Goal: Transaction & Acquisition: Book appointment/travel/reservation

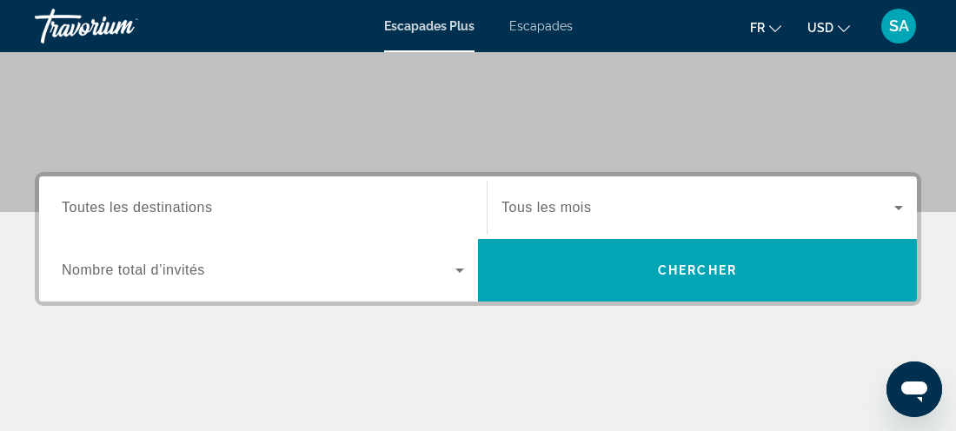
scroll to position [310, 0]
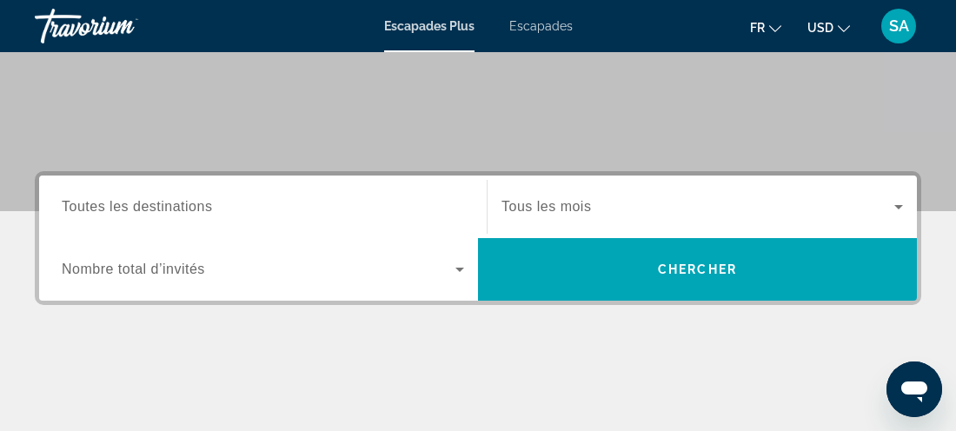
click at [457, 270] on icon "Widget de recherche" at bounding box center [459, 269] width 21 height 21
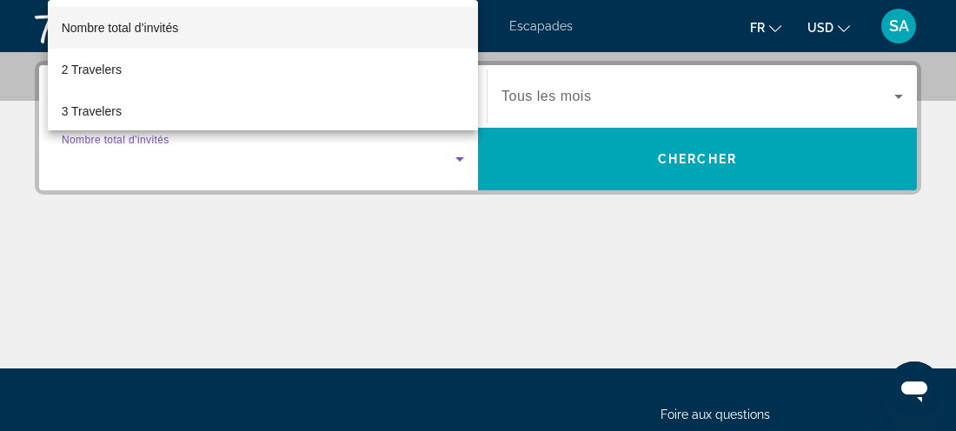
scroll to position [424, 0]
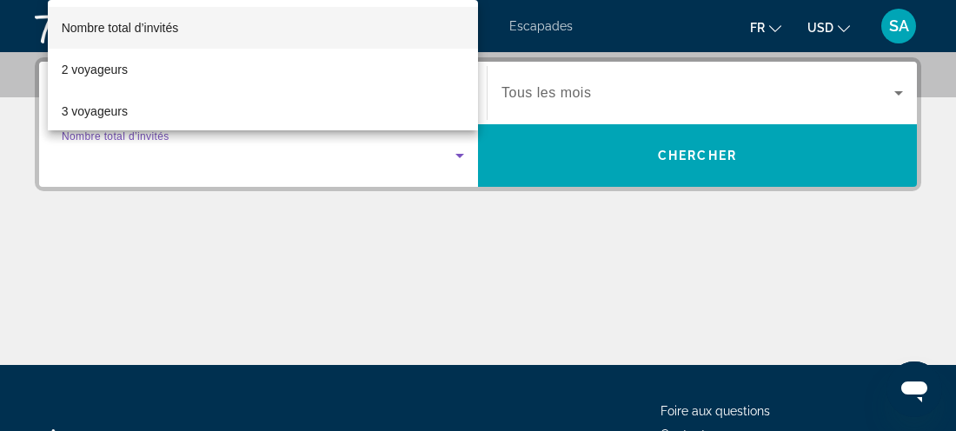
click at [416, 224] on div at bounding box center [478, 215] width 956 height 431
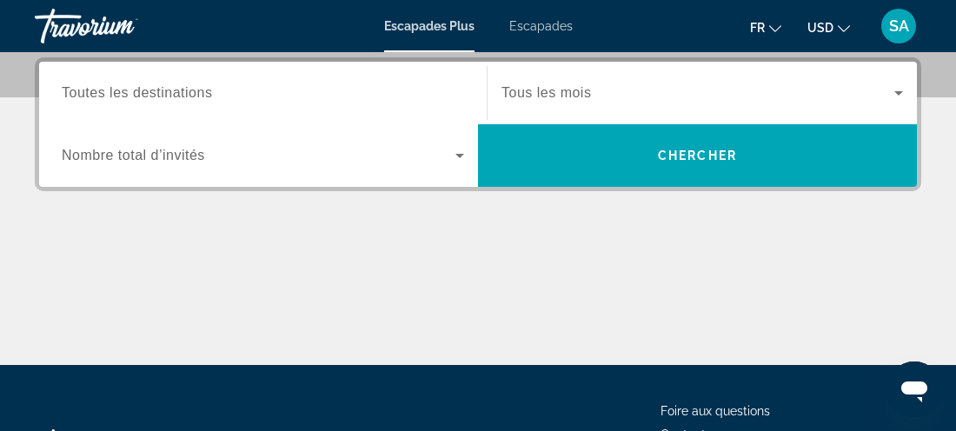
click at [448, 163] on span "Widget de recherche" at bounding box center [259, 155] width 394 height 21
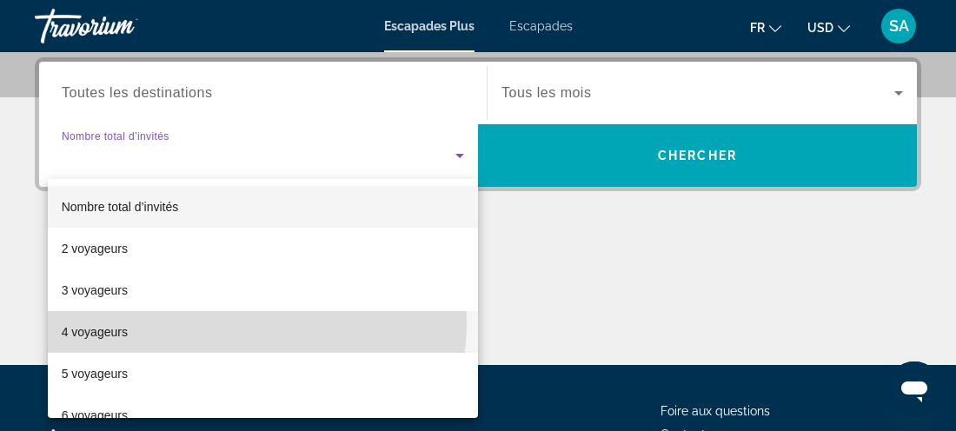
click at [238, 323] on mat-option "4 voyageurs" at bounding box center [263, 332] width 430 height 42
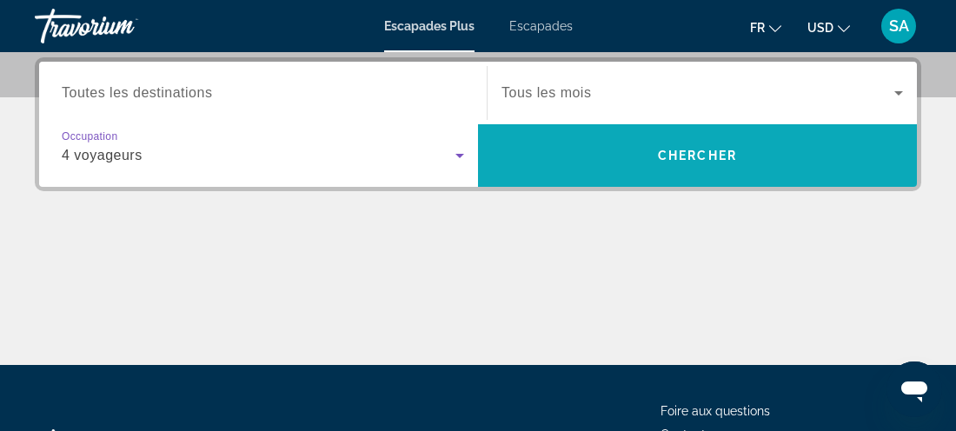
click at [609, 183] on span "Widget de recherche" at bounding box center [697, 155] width 439 height 63
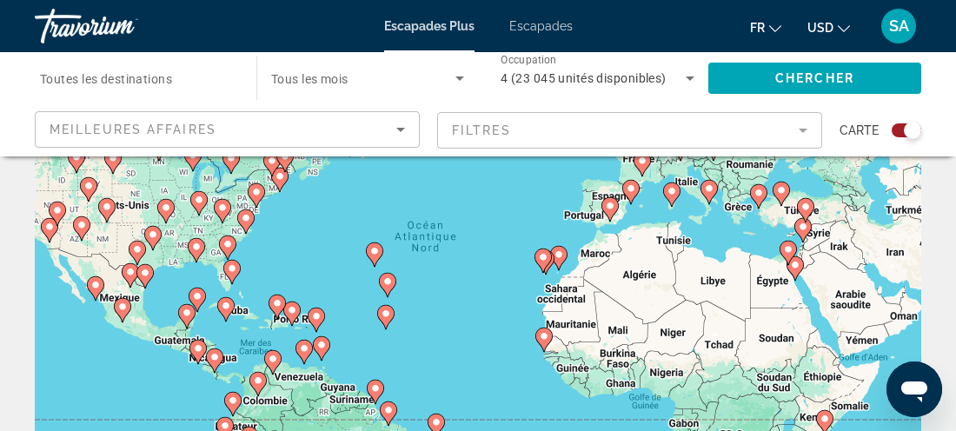
scroll to position [172, 0]
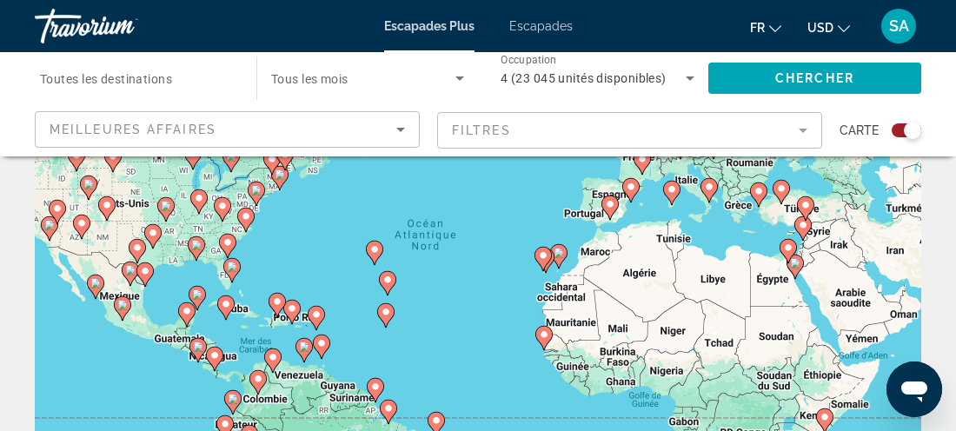
click at [255, 193] on image "Contenu principal" at bounding box center [256, 190] width 10 height 10
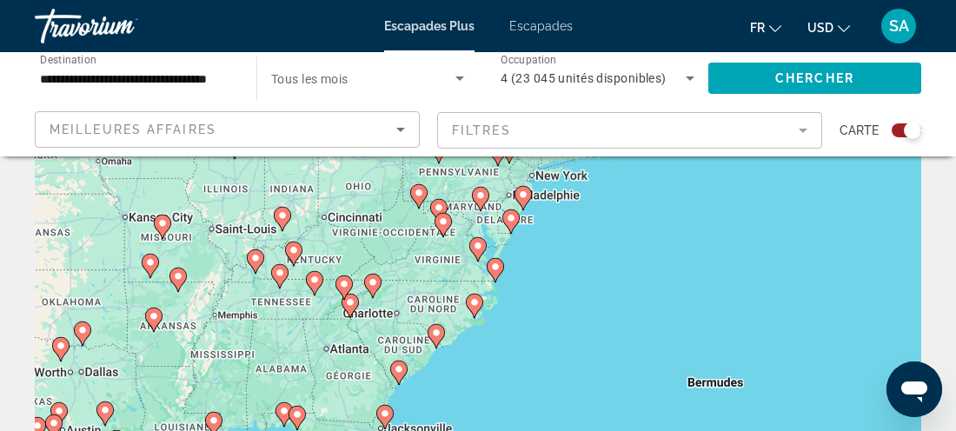
click at [520, 204] on icon "Contenu principal" at bounding box center [523, 198] width 17 height 24
type input "**********"
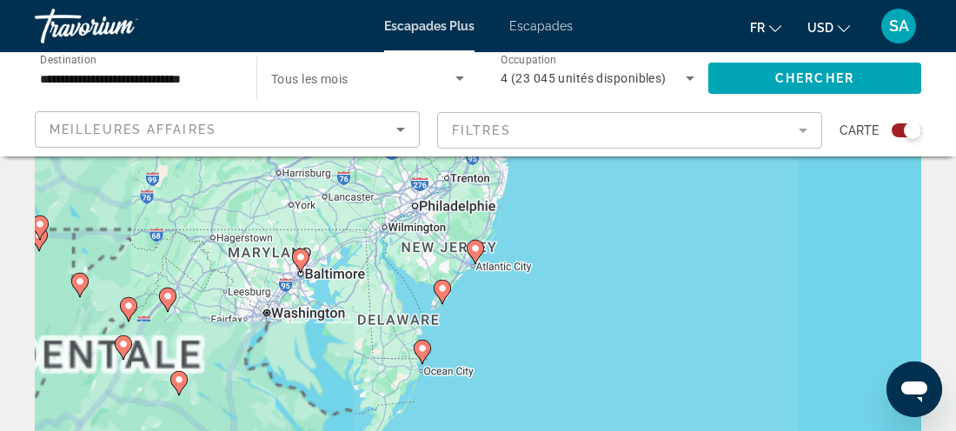
click at [476, 256] on icon "Contenu principal" at bounding box center [476, 252] width 16 height 23
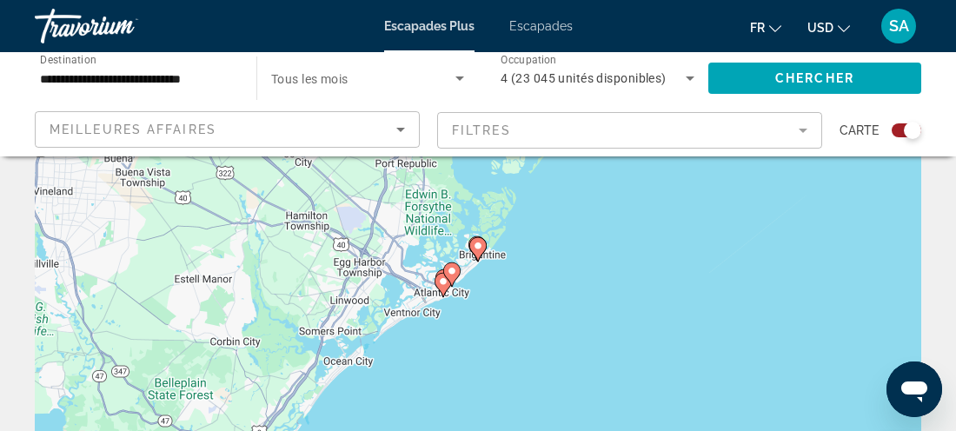
click at [476, 246] on image "Contenu principal" at bounding box center [478, 246] width 10 height 10
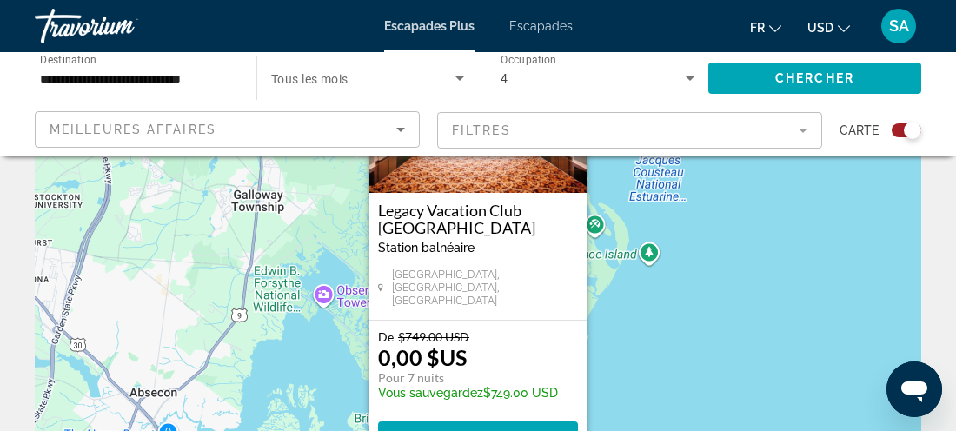
scroll to position [207, 0]
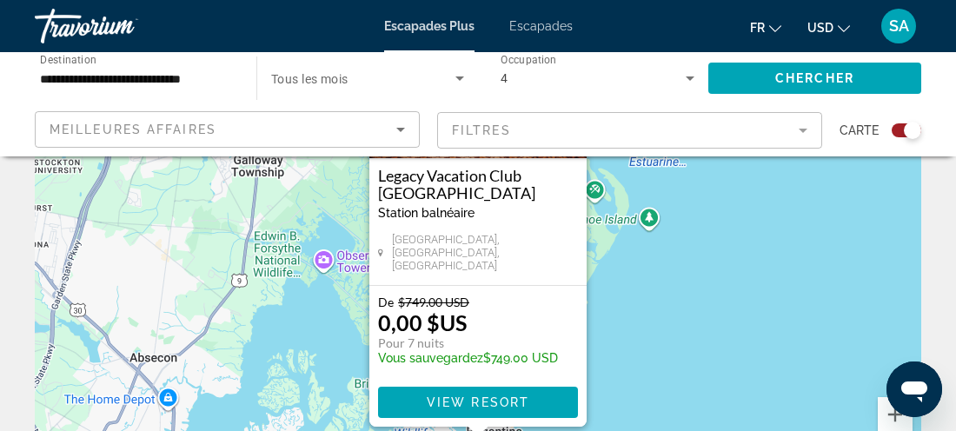
click at [722, 238] on div "Pour activer le glissement avec le clavier, appuyez sur Alt+Entrée. Une fois ce…" at bounding box center [478, 228] width 887 height 522
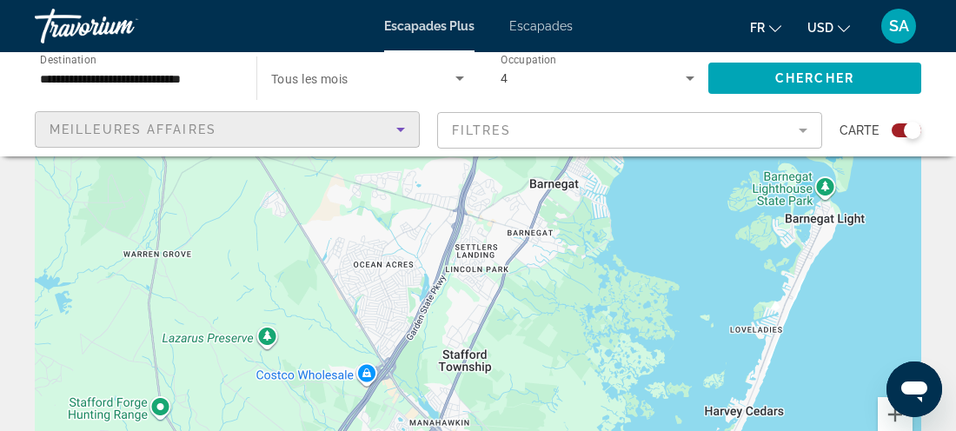
click at [283, 135] on div "Meilleures affaires" at bounding box center [223, 129] width 347 height 21
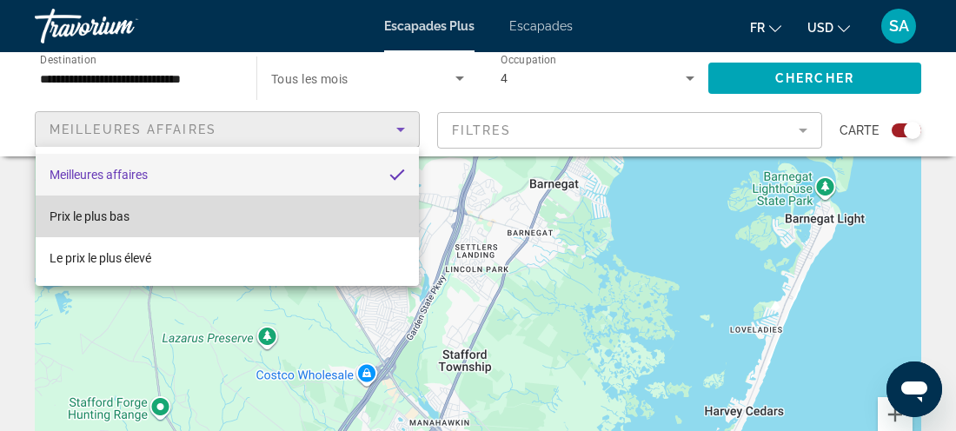
click at [210, 223] on mat-option "Prix le plus bas" at bounding box center [228, 217] width 384 height 42
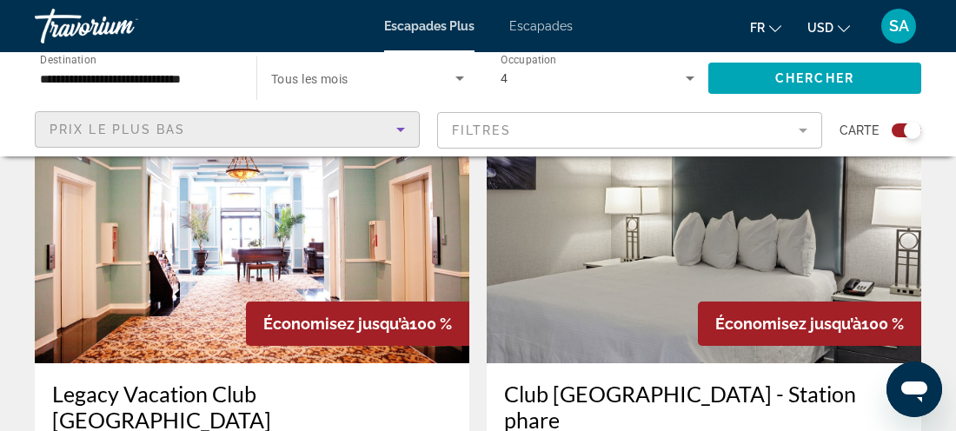
scroll to position [706, 0]
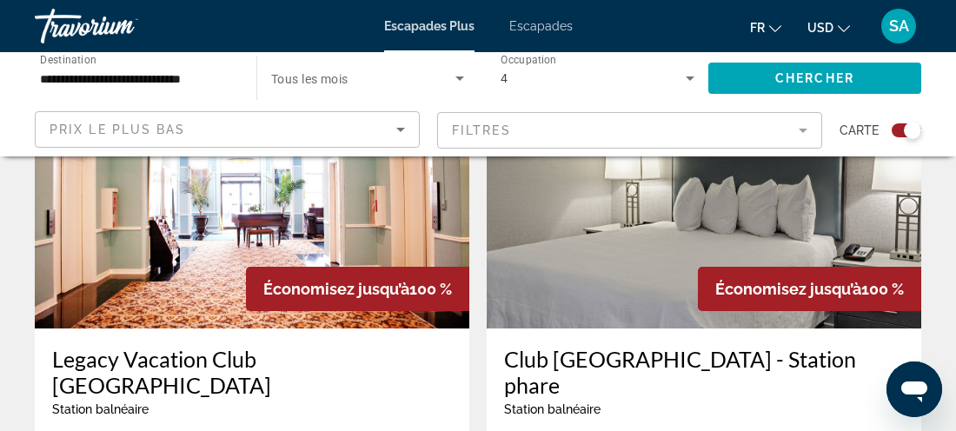
click at [699, 217] on img "Contenu principal" at bounding box center [704, 189] width 435 height 278
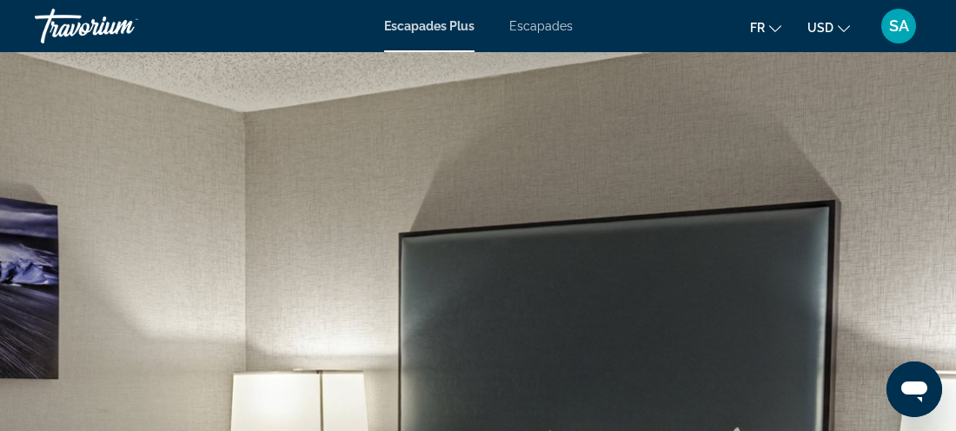
scroll to position [3154, 0]
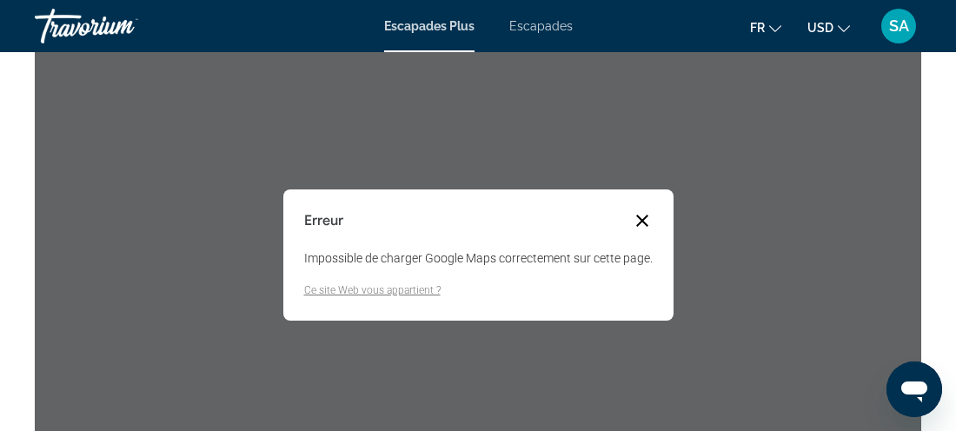
click at [644, 210] on button "Fermer la boîte de dialogue" at bounding box center [642, 220] width 21 height 21
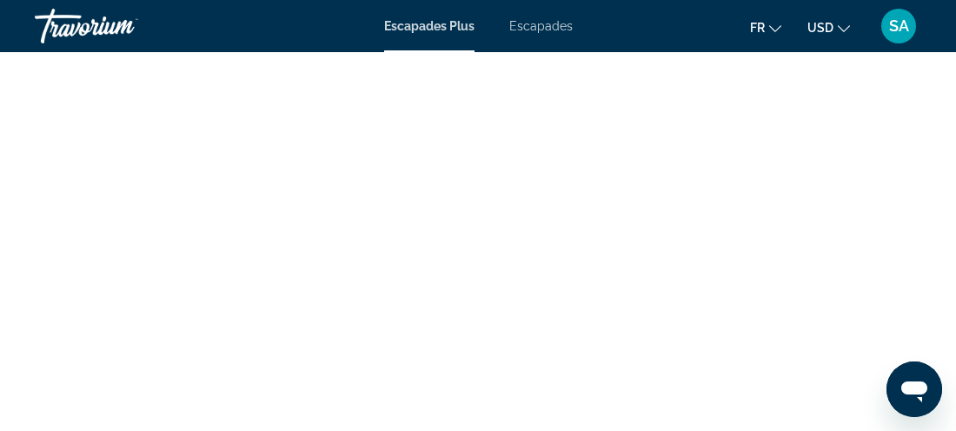
scroll to position [249, 0]
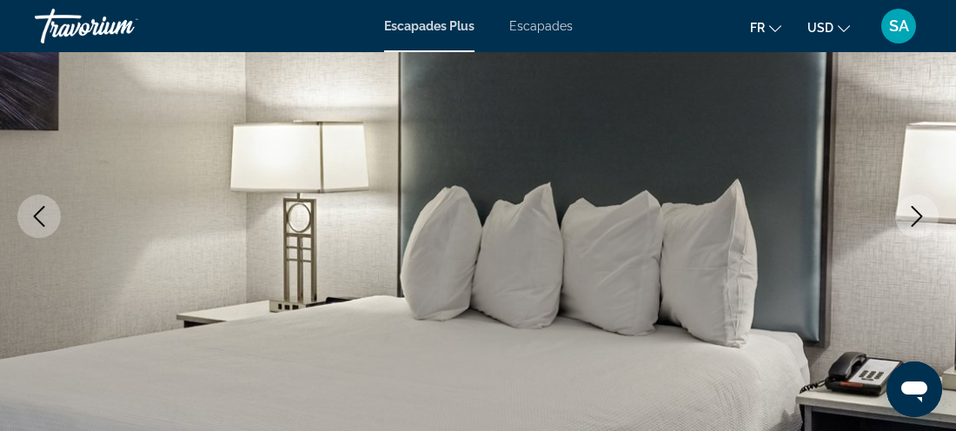
click at [919, 217] on icon "Image suivante" at bounding box center [917, 216] width 11 height 21
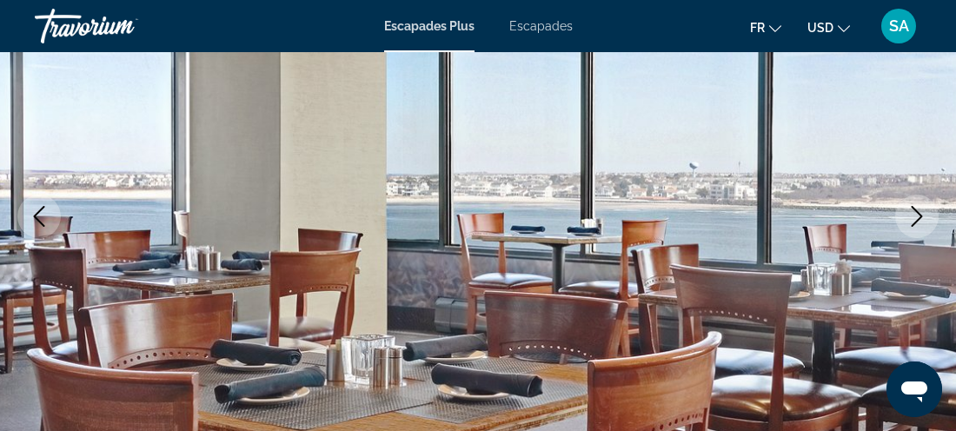
drag, startPoint x: 919, startPoint y: 217, endPoint x: 911, endPoint y: 223, distance: 9.9
click at [911, 223] on icon "Image suivante" at bounding box center [917, 216] width 21 height 21
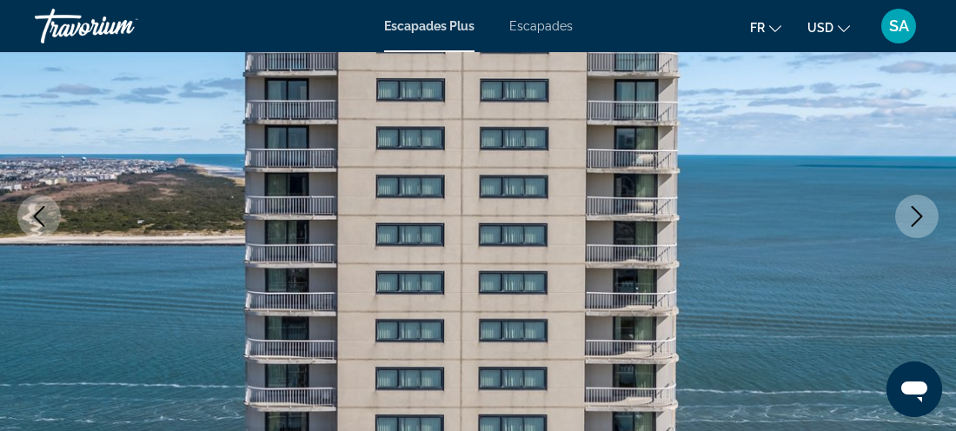
click at [911, 223] on icon "Image suivante" at bounding box center [917, 216] width 21 height 21
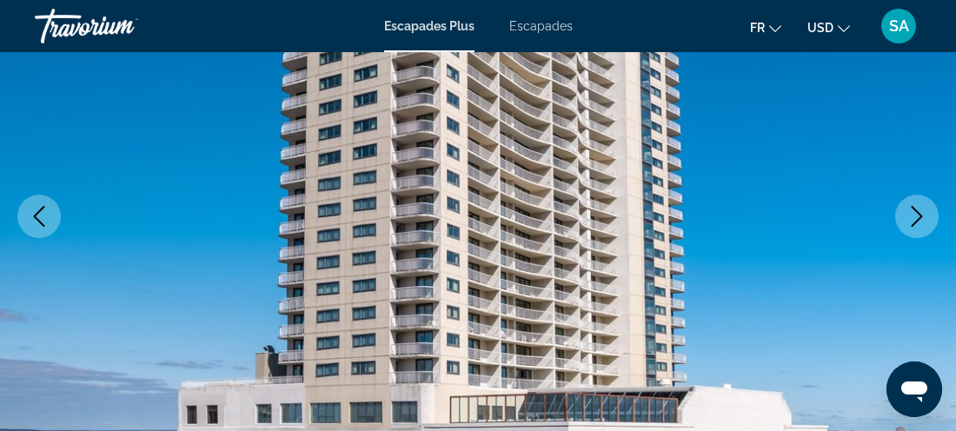
click at [911, 223] on icon "Image suivante" at bounding box center [917, 216] width 21 height 21
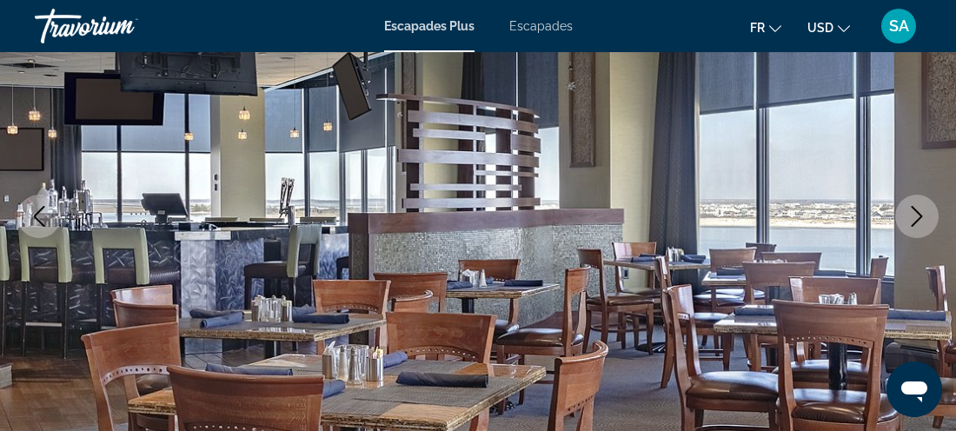
click at [911, 223] on icon "Image suivante" at bounding box center [917, 216] width 21 height 21
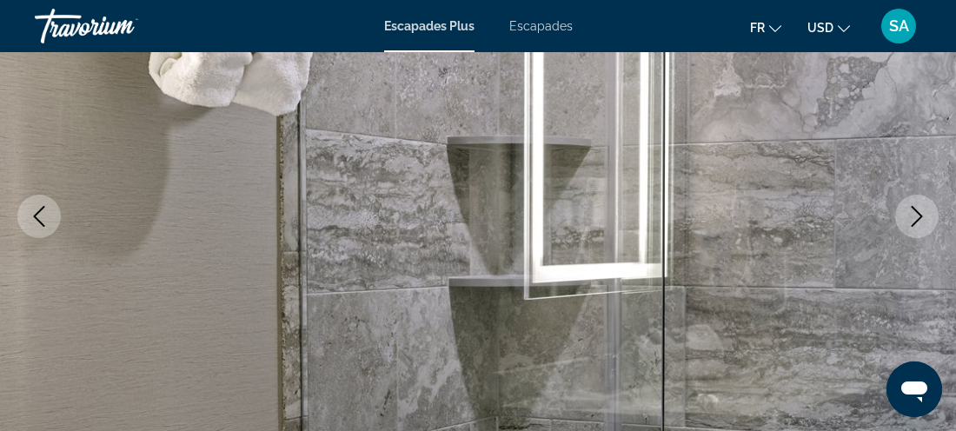
click at [911, 223] on icon "Image suivante" at bounding box center [917, 216] width 21 height 21
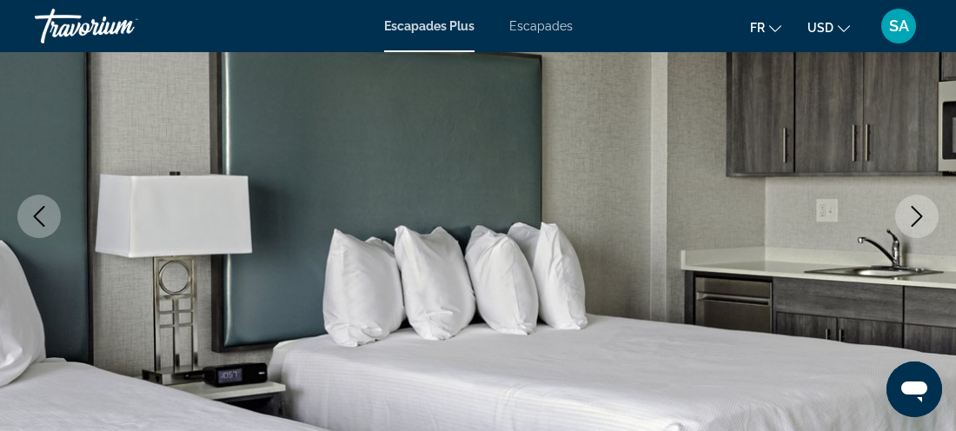
click at [911, 220] on icon "Image suivante" at bounding box center [917, 216] width 21 height 21
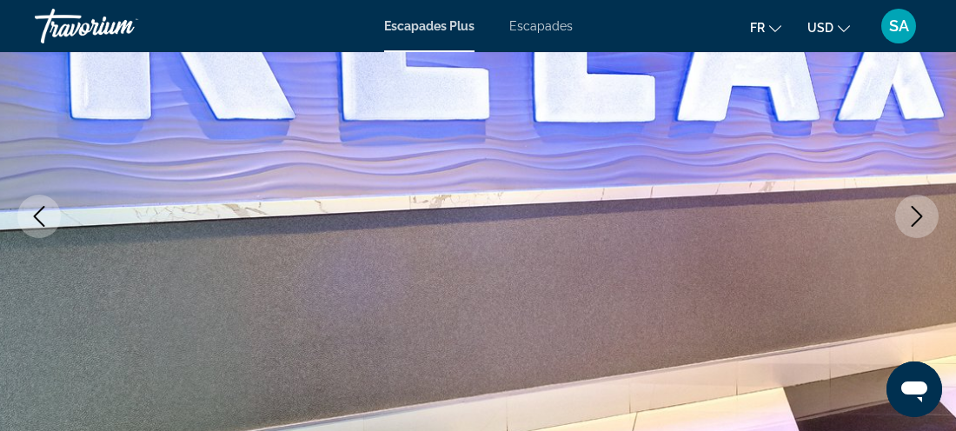
click at [911, 220] on icon "Image suivante" at bounding box center [917, 216] width 21 height 21
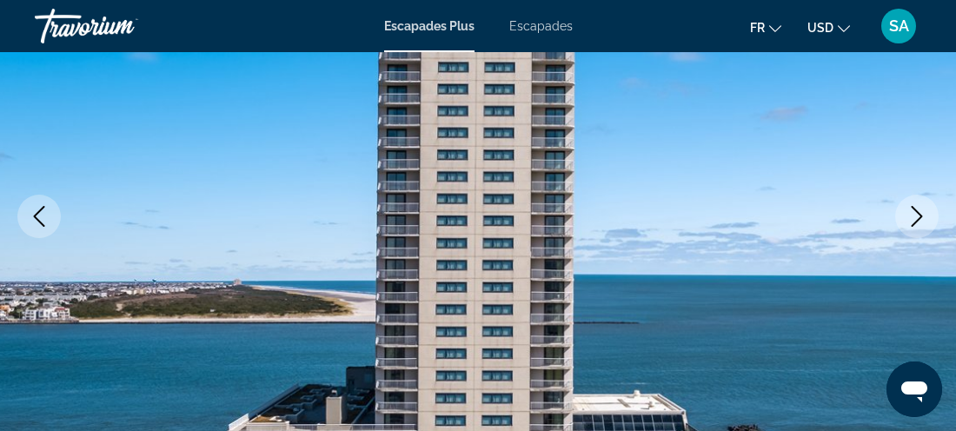
click at [911, 220] on icon "Image suivante" at bounding box center [917, 216] width 21 height 21
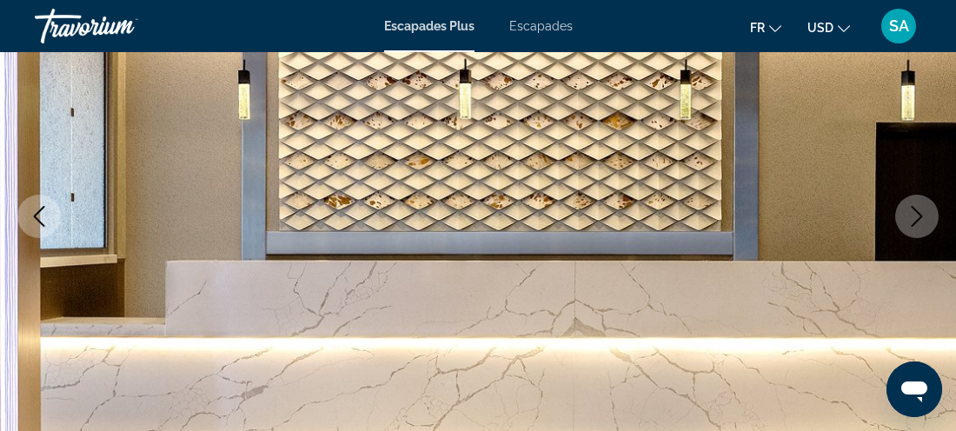
click at [910, 210] on icon "Image suivante" at bounding box center [917, 216] width 21 height 21
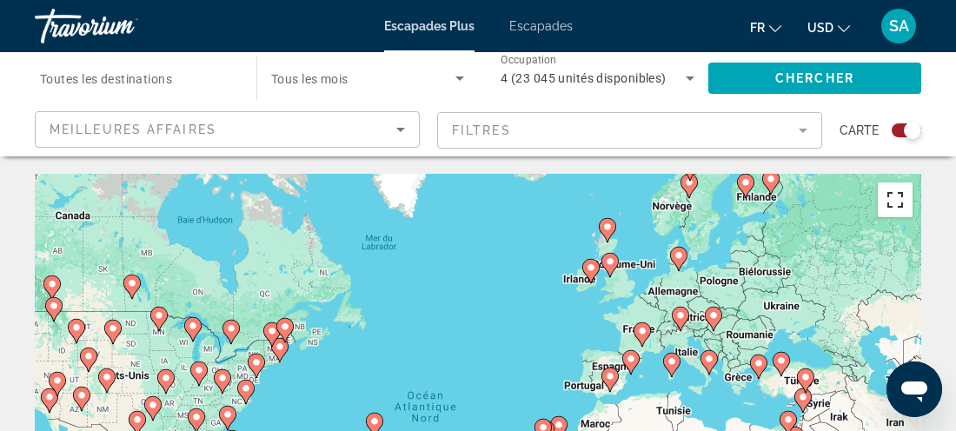
drag, startPoint x: 901, startPoint y: 203, endPoint x: 904, endPoint y: 294, distance: 90.5
click at [901, 203] on button "Passer en plein écran" at bounding box center [895, 200] width 35 height 35
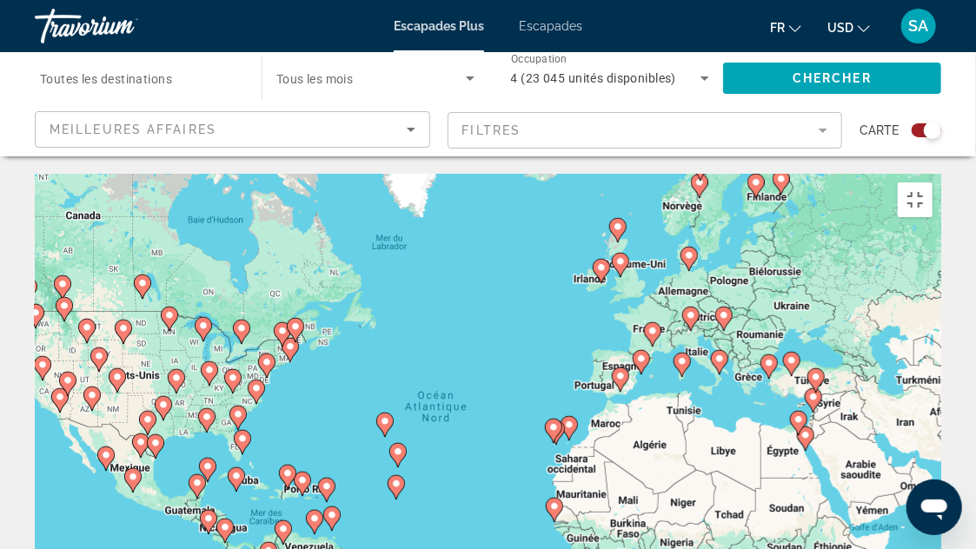
click at [682, 356] on image "Contenu principal" at bounding box center [682, 361] width 10 height 10
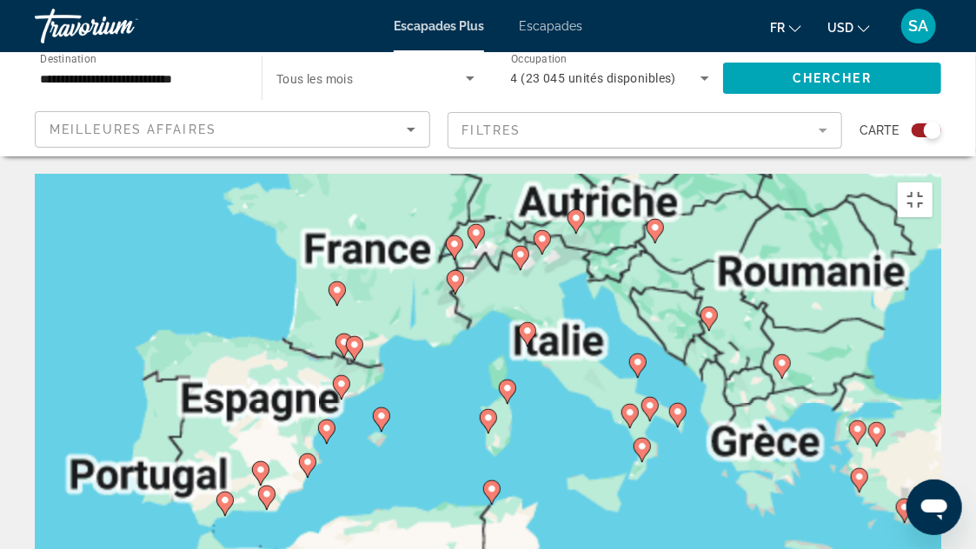
click at [656, 398] on icon "Contenu principal" at bounding box center [650, 409] width 16 height 23
type input "**********"
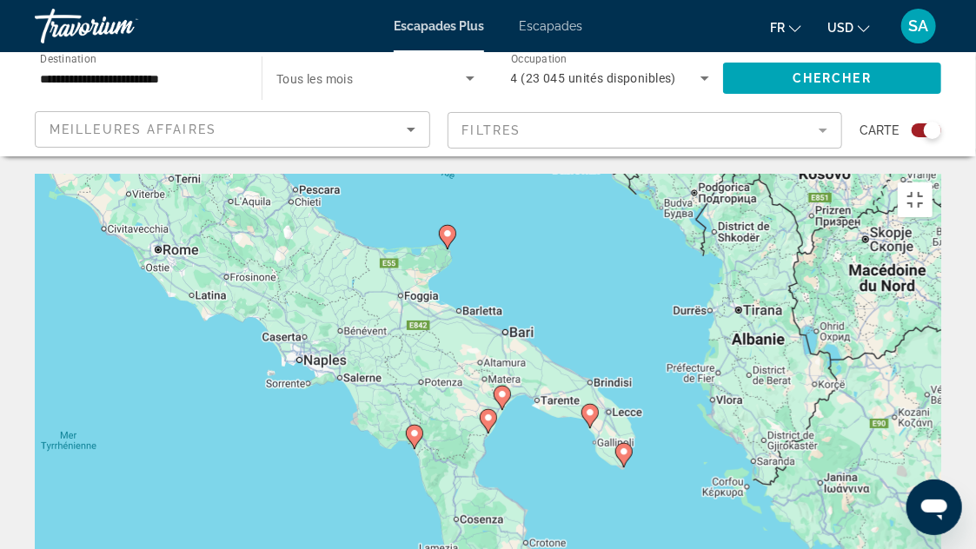
click at [493, 410] on icon "Contenu principal" at bounding box center [488, 421] width 16 height 23
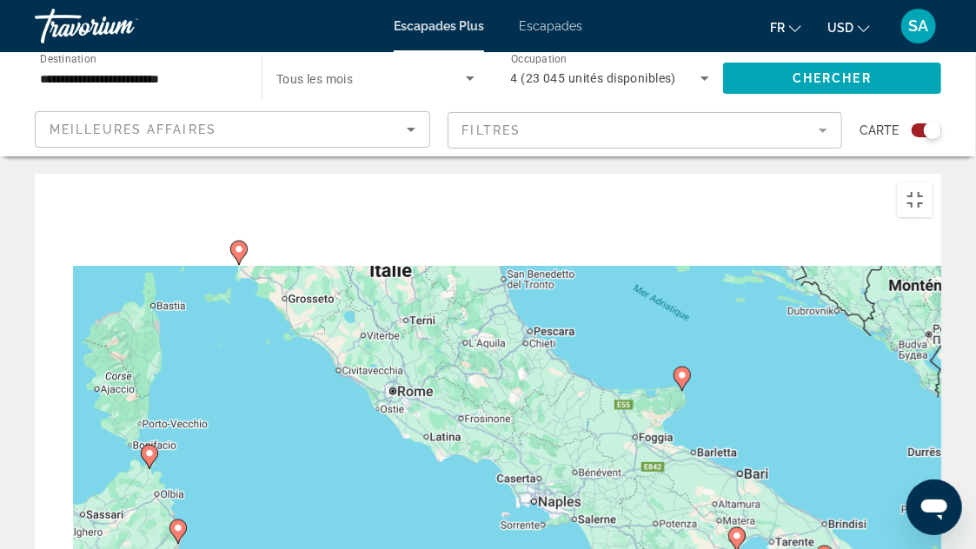
drag, startPoint x: 215, startPoint y: 130, endPoint x: 466, endPoint y: 292, distance: 299.3
click at [466, 292] on div "Pour naviguer, appuyez sur les touches fléchées. Pour activer le glissement ave…" at bounding box center [488, 435] width 907 height 522
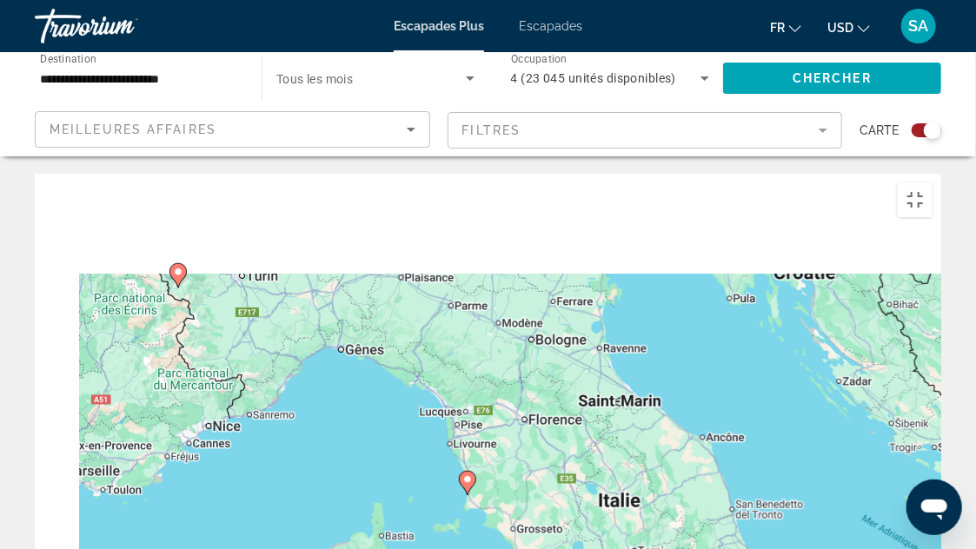
drag, startPoint x: 340, startPoint y: 211, endPoint x: 537, endPoint y: 396, distance: 270.6
click at [537, 396] on div "Pour naviguer, appuyez sur les touches fléchées. Pour activer le glissement ave…" at bounding box center [488, 435] width 907 height 522
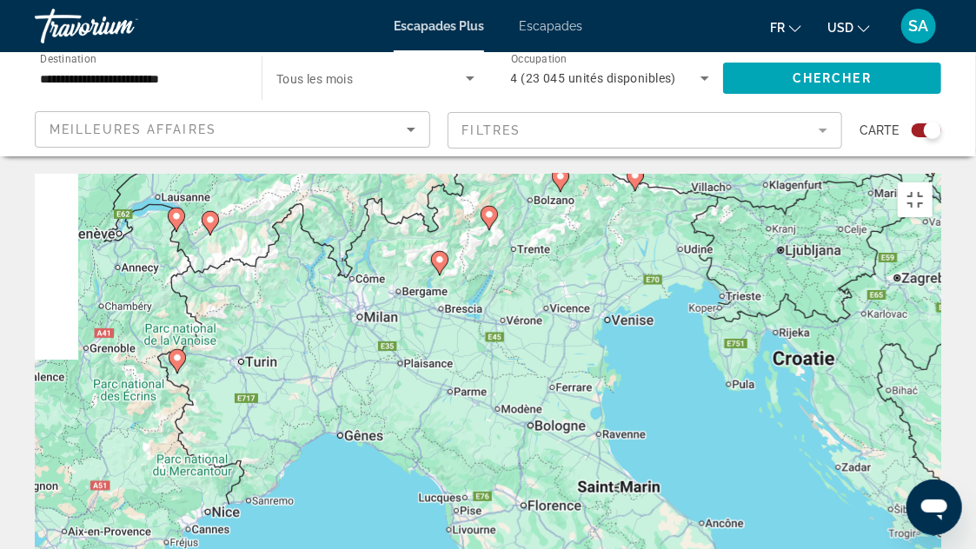
drag, startPoint x: 578, startPoint y: 259, endPoint x: 577, endPoint y: 343, distance: 84.3
click at [577, 343] on div "Pour naviguer, appuyez sur les touches fléchées. Pour activer le glissement ave…" at bounding box center [488, 435] width 907 height 522
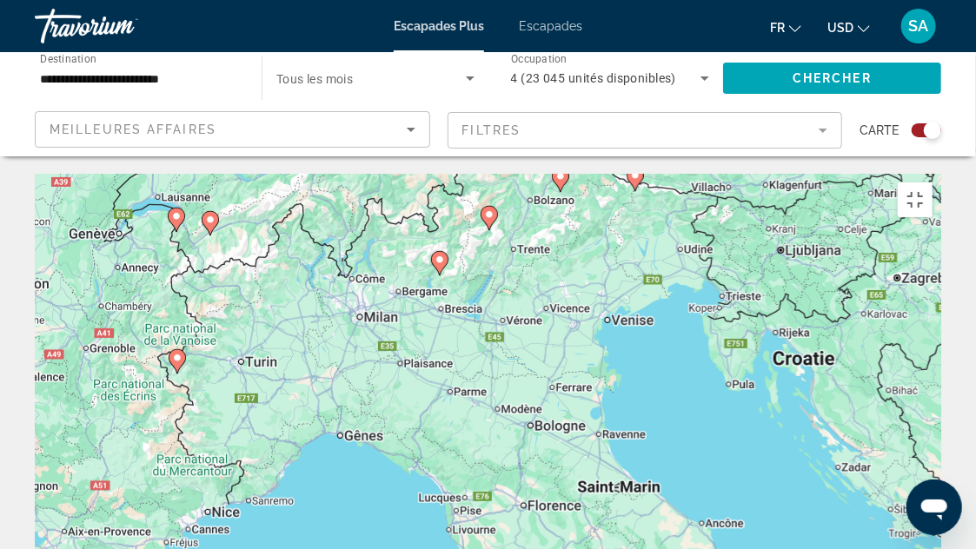
click at [439, 252] on icon "Contenu principal" at bounding box center [439, 263] width 16 height 23
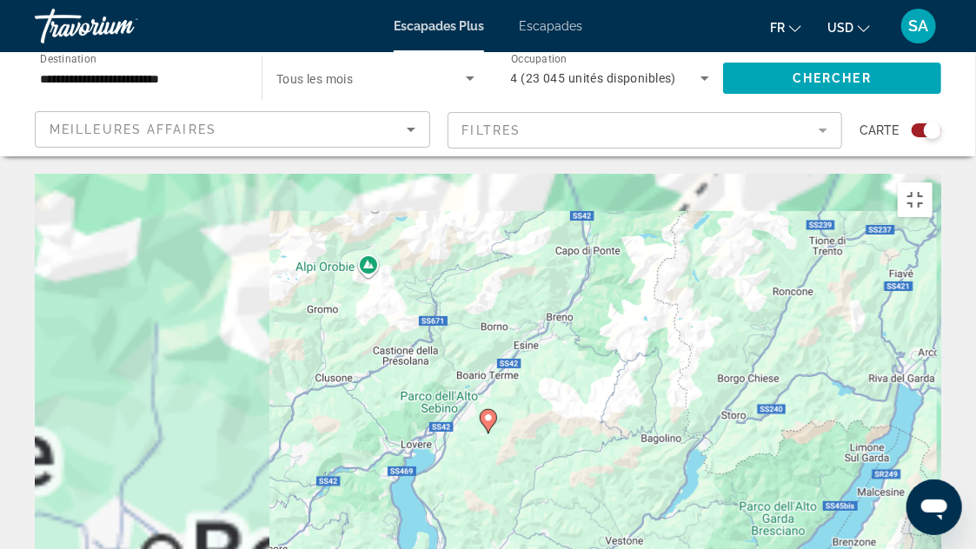
click at [488, 413] on image "Contenu principal" at bounding box center [488, 418] width 10 height 10
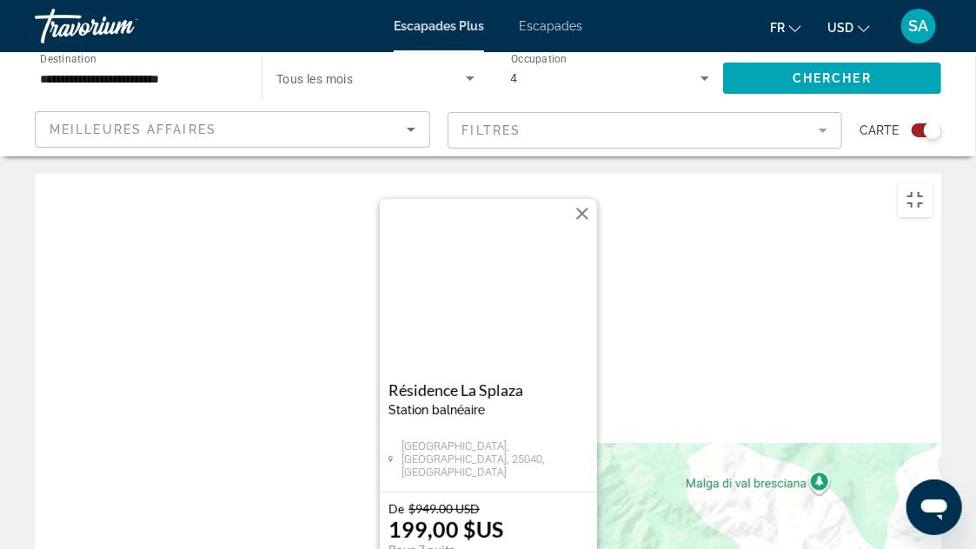
click at [583, 201] on button "Fermer" at bounding box center [582, 214] width 26 height 26
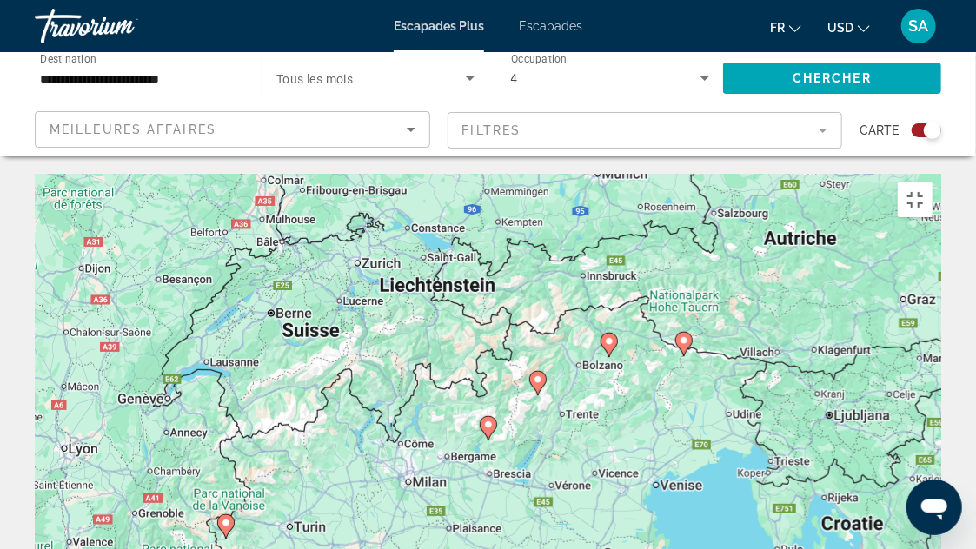
click at [536, 375] on image "Contenu principal" at bounding box center [538, 380] width 10 height 10
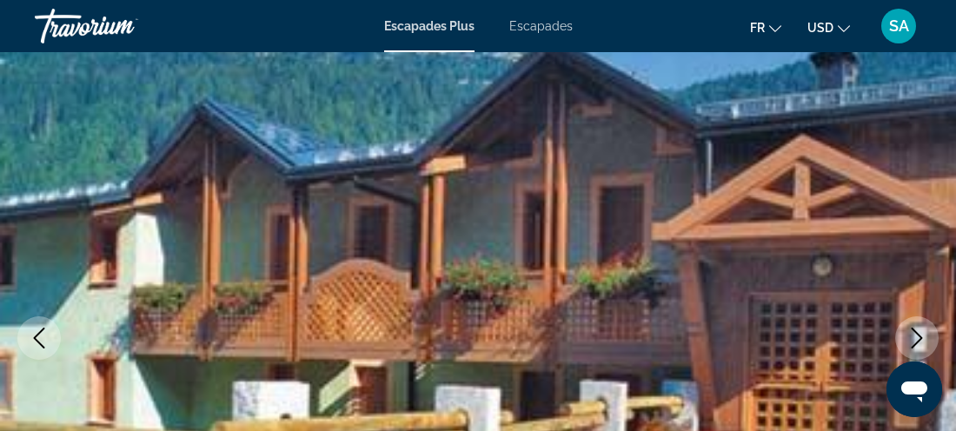
scroll to position [208, 0]
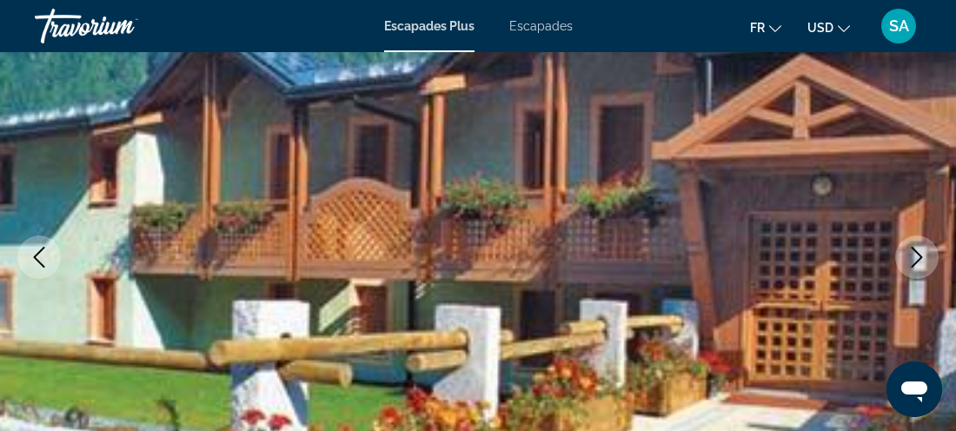
click at [709, 235] on img "Contenu principal" at bounding box center [478, 257] width 956 height 826
click at [576, 267] on img "Contenu principal" at bounding box center [478, 257] width 956 height 826
click at [907, 253] on icon "Image suivante" at bounding box center [917, 257] width 21 height 21
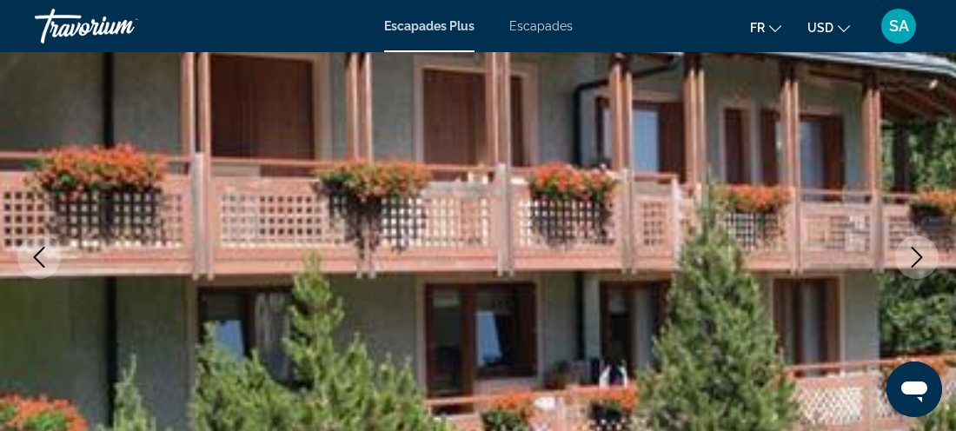
click at [801, 278] on img "Contenu principal" at bounding box center [478, 257] width 956 height 826
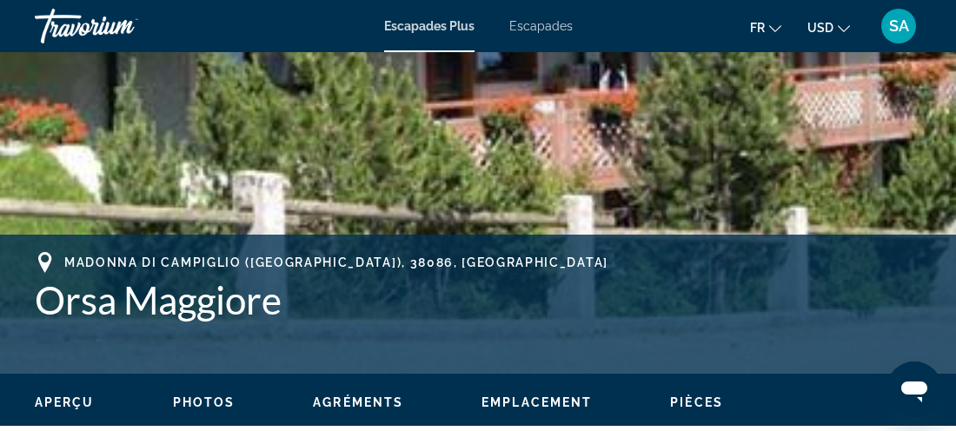
scroll to position [519, 0]
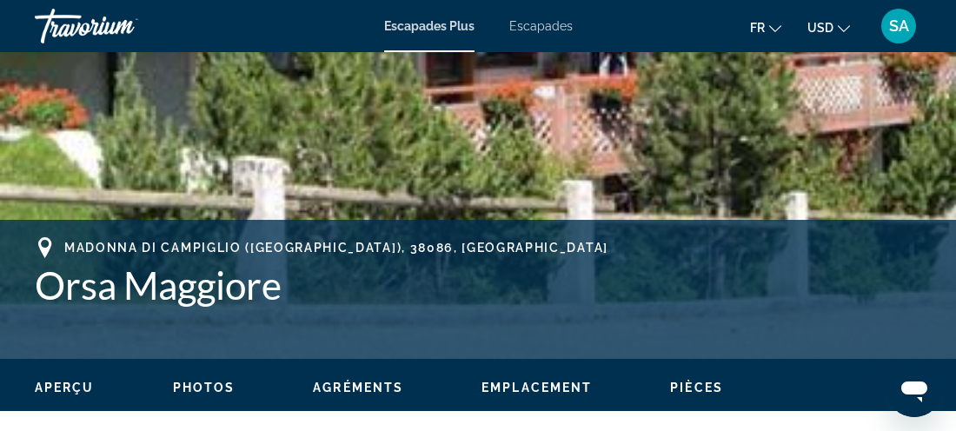
click at [180, 398] on div "Aperçu Photos Agréments Emplacement Pièces Rechercher" at bounding box center [478, 386] width 956 height 54
click at [185, 384] on span "Photos" at bounding box center [204, 388] width 63 height 14
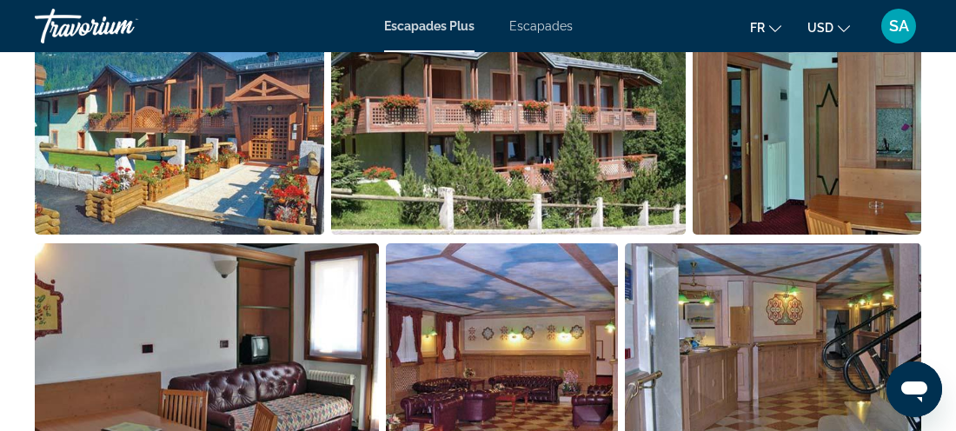
scroll to position [1251, 0]
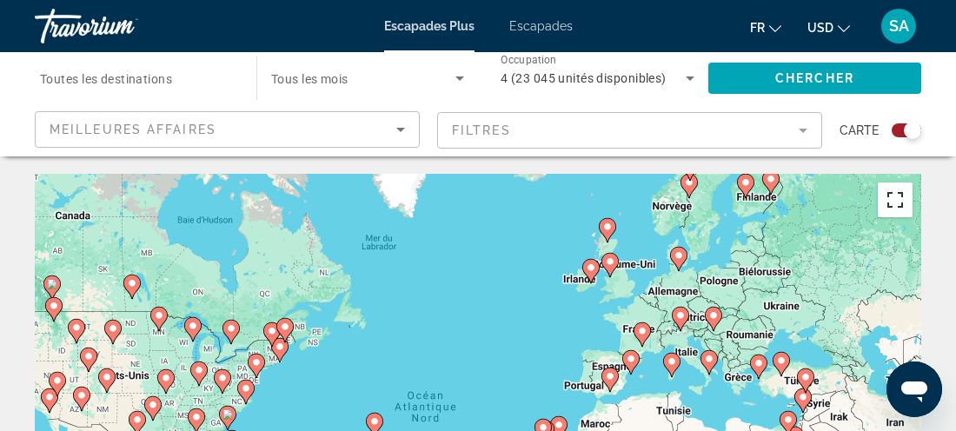
click at [894, 204] on button "Passer en plein écran" at bounding box center [895, 200] width 35 height 35
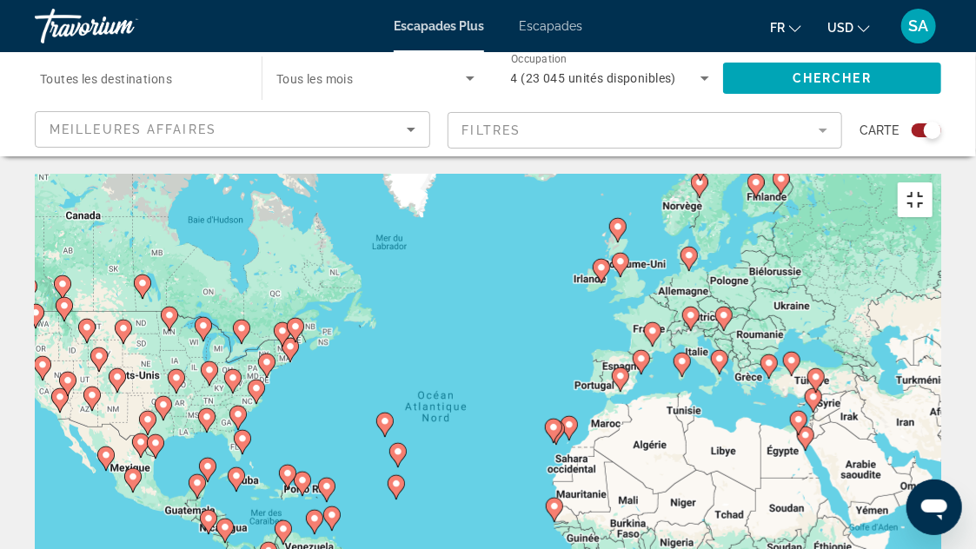
click at [933, 183] on button "Passer en plein écran" at bounding box center [915, 200] width 35 height 35
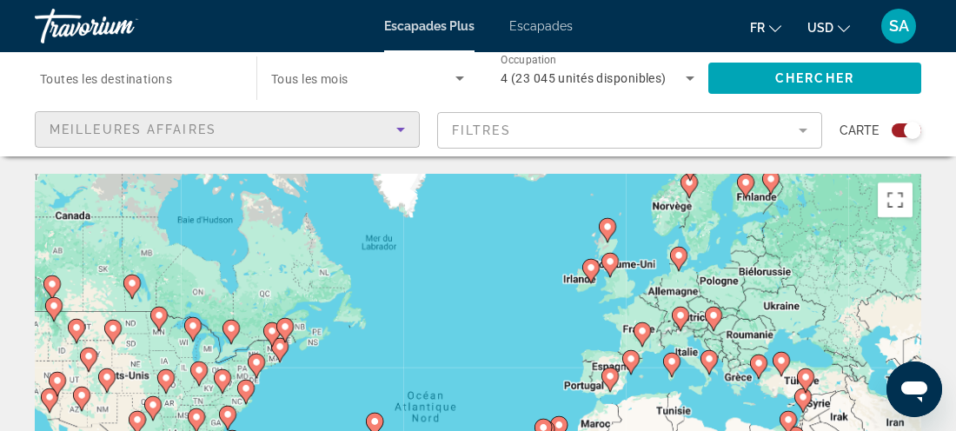
click at [307, 126] on div "Meilleures affaires" at bounding box center [223, 129] width 347 height 21
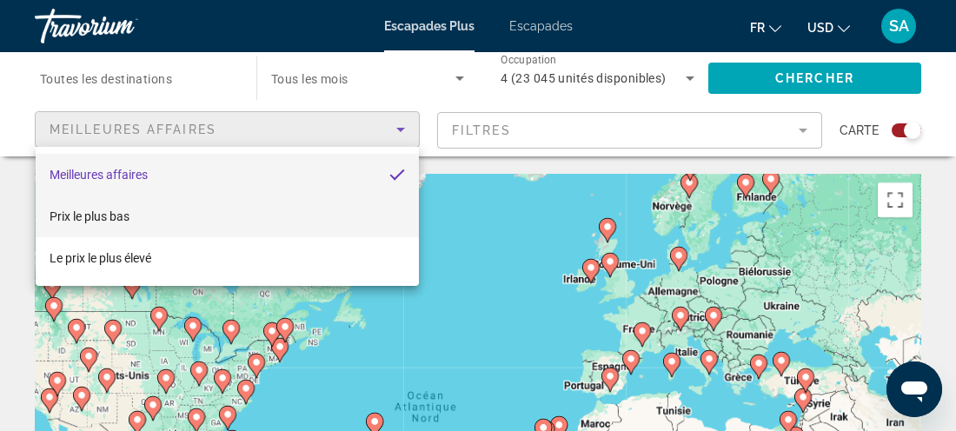
click at [240, 203] on mat-option "Prix le plus bas" at bounding box center [228, 217] width 384 height 42
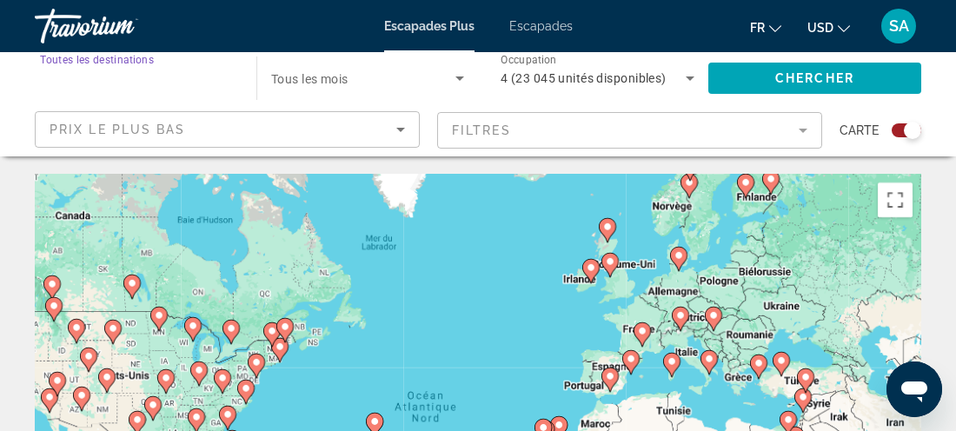
click at [76, 87] on input "Destination Toutes les destinations" at bounding box center [137, 79] width 194 height 21
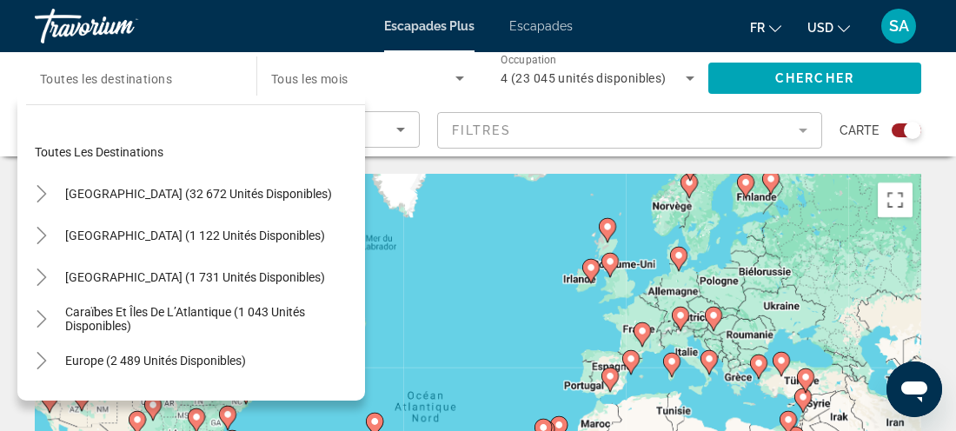
click at [170, 63] on div "Widget de recherche" at bounding box center [137, 79] width 194 height 50
click at [226, 79] on input "Destination Toutes les destinations" at bounding box center [137, 79] width 194 height 21
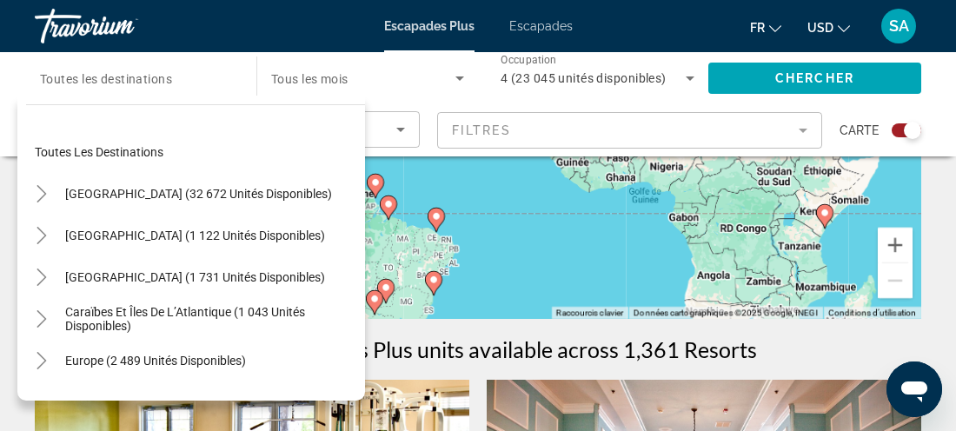
click at [949, 112] on div "Destination Toutes les destinations Toutes les destinations États-Unis (32 672 …" at bounding box center [478, 104] width 956 height 104
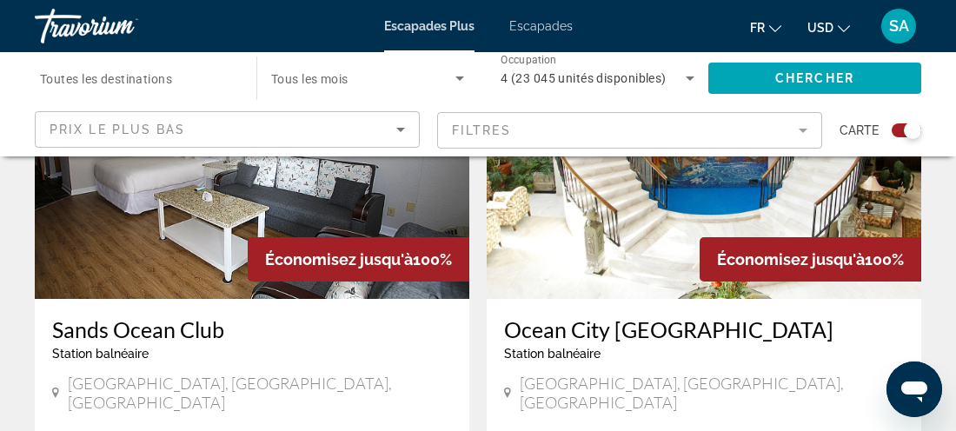
scroll to position [1483, 0]
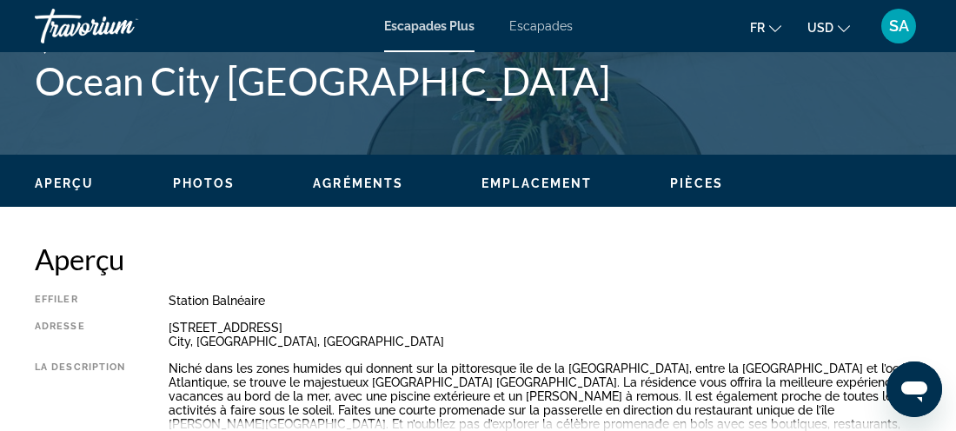
scroll to position [726, 0]
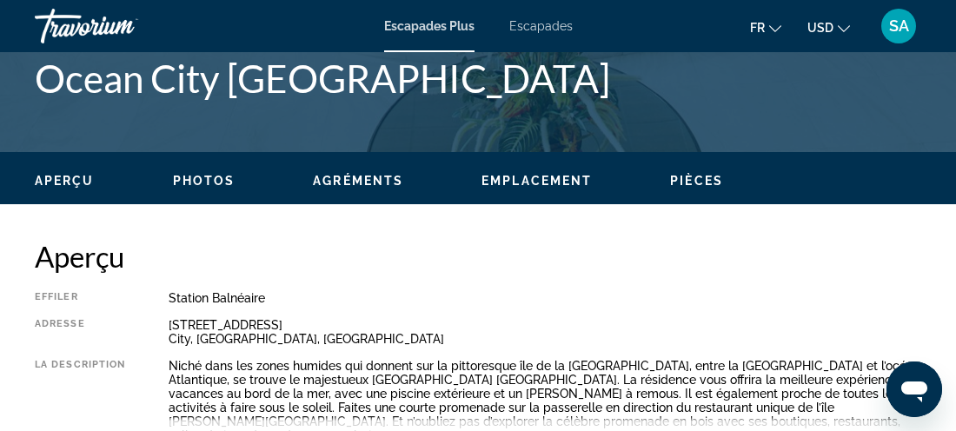
click at [201, 185] on span "Photos" at bounding box center [204, 181] width 63 height 14
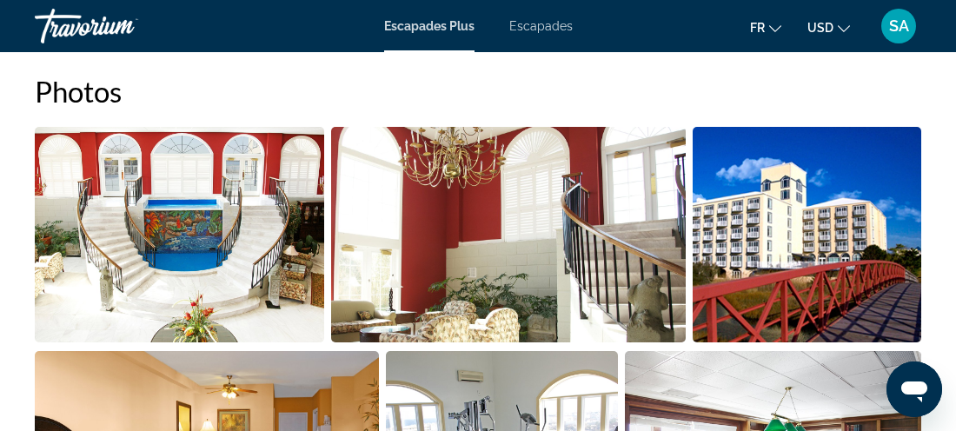
scroll to position [1141, 0]
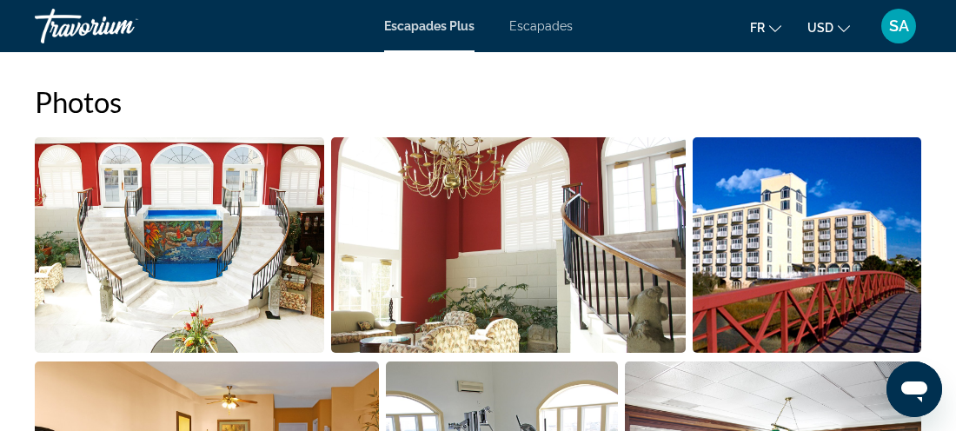
click at [260, 251] on img "Ouvrir le curseur d’image en plein écran" at bounding box center [180, 245] width 290 height 216
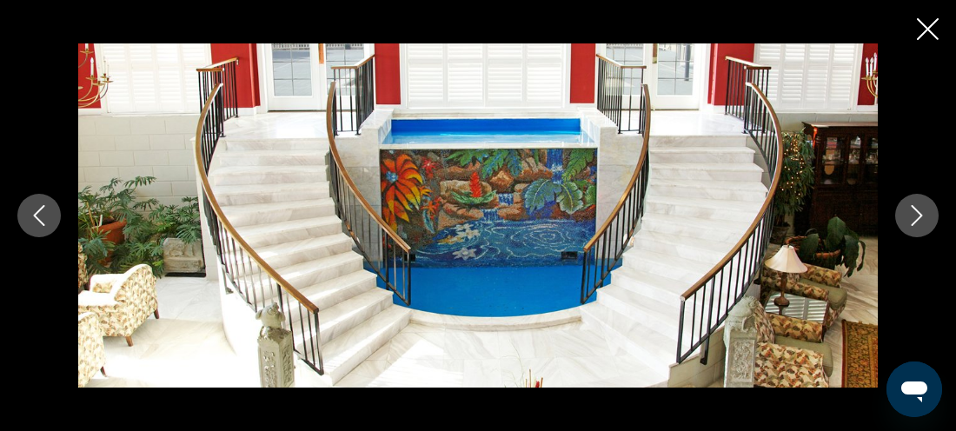
click at [905, 213] on button "Image suivante" at bounding box center [917, 215] width 43 height 43
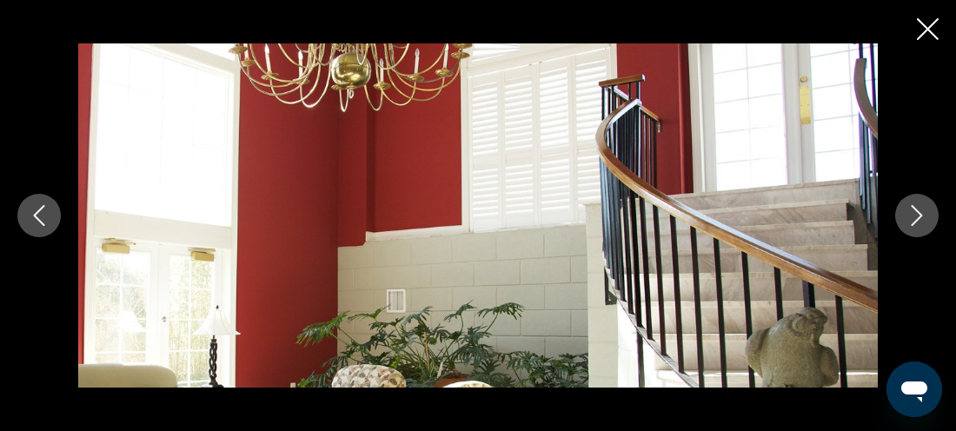
click at [905, 213] on button "Image suivante" at bounding box center [917, 215] width 43 height 43
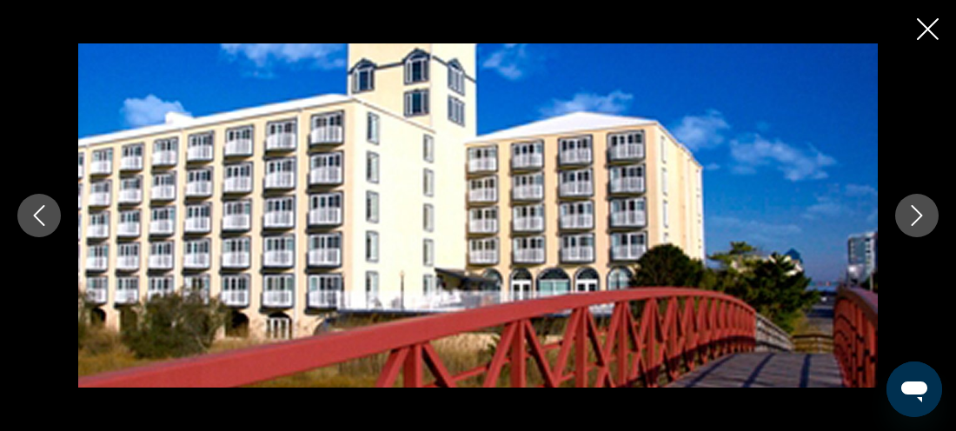
click at [905, 213] on button "Image suivante" at bounding box center [917, 215] width 43 height 43
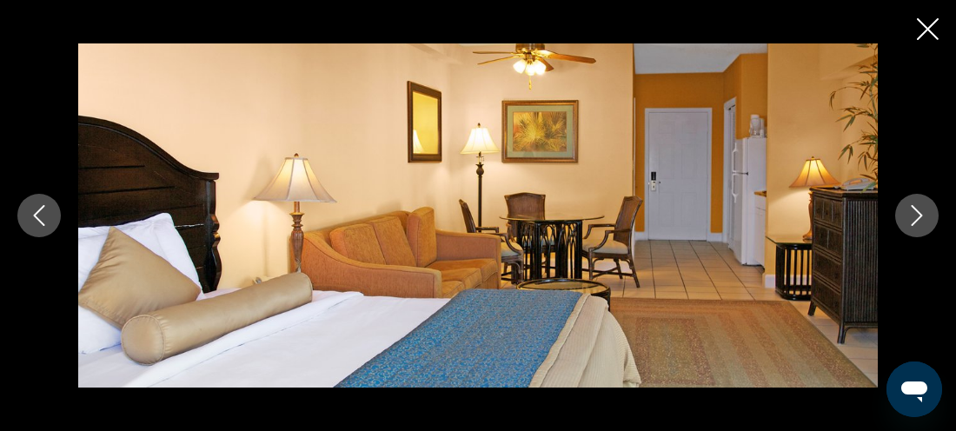
click at [905, 213] on button "Image suivante" at bounding box center [917, 215] width 43 height 43
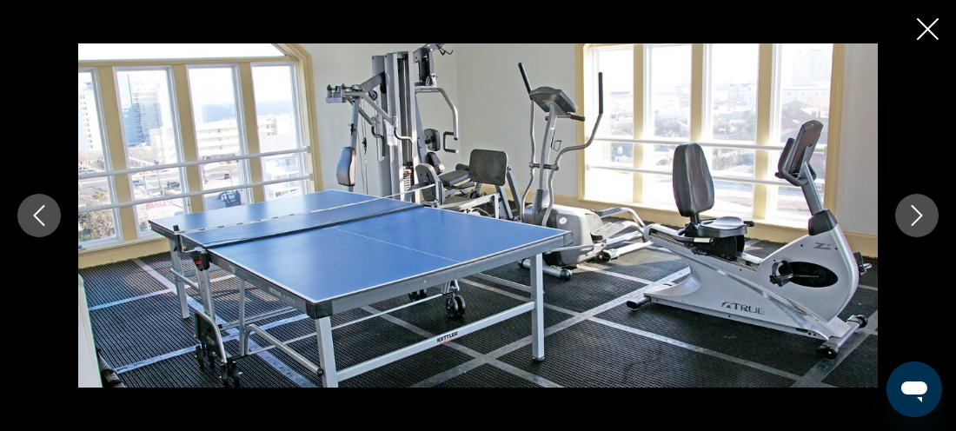
click at [905, 213] on button "Image suivante" at bounding box center [917, 215] width 43 height 43
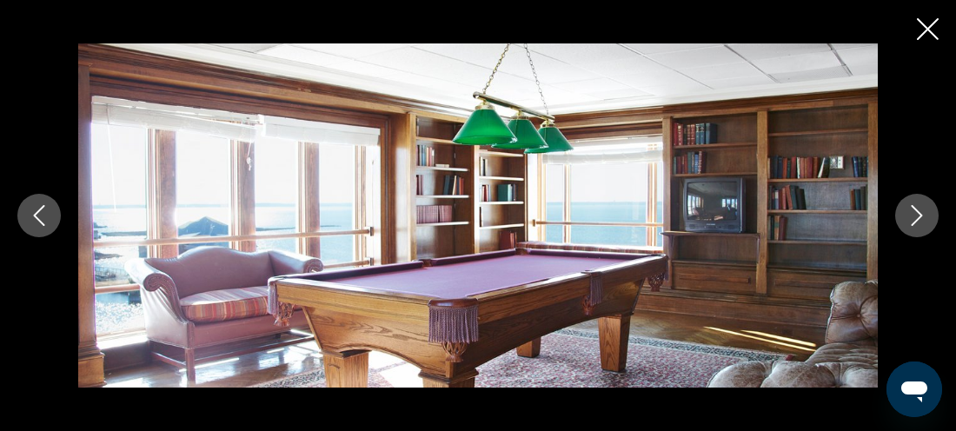
click at [905, 213] on button "Image suivante" at bounding box center [917, 215] width 43 height 43
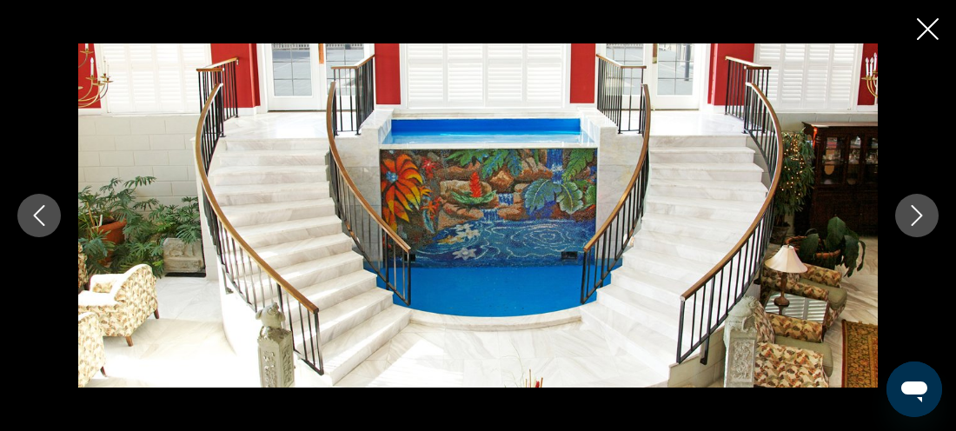
click at [905, 214] on button "Image suivante" at bounding box center [917, 215] width 43 height 43
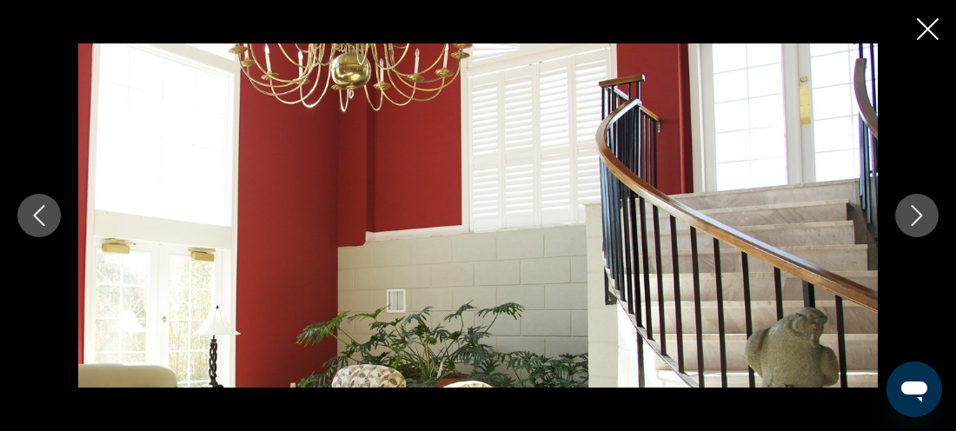
click at [905, 214] on button "Image suivante" at bounding box center [917, 215] width 43 height 43
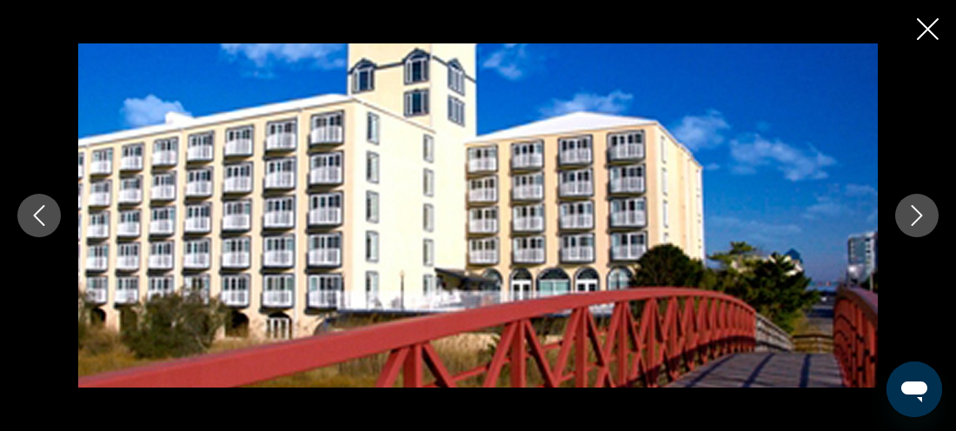
click at [922, 19] on icon "Fermer le diaporama" at bounding box center [928, 29] width 22 height 22
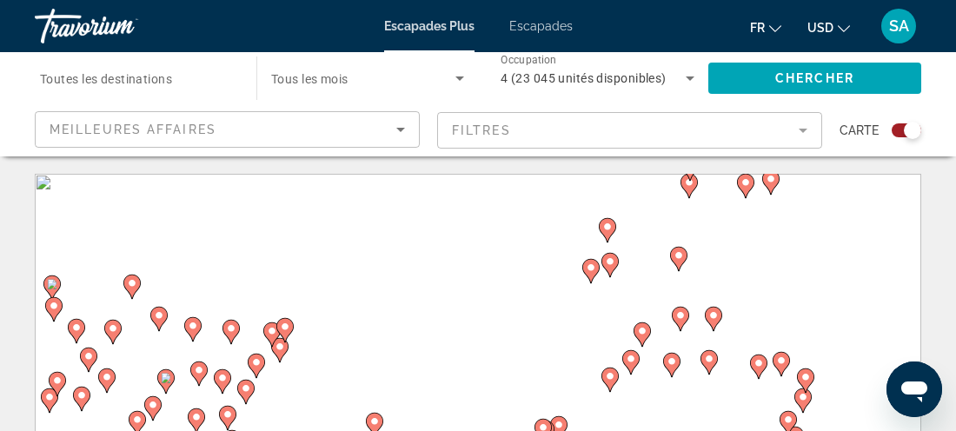
click at [343, 122] on div "Meilleures affaires" at bounding box center [223, 129] width 347 height 21
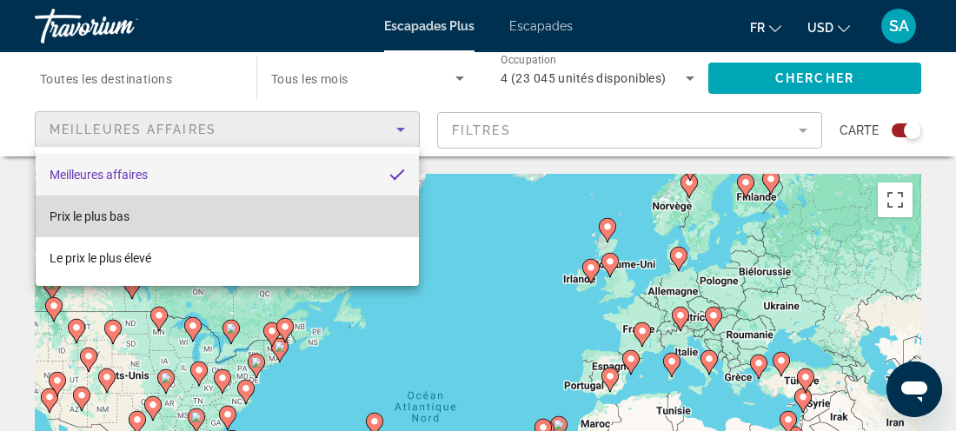
click at [232, 230] on mat-option "Prix le plus bas" at bounding box center [228, 217] width 384 height 42
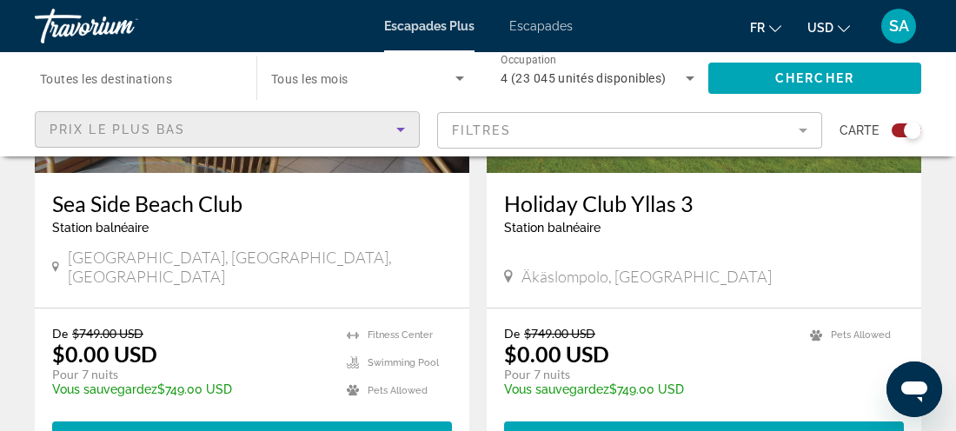
scroll to position [4033, 0]
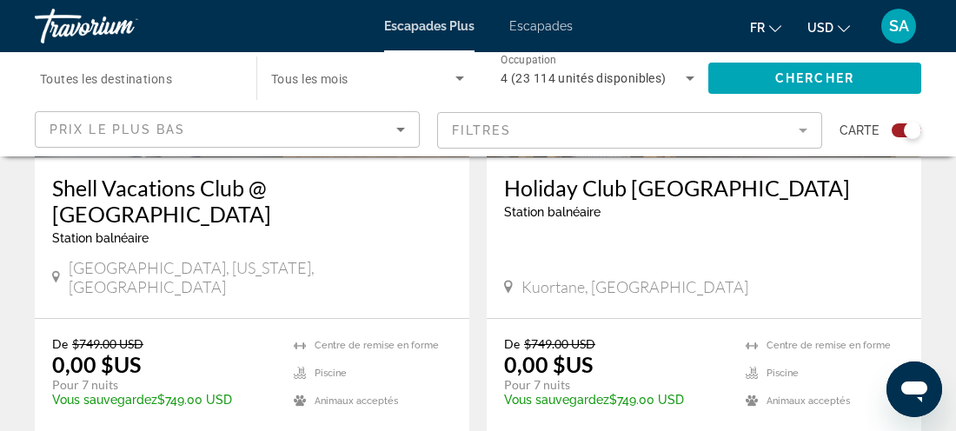
scroll to position [4115, 0]
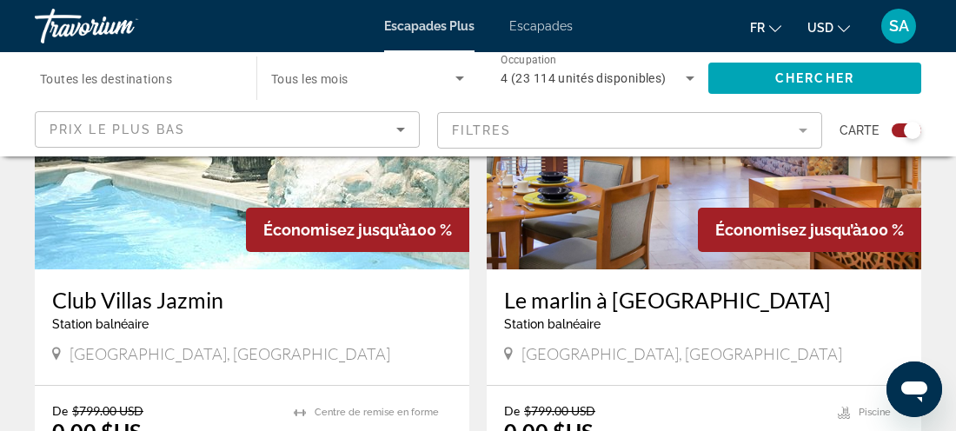
scroll to position [1959, 0]
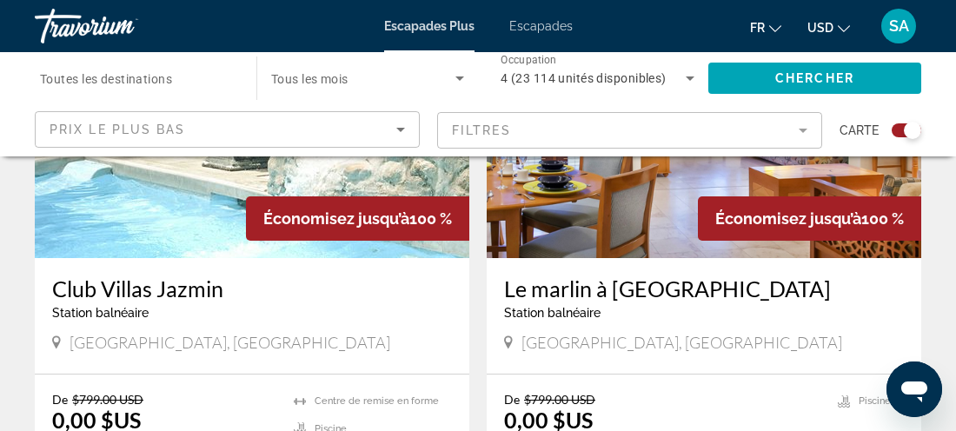
click at [799, 138] on mat-form-field "Filtres" at bounding box center [629, 130] width 385 height 37
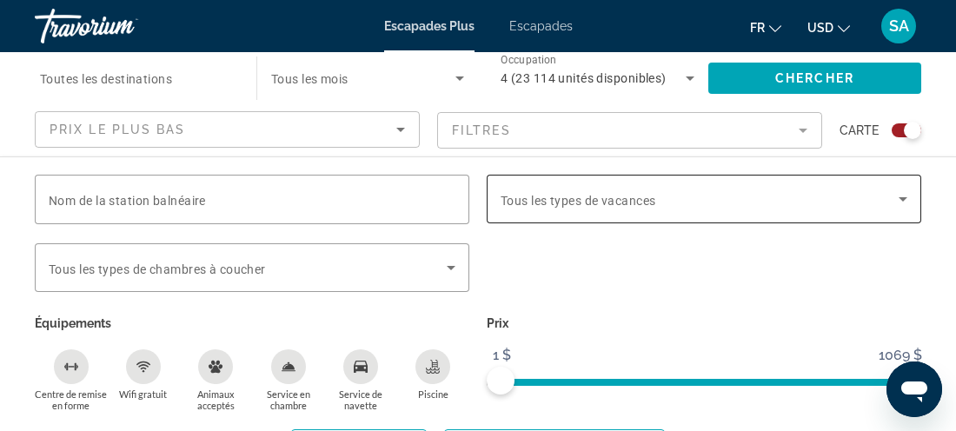
click at [630, 211] on div "Widget de recherche" at bounding box center [704, 199] width 407 height 49
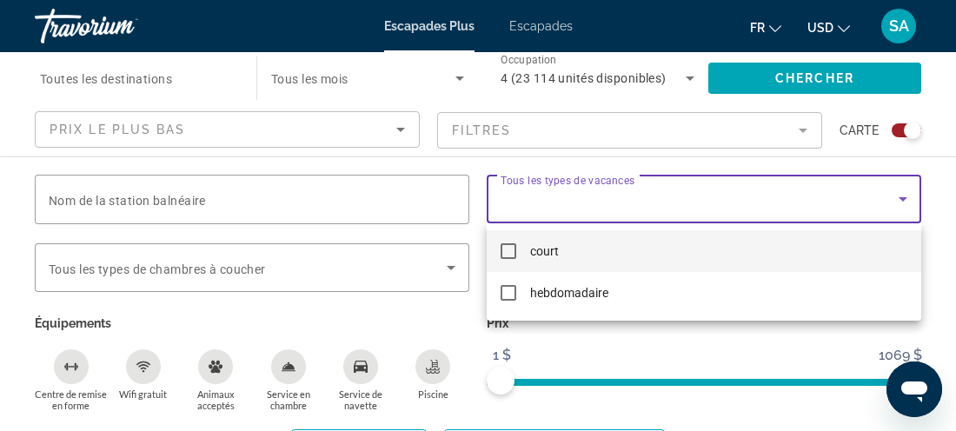
click at [600, 357] on div at bounding box center [478, 215] width 956 height 431
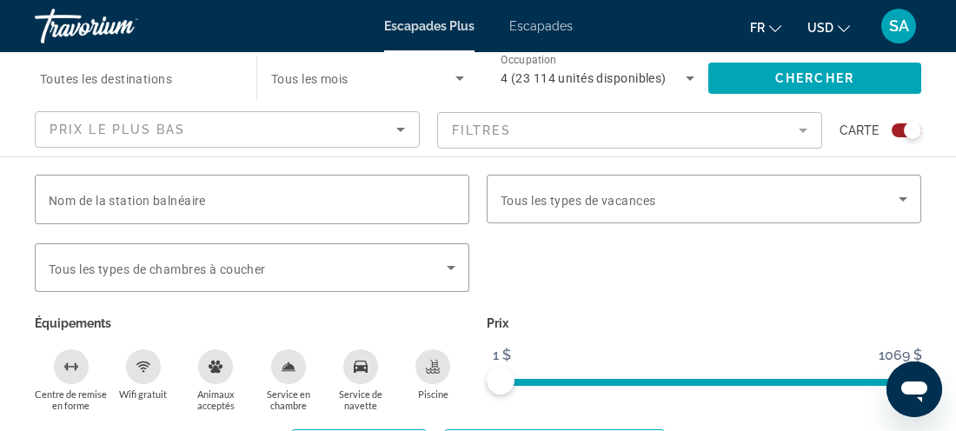
scroll to position [2097, 0]
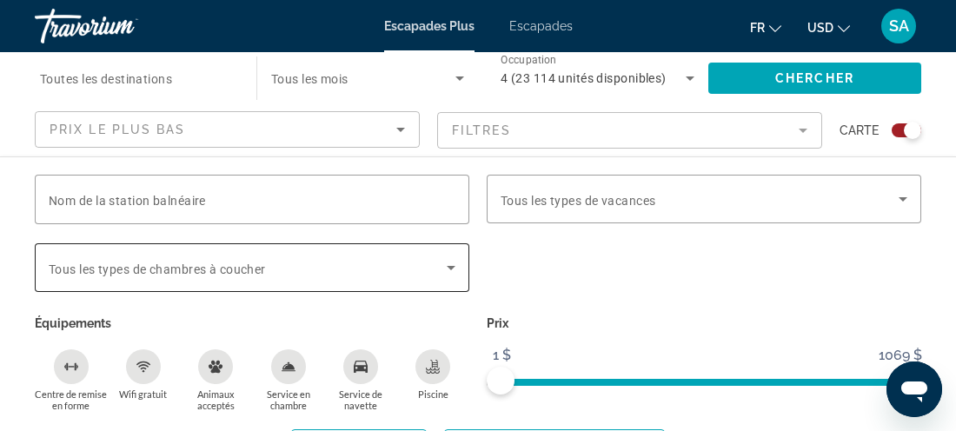
click at [296, 272] on span "Widget de recherche" at bounding box center [248, 267] width 398 height 21
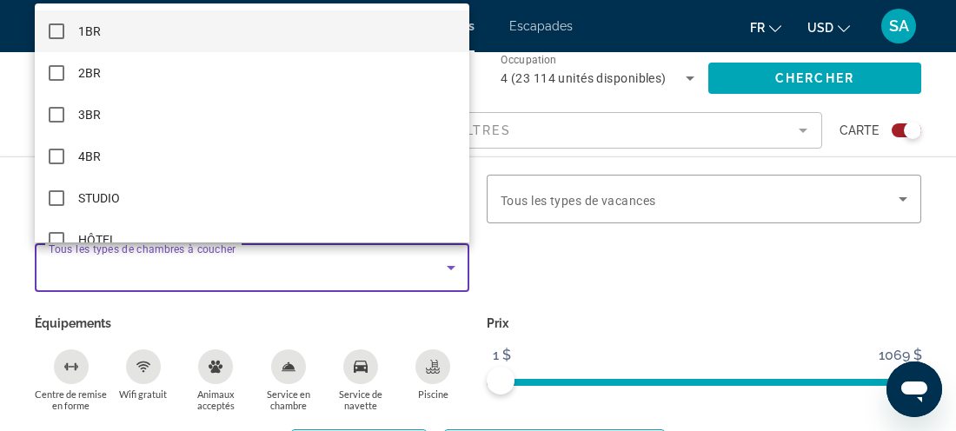
click at [250, 321] on div at bounding box center [478, 215] width 956 height 431
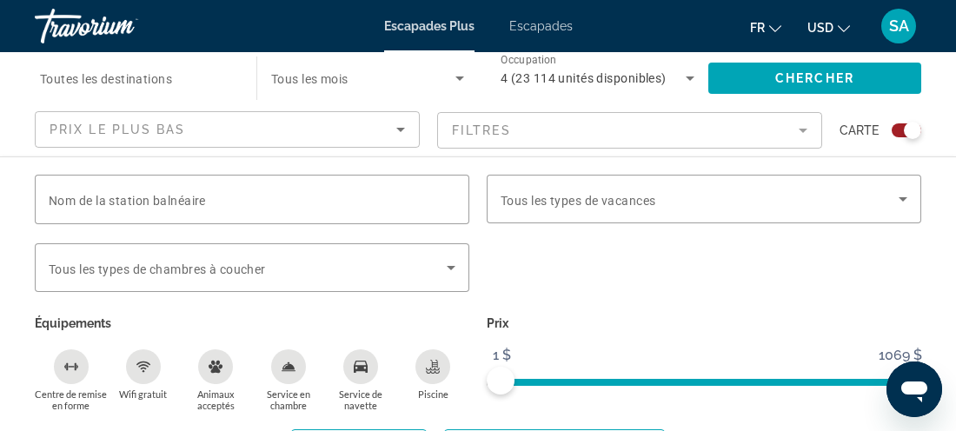
scroll to position [3191, 0]
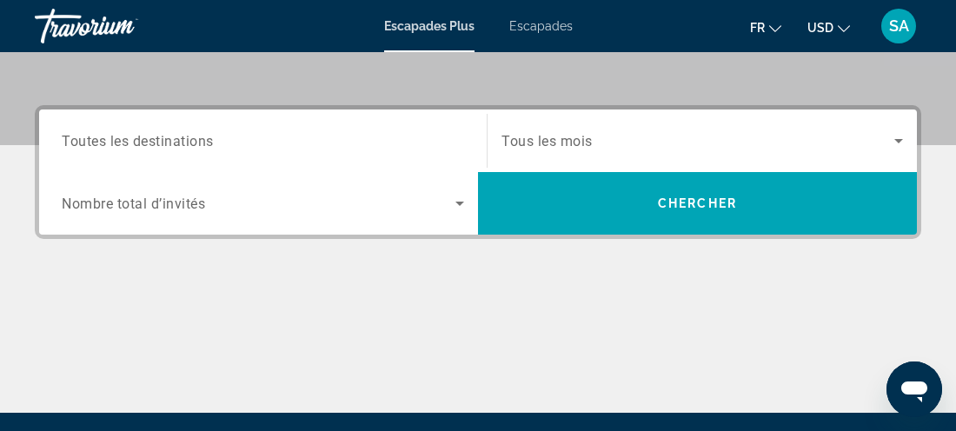
scroll to position [380, 0]
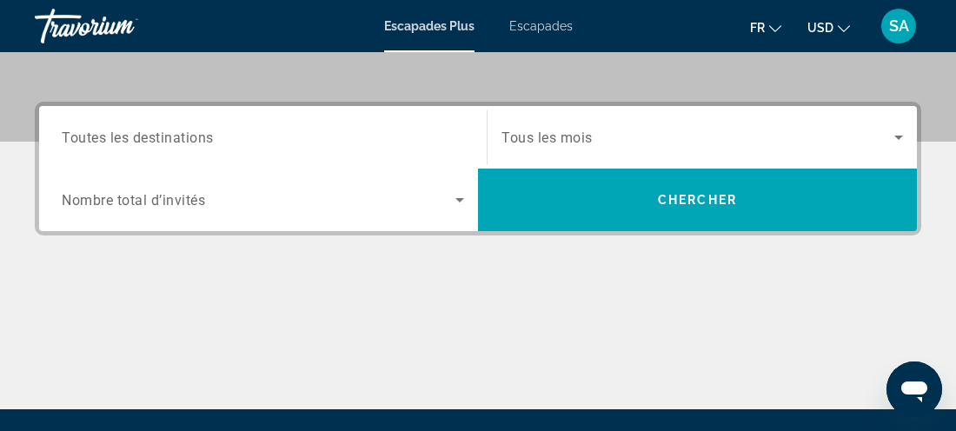
click at [463, 201] on icon "Widget de recherche" at bounding box center [459, 200] width 21 height 21
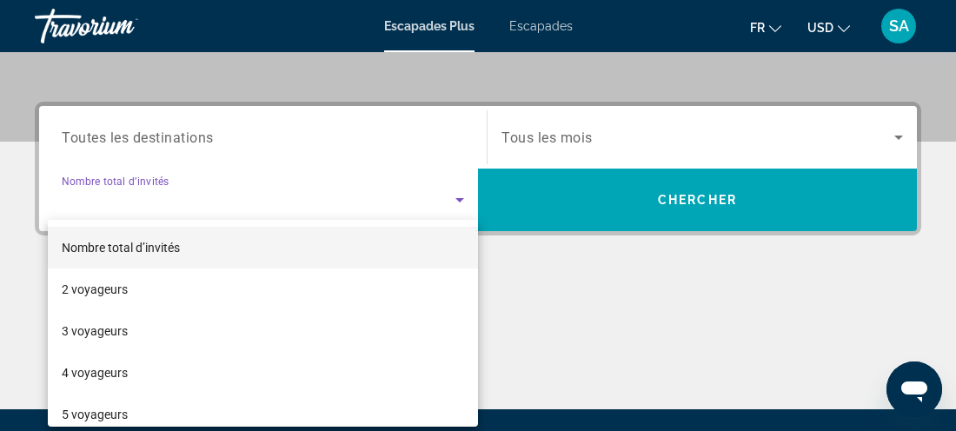
scroll to position [424, 0]
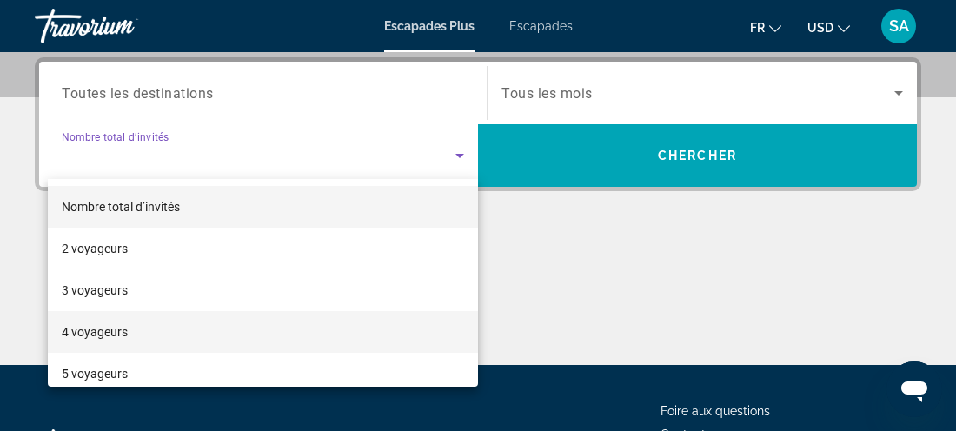
click at [274, 317] on mat-option "4 voyageurs" at bounding box center [263, 332] width 430 height 42
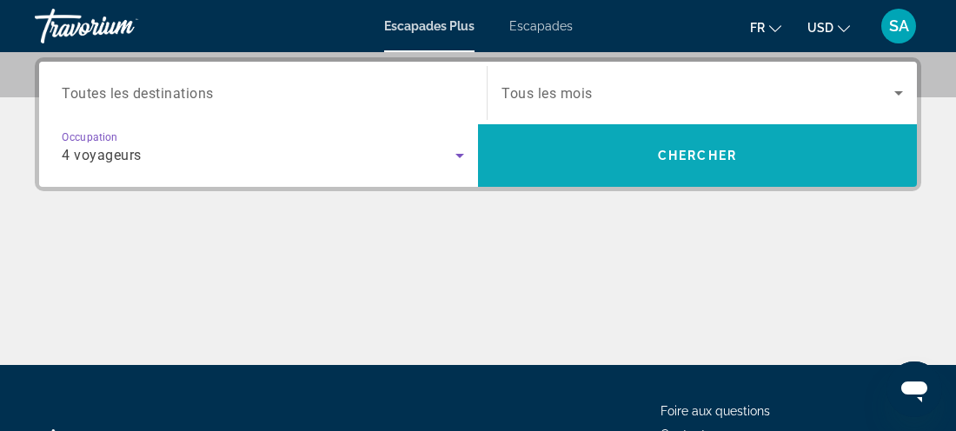
click at [643, 145] on span "Widget de recherche" at bounding box center [697, 156] width 439 height 42
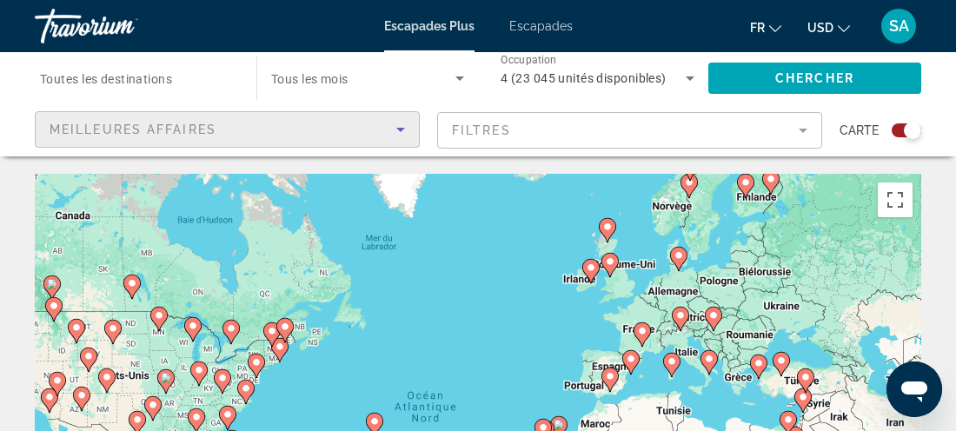
click at [399, 128] on icon "Trier par" at bounding box center [400, 130] width 9 height 4
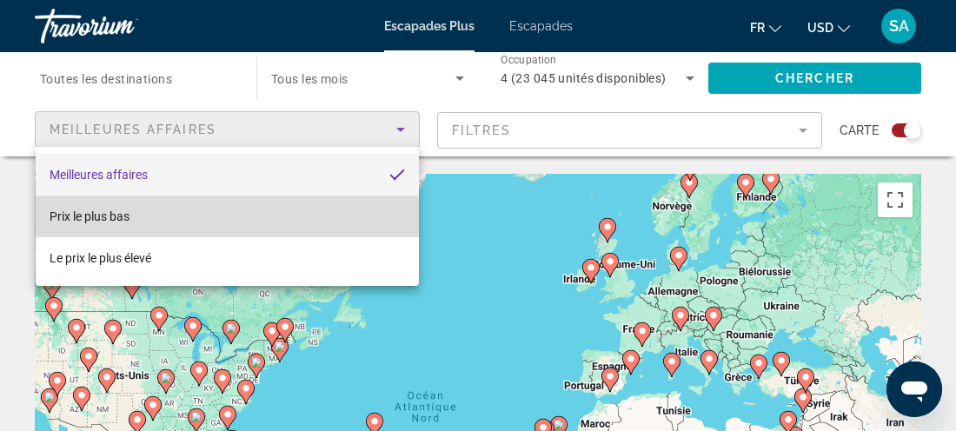
click at [290, 215] on mat-option "Prix le plus bas" at bounding box center [228, 217] width 384 height 42
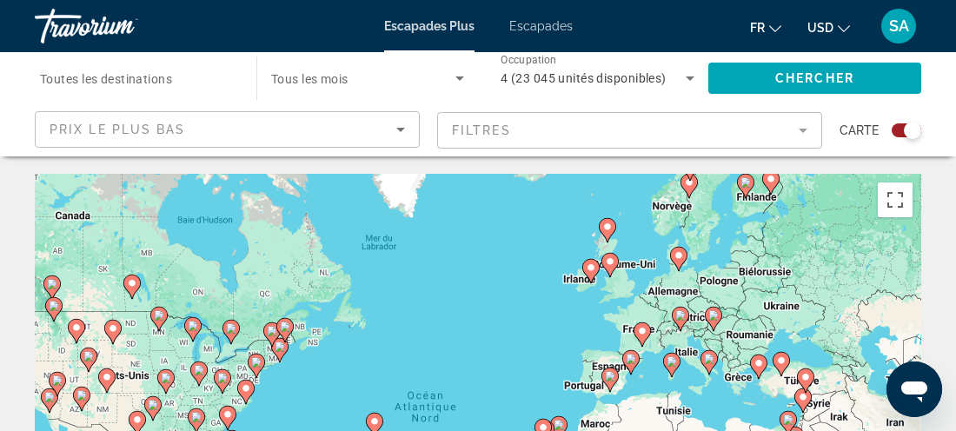
click at [606, 236] on icon "Contenu principal" at bounding box center [608, 230] width 16 height 23
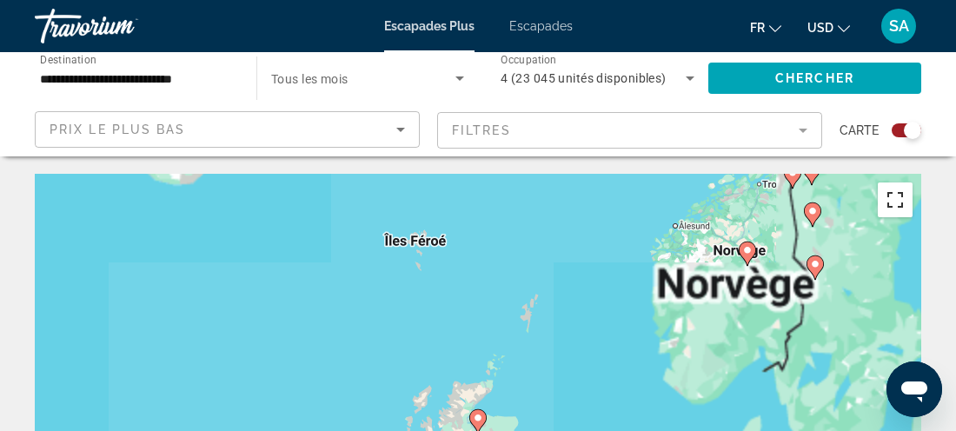
click at [896, 203] on button "Passer en plein écran" at bounding box center [895, 200] width 35 height 35
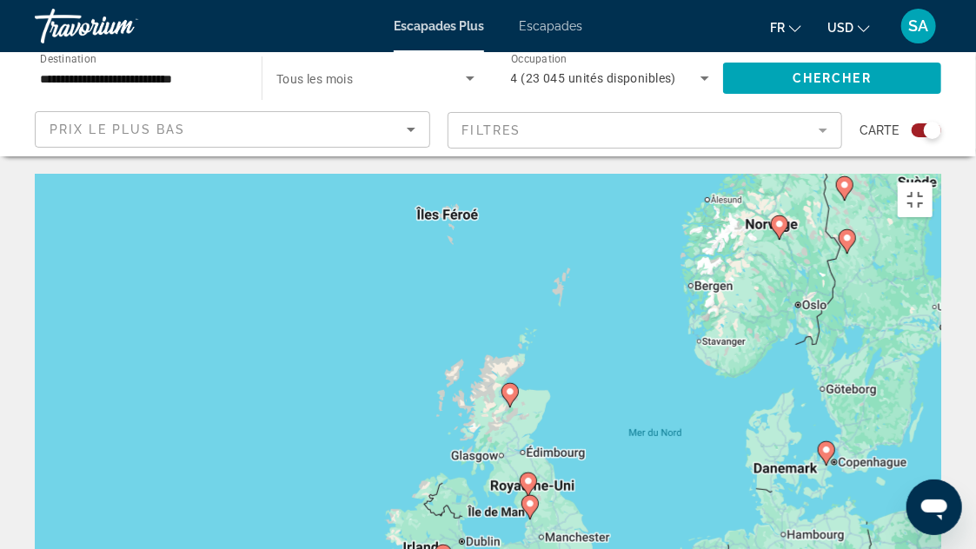
drag, startPoint x: 536, startPoint y: 363, endPoint x: 574, endPoint y: 323, distance: 55.3
click at [574, 323] on div "Pour activer le glissement avec le clavier, appuyez sur Alt+Entrée. Une fois ce…" at bounding box center [488, 435] width 907 height 522
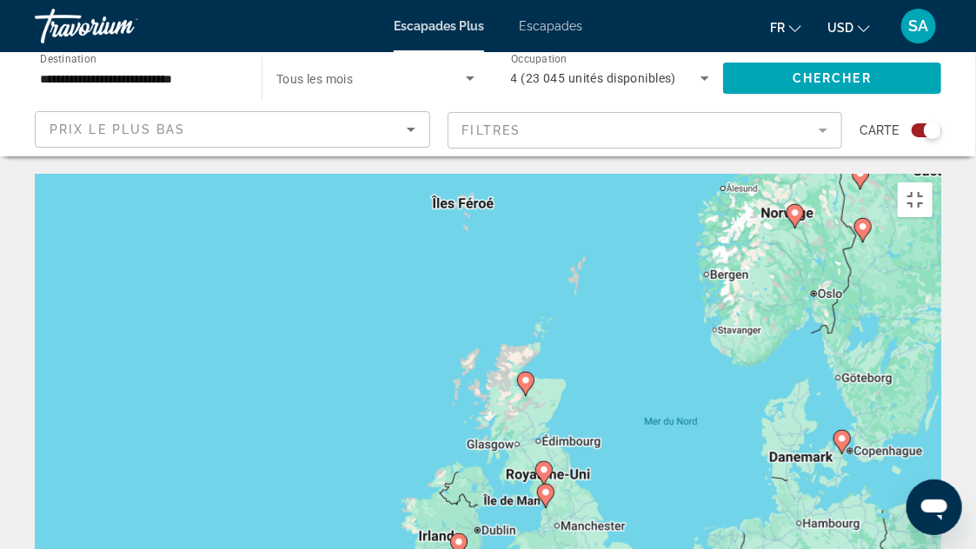
click at [543, 430] on image "Contenu principal" at bounding box center [544, 470] width 10 height 10
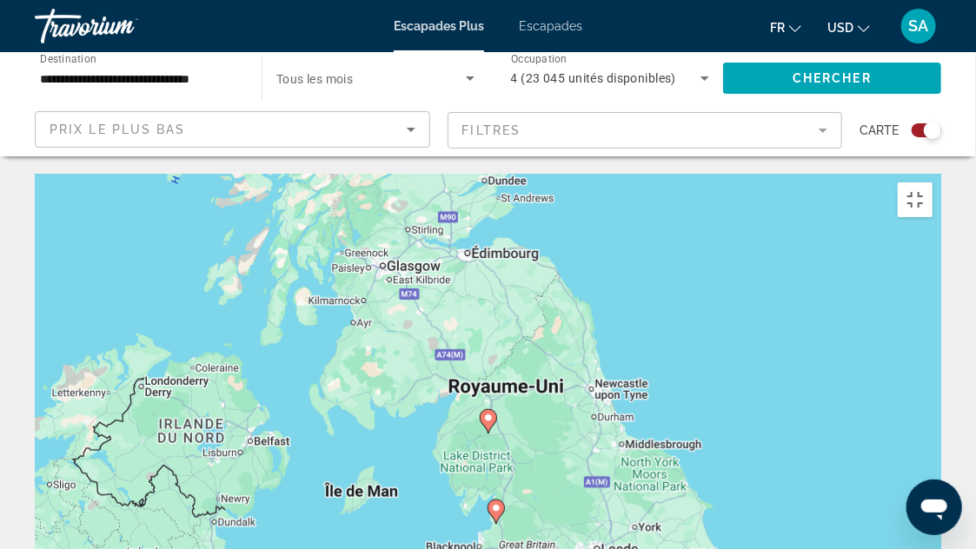
click at [487, 413] on image "Contenu principal" at bounding box center [488, 418] width 10 height 10
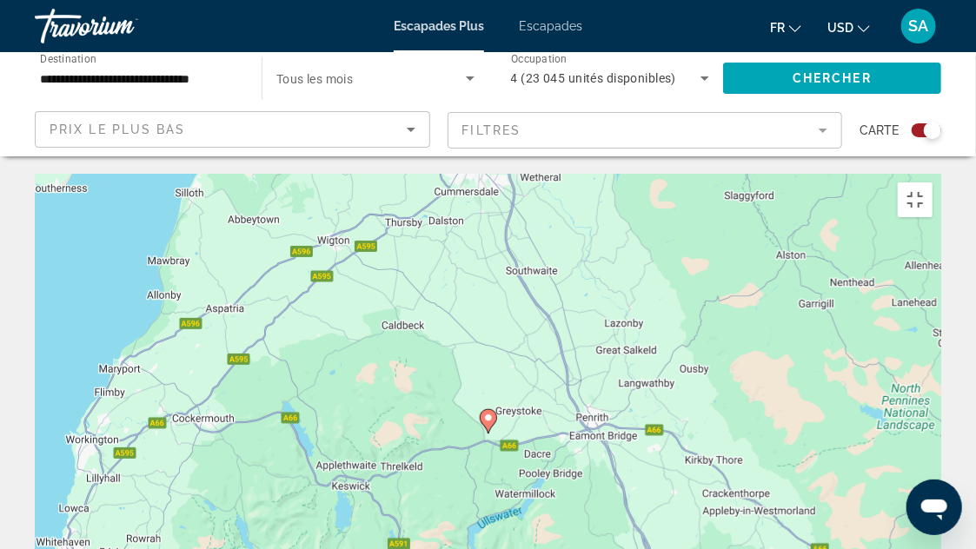
click at [487, 413] on image "Contenu principal" at bounding box center [488, 418] width 10 height 10
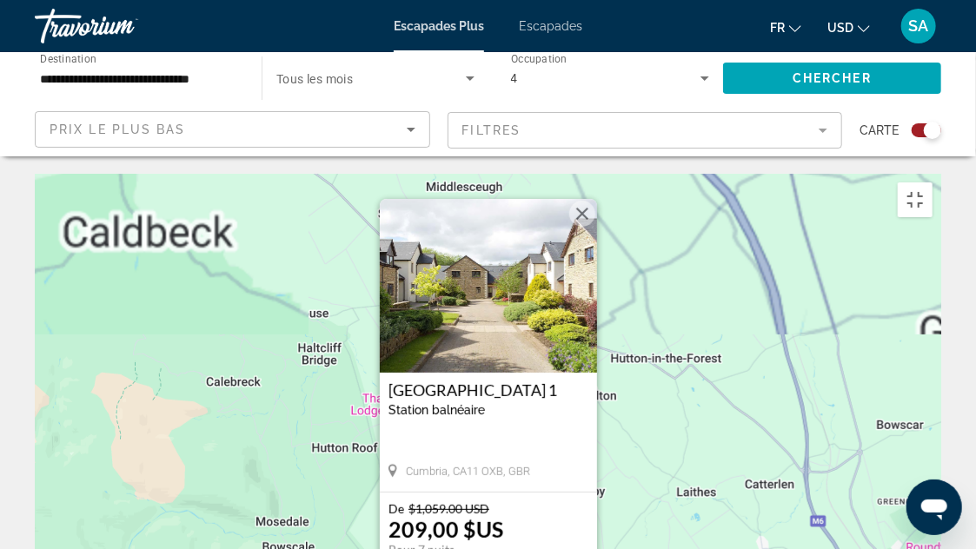
click at [577, 201] on button "Fermer" at bounding box center [582, 214] width 26 height 26
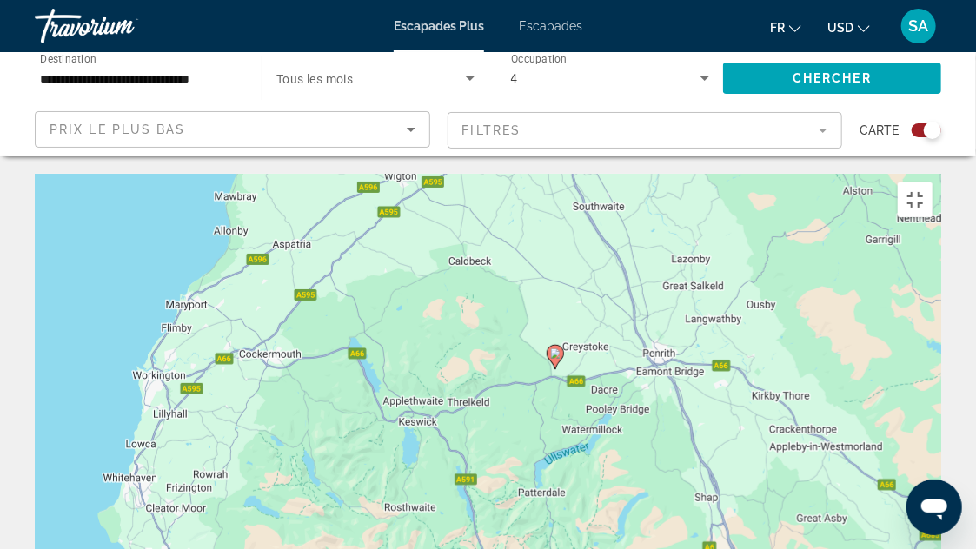
drag, startPoint x: 515, startPoint y: 368, endPoint x: 619, endPoint y: 172, distance: 221.7
click at [609, 193] on div "Pour activer le glissement avec le clavier, appuyez sur Alt+Entrée. Une fois ce…" at bounding box center [488, 435] width 907 height 522
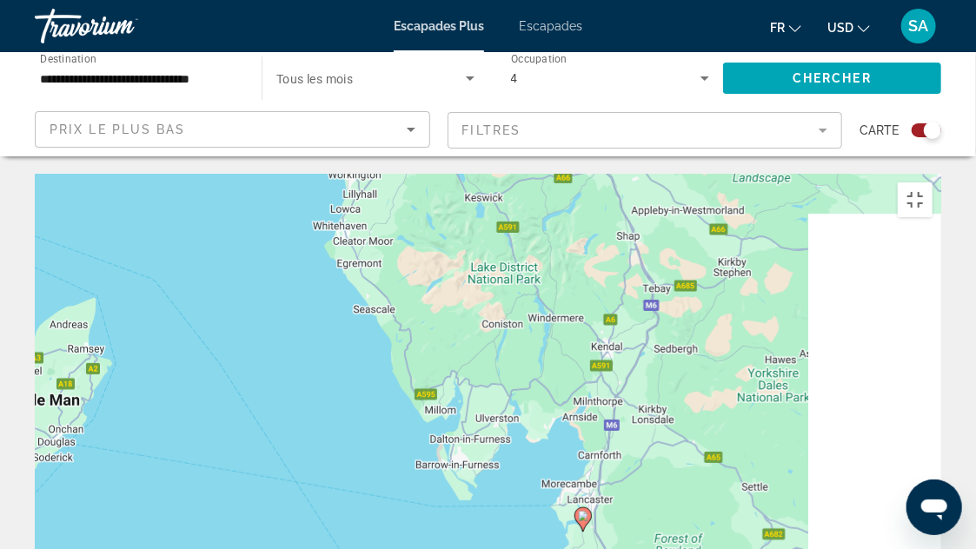
drag, startPoint x: 676, startPoint y: 451, endPoint x: 643, endPoint y: 334, distance: 121.9
click at [643, 334] on div "Pour activer le glissement avec le clavier, appuyez sur Alt+Entrée. Une fois ce…" at bounding box center [488, 435] width 907 height 522
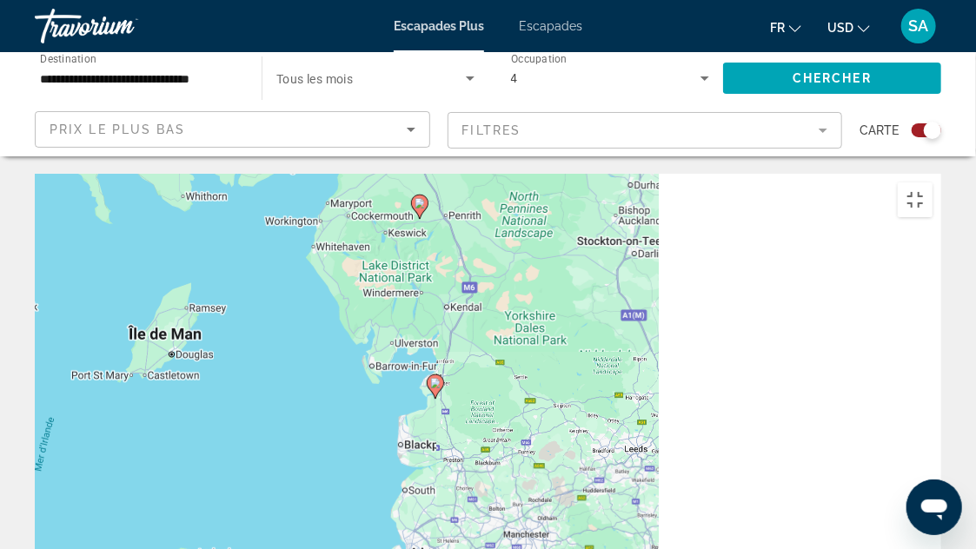
drag, startPoint x: 738, startPoint y: 387, endPoint x: 636, endPoint y: 303, distance: 132.3
click at [636, 303] on div "Pour activer le glissement avec le clavier, appuyez sur Alt+Entrée. Une fois ce…" at bounding box center [488, 435] width 907 height 522
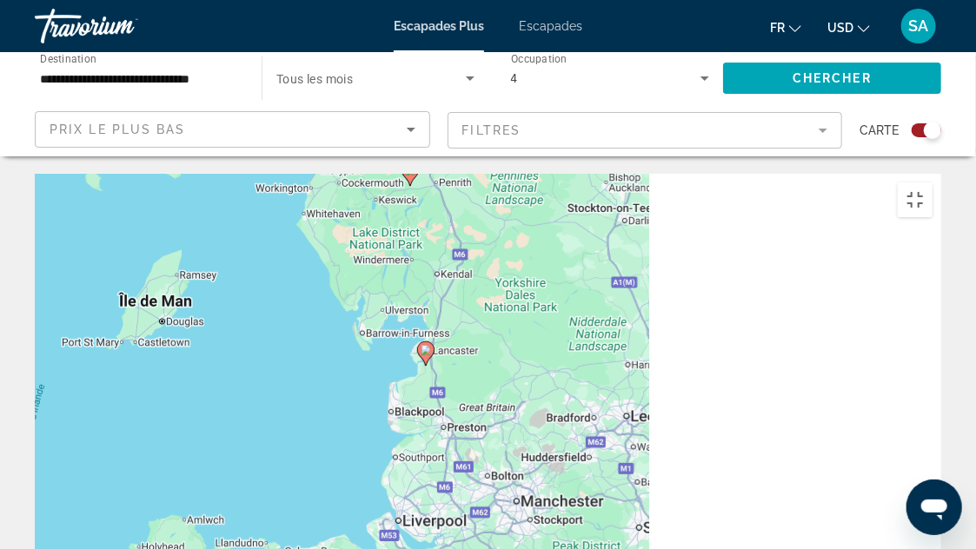
drag, startPoint x: 523, startPoint y: 316, endPoint x: 497, endPoint y: 112, distance: 205.1
click at [497, 174] on div "Pour activer le glissement avec le clavier, appuyez sur Alt+Entrée. Une fois ce…" at bounding box center [488, 435] width 907 height 522
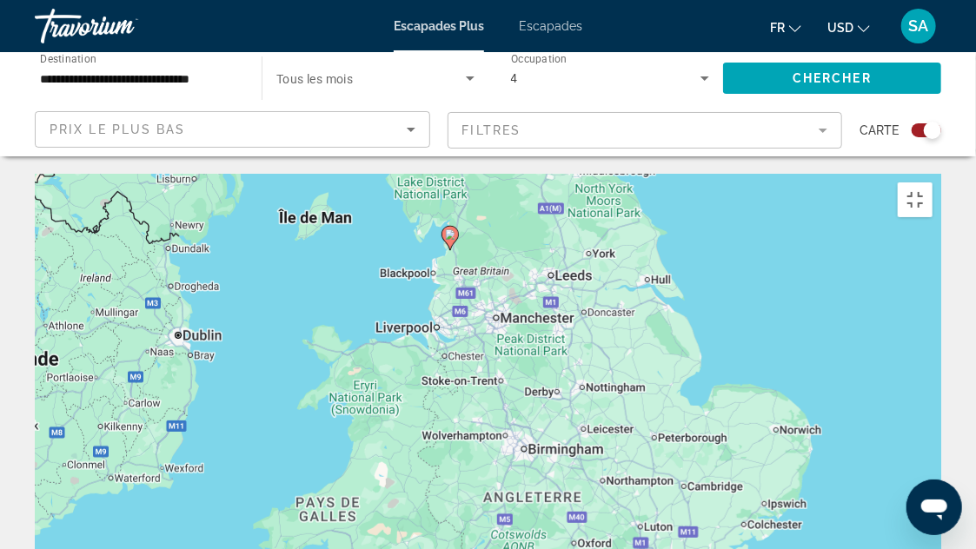
drag, startPoint x: 624, startPoint y: 453, endPoint x: 751, endPoint y: 176, distance: 305.0
click at [751, 176] on div "Pour activer le glissement avec le clavier, appuyez sur Alt+Entrée. Une fois ce…" at bounding box center [488, 435] width 907 height 522
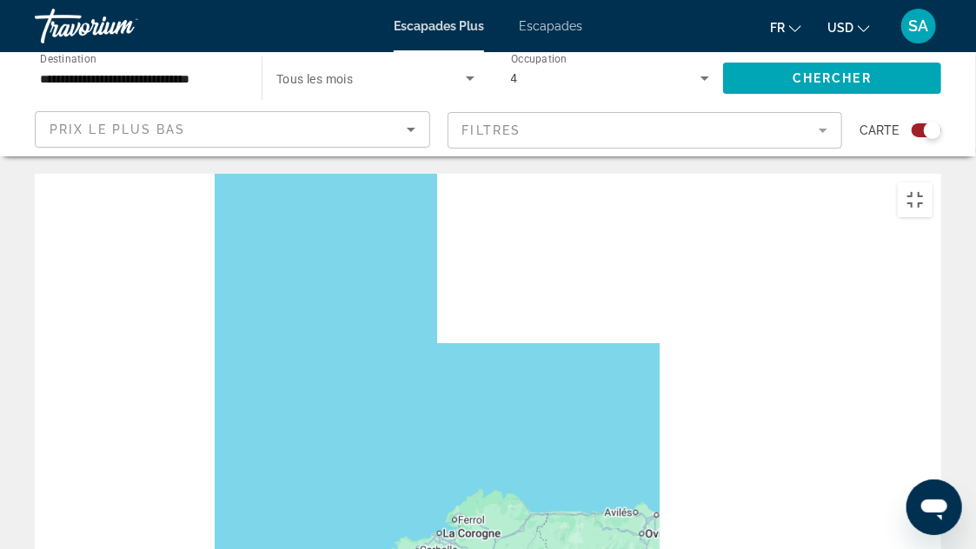
drag, startPoint x: 655, startPoint y: 280, endPoint x: 585, endPoint y: 271, distance: 70.1
click at [585, 271] on div "Contenu principal" at bounding box center [488, 435] width 907 height 522
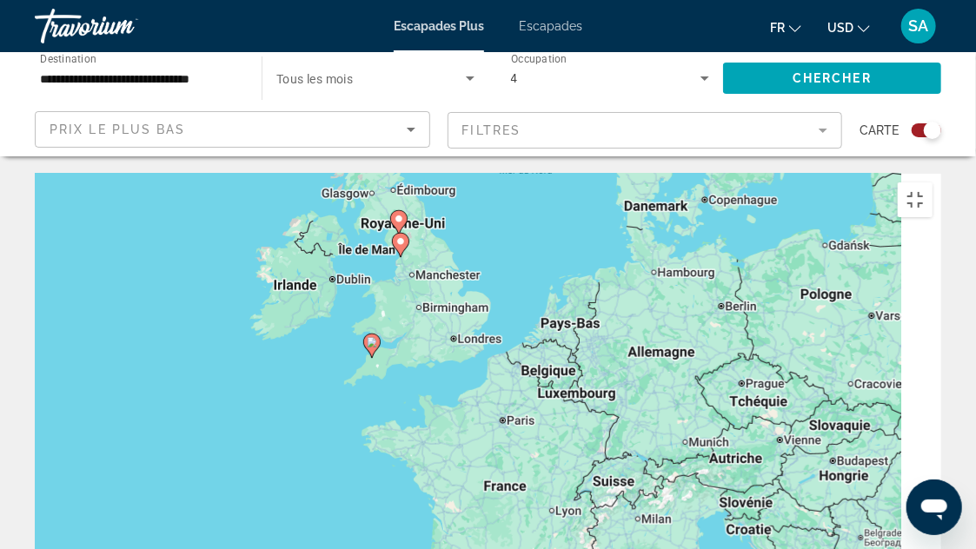
drag, startPoint x: 882, startPoint y: 271, endPoint x: 698, endPoint y: 399, distance: 224.3
click at [698, 399] on div "Pour activer le glissement avec le clavier, appuyez sur Alt+Entrée. Une fois ce…" at bounding box center [488, 435] width 907 height 522
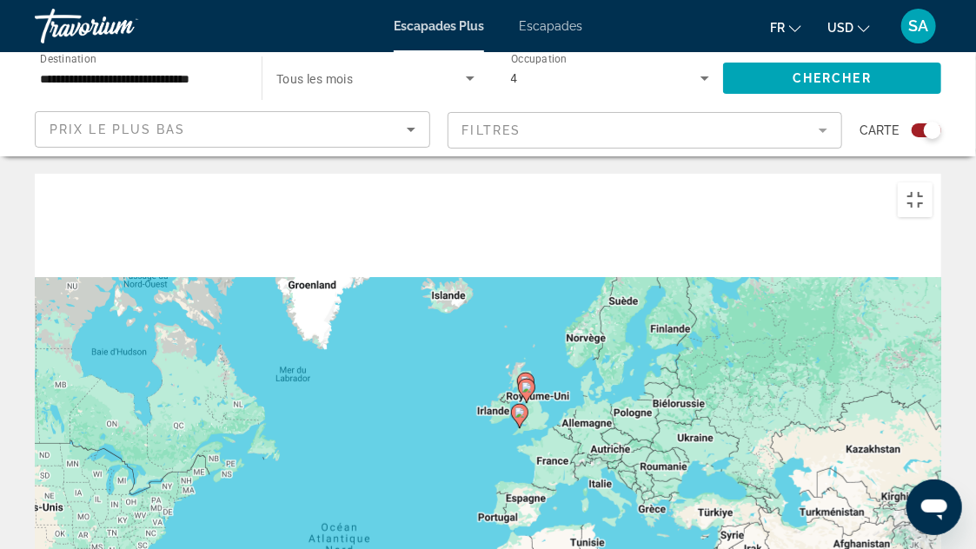
drag, startPoint x: 556, startPoint y: 300, endPoint x: 624, endPoint y: 310, distance: 68.5
click at [624, 310] on div "Pour activer le glissement avec le clavier, appuyez sur Alt+Entrée. Une fois ce…" at bounding box center [488, 435] width 907 height 522
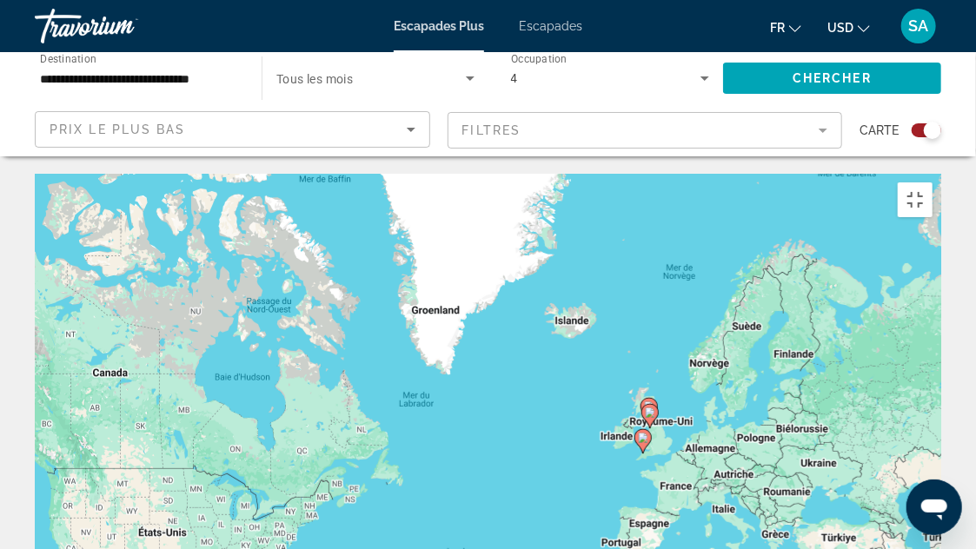
drag, startPoint x: 556, startPoint y: 324, endPoint x: 736, endPoint y: 361, distance: 183.6
click at [736, 361] on div "Pour activer le glissement avec le clavier, appuyez sur Alt+Entrée. Une fois ce…" at bounding box center [488, 435] width 907 height 522
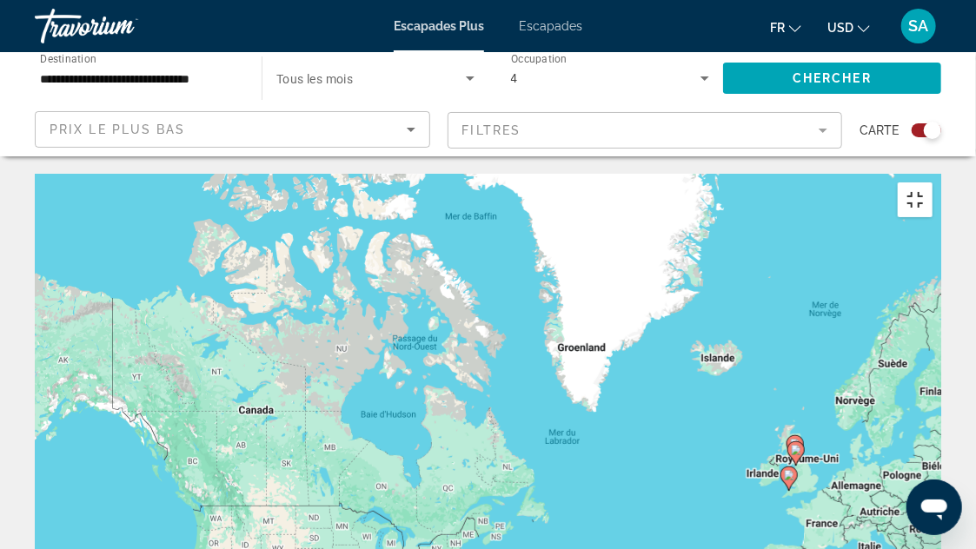
click at [933, 183] on button "Passer en plein écran" at bounding box center [915, 200] width 35 height 35
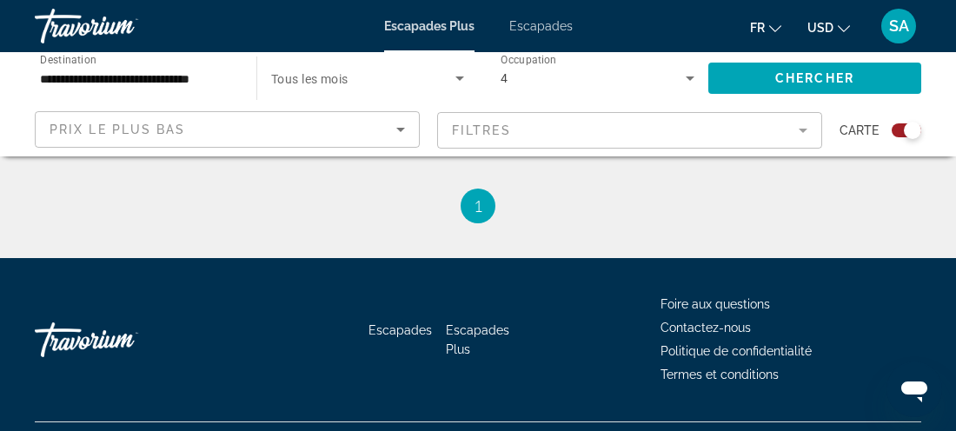
scroll to position [1761, 0]
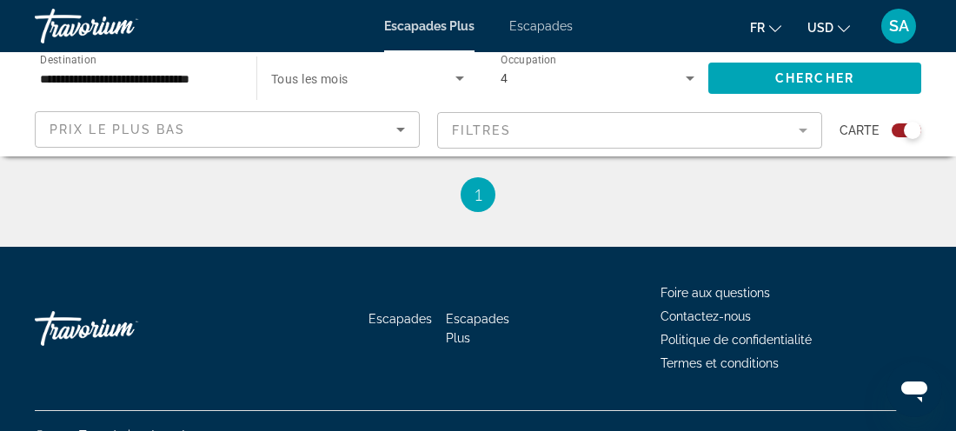
click at [898, 12] on div "SA" at bounding box center [899, 26] width 35 height 35
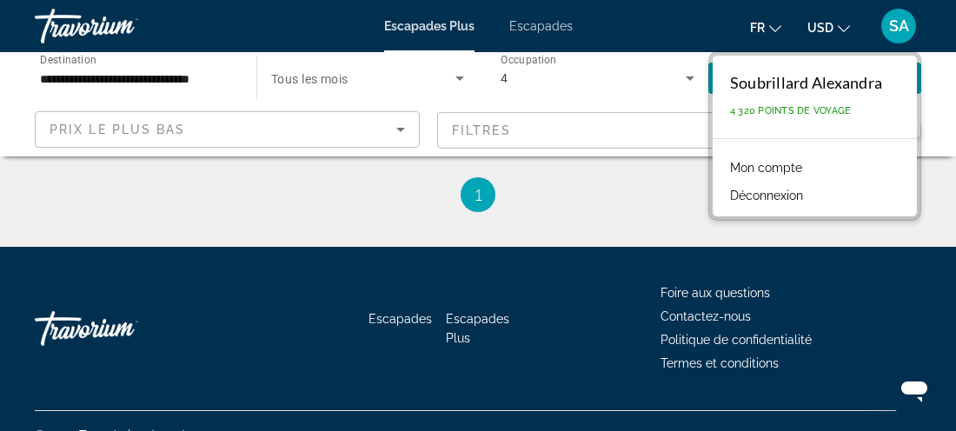
click at [633, 183] on ul "1 / 1 Vous êtes sur la page 1" at bounding box center [478, 194] width 887 height 35
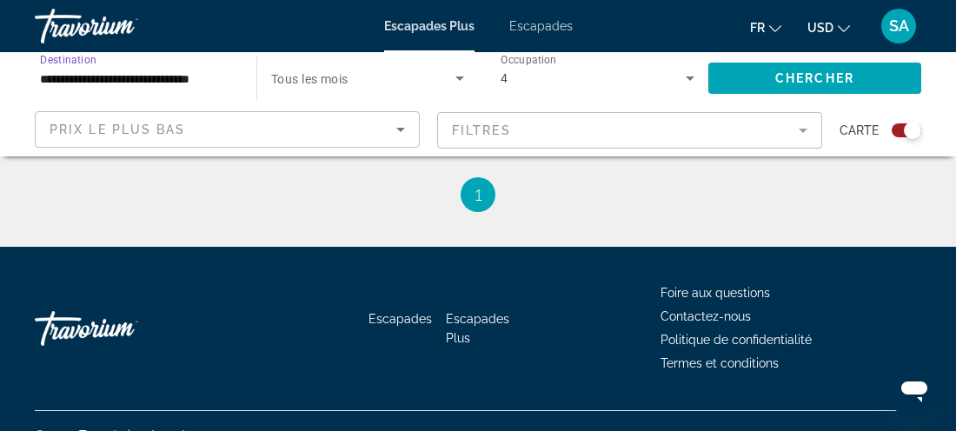
click at [164, 77] on input "**********" at bounding box center [137, 79] width 194 height 21
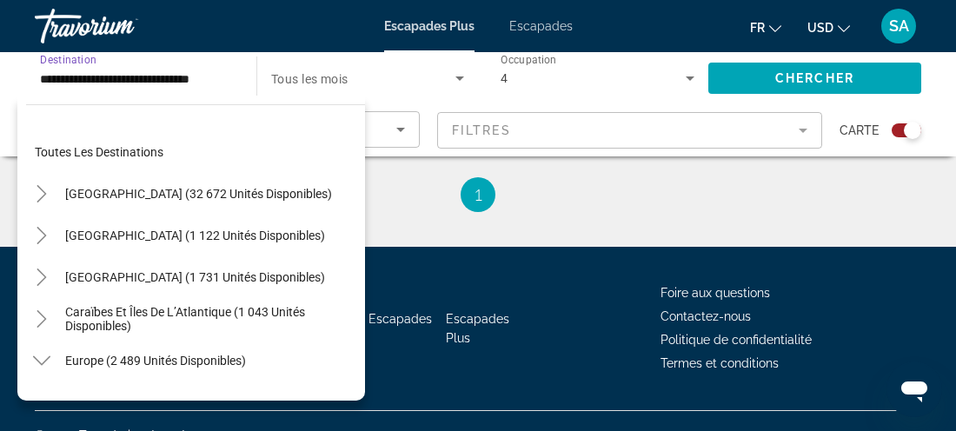
scroll to position [896, 0]
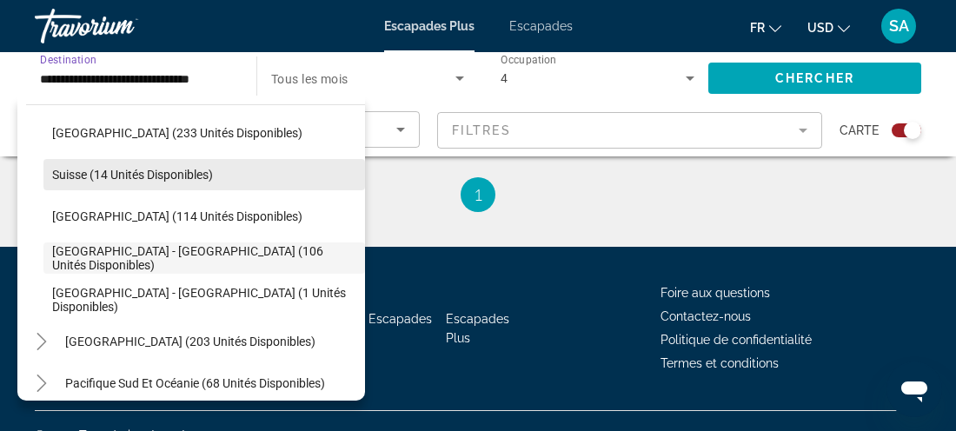
click at [263, 171] on span "Widget de recherche" at bounding box center [204, 175] width 322 height 42
type input "**********"
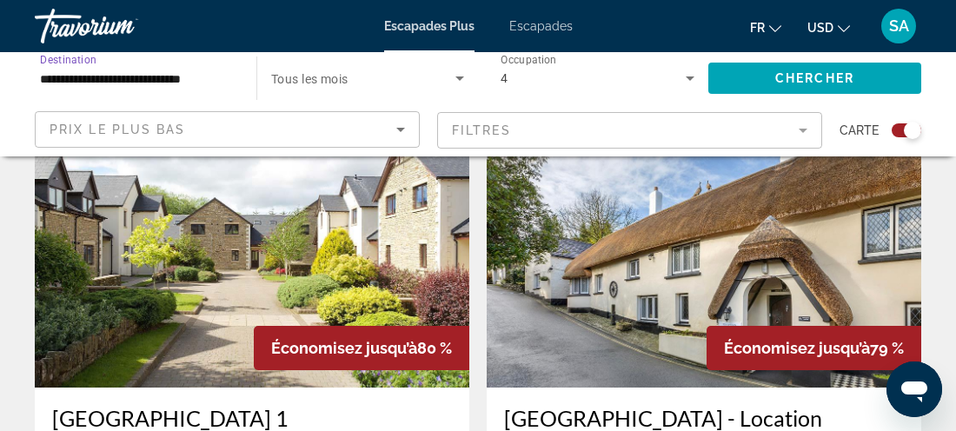
scroll to position [658, 0]
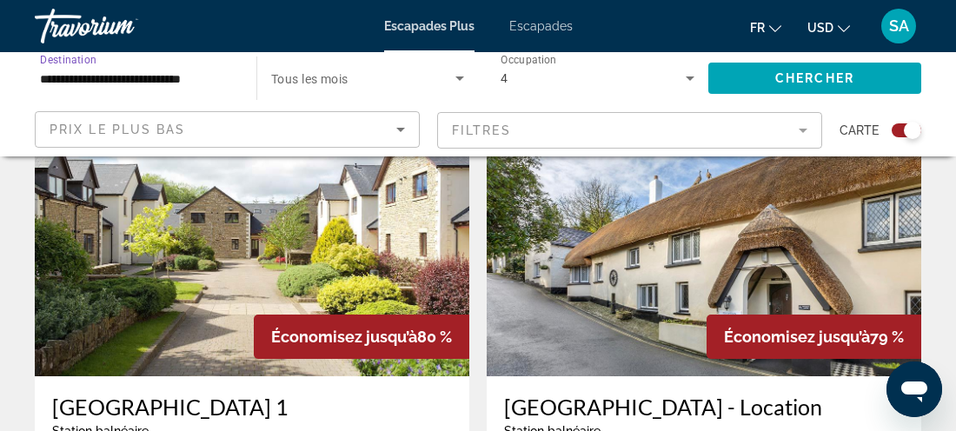
click at [223, 76] on input "**********" at bounding box center [137, 79] width 194 height 21
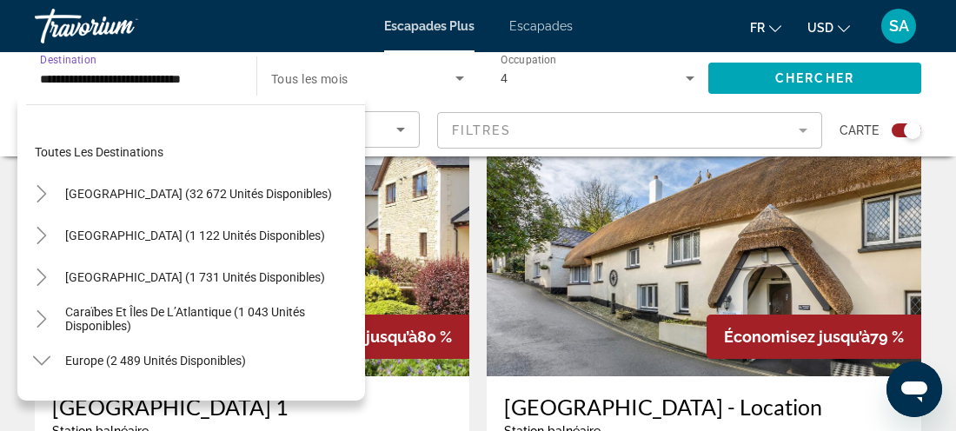
scroll to position [813, 0]
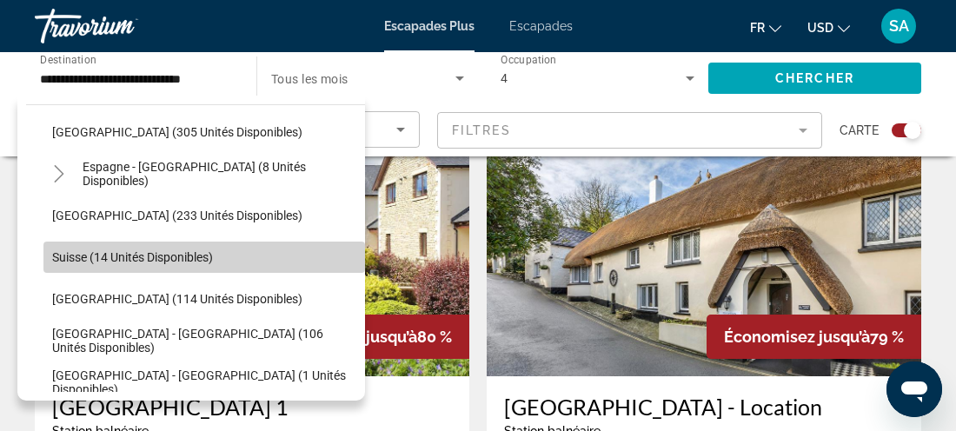
click at [213, 256] on span "Suisse (14 unités disponibles)" at bounding box center [132, 257] width 161 height 14
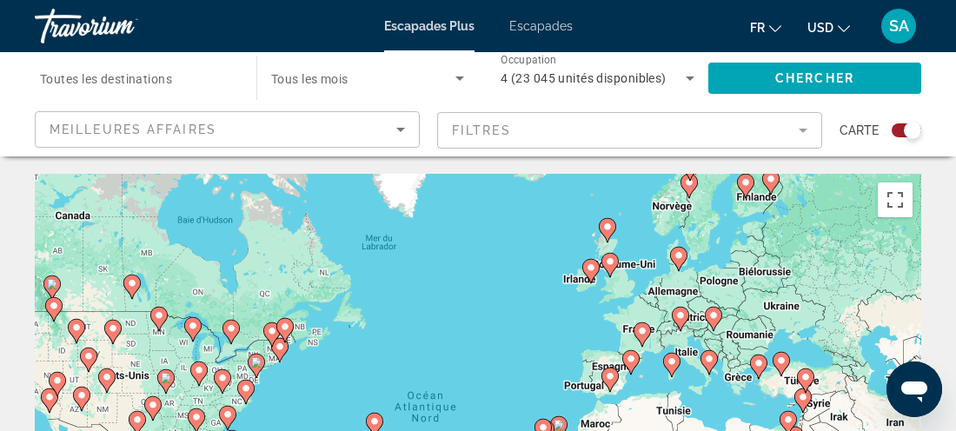
click at [323, 130] on div "Meilleures affaires" at bounding box center [223, 129] width 347 height 21
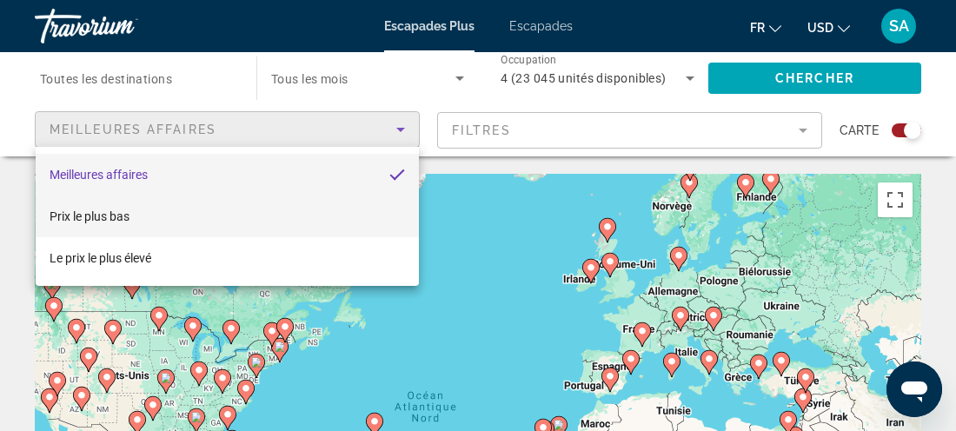
click at [222, 210] on mat-option "Prix le plus bas" at bounding box center [228, 217] width 384 height 42
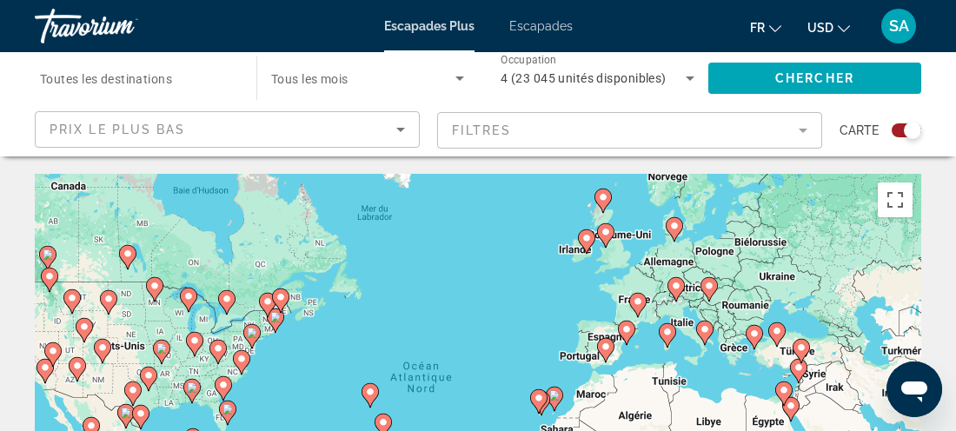
drag, startPoint x: 643, startPoint y: 296, endPoint x: 636, endPoint y: 257, distance: 39.7
click at [636, 257] on div "Pour activer le glissement avec le clavier, appuyez sur Alt+Entrée. Une fois ce…" at bounding box center [478, 435] width 887 height 522
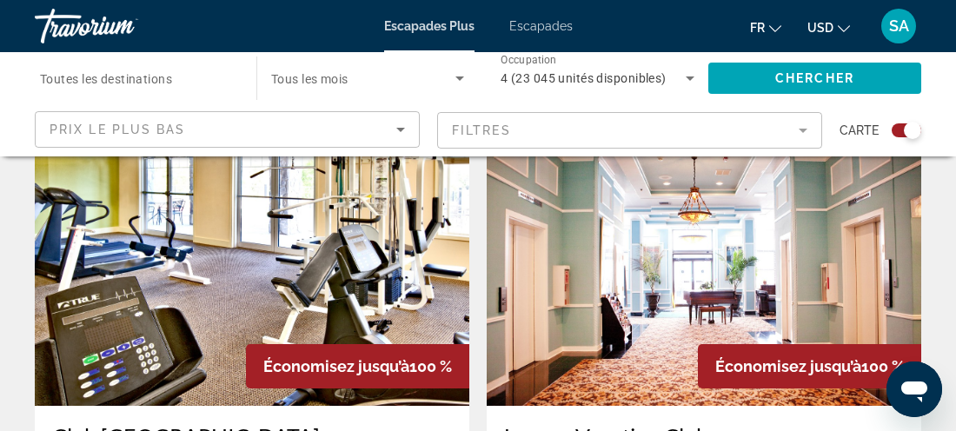
scroll to position [635, 0]
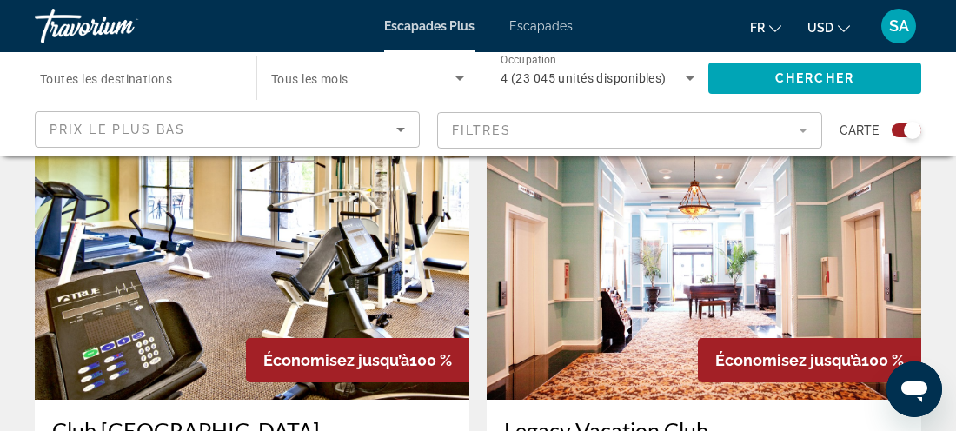
click at [185, 70] on input "Destination Toutes les destinations" at bounding box center [137, 79] width 194 height 21
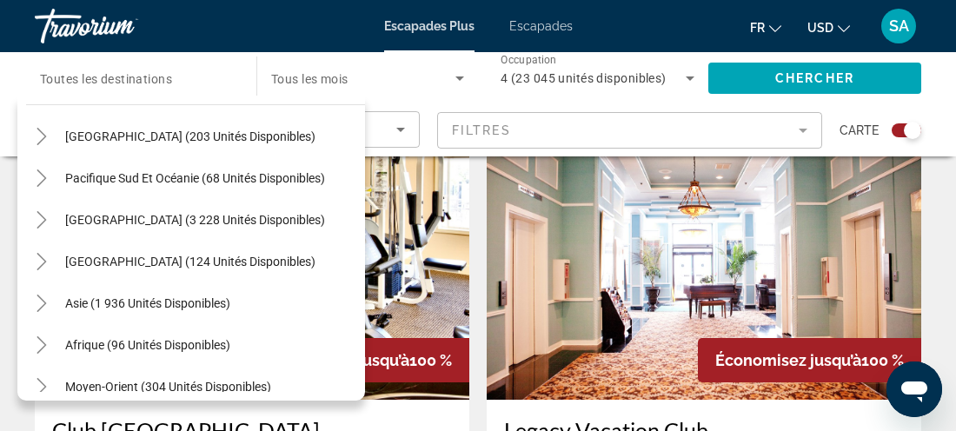
scroll to position [281, 0]
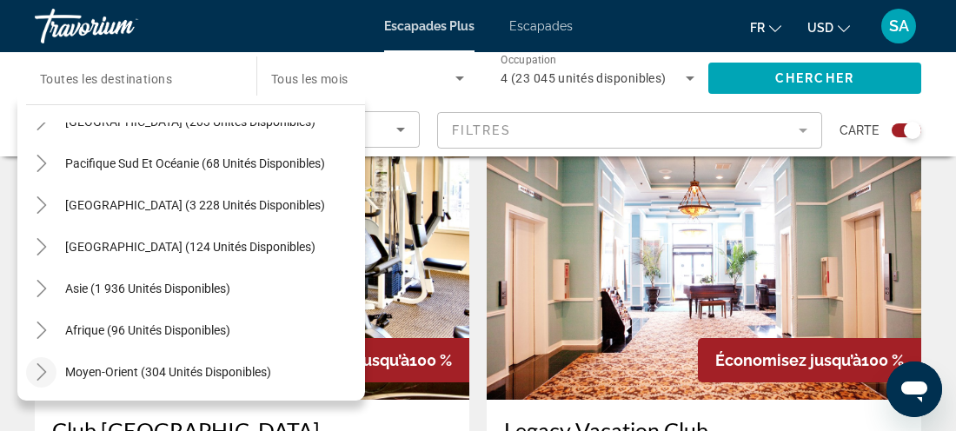
click at [38, 372] on icon "Toggle Moyen-Orient (304 unités disponibles)" at bounding box center [41, 371] width 17 height 17
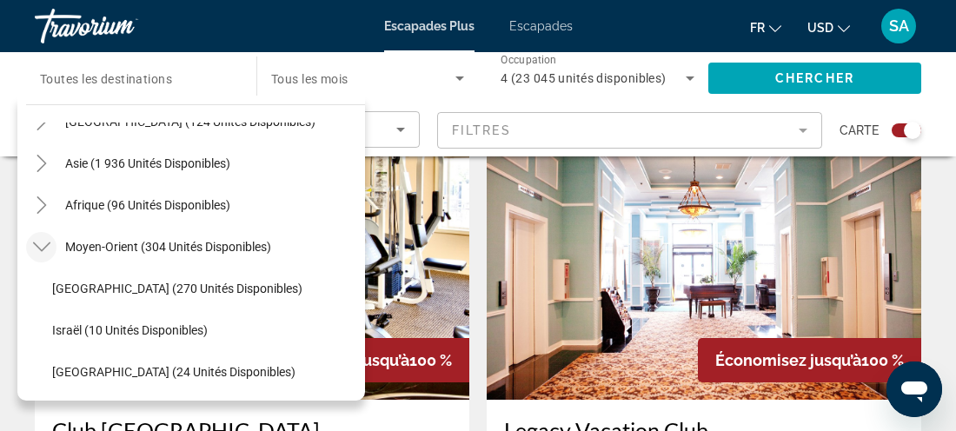
scroll to position [0, 0]
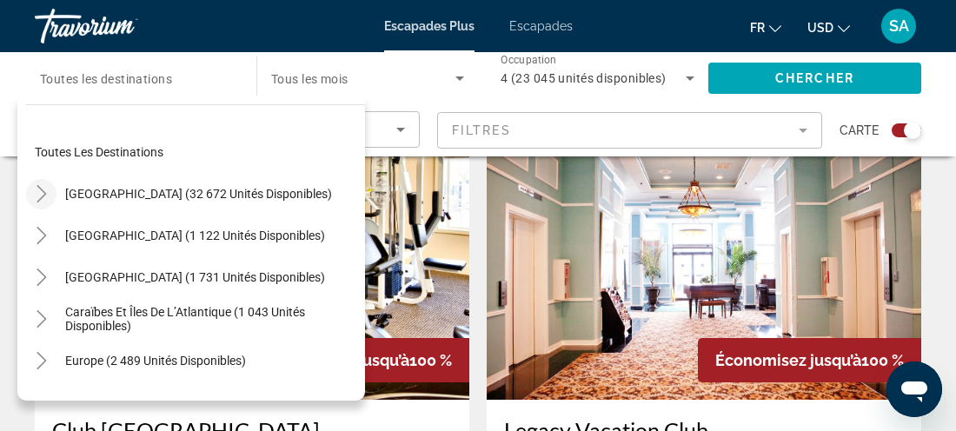
click at [46, 191] on icon "Toggle États-Unis (32 672 unités disponibles)" at bounding box center [41, 193] width 17 height 17
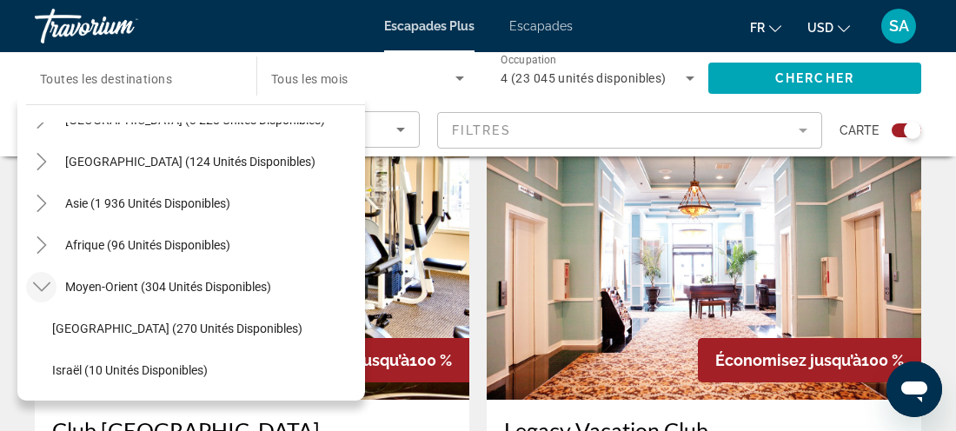
scroll to position [1992, 0]
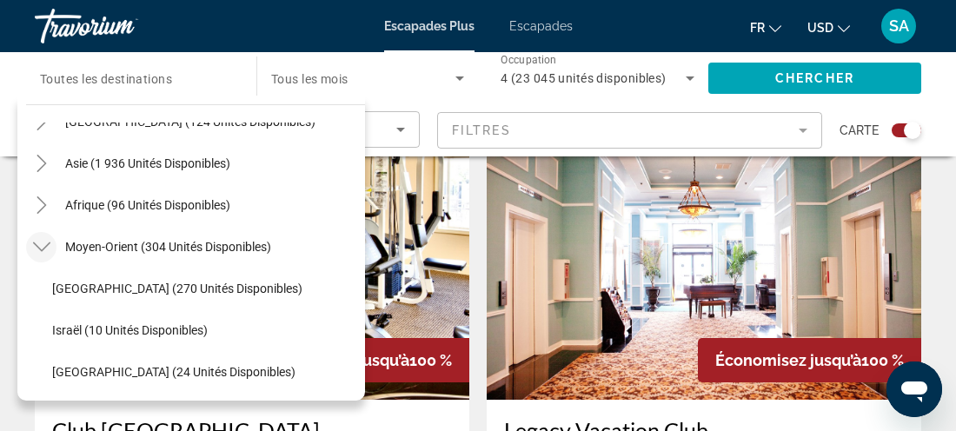
click at [418, 84] on span "Widget de recherche" at bounding box center [363, 78] width 184 height 21
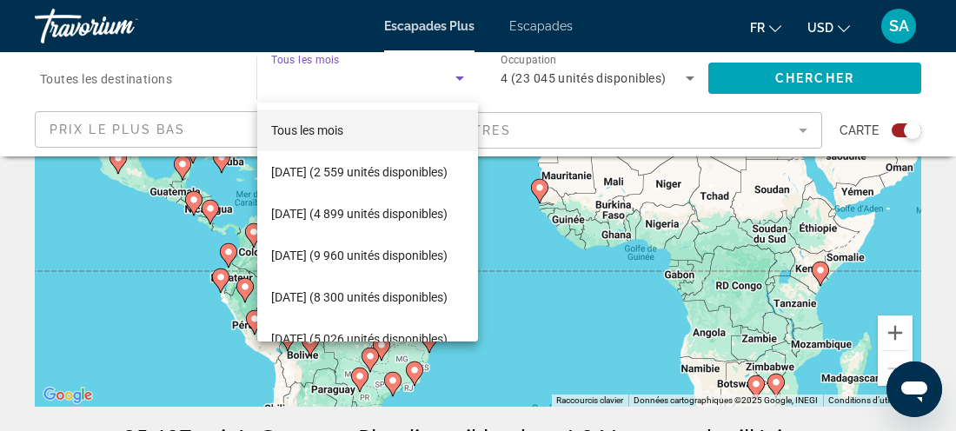
scroll to position [283, 0]
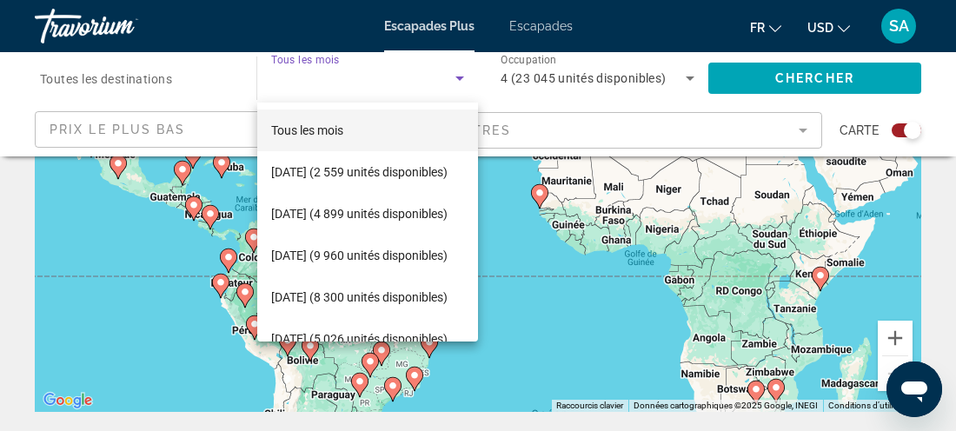
click at [462, 77] on div at bounding box center [478, 215] width 956 height 431
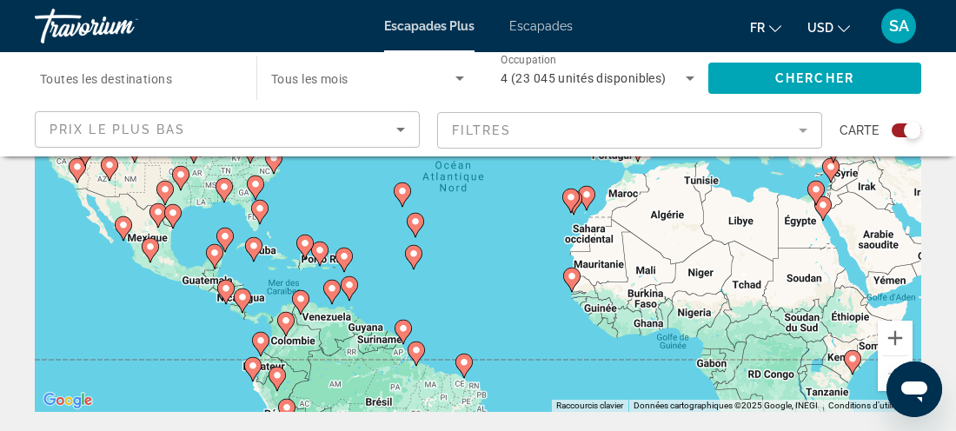
drag, startPoint x: 600, startPoint y: 244, endPoint x: 634, endPoint y: 338, distance: 99.8
click at [634, 338] on div "Pour activer le glissement avec le clavier, appuyez sur Alt+Entrée. Une fois ce…" at bounding box center [478, 151] width 887 height 522
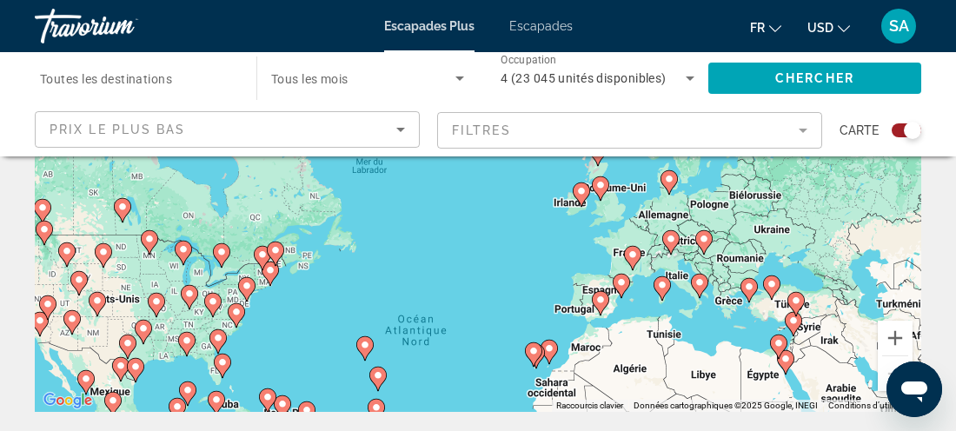
drag, startPoint x: 663, startPoint y: 208, endPoint x: 624, endPoint y: 387, distance: 183.1
click at [624, 387] on div "Pour activer le glissement avec le clavier, appuyez sur Alt+Entrée. Une fois ce…" at bounding box center [478, 151] width 887 height 522
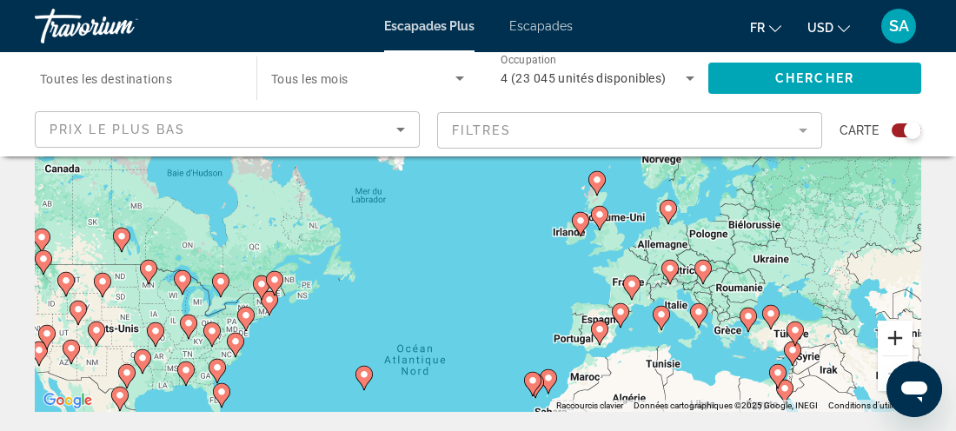
click at [902, 340] on button "Zoom avant" at bounding box center [895, 338] width 35 height 35
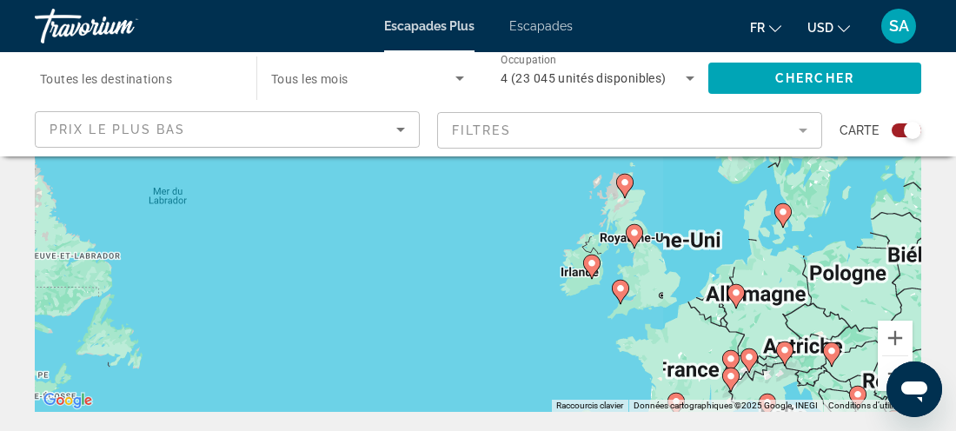
drag, startPoint x: 788, startPoint y: 261, endPoint x: 688, endPoint y: 216, distance: 109.7
click at [688, 216] on div "Pour activer le glissement avec le clavier, appuyez sur Alt+Entrée. Une fois ce…" at bounding box center [478, 151] width 887 height 522
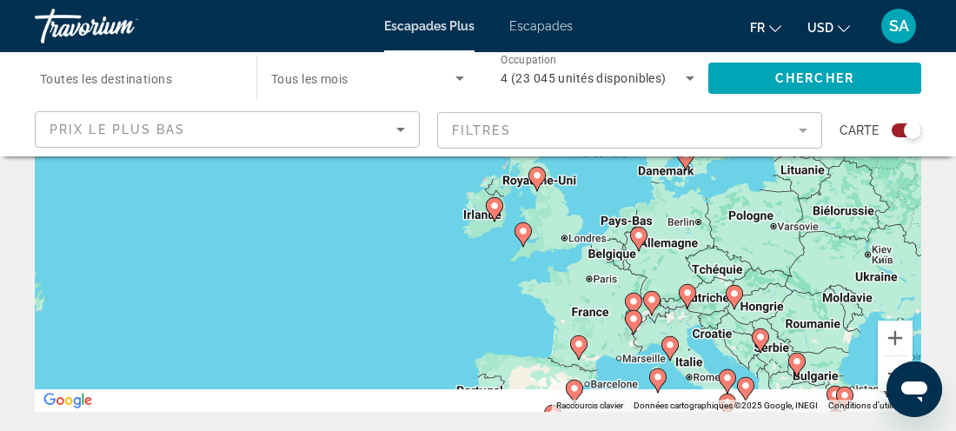
drag, startPoint x: 749, startPoint y: 247, endPoint x: 657, endPoint y: 190, distance: 107.8
click at [657, 190] on div "Pour activer le glissement avec le clavier, appuyez sur Alt+Entrée. Une fois ce…" at bounding box center [478, 151] width 887 height 522
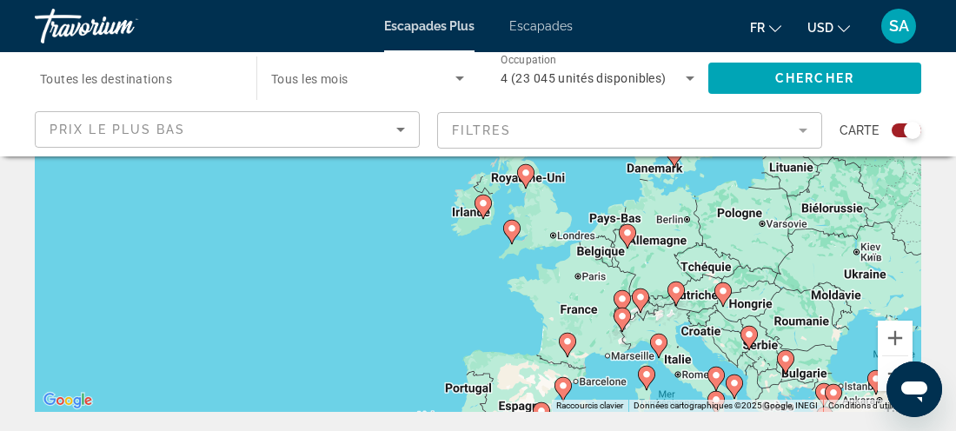
click at [655, 237] on div "Pour activer le glissement avec le clavier, appuyez sur Alt+Entrée. Une fois ce…" at bounding box center [478, 151] width 887 height 522
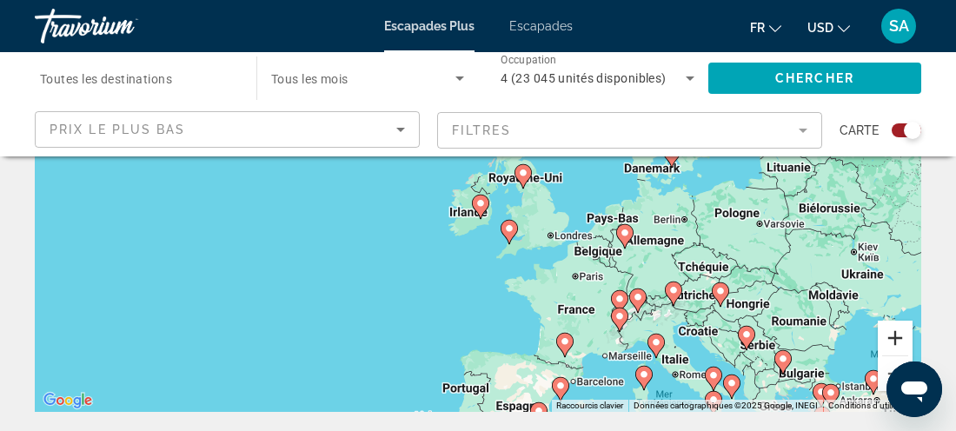
click at [889, 337] on button "Zoom avant" at bounding box center [895, 338] width 35 height 35
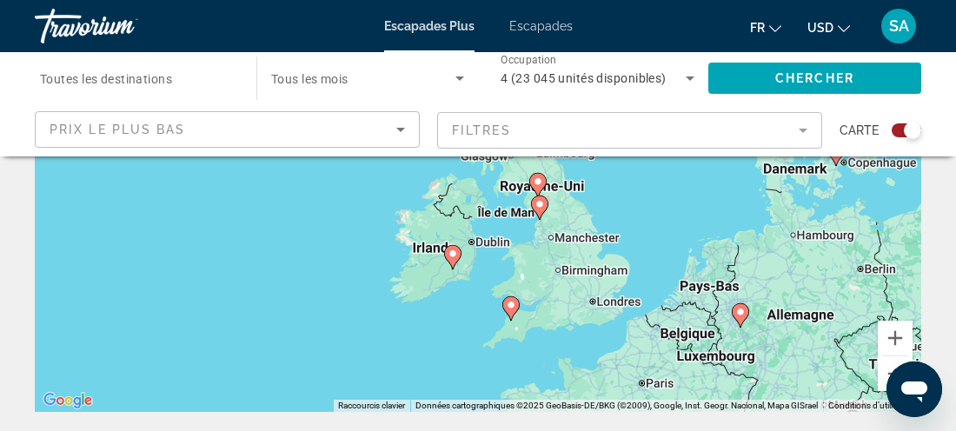
drag, startPoint x: 837, startPoint y: 290, endPoint x: 729, endPoint y: 202, distance: 139.6
click at [752, 228] on div "Pour activer le glissement avec le clavier, appuyez sur Alt+Entrée. Une fois ce…" at bounding box center [478, 151] width 887 height 522
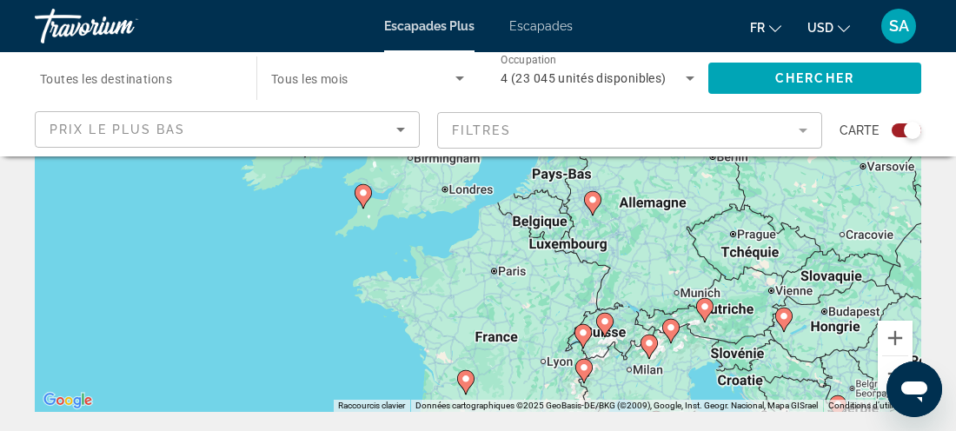
drag, startPoint x: 703, startPoint y: 268, endPoint x: 656, endPoint y: 237, distance: 55.9
click at [656, 237] on div "Pour activer le glissement avec le clavier, appuyez sur Alt+Entrée. Une fois ce…" at bounding box center [478, 151] width 887 height 522
click at [609, 329] on icon "Contenu principal" at bounding box center [605, 325] width 16 height 23
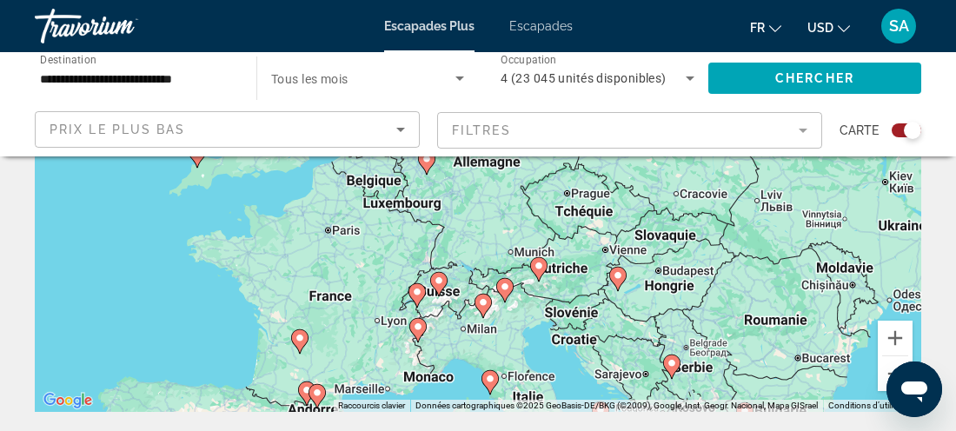
drag, startPoint x: 643, startPoint y: 210, endPoint x: 613, endPoint y: 363, distance: 155.8
click at [613, 363] on div "Pour activer le glissement avec le clavier, appuyez sur Alt+Entrée. Une fois ce…" at bounding box center [478, 151] width 887 height 522
click at [439, 283] on image "Contenu principal" at bounding box center [439, 281] width 10 height 10
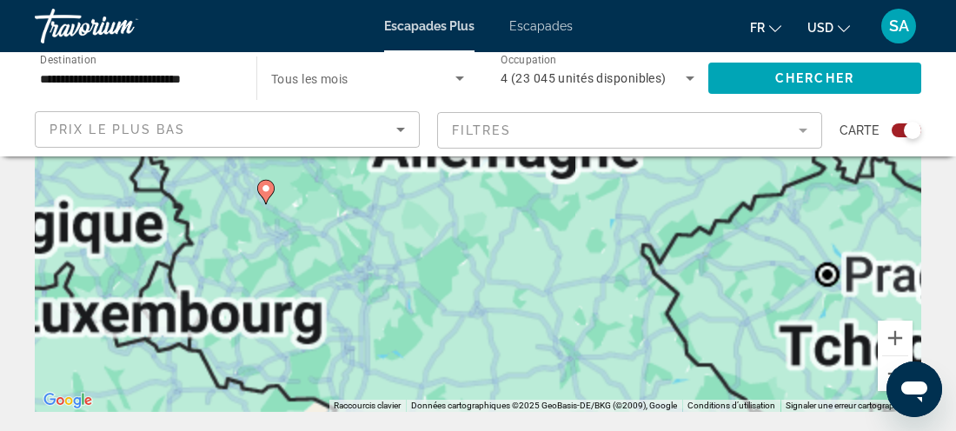
drag, startPoint x: 524, startPoint y: 296, endPoint x: 555, endPoint y: 100, distance: 198.0
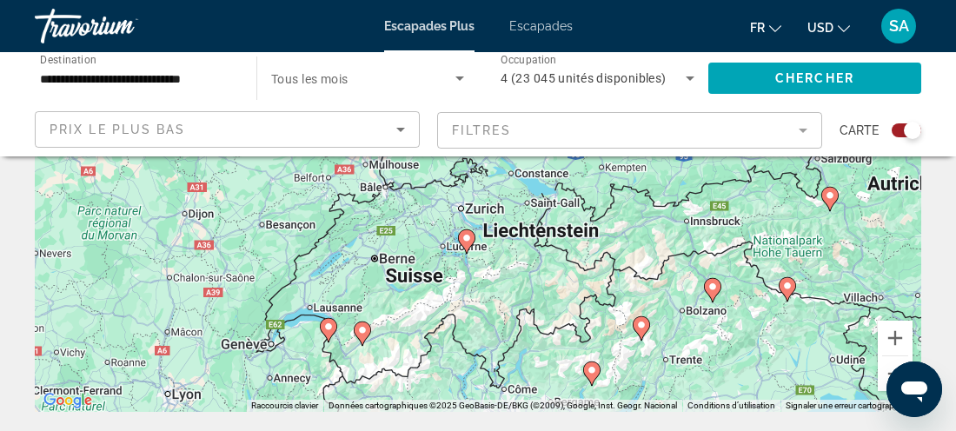
drag, startPoint x: 761, startPoint y: 277, endPoint x: 756, endPoint y: 390, distance: 112.3
click at [756, 390] on div "Pour naviguer, appuyez sur les touches fléchées. Pour activer le glissement ave…" at bounding box center [478, 151] width 887 height 522
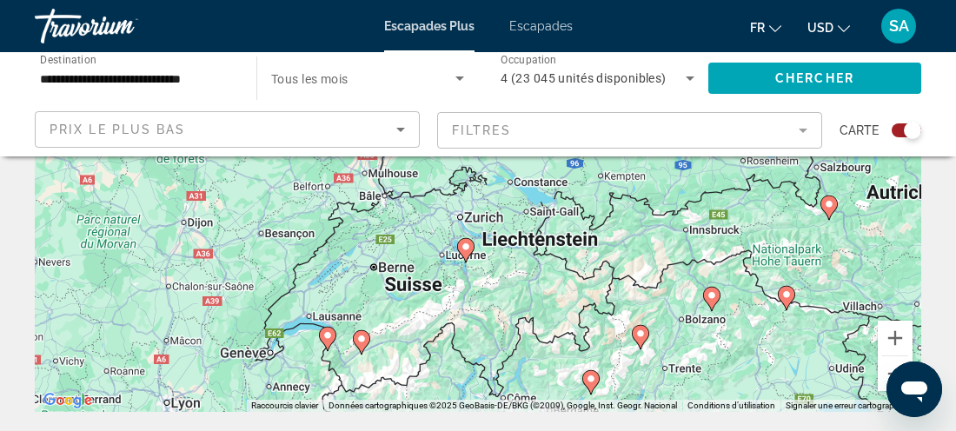
click at [471, 250] on icon "Contenu principal" at bounding box center [466, 250] width 16 height 23
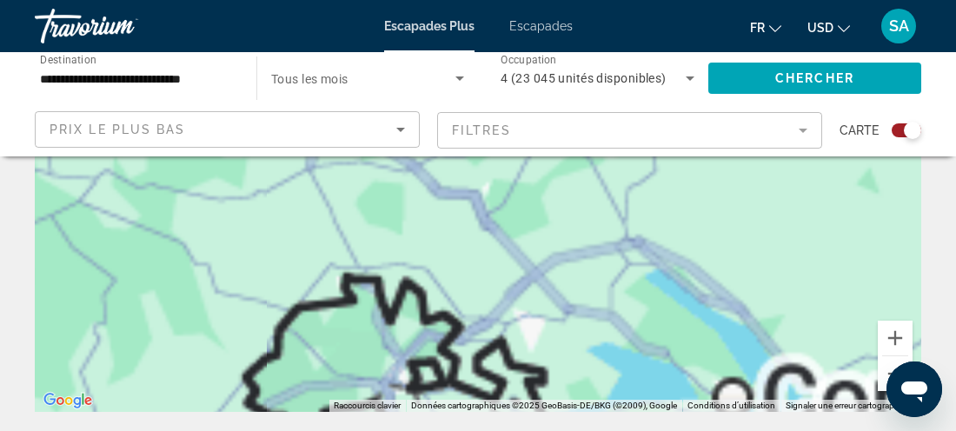
drag, startPoint x: 435, startPoint y: 360, endPoint x: 484, endPoint y: 248, distance: 122.6
click at [470, 263] on div "Contenu principal" at bounding box center [478, 151] width 887 height 522
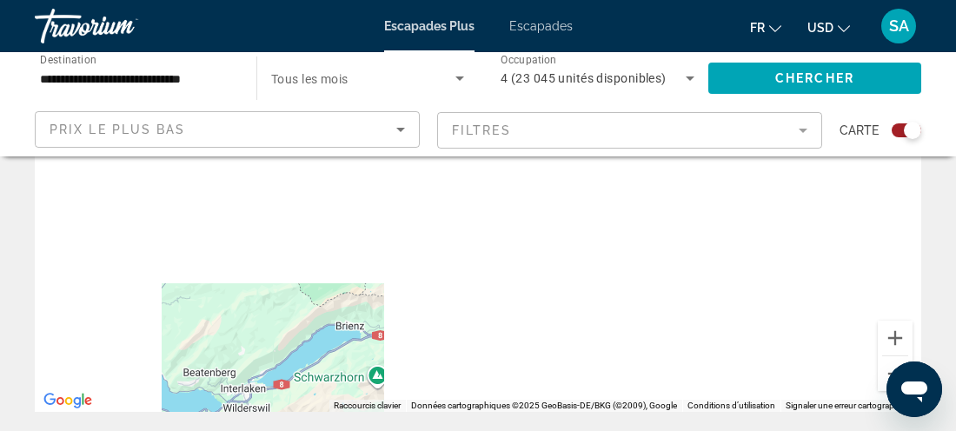
drag, startPoint x: 576, startPoint y: 230, endPoint x: 458, endPoint y: 339, distance: 160.6
click at [458, 339] on div "Pour activer le glissement avec le clavier, appuyez sur Alt+Entrée. Une fois ce…" at bounding box center [478, 151] width 887 height 522
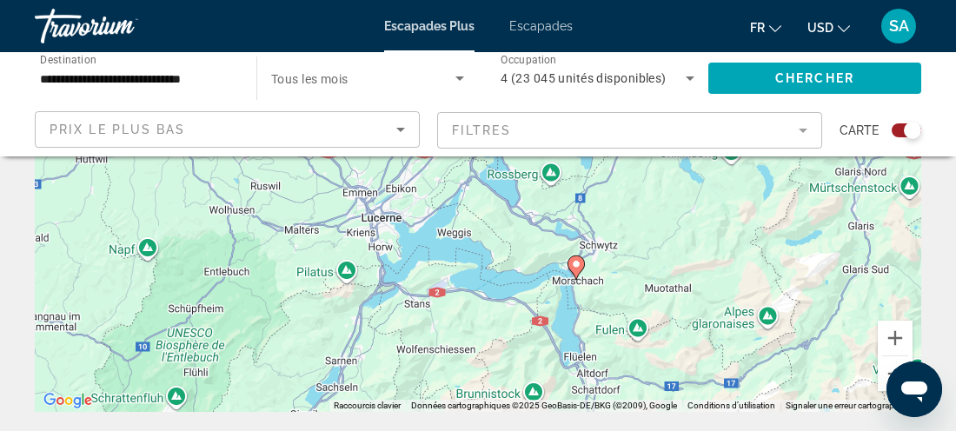
drag, startPoint x: 697, startPoint y: 253, endPoint x: 537, endPoint y: 436, distance: 242.7
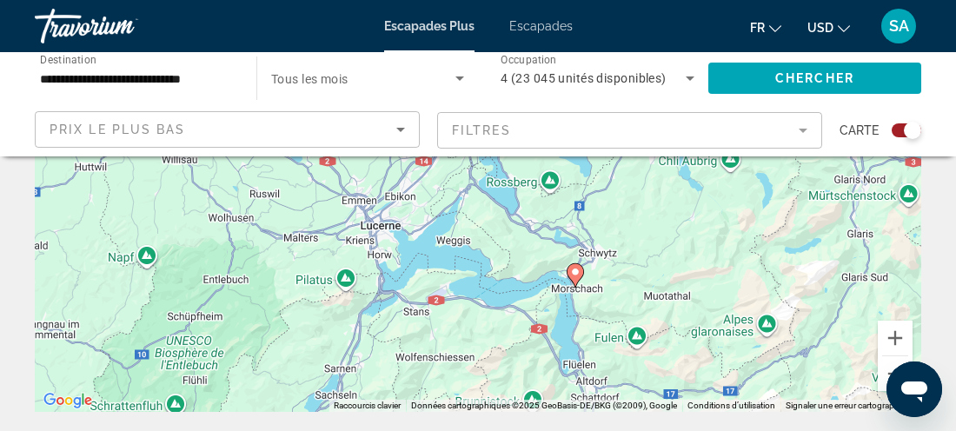
click at [576, 277] on icon "Contenu principal" at bounding box center [576, 275] width 16 height 23
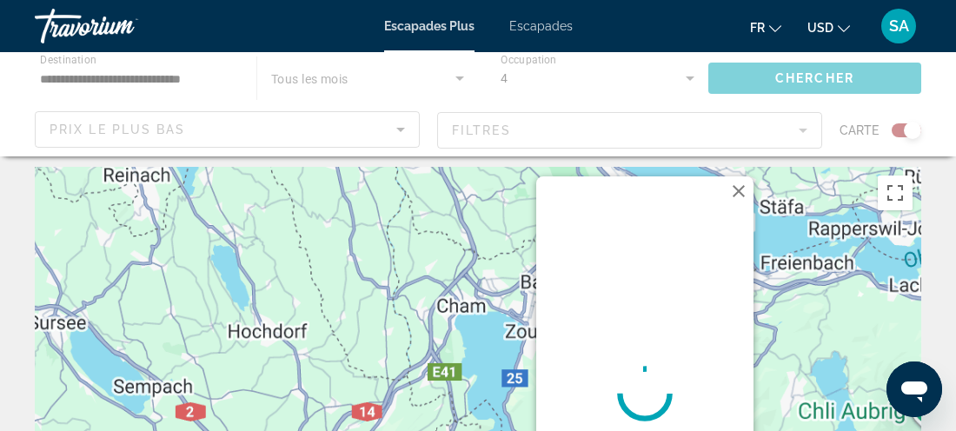
scroll to position [0, 0]
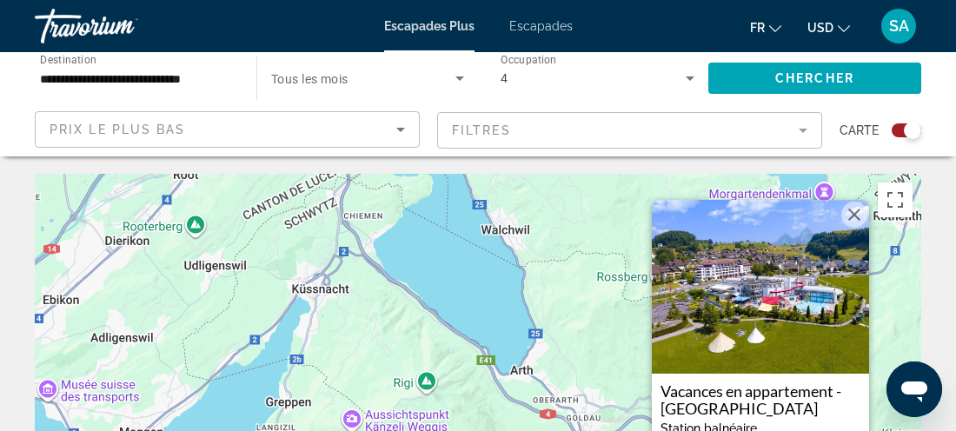
click at [902, 139] on div "Carte" at bounding box center [881, 130] width 82 height 38
click at [908, 130] on div "Widget de recherche" at bounding box center [912, 130] width 17 height 17
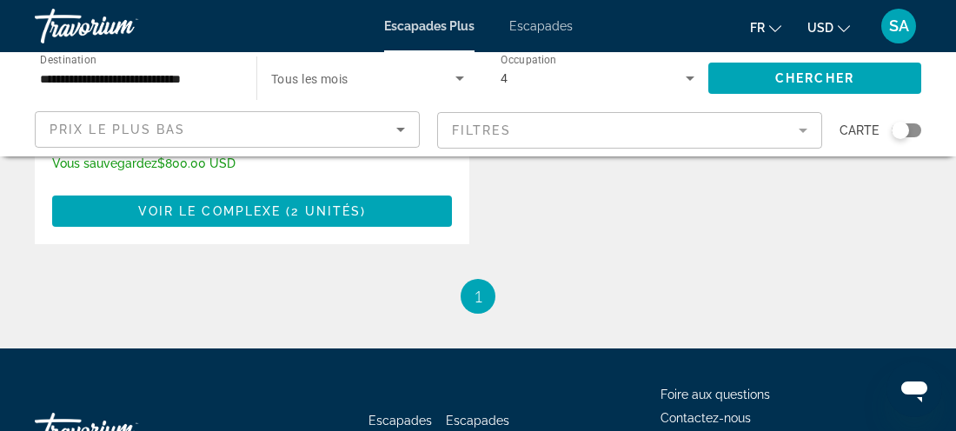
scroll to position [1275, 0]
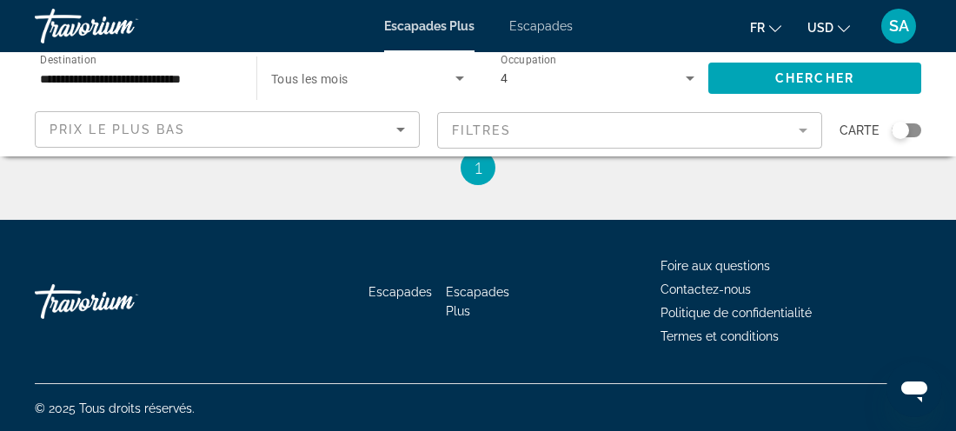
click at [217, 58] on div "**********" at bounding box center [137, 79] width 194 height 50
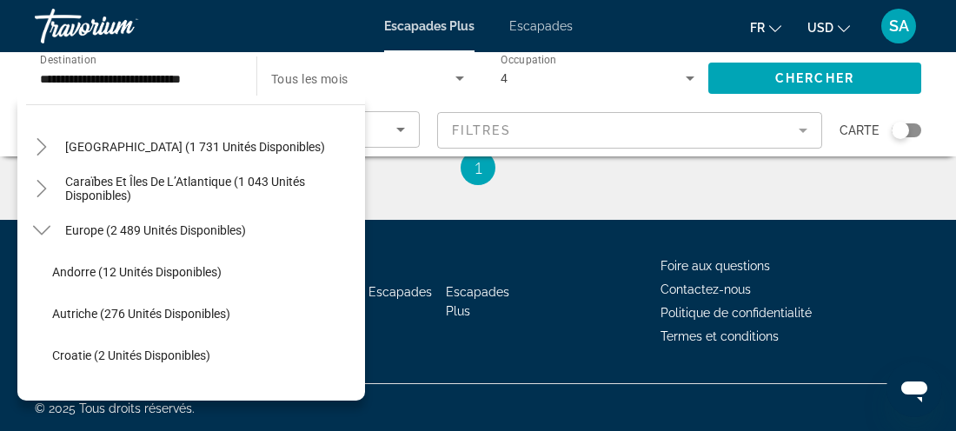
scroll to position [0, 0]
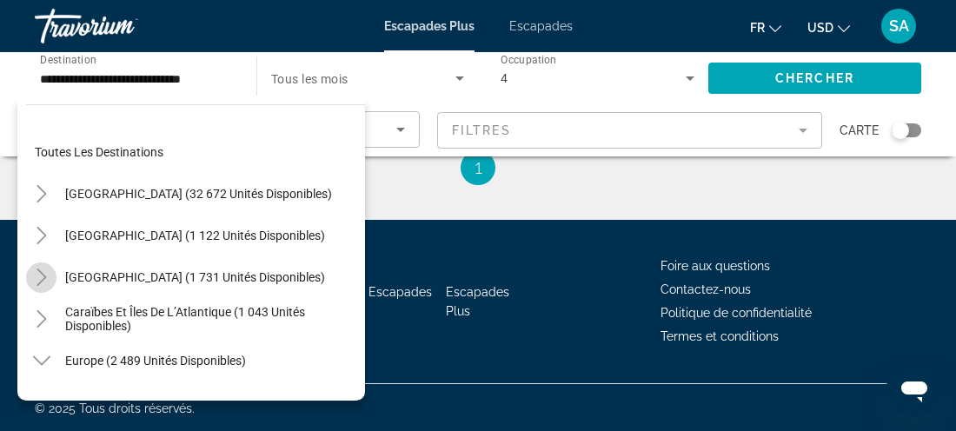
click at [50, 280] on mat-icon "Toggle Canada (1 731 unités disponibles)" at bounding box center [41, 278] width 30 height 30
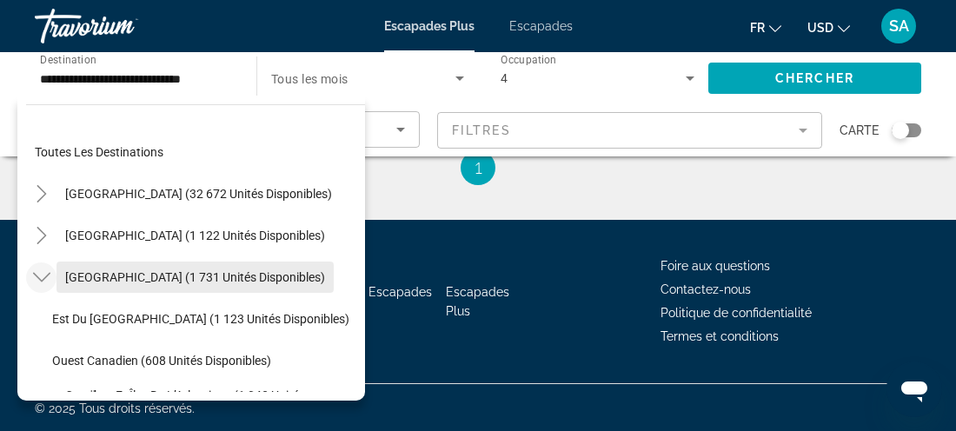
click at [93, 276] on span "Canada (1 731 unités disponibles)" at bounding box center [195, 277] width 260 height 14
type input "**********"
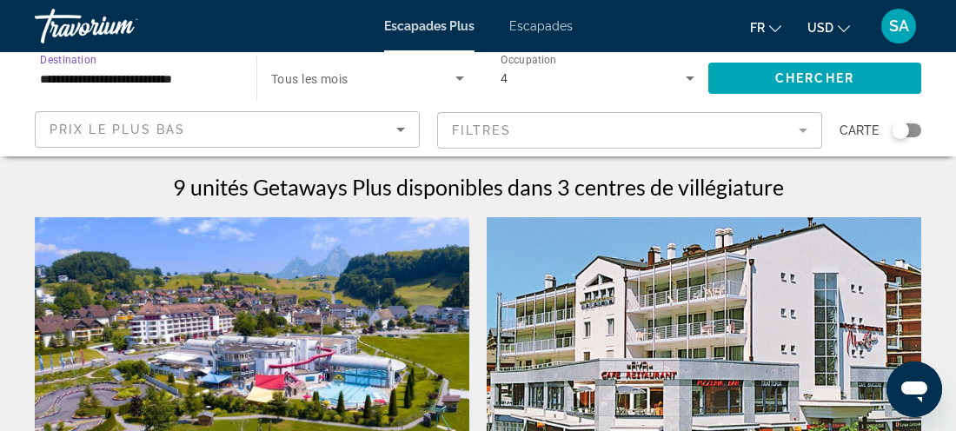
click at [842, 27] on icon "Changer de devise" at bounding box center [844, 29] width 12 height 12
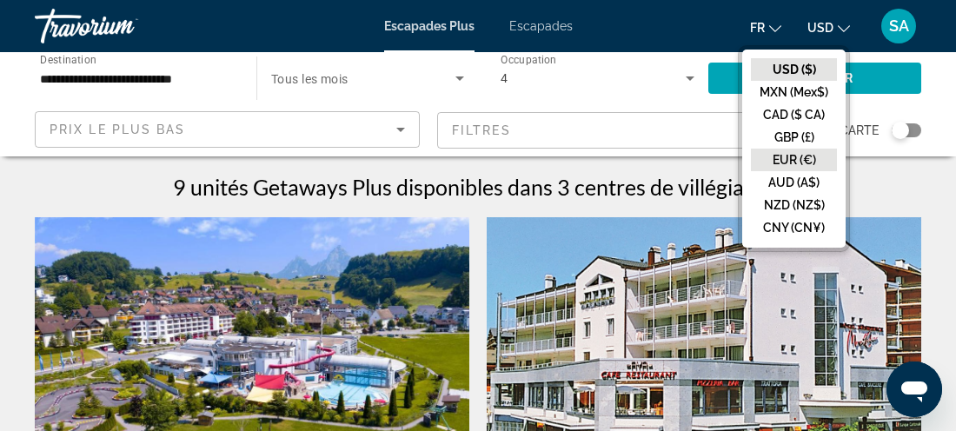
click at [783, 163] on button "EUR (€)" at bounding box center [794, 160] width 86 height 23
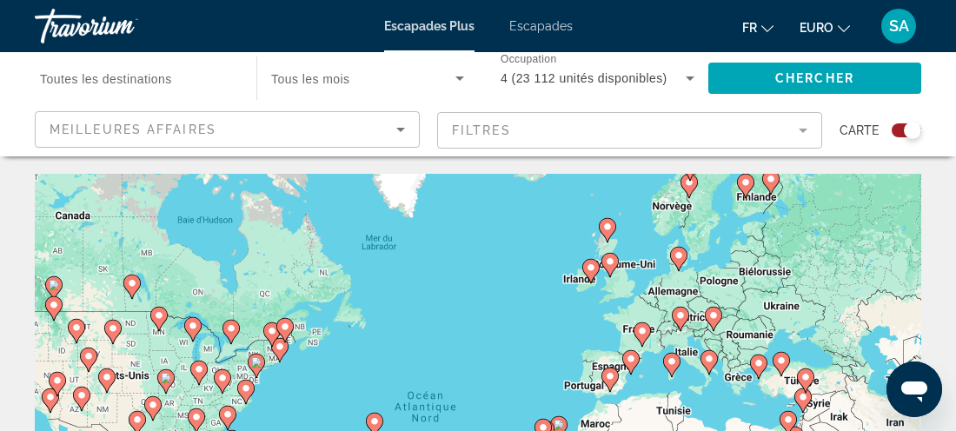
click at [906, 129] on div "Widget de recherche" at bounding box center [912, 130] width 17 height 17
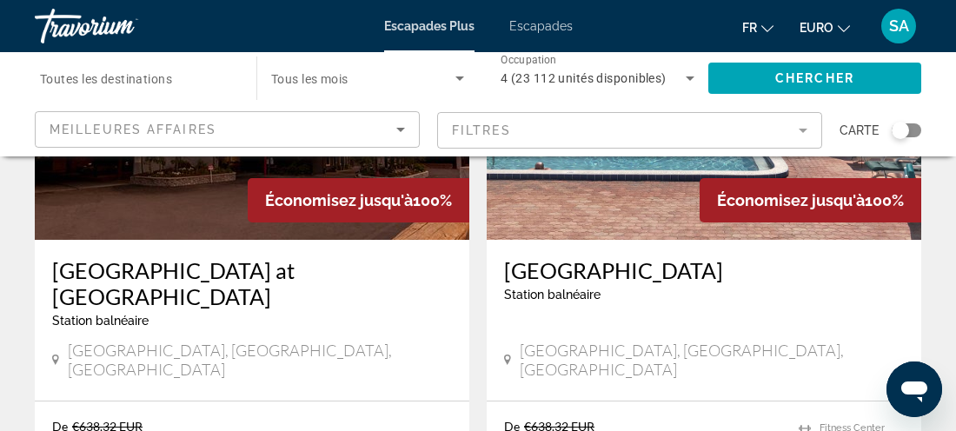
scroll to position [3492, 0]
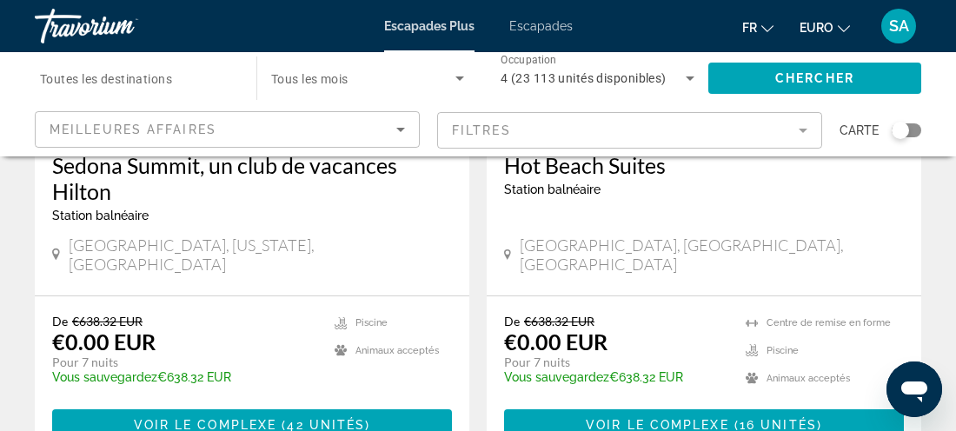
scroll to position [1521, 0]
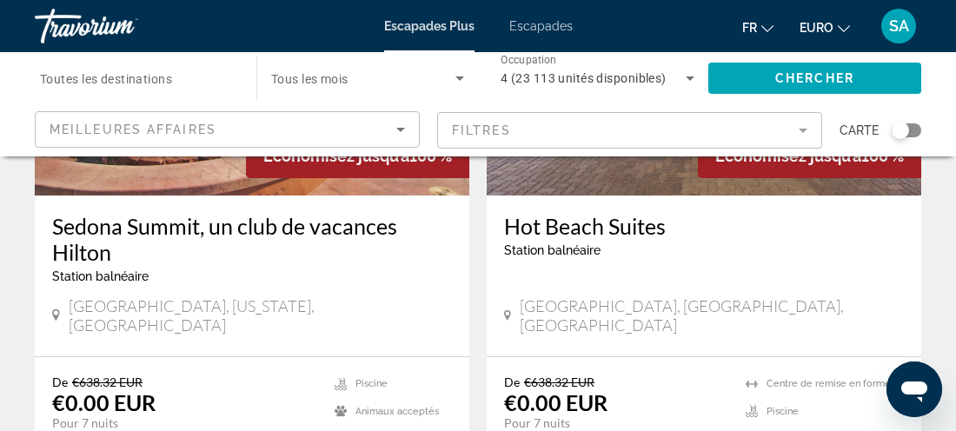
click at [291, 246] on div "Sedona Summit, un club de vacances [GEOGRAPHIC_DATA] balnéaire - Ceci est une s…" at bounding box center [252, 254] width 400 height 83
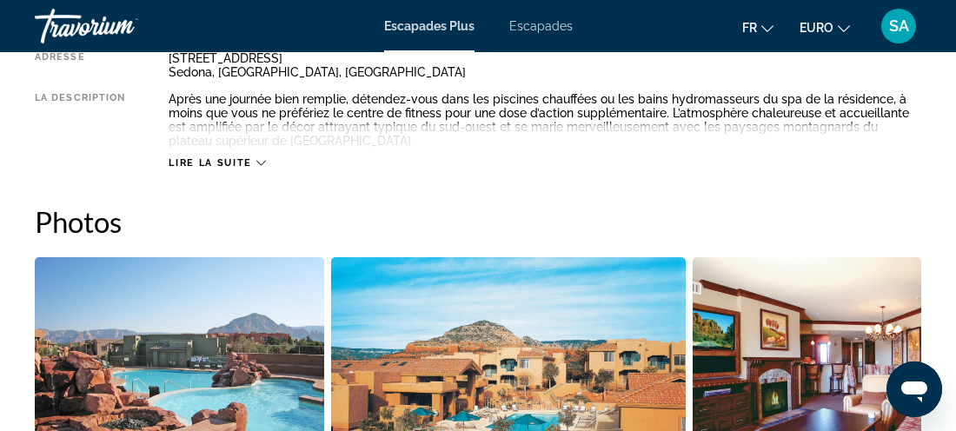
scroll to position [1036, 0]
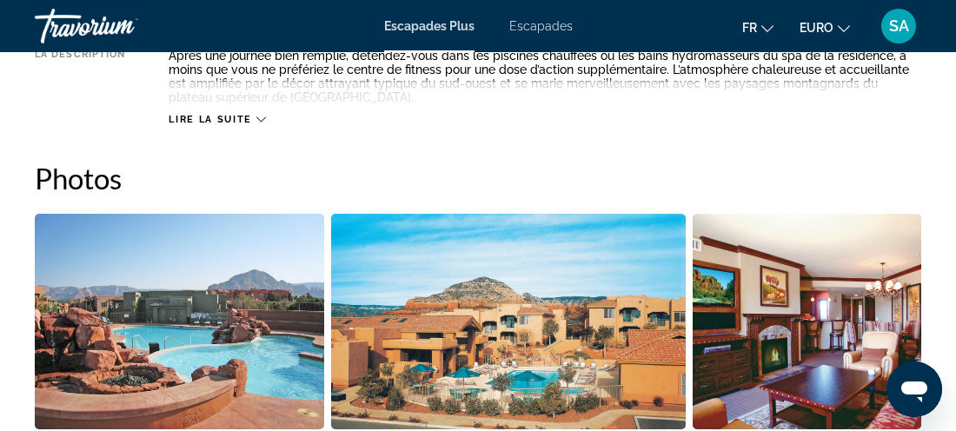
click at [220, 352] on img "Ouvrir le curseur d’image en plein écran" at bounding box center [180, 322] width 290 height 216
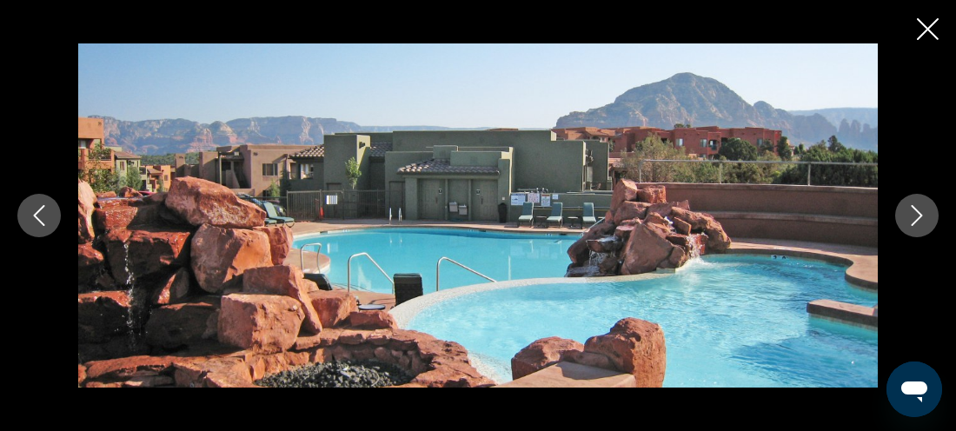
click at [931, 222] on button "Image suivante" at bounding box center [917, 215] width 43 height 43
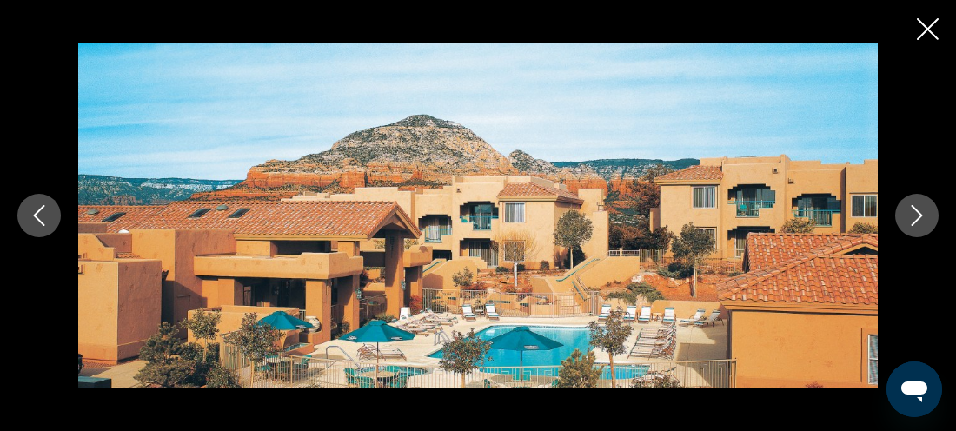
click at [931, 222] on button "Image suivante" at bounding box center [917, 215] width 43 height 43
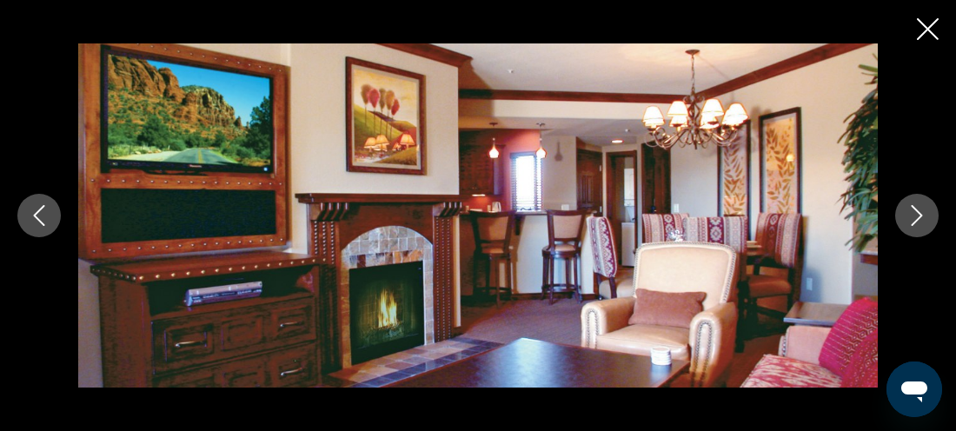
click at [931, 222] on button "Image suivante" at bounding box center [917, 215] width 43 height 43
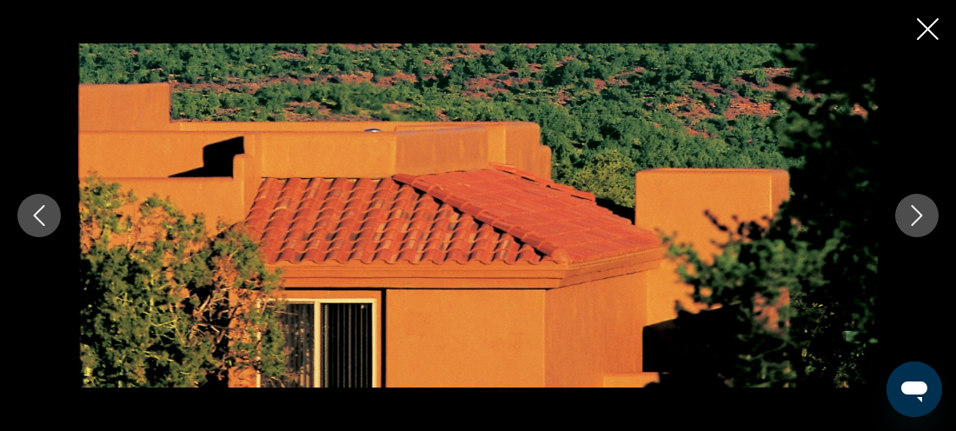
click at [931, 222] on button "Image suivante" at bounding box center [917, 215] width 43 height 43
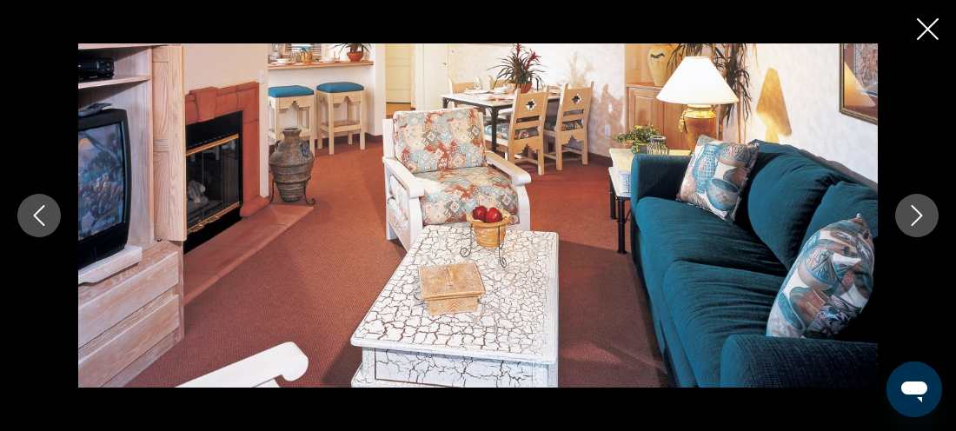
click at [931, 222] on button "Image suivante" at bounding box center [917, 215] width 43 height 43
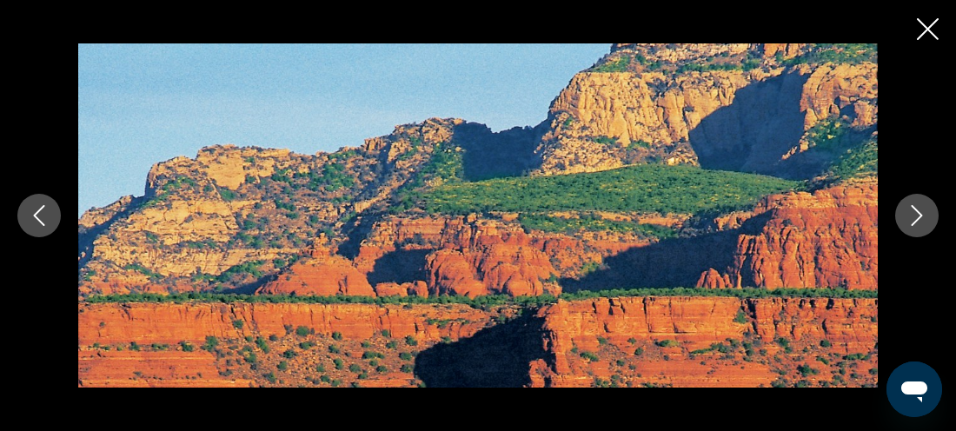
click at [931, 222] on button "Image suivante" at bounding box center [917, 215] width 43 height 43
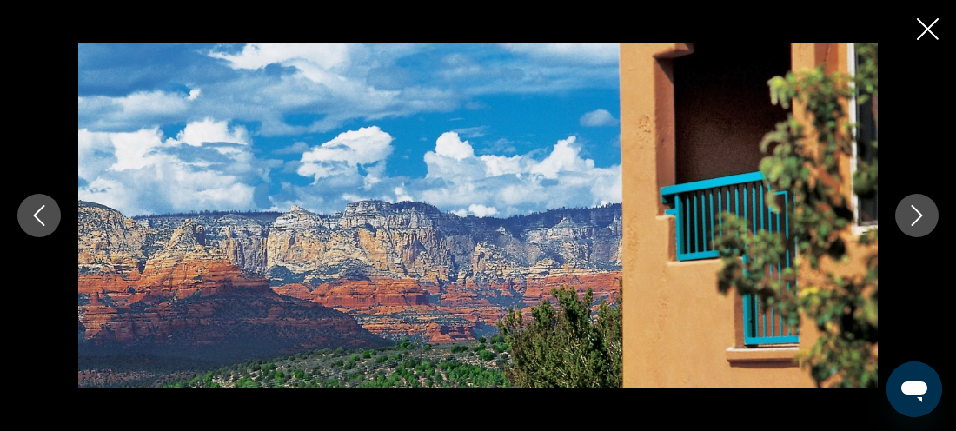
click at [931, 222] on button "Image suivante" at bounding box center [917, 215] width 43 height 43
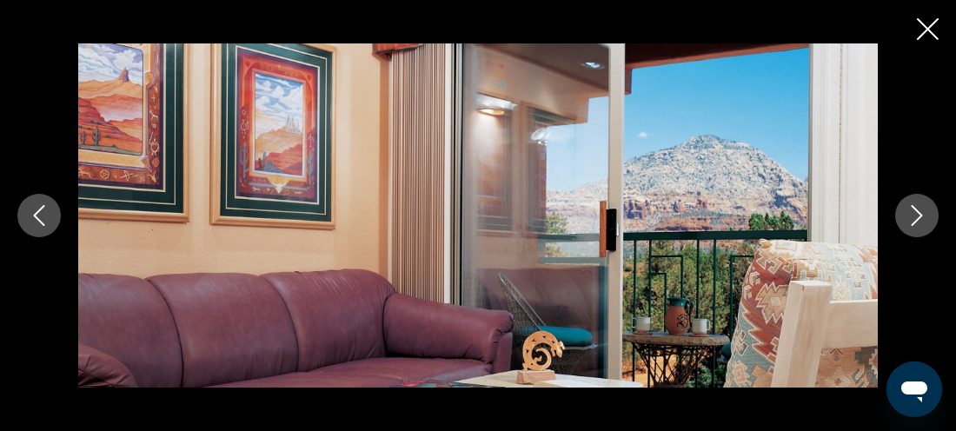
click at [931, 222] on button "Image suivante" at bounding box center [917, 215] width 43 height 43
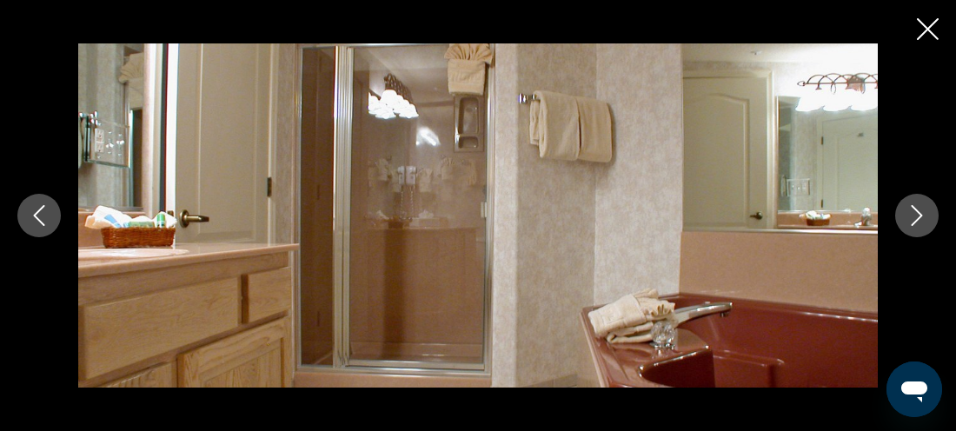
click at [931, 222] on button "Image suivante" at bounding box center [917, 215] width 43 height 43
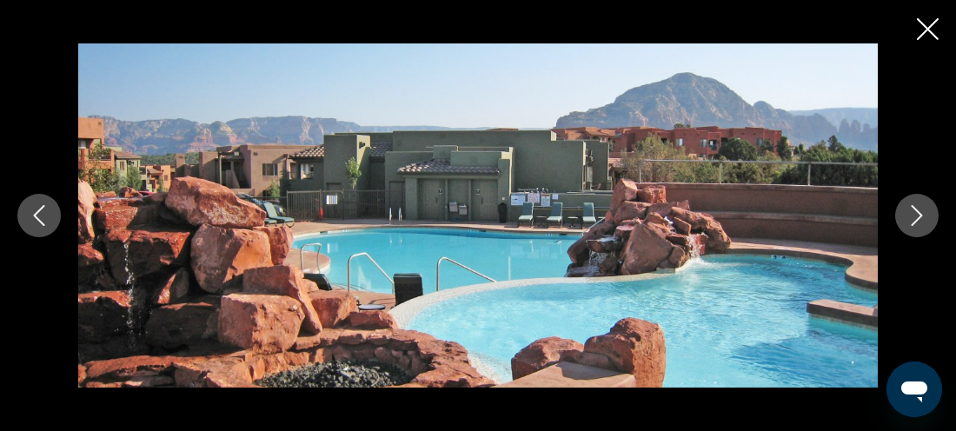
click at [931, 222] on button "Image suivante" at bounding box center [917, 215] width 43 height 43
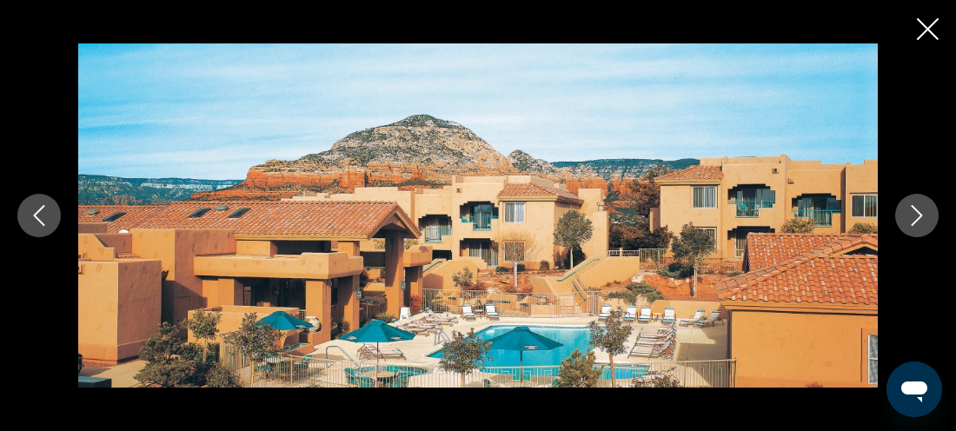
click at [931, 222] on button "Image suivante" at bounding box center [917, 215] width 43 height 43
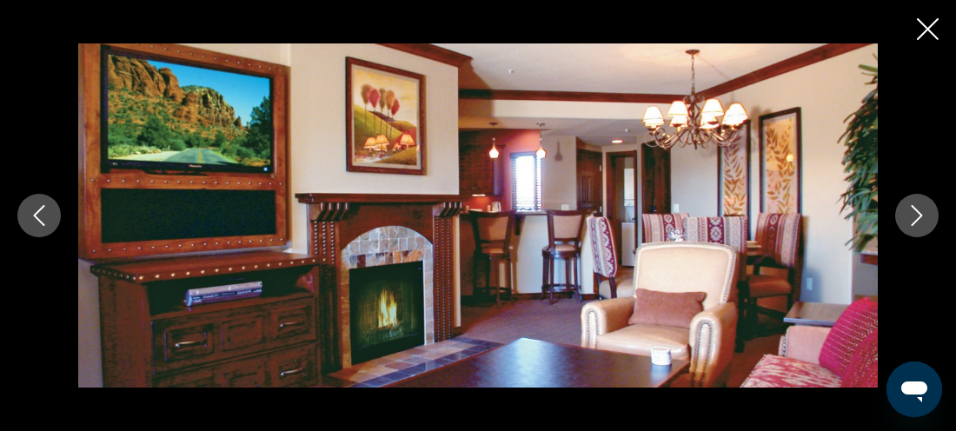
click at [931, 222] on button "Image suivante" at bounding box center [917, 215] width 43 height 43
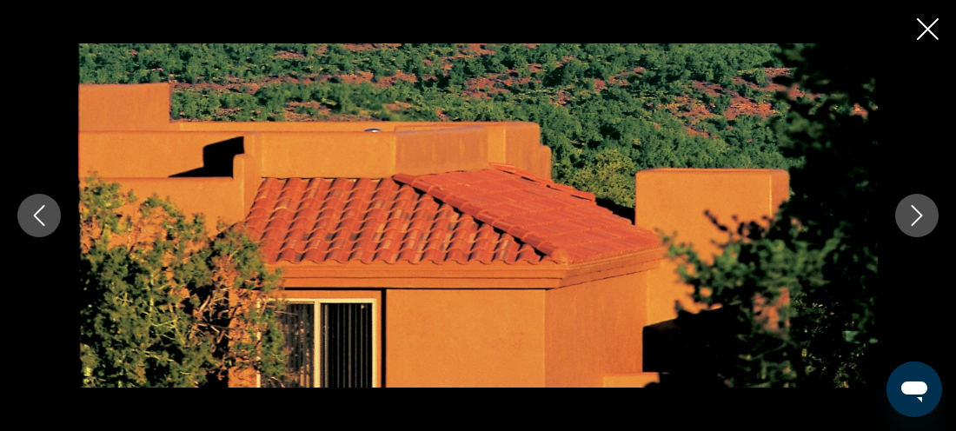
click at [932, 23] on icon "Fermer le diaporama" at bounding box center [928, 29] width 22 height 22
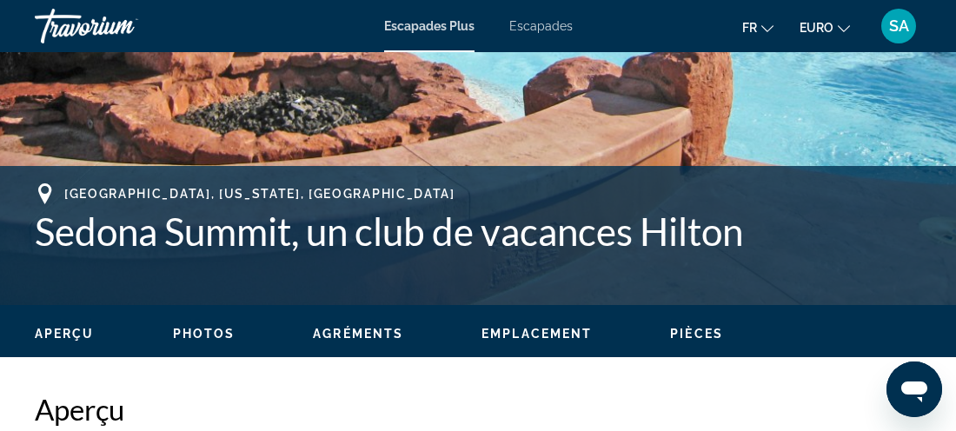
scroll to position [553, 0]
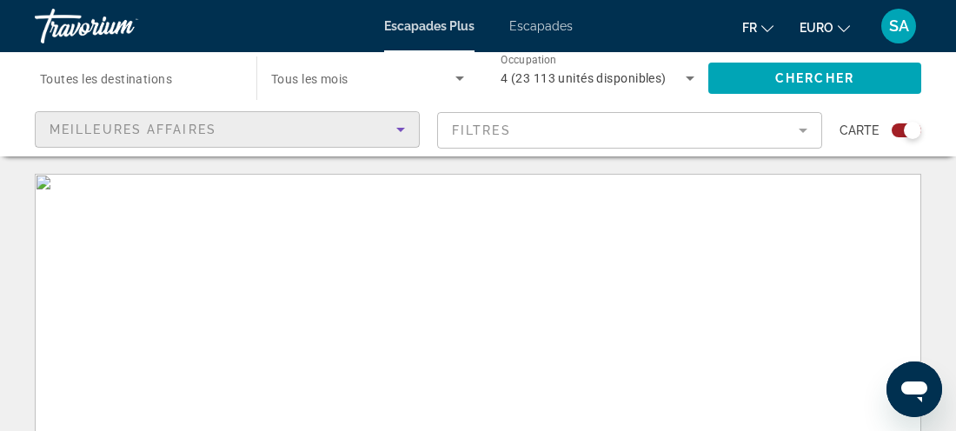
click at [328, 129] on div "Meilleures affaires" at bounding box center [223, 129] width 347 height 21
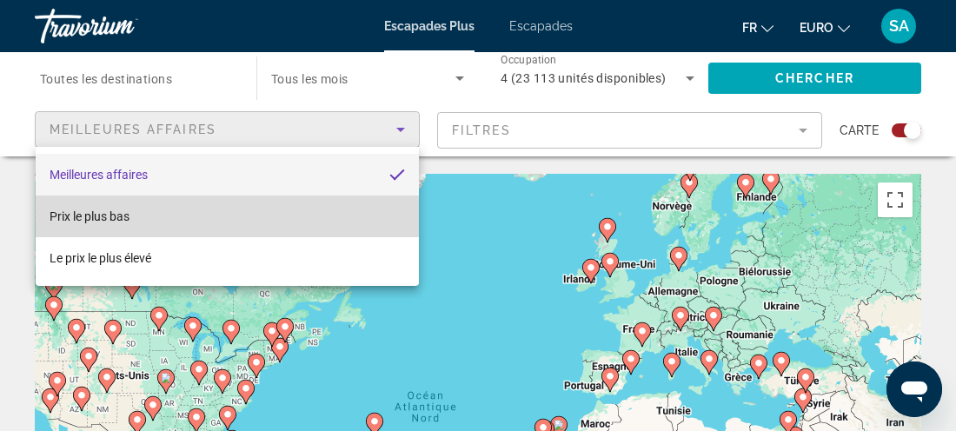
click at [271, 223] on mat-option "Prix le plus bas" at bounding box center [228, 217] width 384 height 42
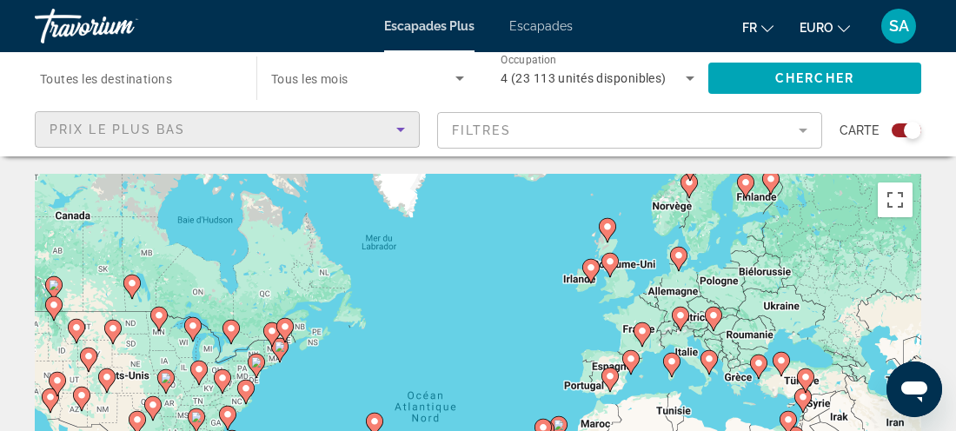
click at [921, 131] on div "Widget de recherche" at bounding box center [912, 130] width 17 height 17
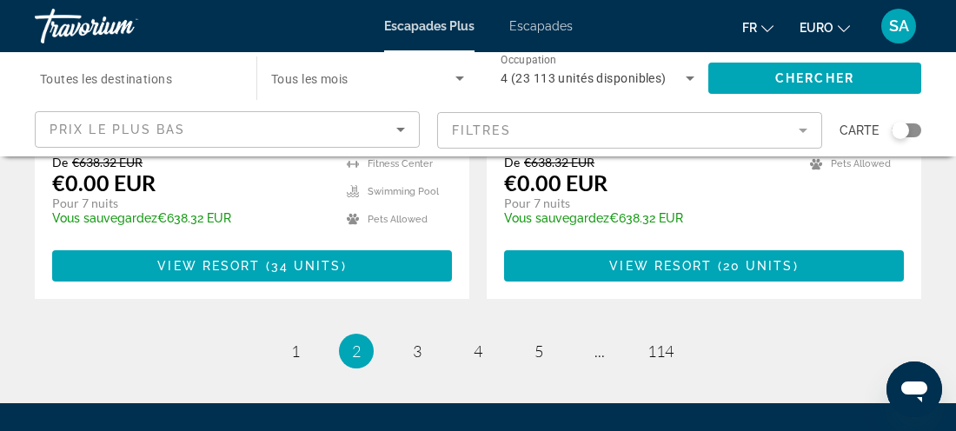
scroll to position [3560, 0]
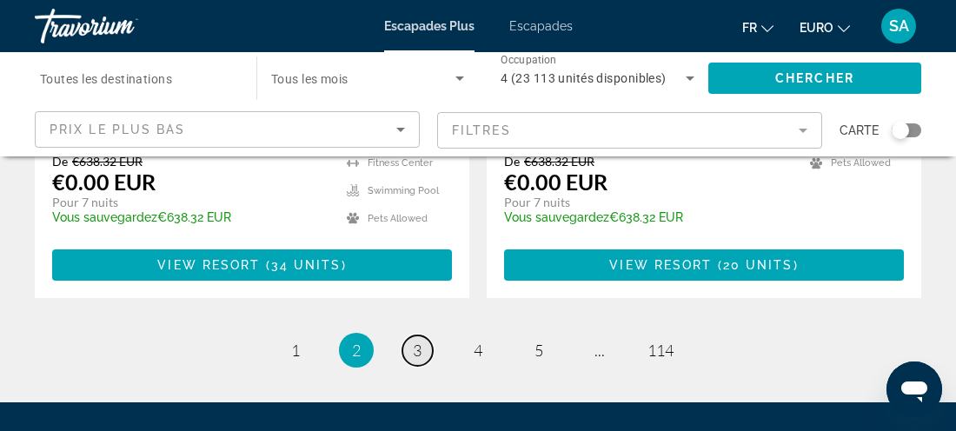
click at [413, 341] on span "3" at bounding box center [417, 350] width 9 height 19
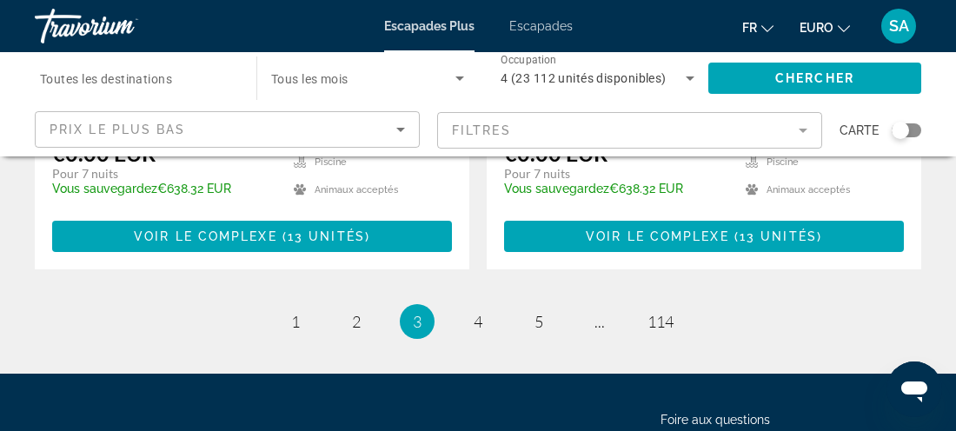
scroll to position [3639, 0]
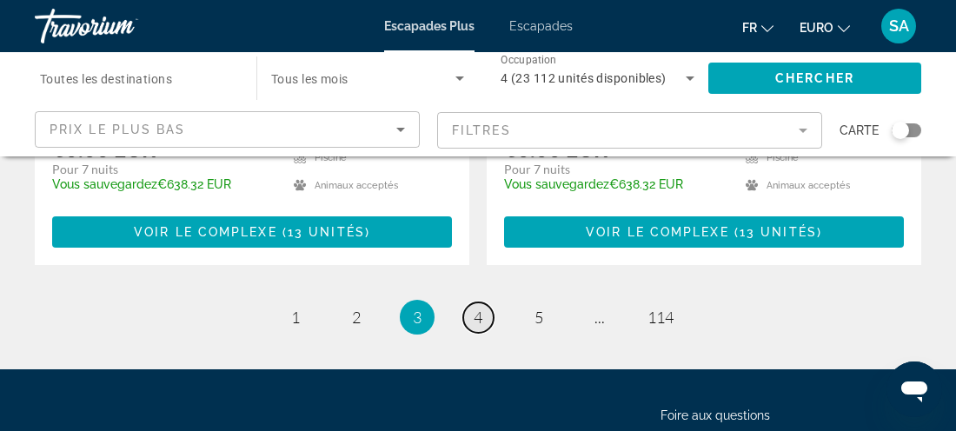
click at [481, 308] on span "4" at bounding box center [478, 317] width 9 height 19
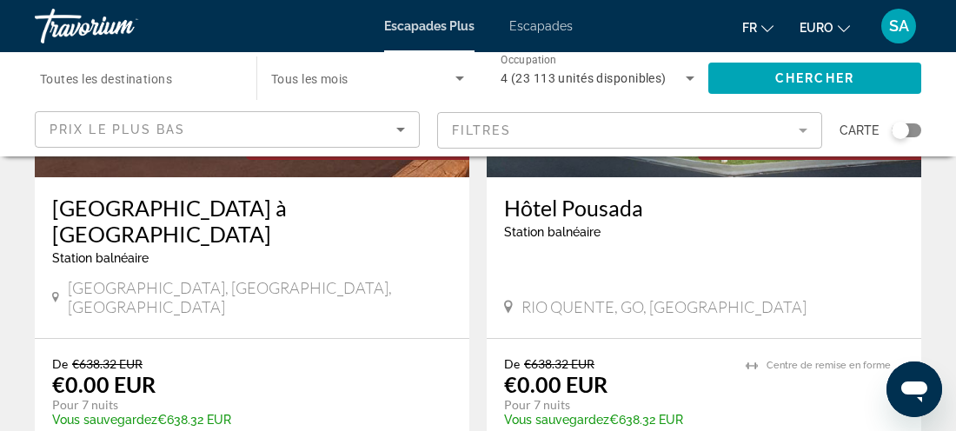
scroll to position [3457, 0]
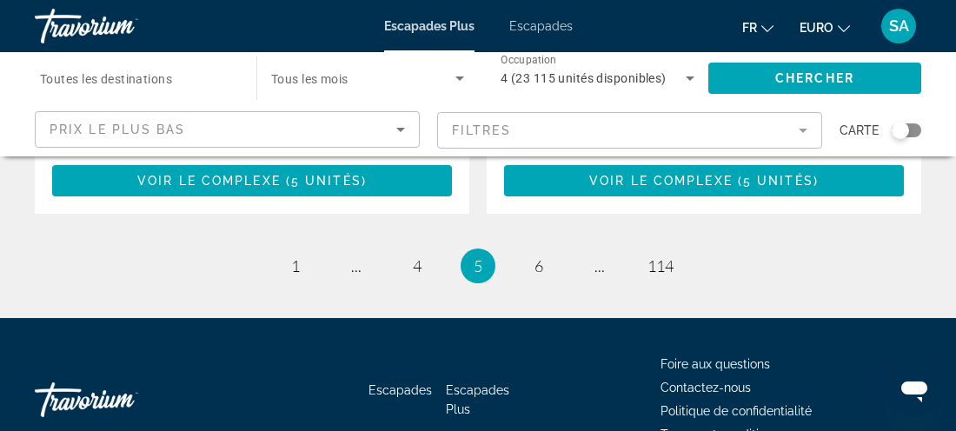
scroll to position [3612, 0]
click at [538, 256] on span "6" at bounding box center [539, 265] width 9 height 19
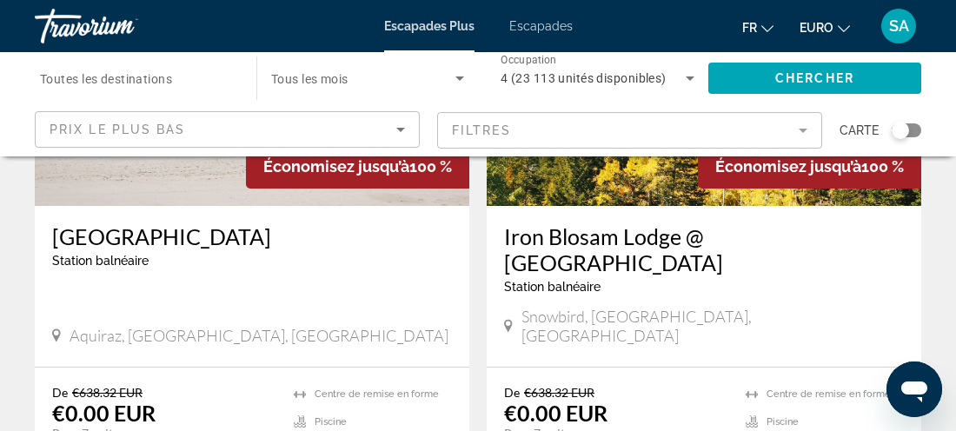
scroll to position [345, 0]
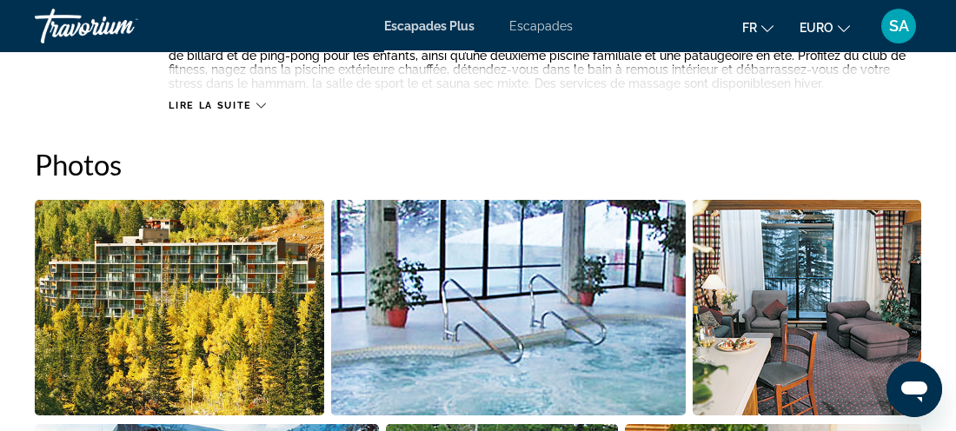
scroll to position [1141, 0]
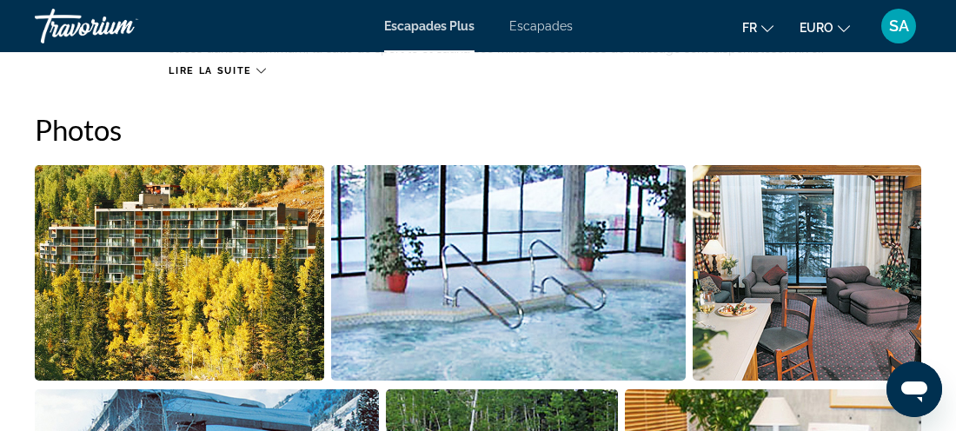
click at [223, 310] on img "Ouvrir le curseur d’image en plein écran" at bounding box center [180, 273] width 290 height 216
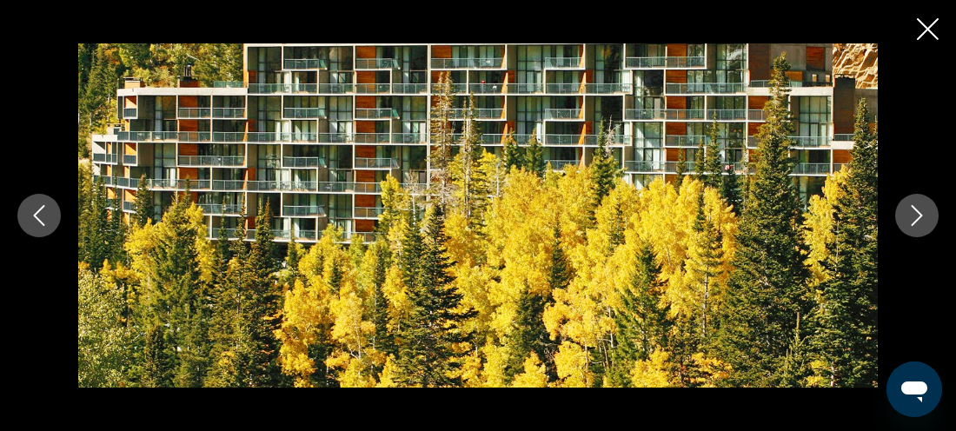
click at [908, 210] on icon "Image suivante" at bounding box center [917, 215] width 21 height 21
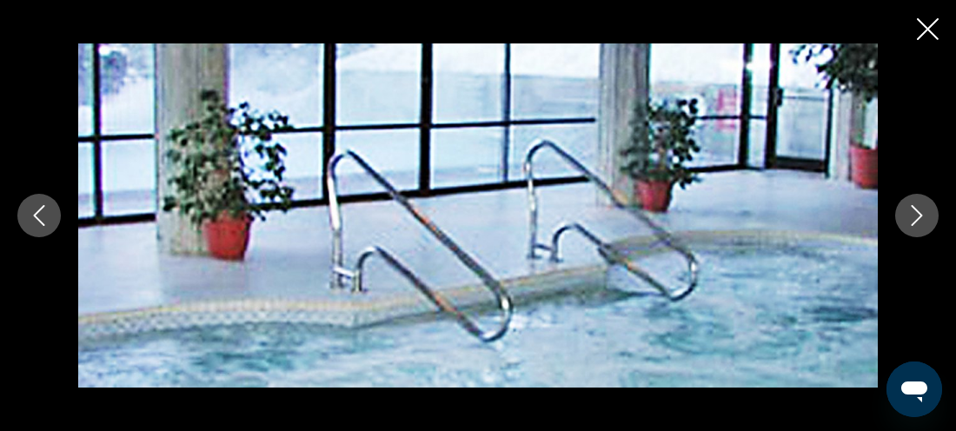
click at [908, 210] on icon "Image suivante" at bounding box center [917, 215] width 21 height 21
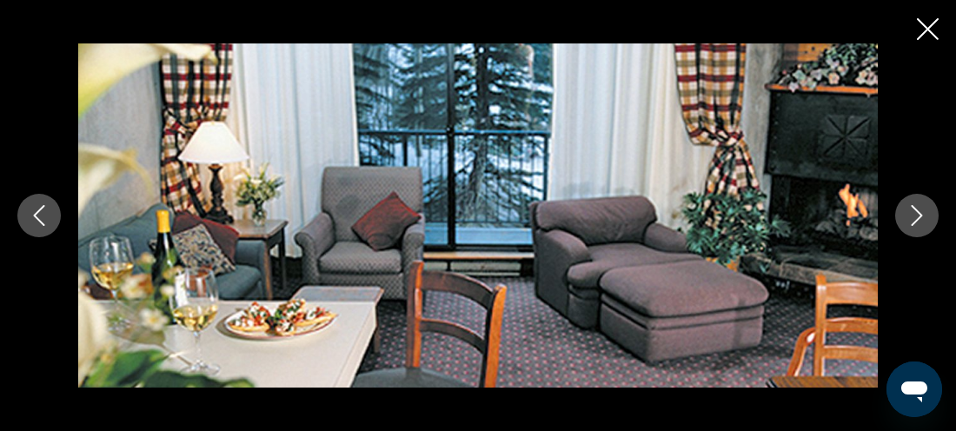
click at [908, 210] on icon "Image suivante" at bounding box center [917, 215] width 21 height 21
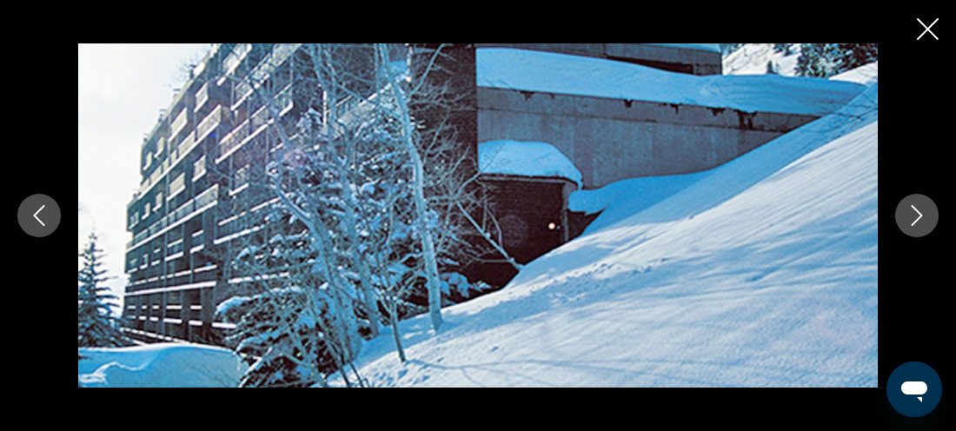
click at [908, 210] on icon "Image suivante" at bounding box center [917, 215] width 21 height 21
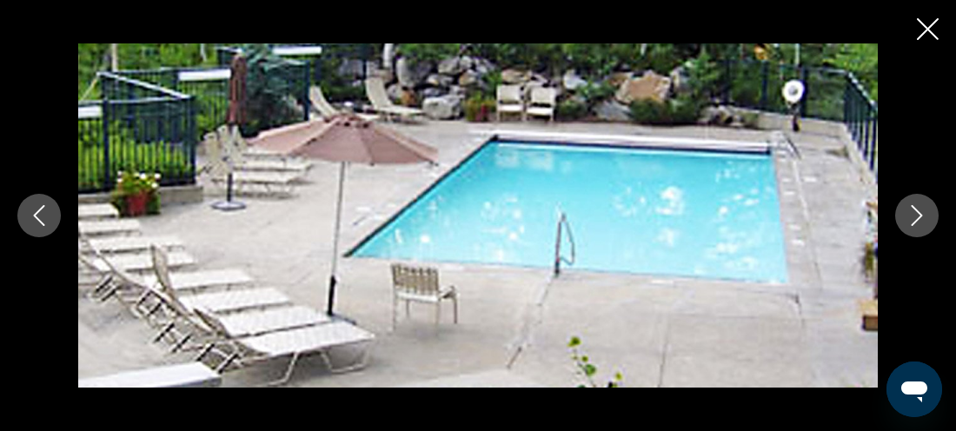
click at [908, 210] on icon "Image suivante" at bounding box center [917, 215] width 21 height 21
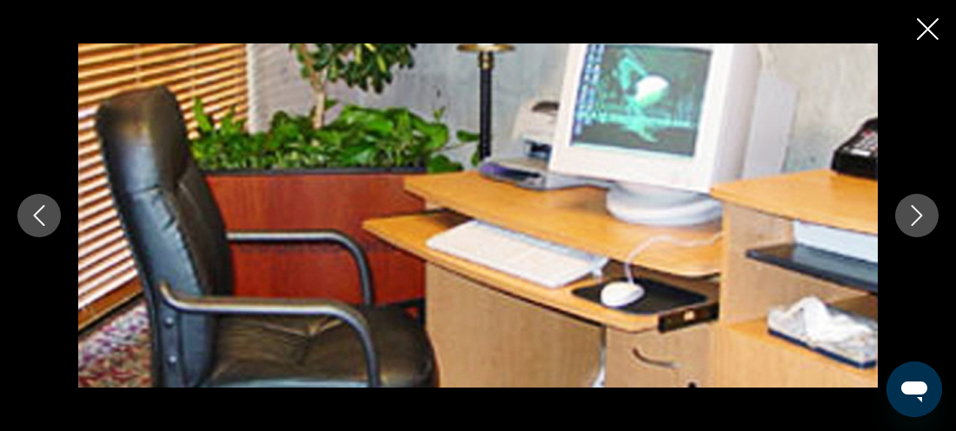
click at [908, 210] on icon "Image suivante" at bounding box center [917, 215] width 21 height 21
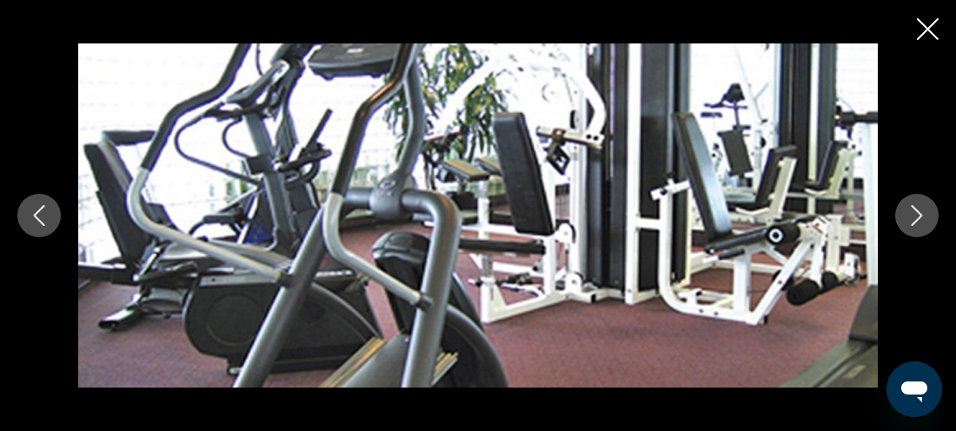
click at [908, 210] on icon "Image suivante" at bounding box center [917, 215] width 21 height 21
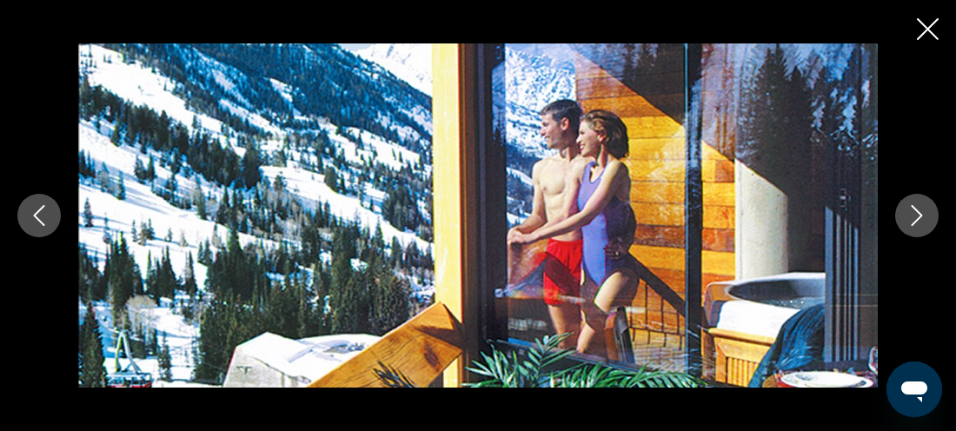
click at [908, 210] on icon "Image suivante" at bounding box center [917, 215] width 21 height 21
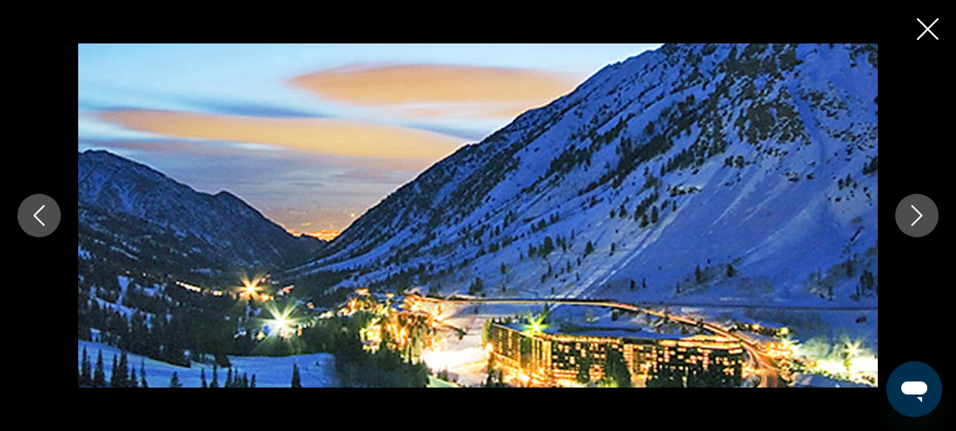
click at [908, 210] on icon "Image suivante" at bounding box center [917, 215] width 21 height 21
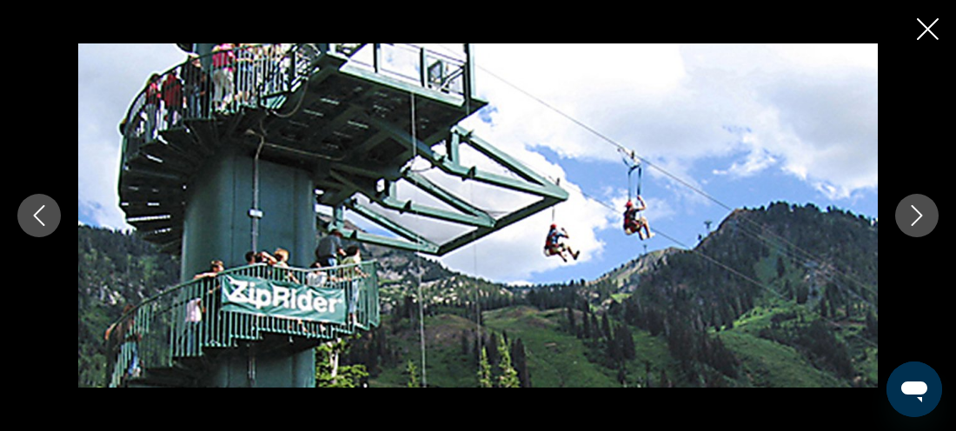
click at [908, 210] on icon "Image suivante" at bounding box center [917, 215] width 21 height 21
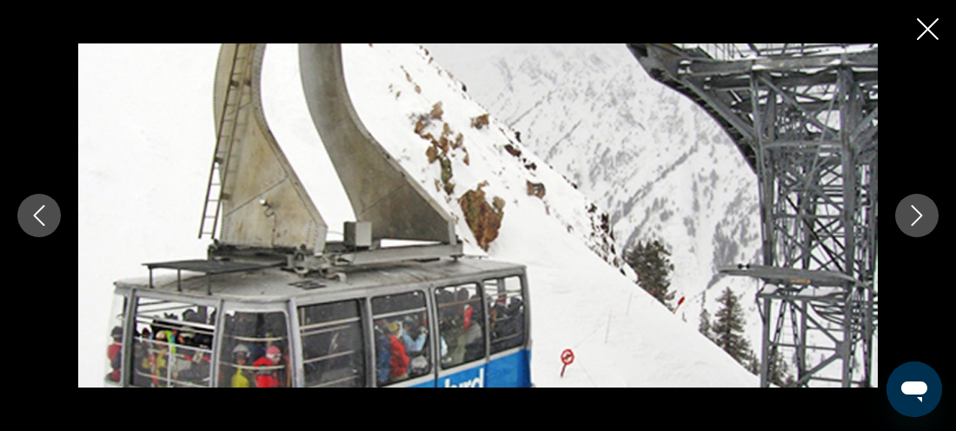
click at [908, 210] on icon "Image suivante" at bounding box center [917, 215] width 21 height 21
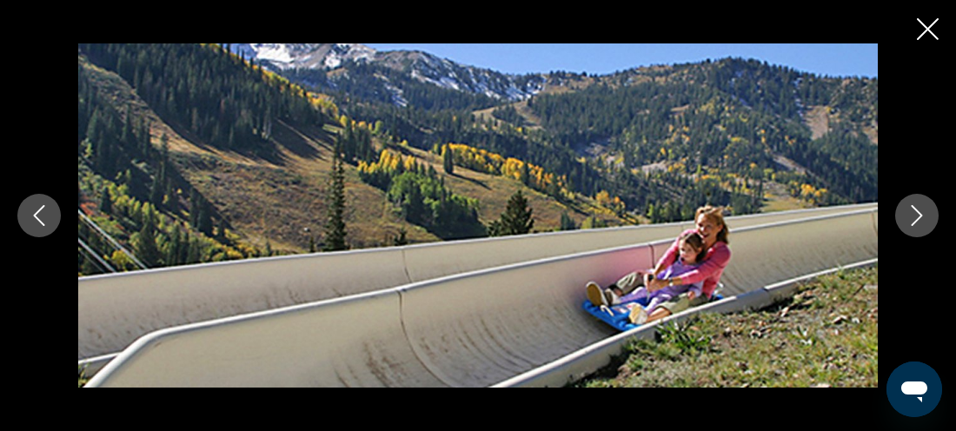
click at [908, 210] on icon "Image suivante" at bounding box center [917, 215] width 21 height 21
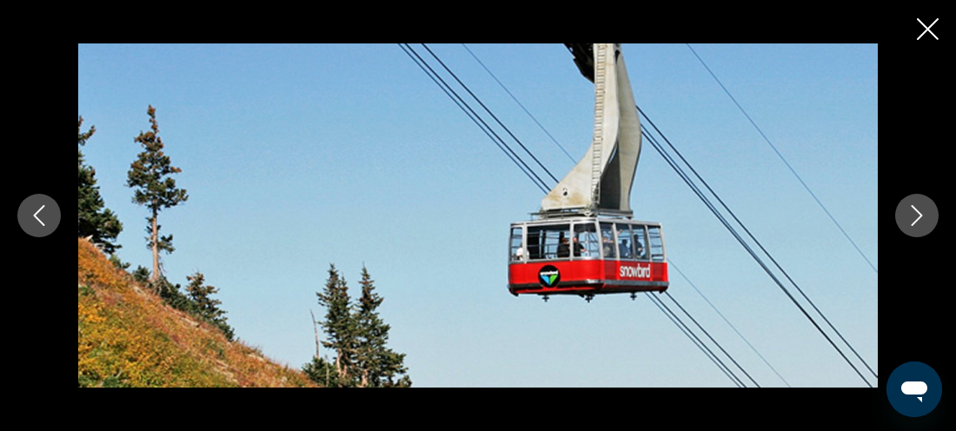
click at [908, 210] on icon "Image suivante" at bounding box center [917, 215] width 21 height 21
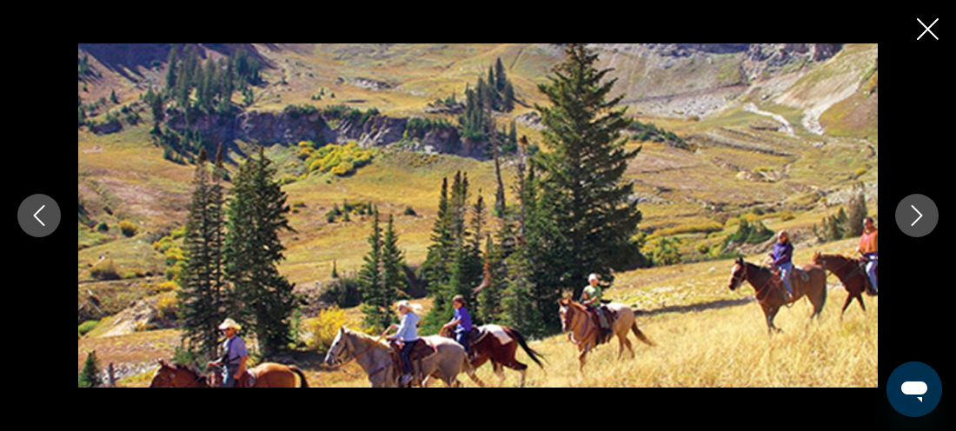
click at [908, 210] on icon "Image suivante" at bounding box center [917, 215] width 21 height 21
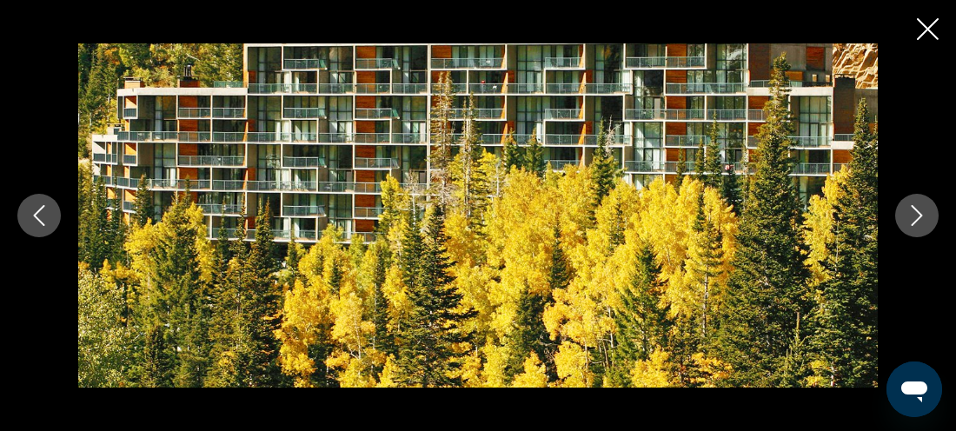
click at [908, 210] on icon "Image suivante" at bounding box center [917, 215] width 21 height 21
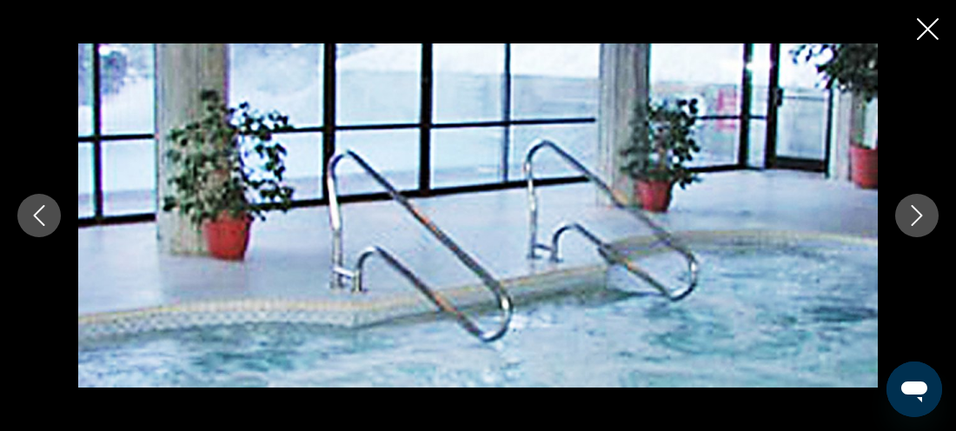
click at [908, 210] on icon "Image suivante" at bounding box center [917, 215] width 21 height 21
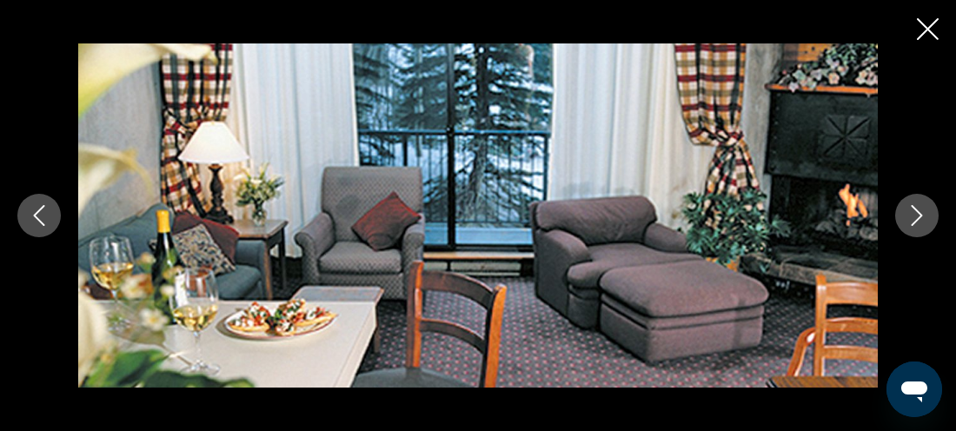
click at [929, 50] on div "prev next" at bounding box center [478, 215] width 956 height 345
click at [929, 43] on div "prev next" at bounding box center [478, 215] width 956 height 345
click at [929, 34] on icon "Fermer le diaporama" at bounding box center [928, 29] width 22 height 22
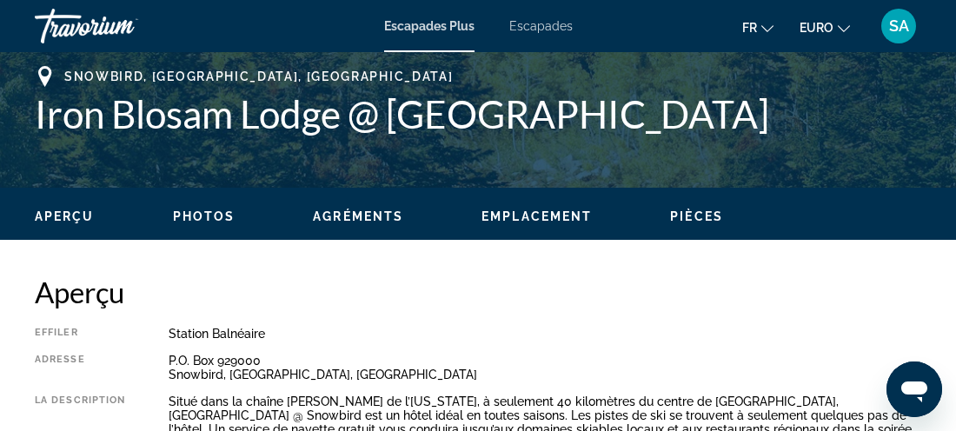
scroll to position [691, 0]
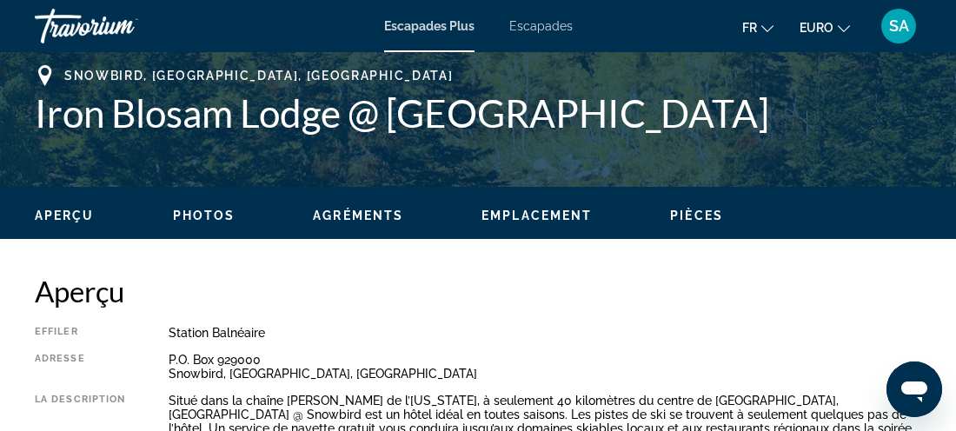
click at [356, 210] on span "Agréments" at bounding box center [358, 216] width 90 height 14
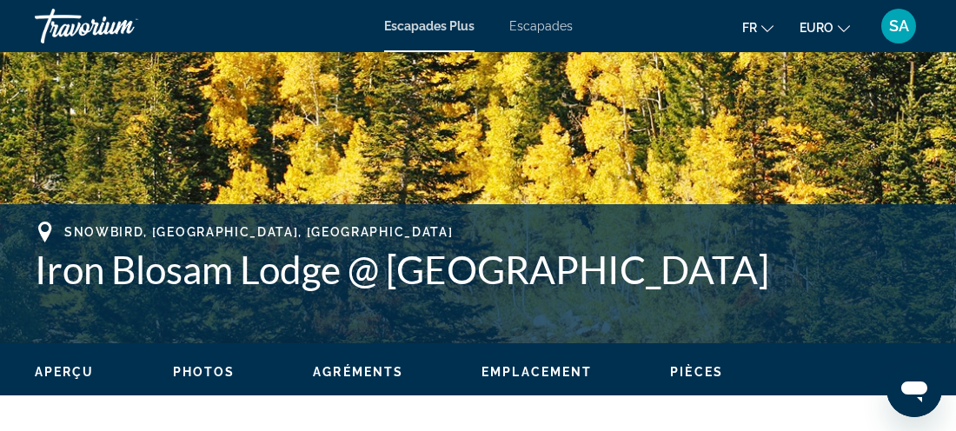
scroll to position [569, 0]
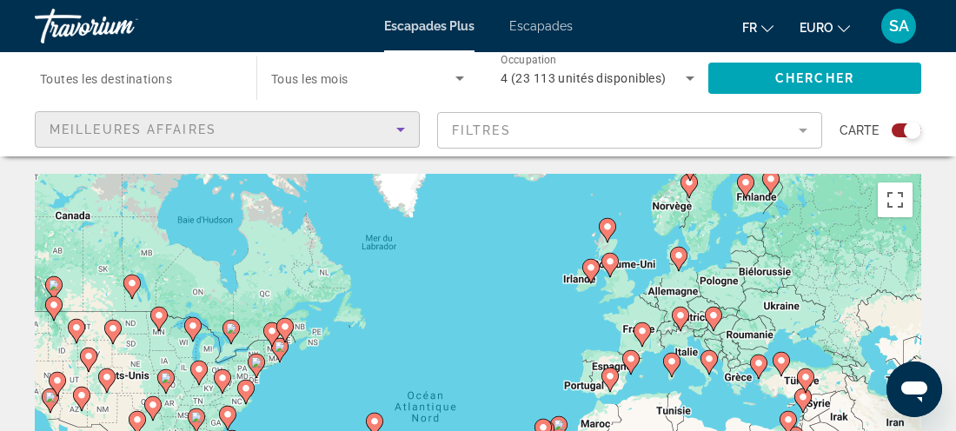
click at [377, 135] on div "Meilleures affaires" at bounding box center [223, 129] width 347 height 21
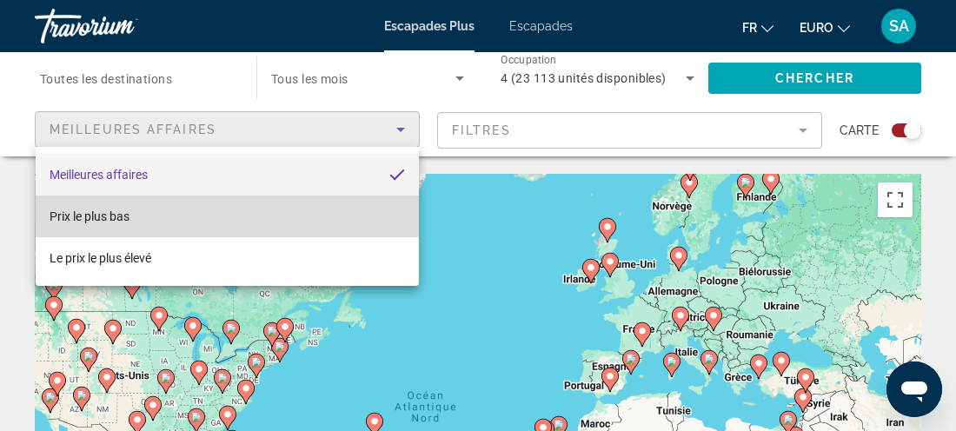
click at [324, 208] on mat-option "Prix le plus bas" at bounding box center [228, 217] width 384 height 42
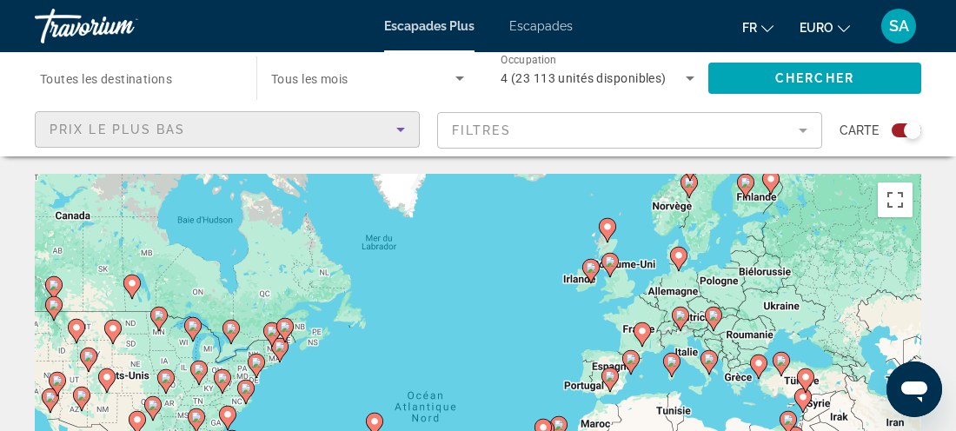
click at [912, 128] on div "Widget de recherche" at bounding box center [912, 130] width 17 height 17
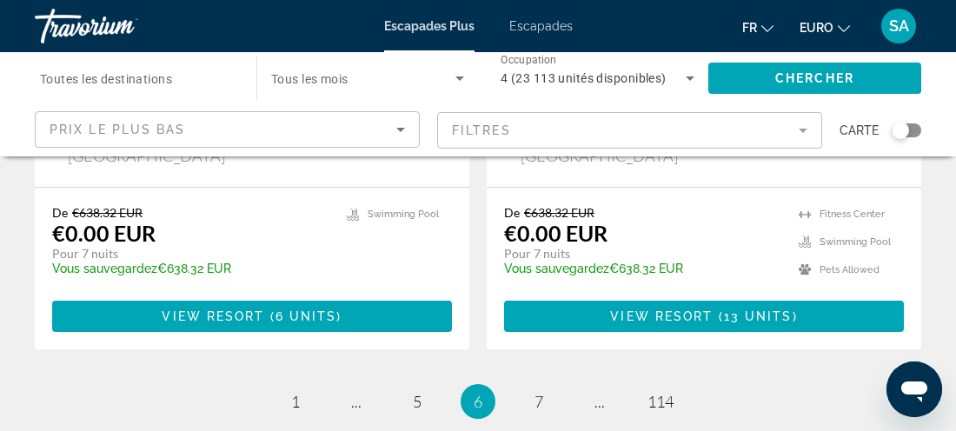
scroll to position [3551, 0]
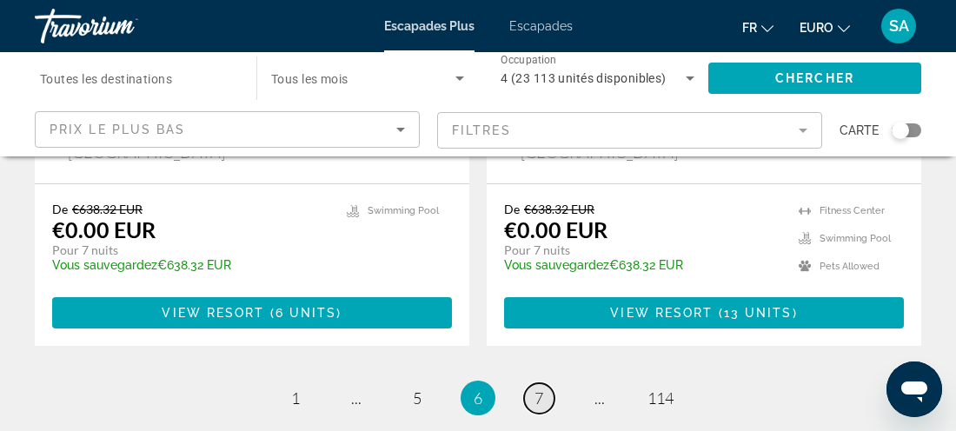
click at [539, 389] on span "7" at bounding box center [539, 398] width 9 height 19
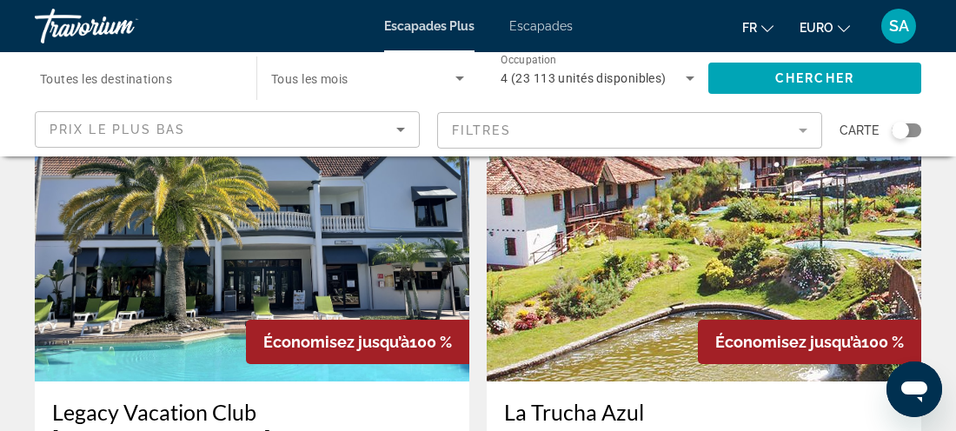
scroll to position [751, 0]
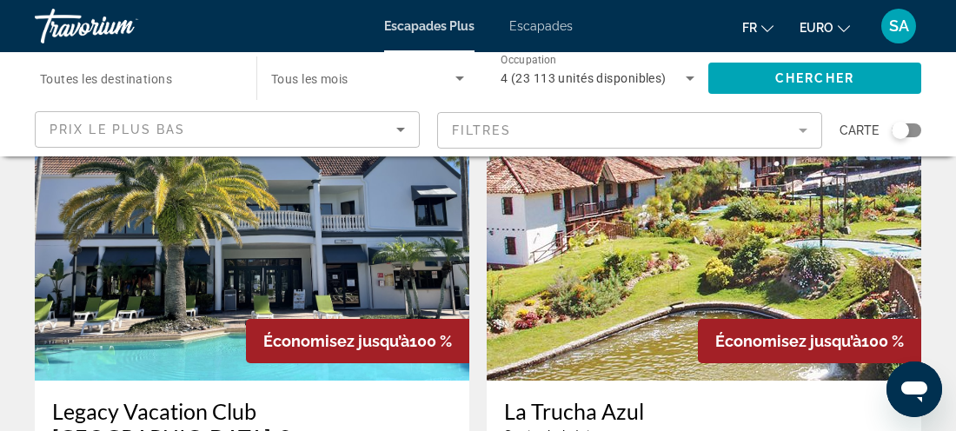
click at [257, 207] on img "Contenu principal" at bounding box center [252, 242] width 435 height 278
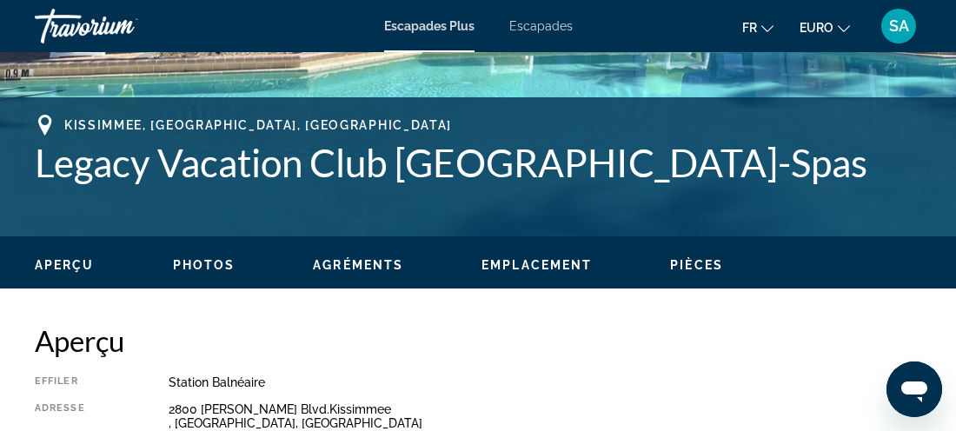
scroll to position [656, 0]
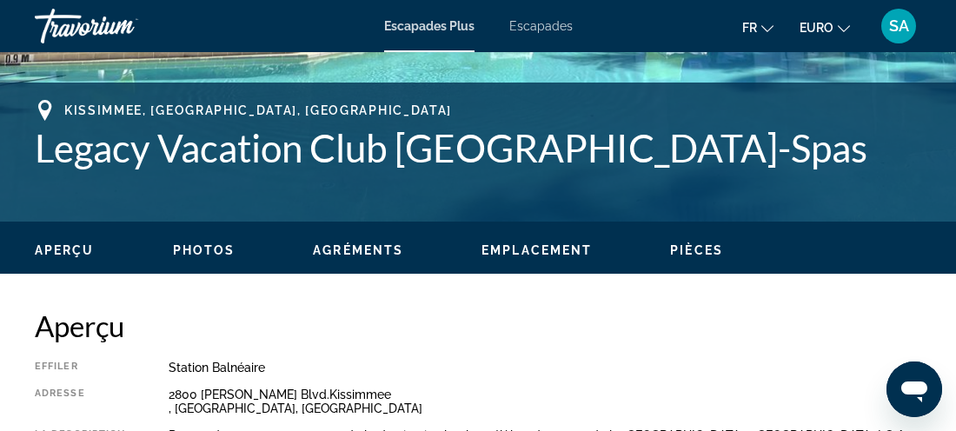
click at [200, 240] on ul "Aperçu Photos Agréments Emplacement Pièces Rechercher" at bounding box center [478, 248] width 887 height 19
click at [194, 259] on div "Aperçu Photos Agréments Emplacement Pièces Rechercher" at bounding box center [478, 249] width 956 height 54
click at [193, 258] on div "Aperçu Photos Agréments Emplacement Pièces Rechercher" at bounding box center [478, 249] width 956 height 54
click at [195, 243] on button "Photos" at bounding box center [204, 251] width 63 height 16
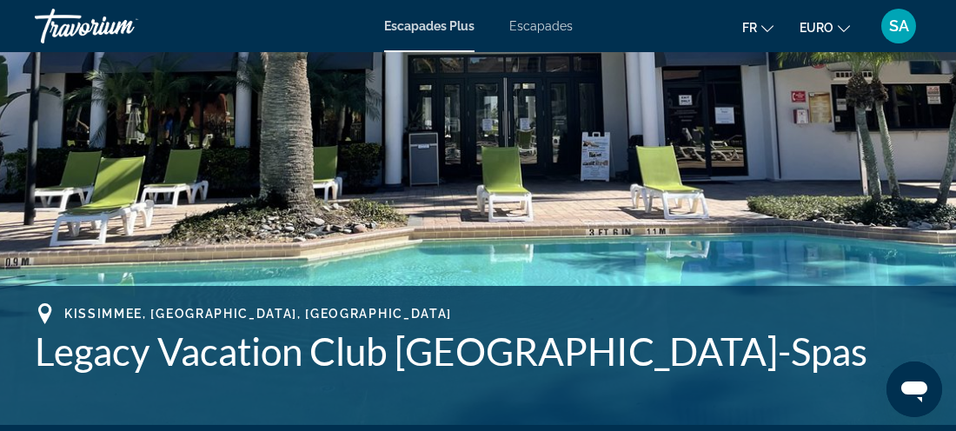
scroll to position [456, 0]
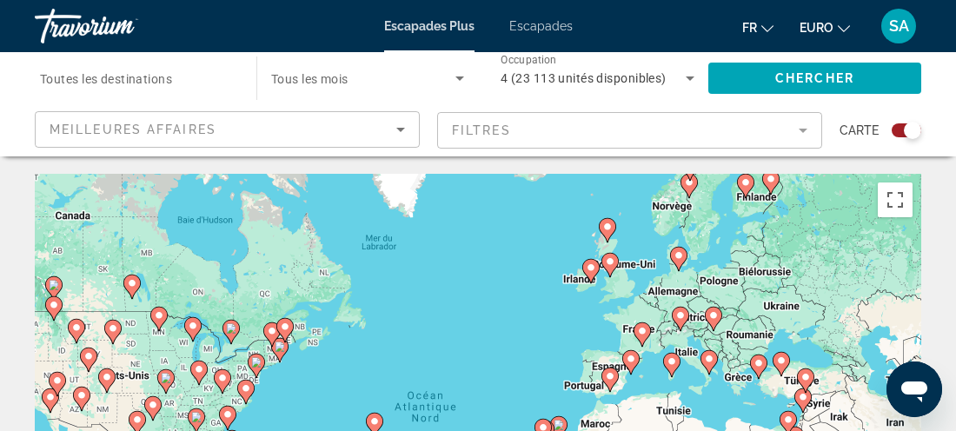
click at [891, 133] on div "Widget de recherche" at bounding box center [900, 130] width 43 height 14
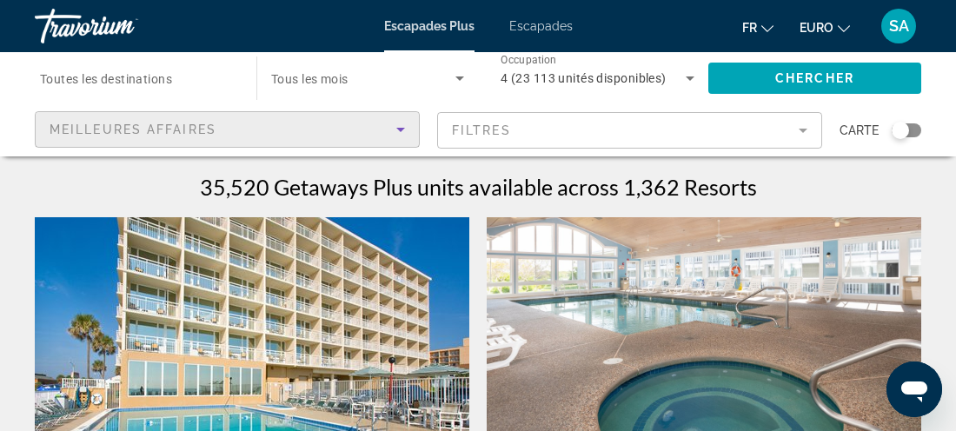
click at [318, 132] on div "Meilleures affaires" at bounding box center [223, 129] width 347 height 21
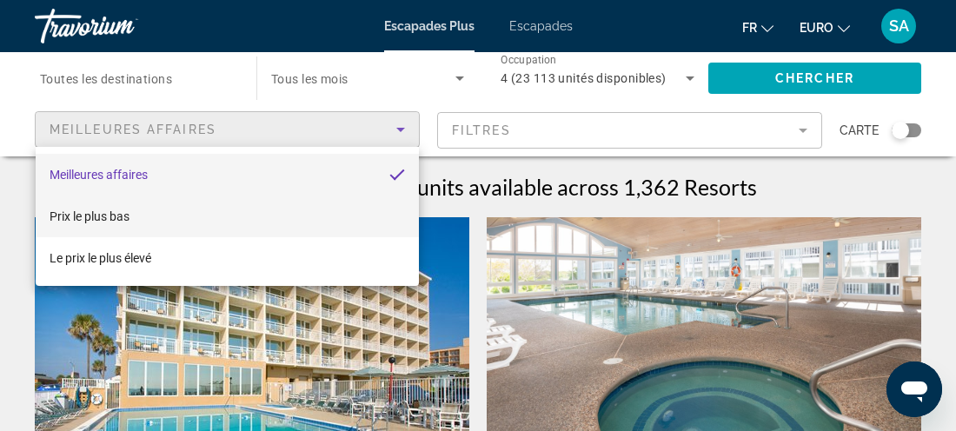
click at [270, 220] on mat-option "Prix le plus bas" at bounding box center [228, 217] width 384 height 42
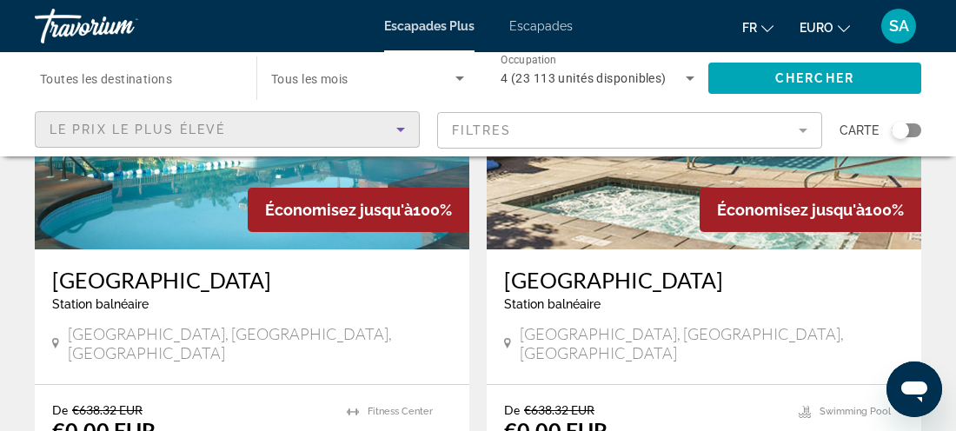
scroll to position [927, 0]
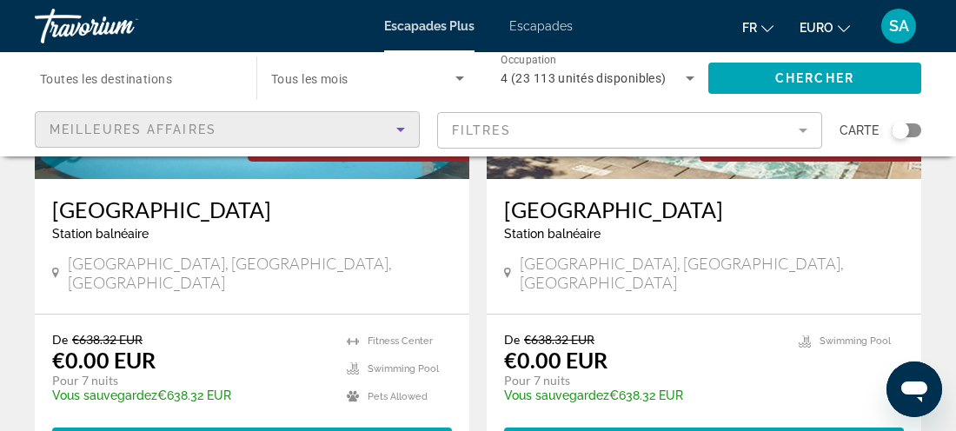
click at [209, 79] on input "Destination Toutes les destinations" at bounding box center [137, 79] width 194 height 21
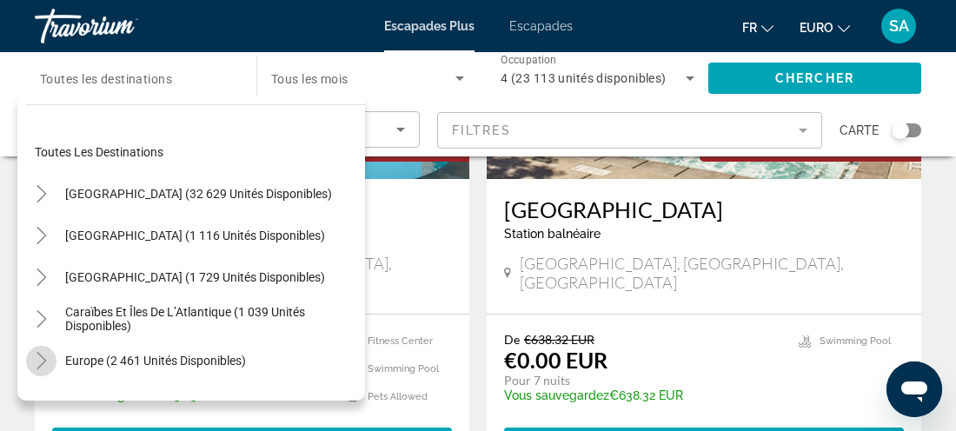
click at [40, 354] on icon "Toggle Europe (2 461 unités disponibles)" at bounding box center [41, 360] width 17 height 17
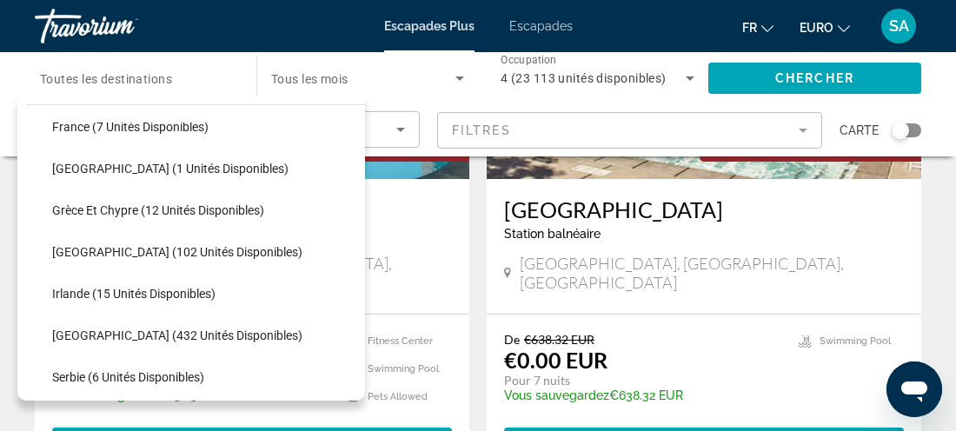
scroll to position [495, 0]
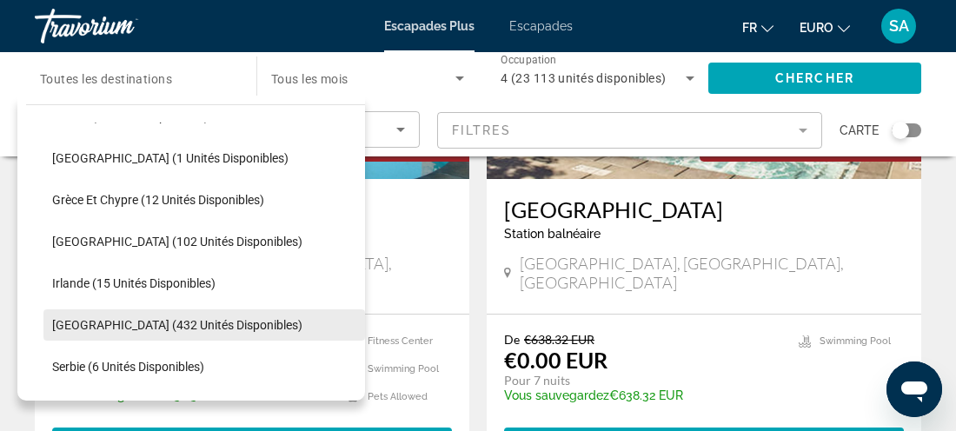
click at [230, 321] on span "Widget de recherche" at bounding box center [204, 325] width 322 height 42
type input "**********"
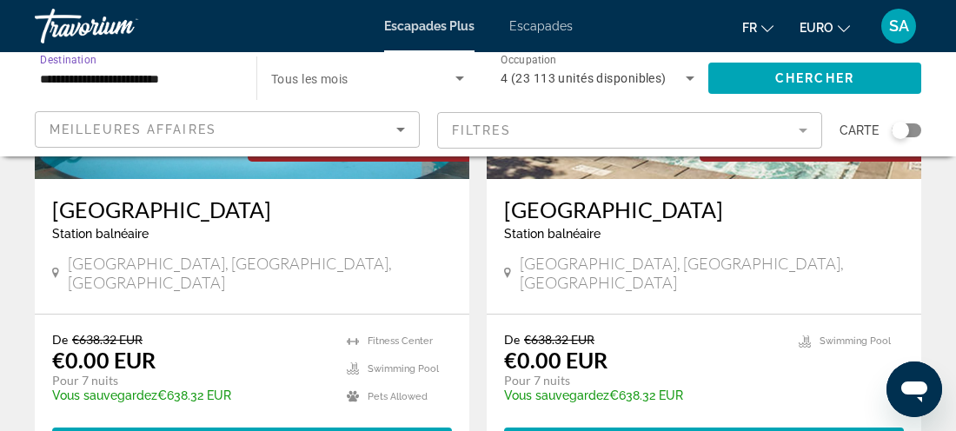
click at [905, 124] on div "Widget de recherche" at bounding box center [900, 130] width 17 height 17
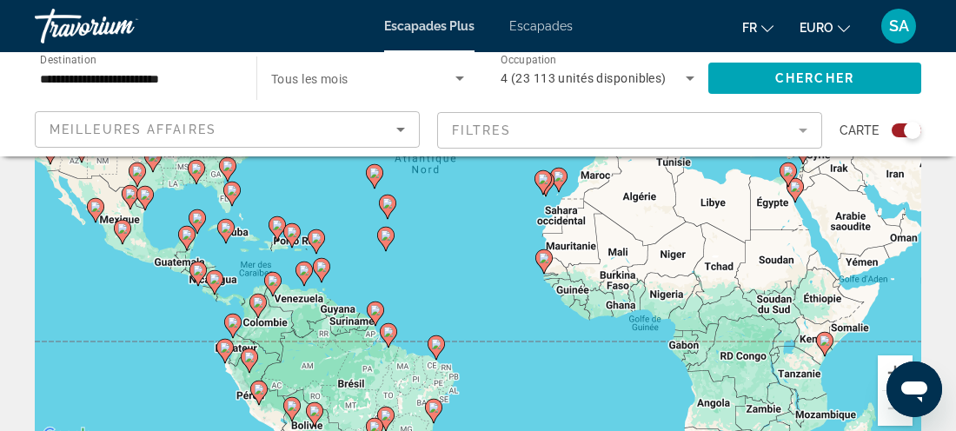
scroll to position [179, 0]
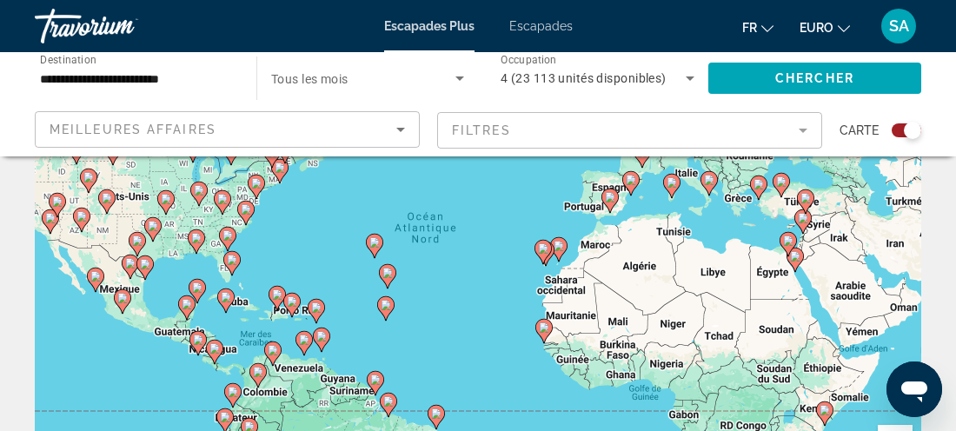
drag, startPoint x: 639, startPoint y: 210, endPoint x: 612, endPoint y: 228, distance: 32.6
click at [612, 228] on div "Pour activer le glissement avec le clavier, appuyez sur Alt+Entrée. Une fois ce…" at bounding box center [478, 256] width 887 height 522
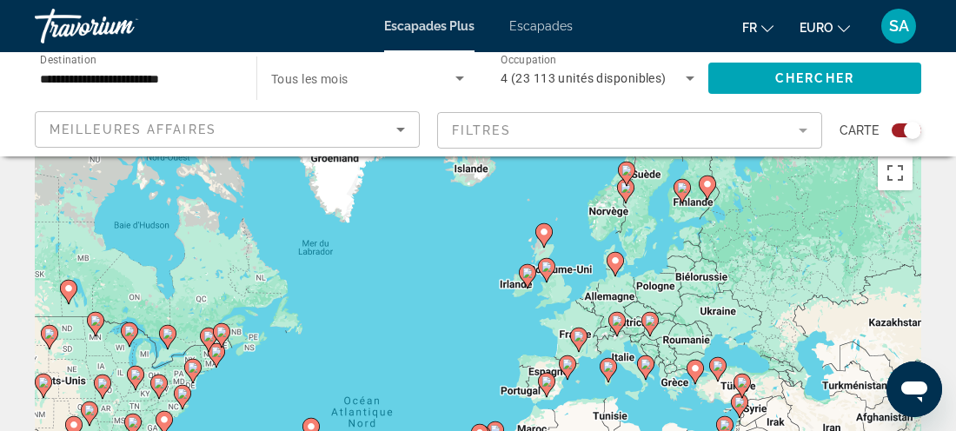
scroll to position [0, 0]
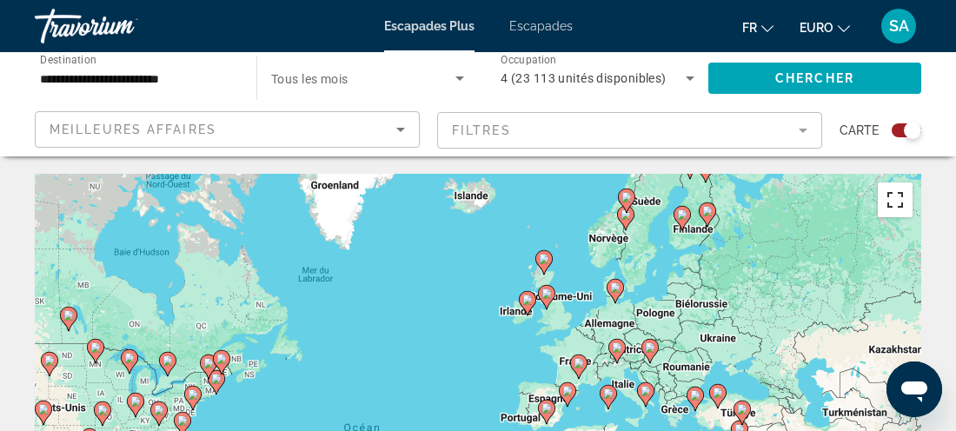
click at [881, 201] on button "Passer en plein écran" at bounding box center [895, 200] width 35 height 35
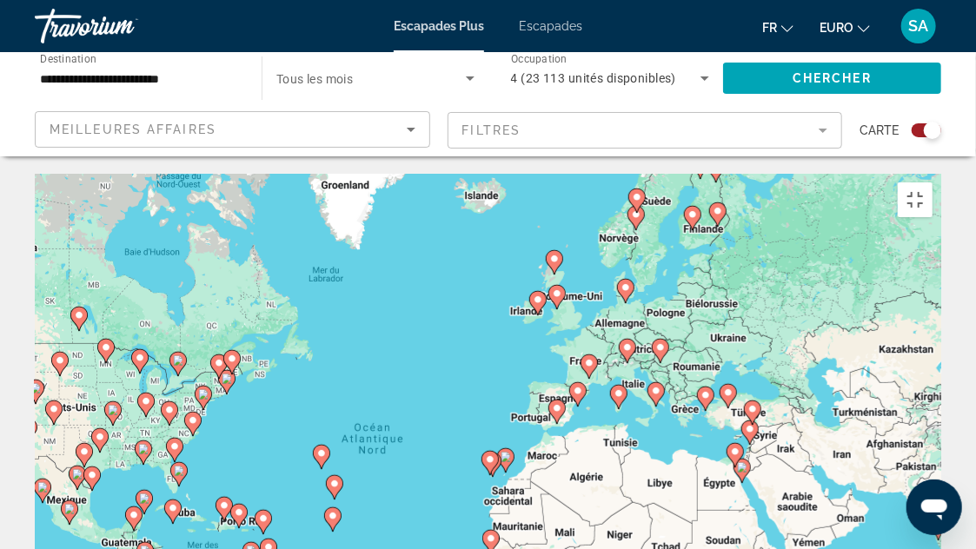
click at [631, 240] on div "Pour activer le glissement avec le clavier, appuyez sur Alt+Entrée. Une fois ce…" at bounding box center [488, 435] width 907 height 522
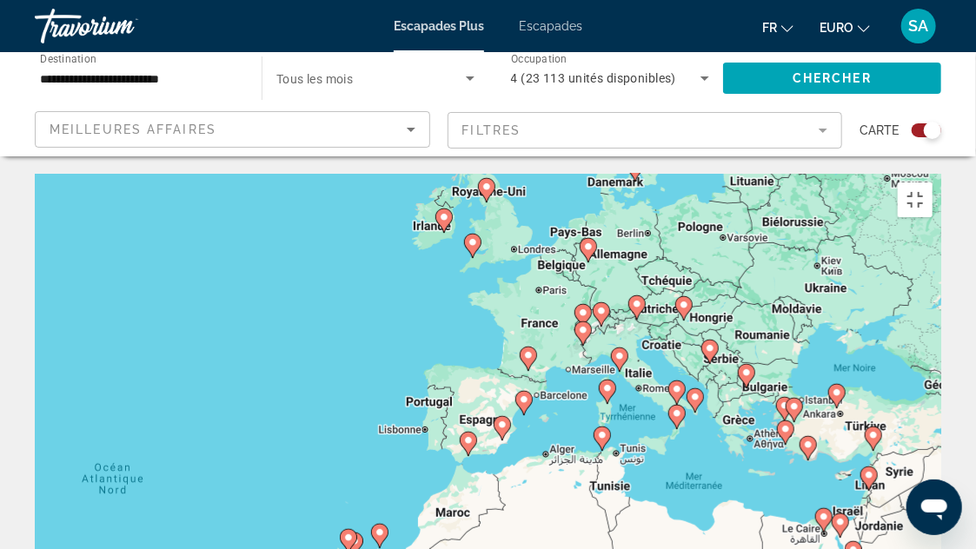
click at [651, 250] on div "Pour activer le glissement avec le clavier, appuyez sur Alt+Entrée. Une fois ce…" at bounding box center [488, 435] width 907 height 522
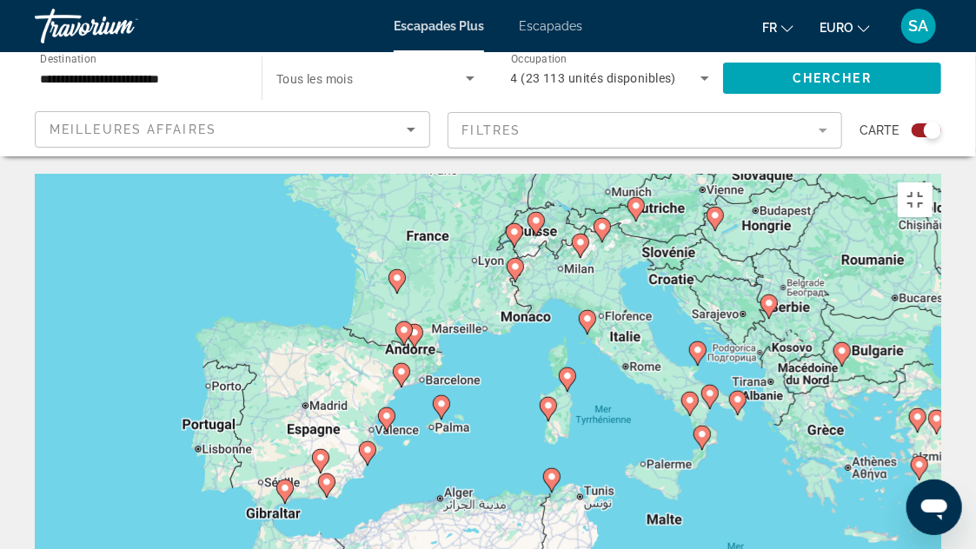
click at [651, 250] on div "Pour activer le glissement avec le clavier, appuyez sur Alt+Entrée. Une fois ce…" at bounding box center [488, 435] width 907 height 522
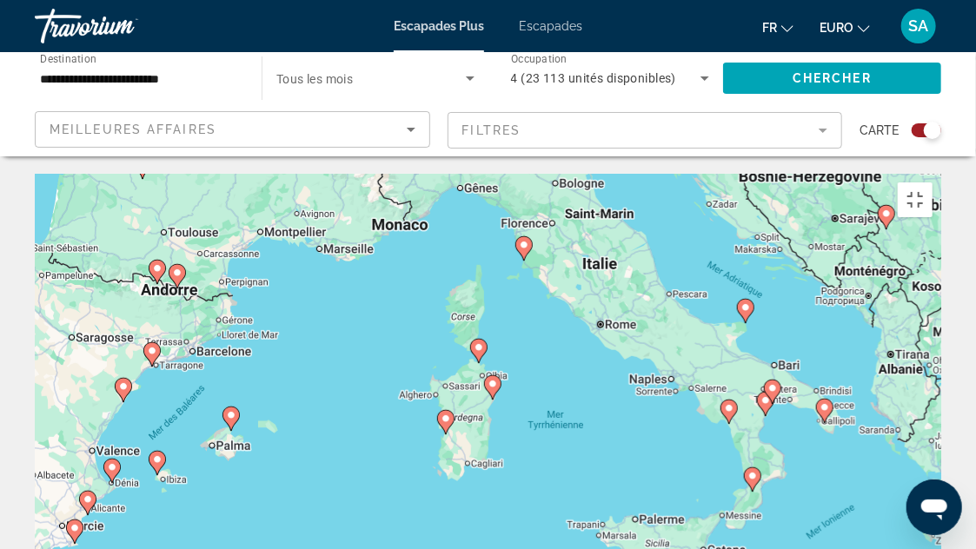
click at [690, 273] on div "Pour activer le glissement avec le clavier, appuyez sur Alt+Entrée. Une fois ce…" at bounding box center [488, 435] width 907 height 522
click at [711, 264] on div "Pour activer le glissement avec le clavier, appuyez sur Alt+Entrée. Une fois ce…" at bounding box center [488, 435] width 907 height 522
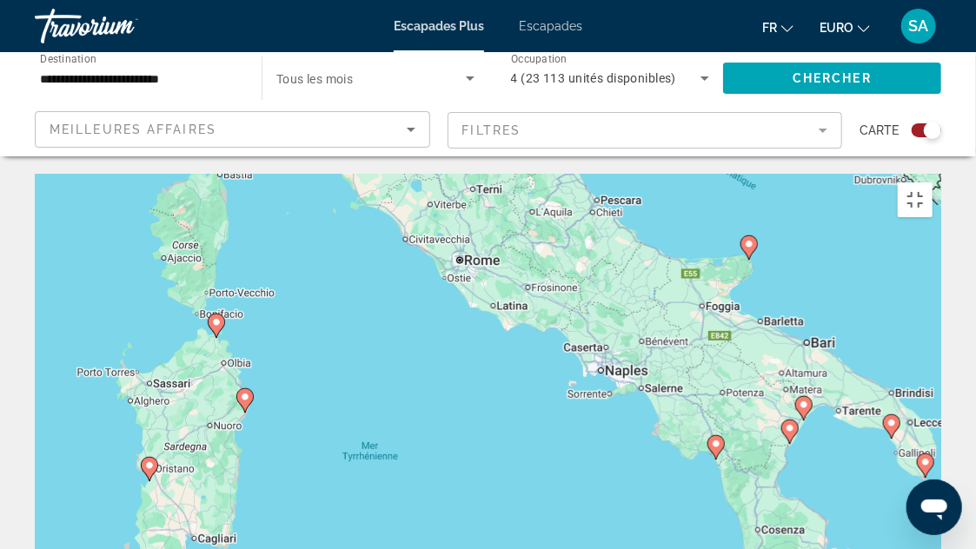
drag, startPoint x: 648, startPoint y: 226, endPoint x: 557, endPoint y: 346, distance: 150.2
click at [557, 346] on div "Pour activer le glissement avec le clavier, appuyez sur Alt+Entrée. Une fois ce…" at bounding box center [488, 435] width 907 height 522
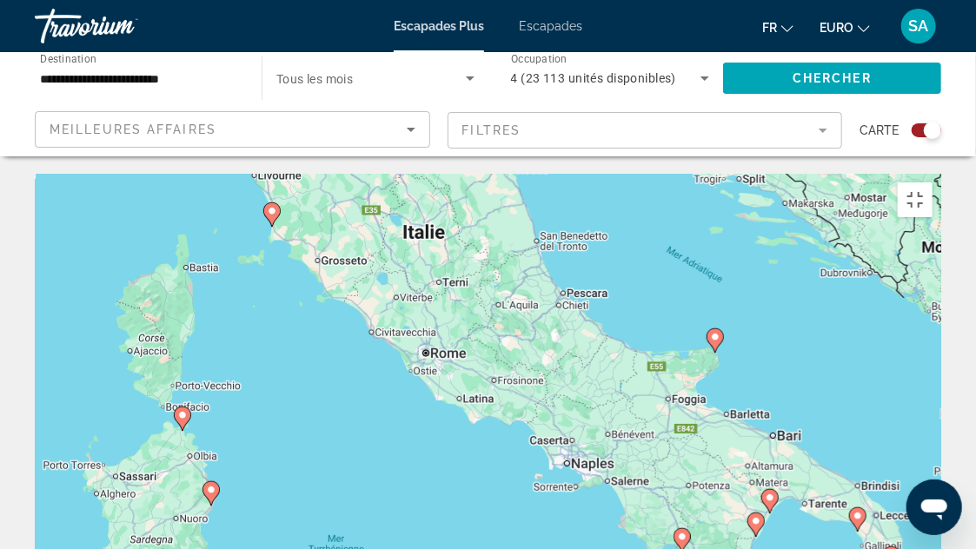
drag, startPoint x: 373, startPoint y: 303, endPoint x: 484, endPoint y: 417, distance: 159.2
click at [484, 417] on div "Pour activer le glissement avec le clavier, appuyez sur Alt+Entrée. Une fois ce…" at bounding box center [488, 435] width 907 height 522
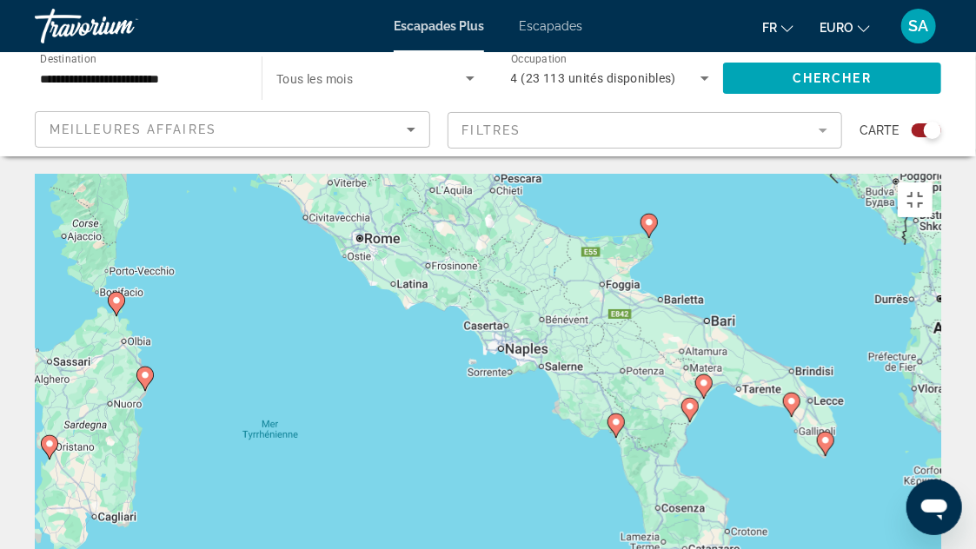
drag, startPoint x: 598, startPoint y: 447, endPoint x: 385, endPoint y: 185, distance: 337.4
click at [385, 185] on div "Pour activer le glissement avec le clavier, appuyez sur Alt+Entrée. Une fois ce…" at bounding box center [488, 435] width 907 height 522
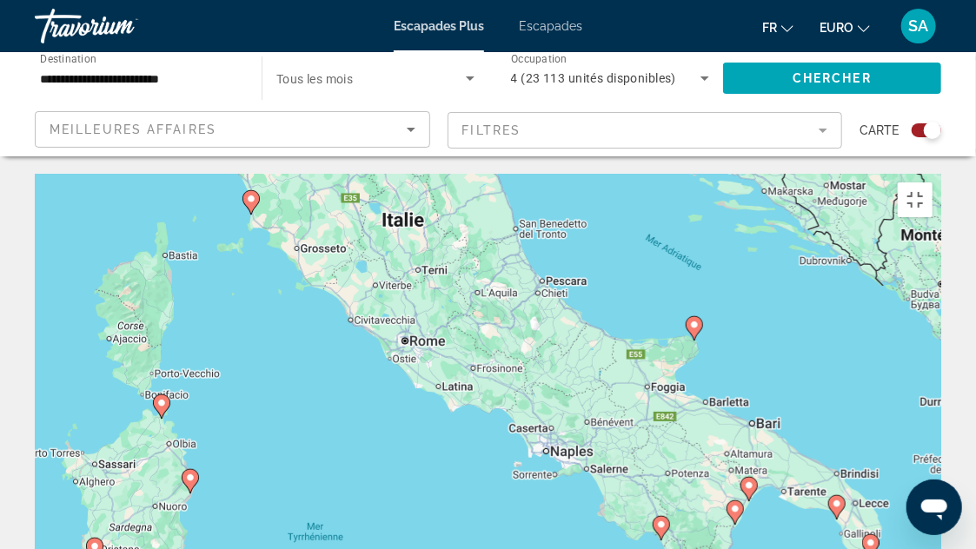
drag, startPoint x: 386, startPoint y: 229, endPoint x: 463, endPoint y: 390, distance: 179.3
click at [463, 390] on div "Pour activer le glissement avec le clavier, appuyez sur Alt+Entrée. Une fois ce…" at bounding box center [488, 435] width 907 height 522
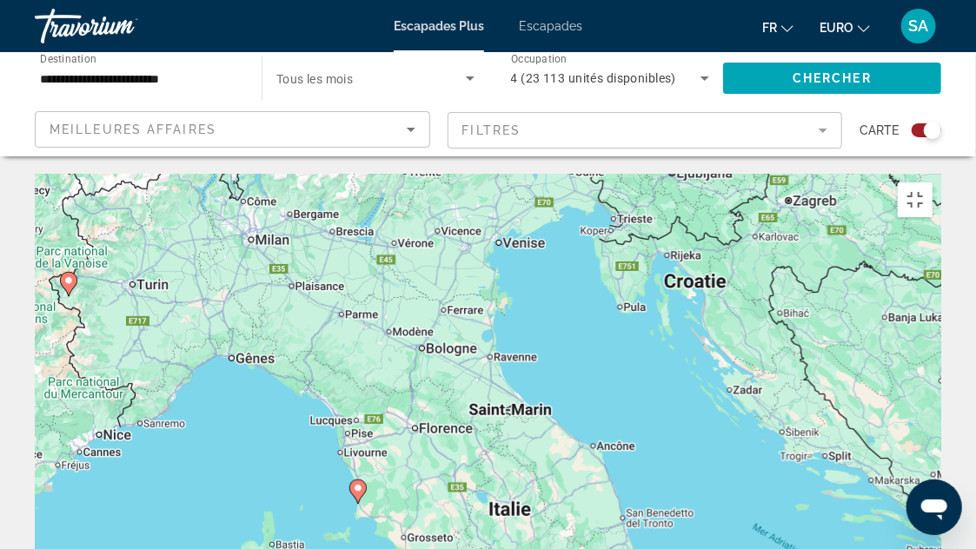
drag, startPoint x: 337, startPoint y: 230, endPoint x: 405, endPoint y: 455, distance: 235.2
click at [405, 430] on div "Pour activer le glissement avec le clavier, appuyez sur Alt+Entrée. Une fois ce…" at bounding box center [488, 435] width 907 height 522
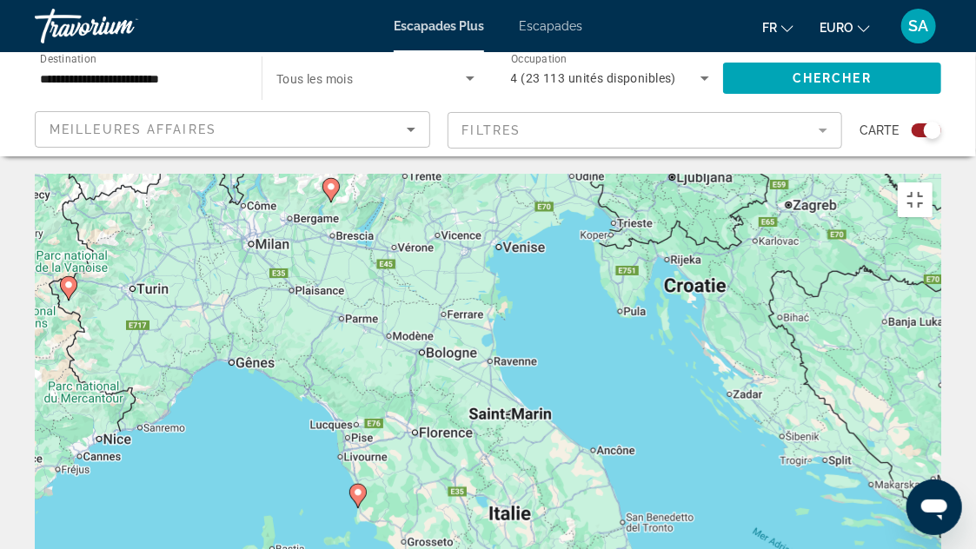
click at [495, 174] on div "Pour activer le glissement avec le clavier, appuyez sur Alt+Entrée. Une fois ce…" at bounding box center [488, 435] width 907 height 522
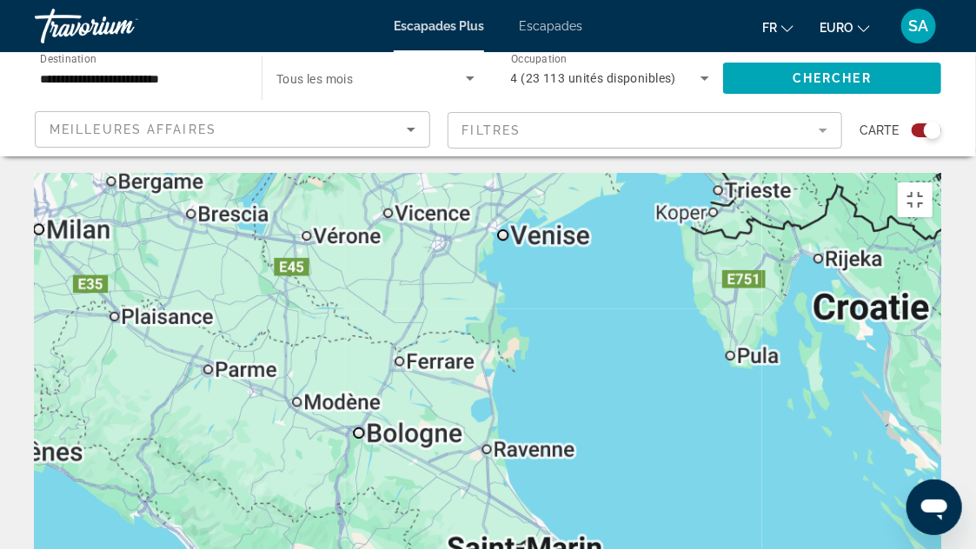
click at [495, 174] on div "Pour activer le glissement avec le clavier, appuyez sur Alt+Entrée. Une fois ce…" at bounding box center [488, 435] width 907 height 522
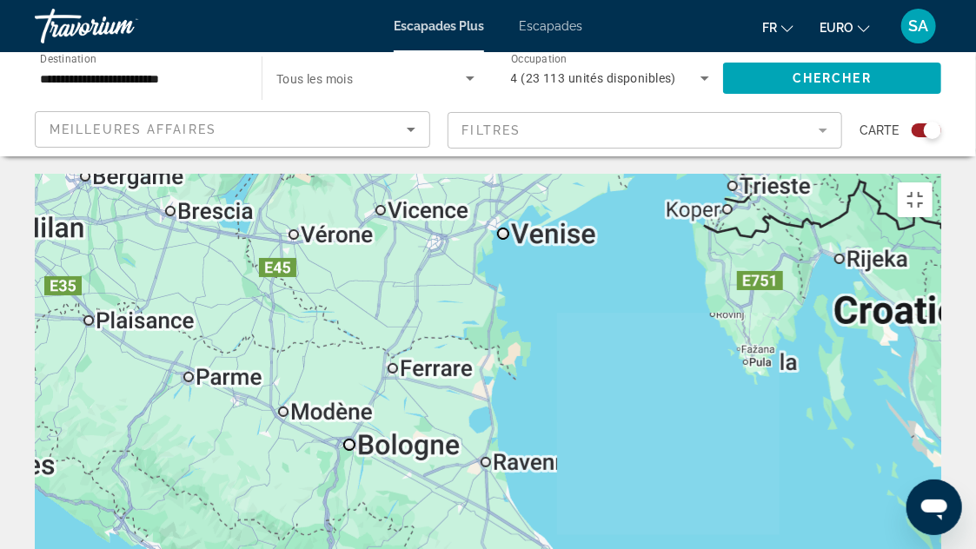
click at [495, 174] on div "Pour activer le glissement avec le clavier, appuyez sur Alt+Entrée. Une fois ce…" at bounding box center [488, 435] width 907 height 522
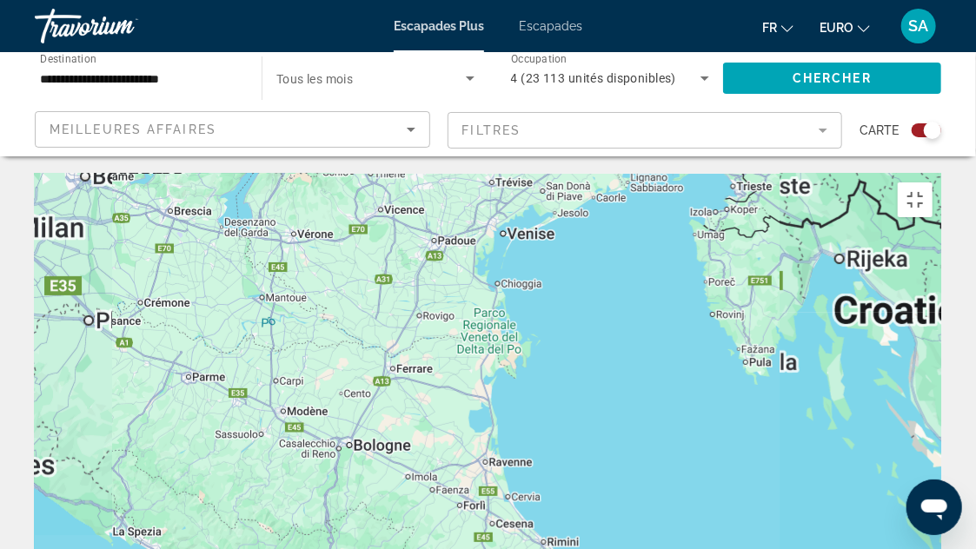
click at [511, 174] on div "Pour activer le glissement avec le clavier, appuyez sur Alt+Entrée. Une fois ce…" at bounding box center [488, 435] width 907 height 522
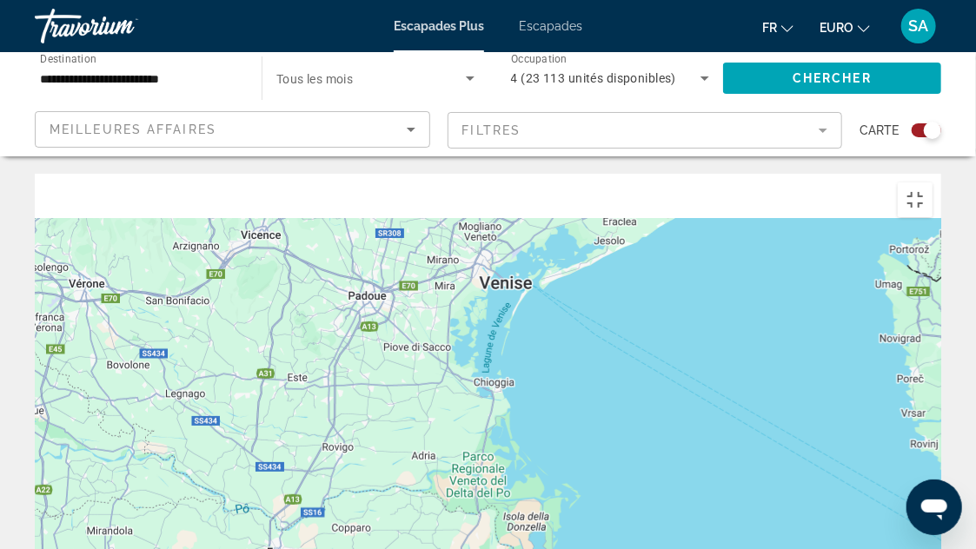
drag, startPoint x: 511, startPoint y: 79, endPoint x: 529, endPoint y: 245, distance: 167.0
click at [529, 245] on div "Contenu principal" at bounding box center [488, 435] width 907 height 522
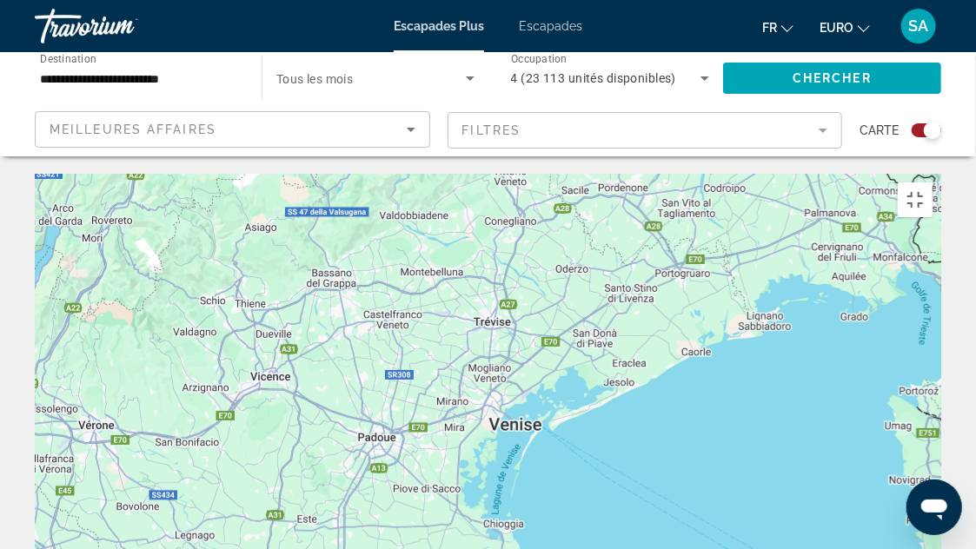
click at [526, 291] on div "Pour activer le glissement avec le clavier, appuyez sur Alt+Entrée. Une fois ce…" at bounding box center [488, 435] width 907 height 522
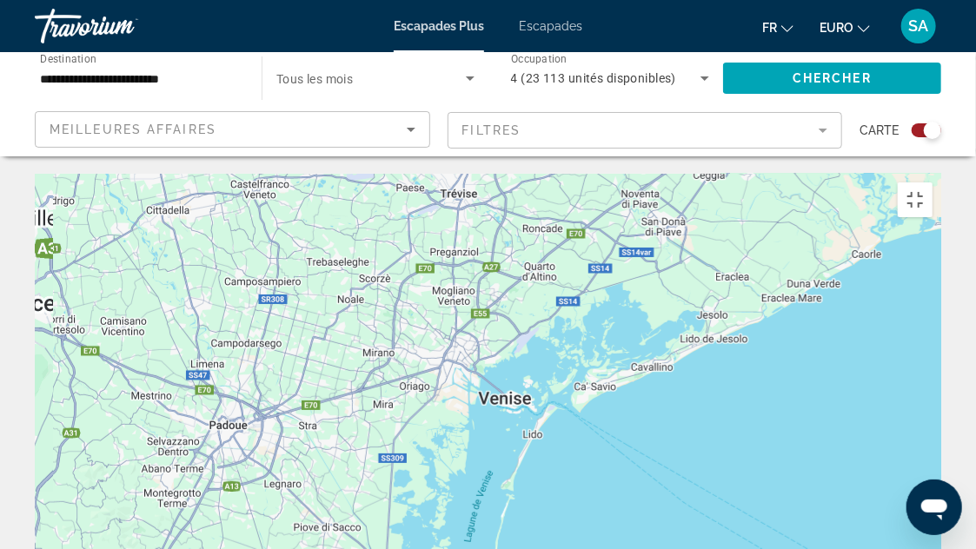
click at [551, 258] on div "Contenu principal" at bounding box center [488, 435] width 907 height 522
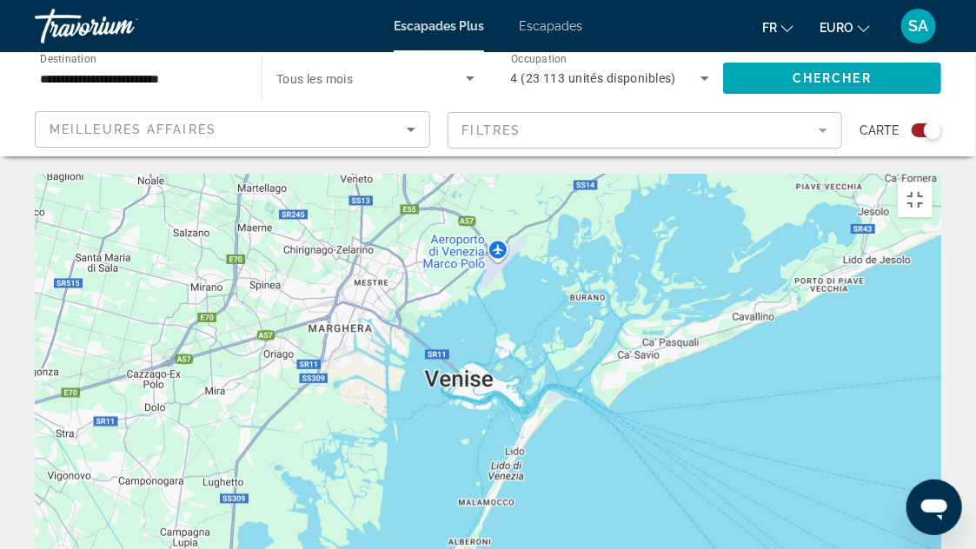
click at [493, 242] on div "Contenu principal" at bounding box center [488, 435] width 907 height 522
click at [493, 241] on div "Contenu principal" at bounding box center [488, 435] width 907 height 522
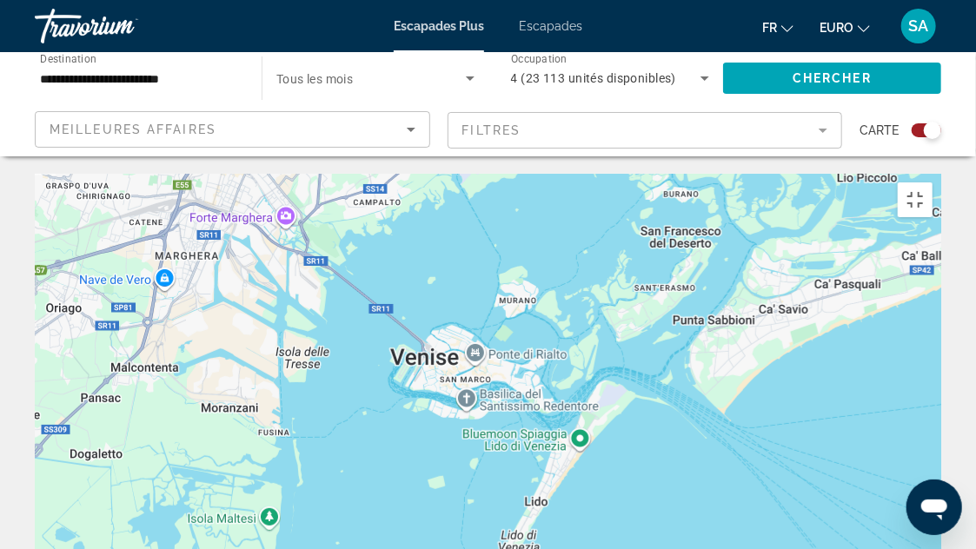
click at [366, 270] on div "Contenu principal" at bounding box center [488, 435] width 907 height 522
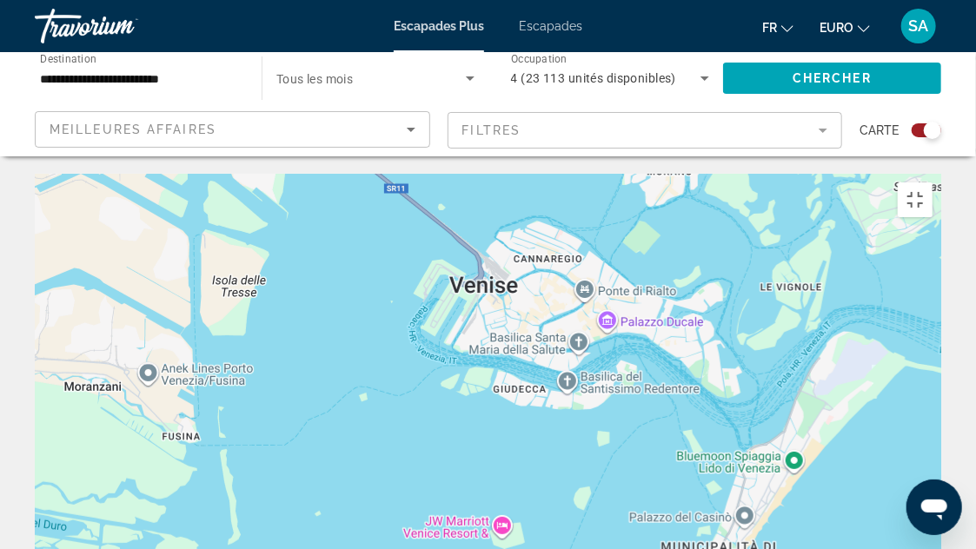
click at [493, 174] on div "Contenu principal" at bounding box center [488, 435] width 907 height 522
click at [469, 174] on div "Contenu principal" at bounding box center [488, 435] width 907 height 522
click at [487, 174] on div "Contenu principal" at bounding box center [488, 435] width 907 height 522
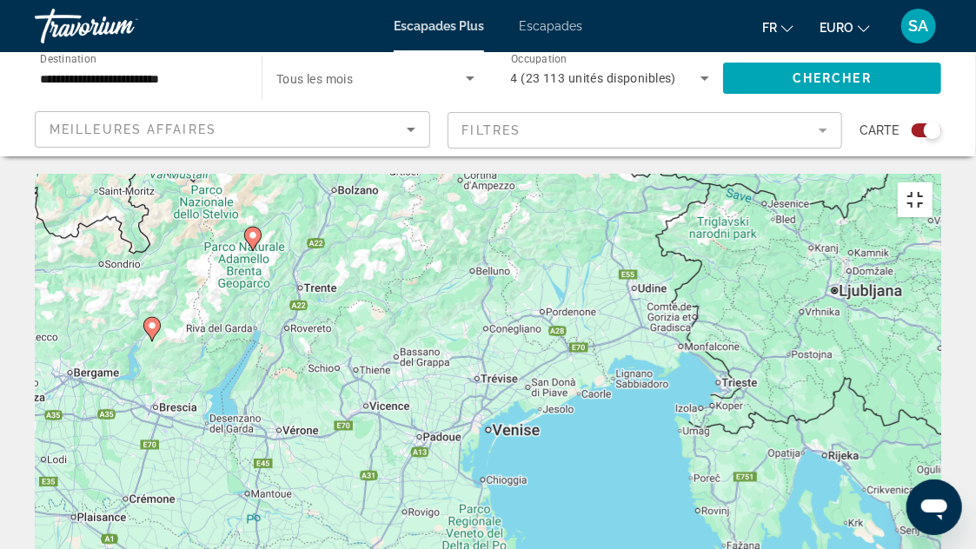
click at [933, 183] on button "Passer en plein écran" at bounding box center [915, 200] width 35 height 35
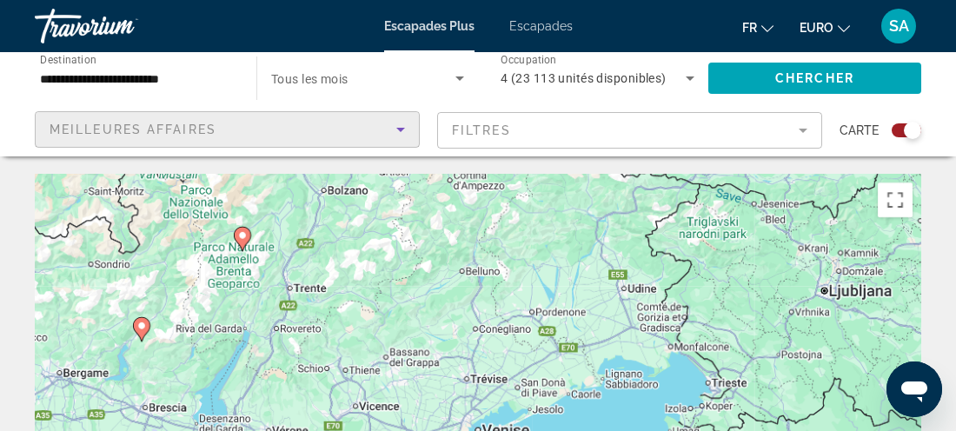
click at [348, 121] on div "Meilleures affaires" at bounding box center [223, 129] width 347 height 21
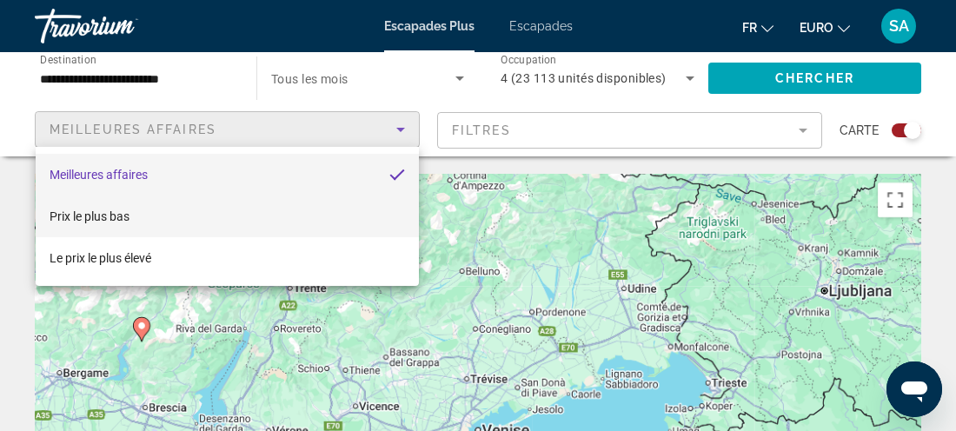
click at [275, 197] on mat-option "Prix le plus bas" at bounding box center [228, 217] width 384 height 42
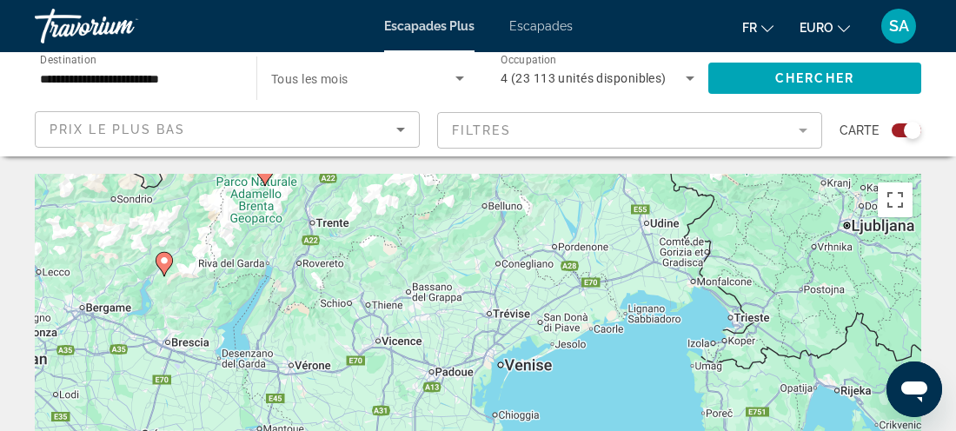
drag, startPoint x: 499, startPoint y: 204, endPoint x: 524, endPoint y: 141, distance: 68.3
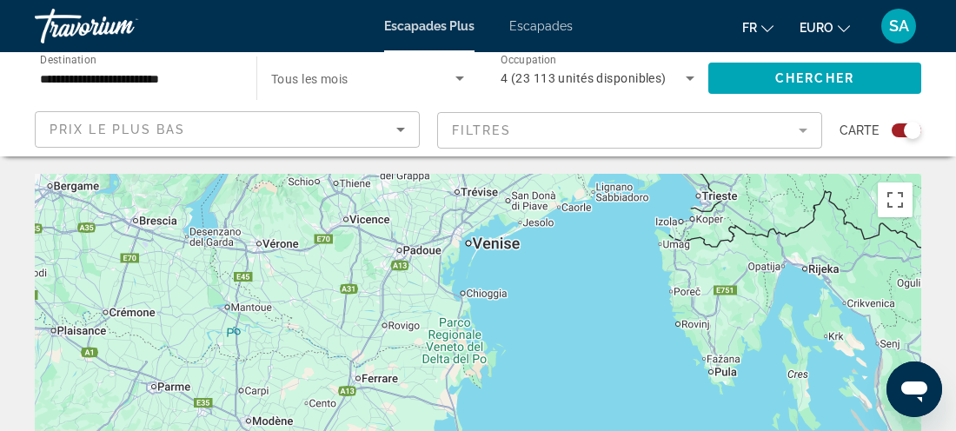
drag, startPoint x: 582, startPoint y: 303, endPoint x: 549, endPoint y: 196, distance: 111.1
click at [549, 196] on div "Pour activer le glissement avec le clavier, appuyez sur Alt+Entrée. Une fois ce…" at bounding box center [478, 435] width 887 height 522
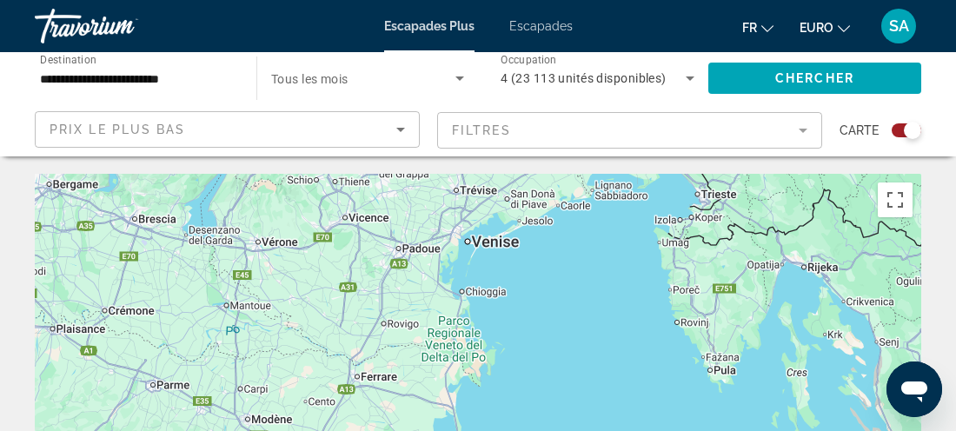
click at [483, 243] on div "Pour activer le glissement avec le clavier, appuyez sur Alt+Entrée. Une fois ce…" at bounding box center [478, 435] width 887 height 522
click at [483, 244] on div "Pour activer le glissement avec le clavier, appuyez sur Alt+Entrée. Une fois ce…" at bounding box center [478, 435] width 887 height 522
click at [772, 63] on span "Widget de recherche" at bounding box center [815, 78] width 213 height 42
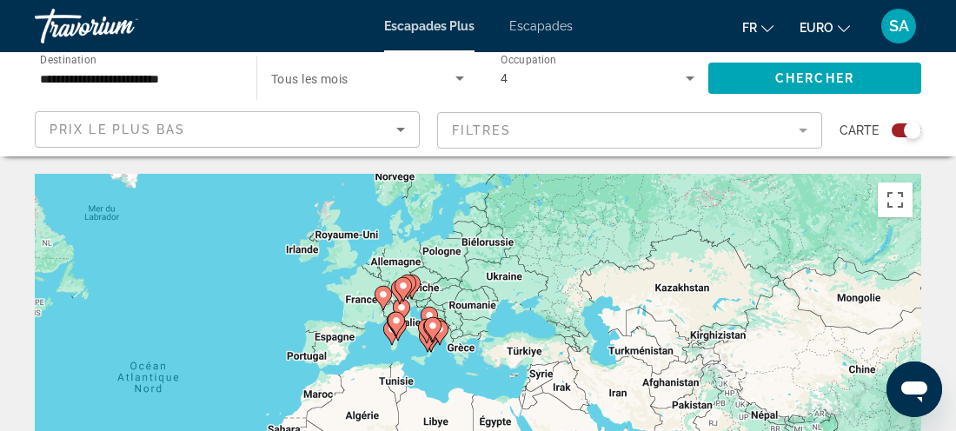
drag, startPoint x: 669, startPoint y: 327, endPoint x: 597, endPoint y: 202, distance: 144.1
click at [597, 202] on div "Pour activer le glissement avec le clavier, appuyez sur Alt+Entrée. Une fois ce…" at bounding box center [478, 435] width 887 height 522
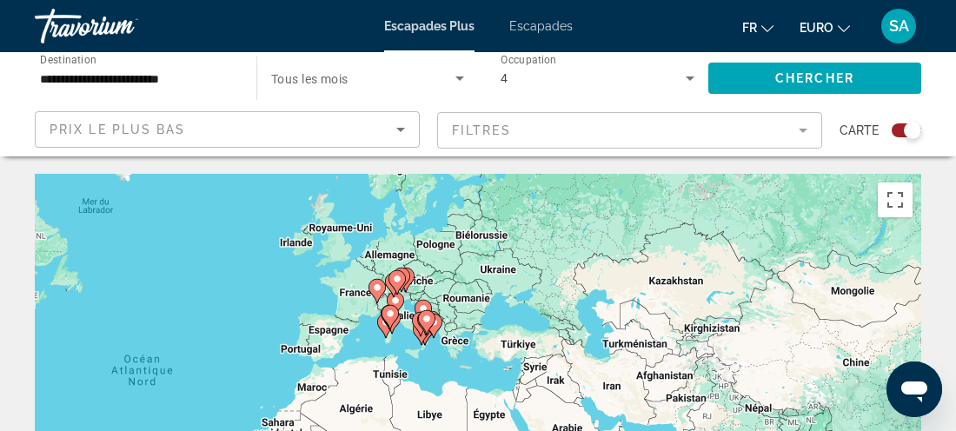
click at [405, 309] on div "Pour activer le glissement avec le clavier, appuyez sur Alt+Entrée. Une fois ce…" at bounding box center [478, 435] width 887 height 522
click at [397, 341] on div "Pour activer le glissement avec le clavier, appuyez sur Alt+Entrée. Une fois ce…" at bounding box center [478, 435] width 887 height 522
click at [423, 373] on div "Pour activer le glissement avec le clavier, appuyez sur Alt+Entrée. Une fois ce…" at bounding box center [478, 435] width 887 height 522
click at [901, 202] on button "Passer en plein écran" at bounding box center [895, 200] width 35 height 35
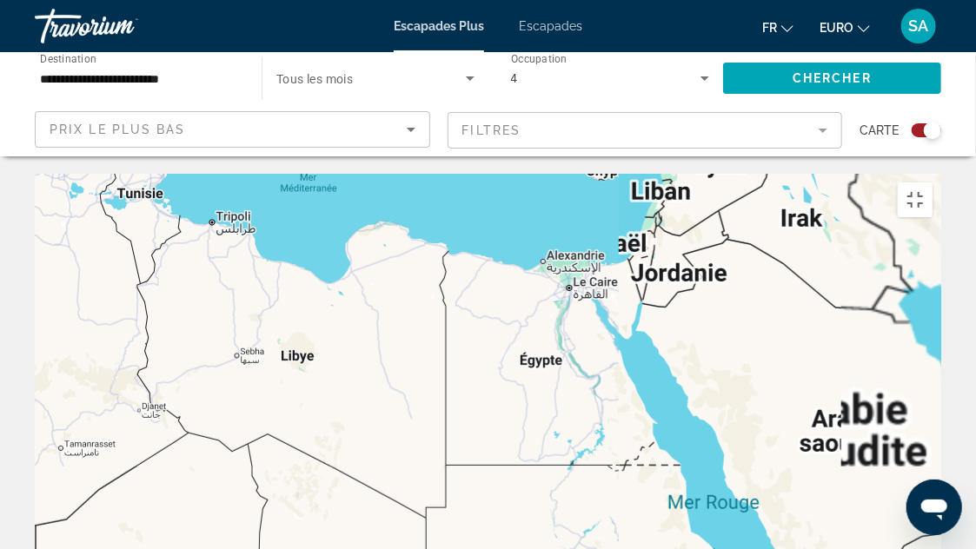
drag, startPoint x: 317, startPoint y: 203, endPoint x: 395, endPoint y: 331, distance: 149.4
click at [395, 331] on div "Pour activer le glissement avec le clavier, appuyez sur Alt+Entrée. Une fois ce…" at bounding box center [488, 435] width 907 height 522
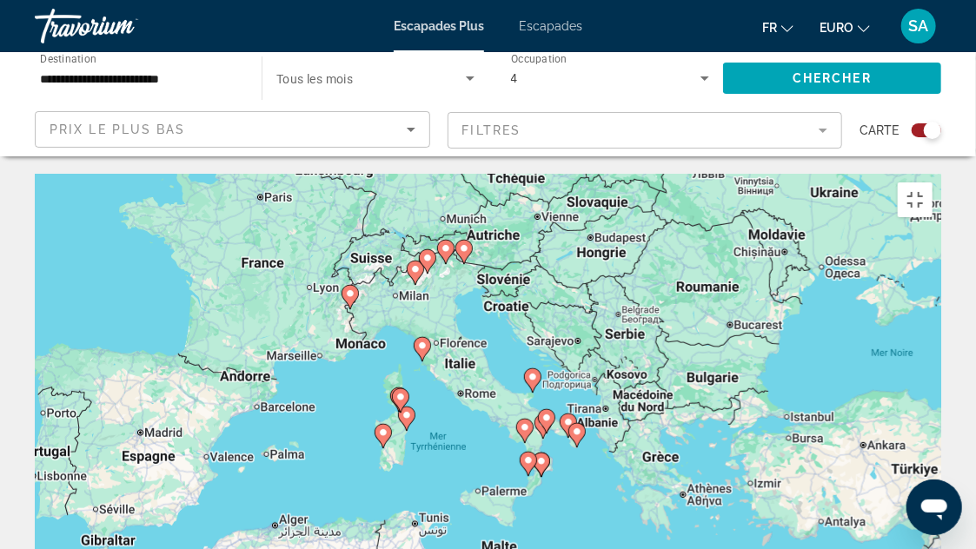
click at [488, 203] on div "Pour activer le glissement avec le clavier, appuyez sur Alt+Entrée. Une fois ce…" at bounding box center [488, 435] width 907 height 522
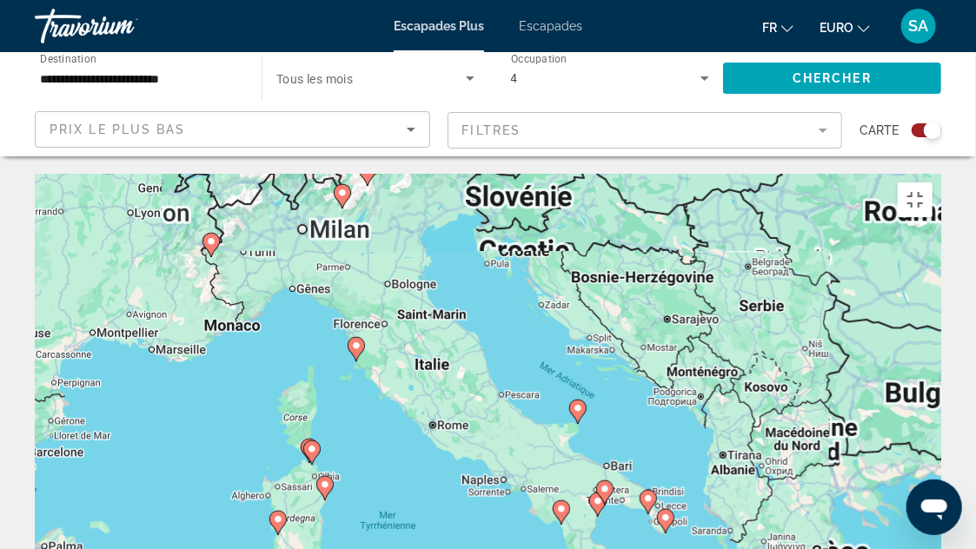
click at [436, 174] on div "Pour activer le glissement avec le clavier, appuyez sur Alt+Entrée. Une fois ce…" at bounding box center [488, 435] width 907 height 522
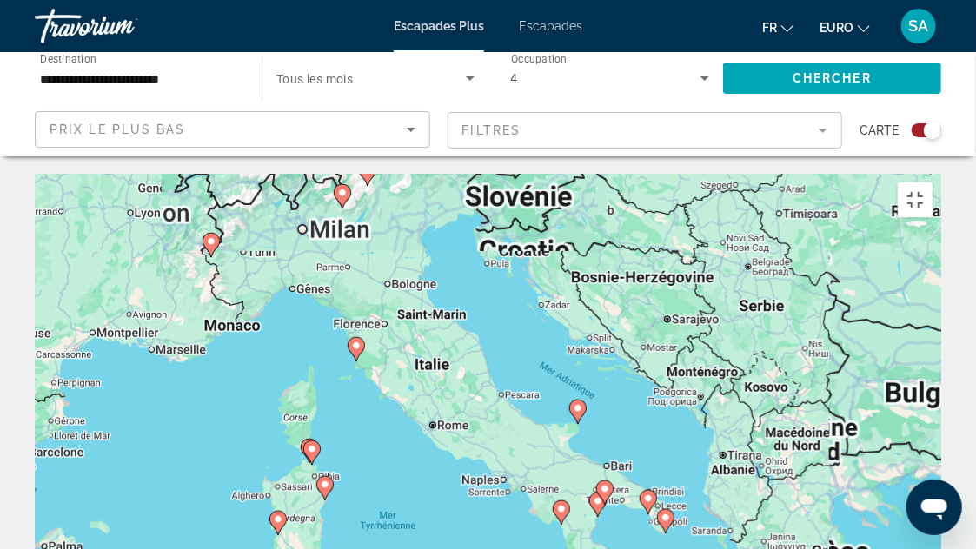
click at [436, 174] on div "Pour activer le glissement avec le clavier, appuyez sur Alt+Entrée. Une fois ce…" at bounding box center [488, 435] width 907 height 522
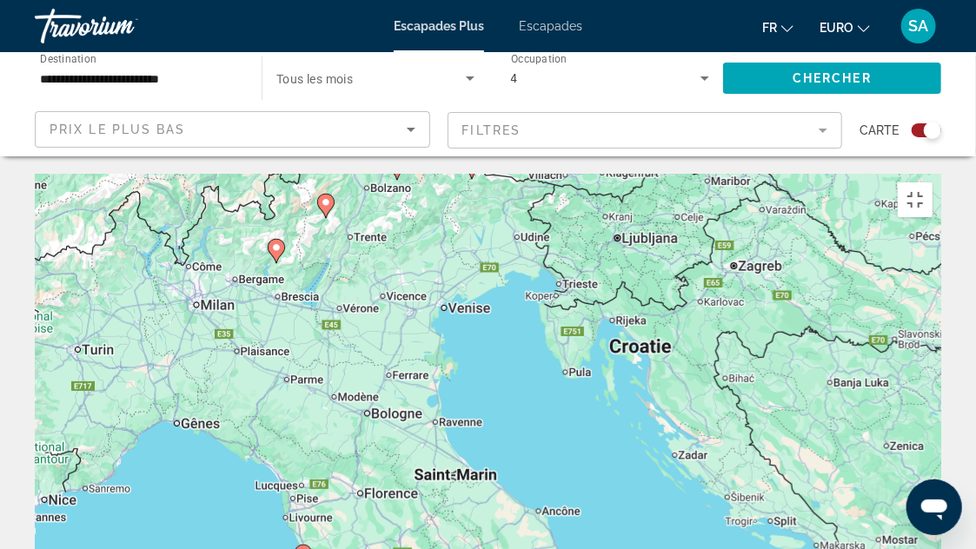
drag, startPoint x: 463, startPoint y: 74, endPoint x: 491, endPoint y: 203, distance: 132.5
click at [491, 203] on div "Pour activer le glissement avec le clavier, appuyez sur Alt+Entrée. Une fois ce…" at bounding box center [488, 435] width 907 height 522
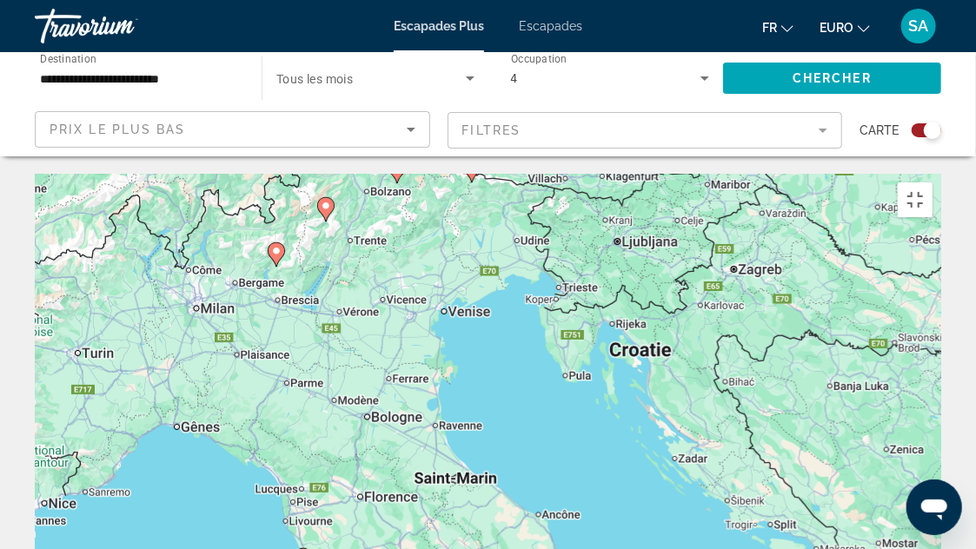
click at [325, 198] on icon "Contenu principal" at bounding box center [325, 209] width 16 height 23
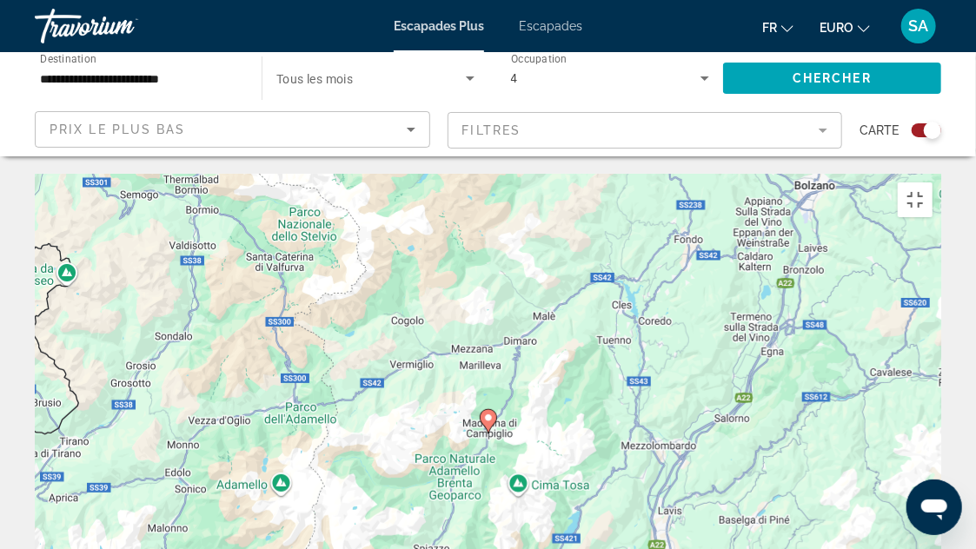
click at [489, 413] on image "Contenu principal" at bounding box center [488, 418] width 10 height 10
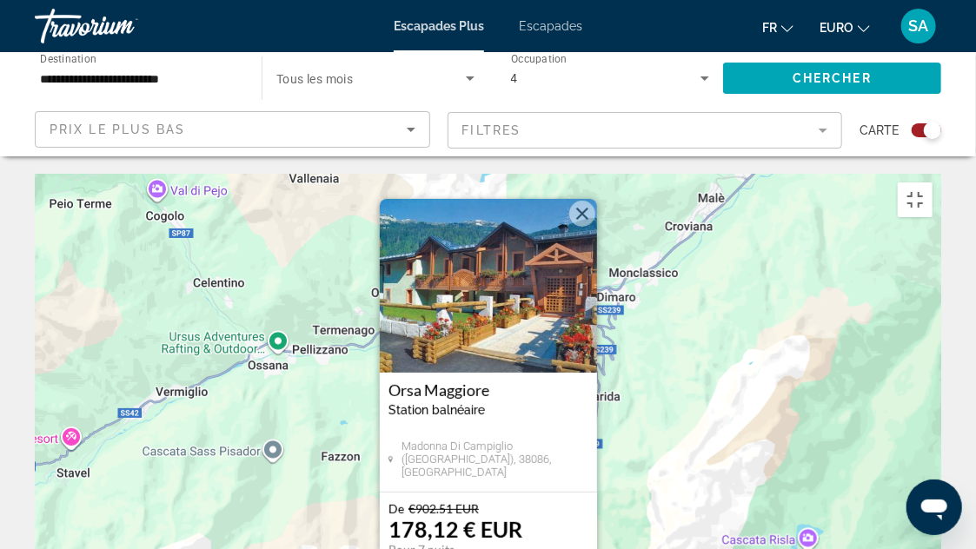
click at [570, 199] on img "Contenu principal" at bounding box center [488, 286] width 217 height 174
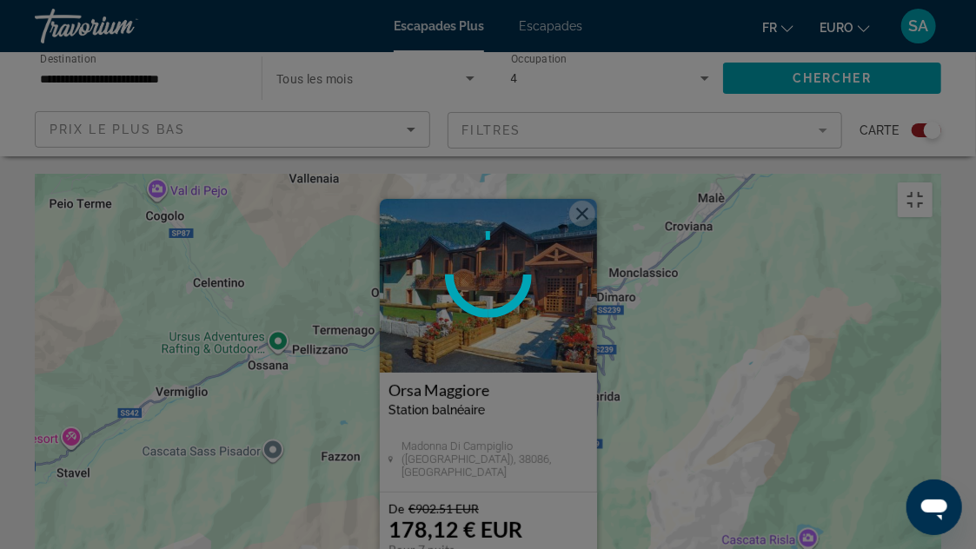
click at [576, 201] on button "Fermer" at bounding box center [582, 214] width 26 height 26
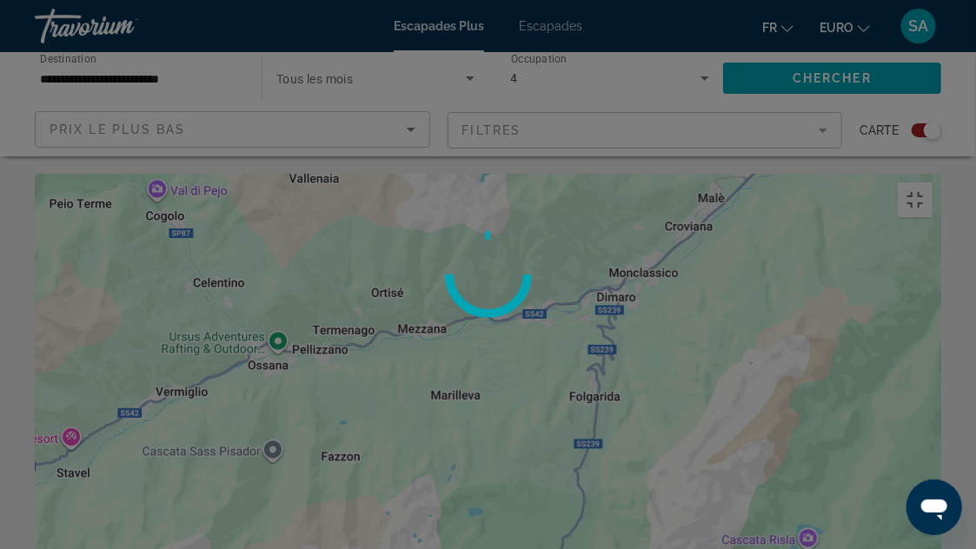
drag, startPoint x: 962, startPoint y: 31, endPoint x: 959, endPoint y: -59, distance: 90.5
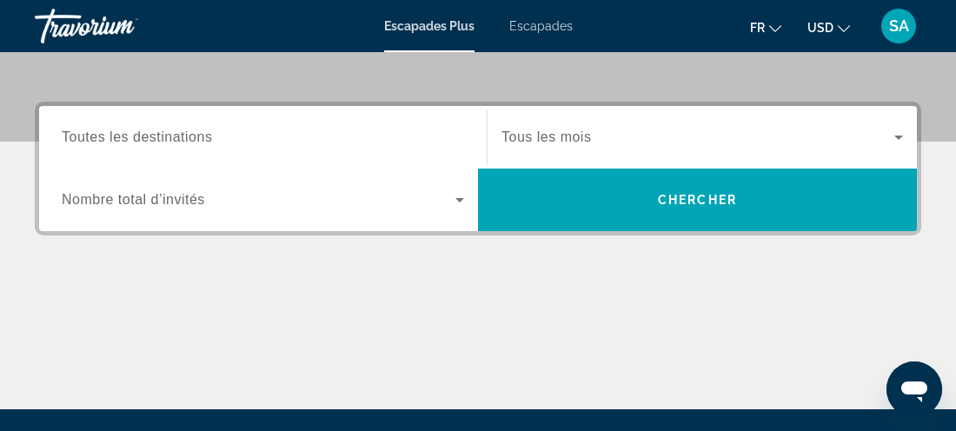
scroll to position [415, 0]
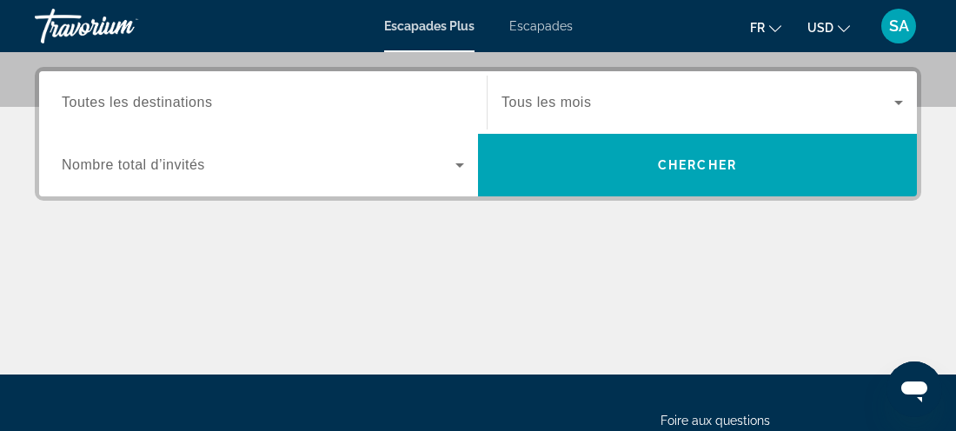
click at [415, 168] on span "Widget de recherche" at bounding box center [259, 165] width 394 height 21
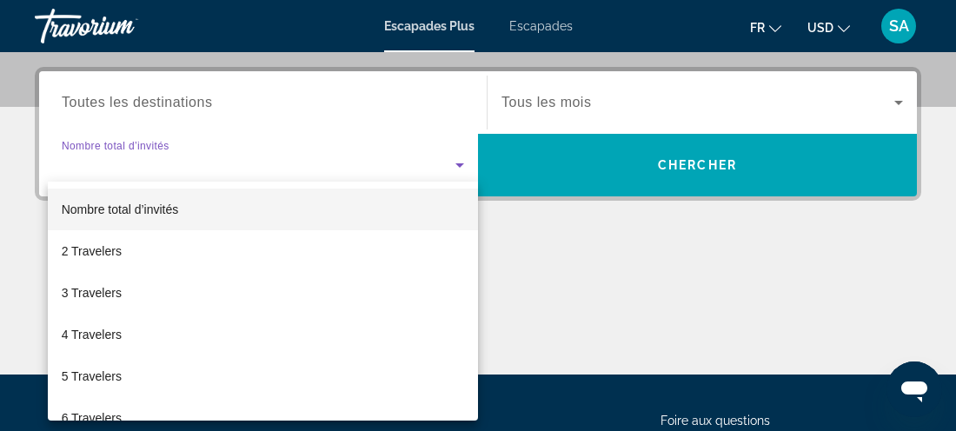
scroll to position [424, 0]
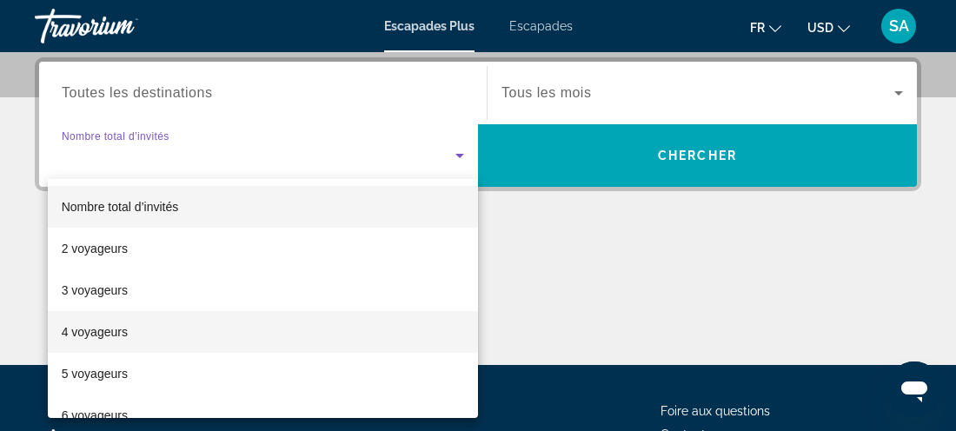
click at [316, 325] on mat-option "4 voyageurs" at bounding box center [263, 332] width 430 height 42
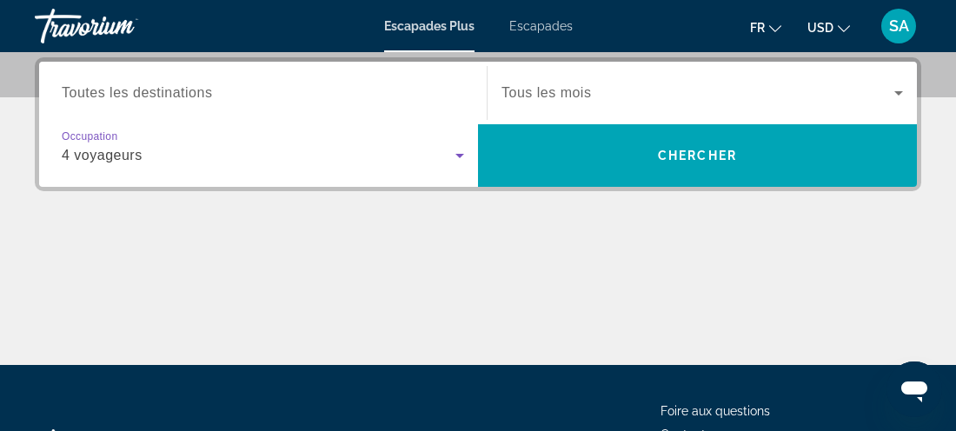
drag, startPoint x: 316, startPoint y: 325, endPoint x: 349, endPoint y: 262, distance: 71.6
click at [349, 262] on div "Contenu principal" at bounding box center [478, 300] width 887 height 130
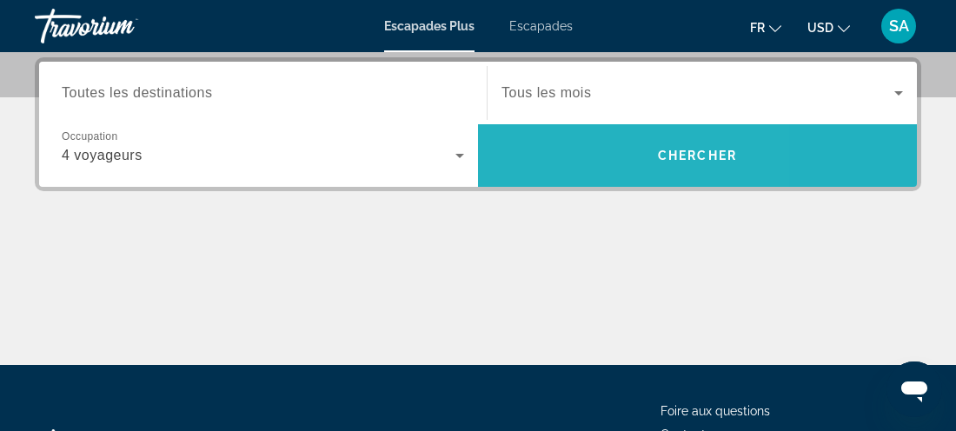
click at [523, 160] on span "Widget de recherche" at bounding box center [697, 156] width 439 height 42
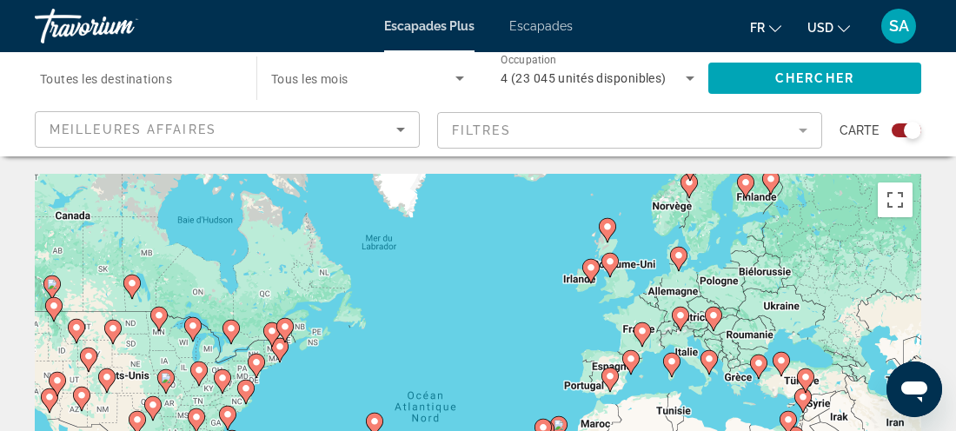
click at [429, 70] on span "Widget de recherche" at bounding box center [363, 78] width 184 height 21
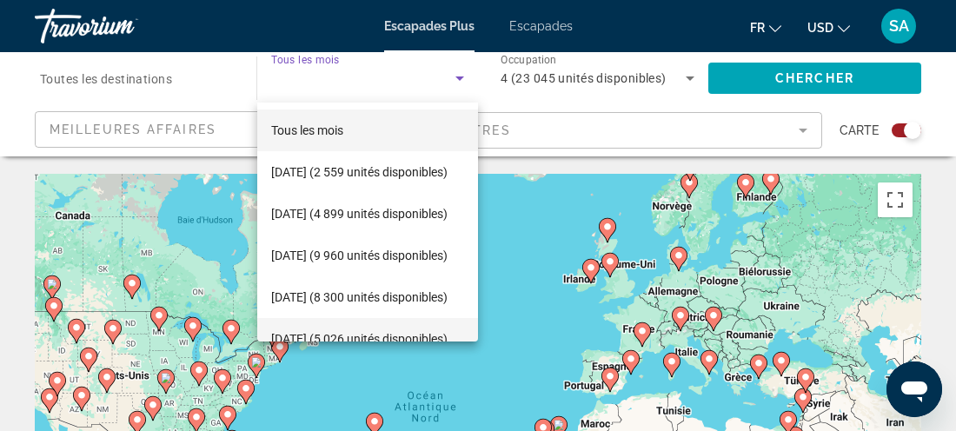
click at [323, 332] on font "janvier 2026 (5 026 unités disponibles)" at bounding box center [359, 339] width 176 height 14
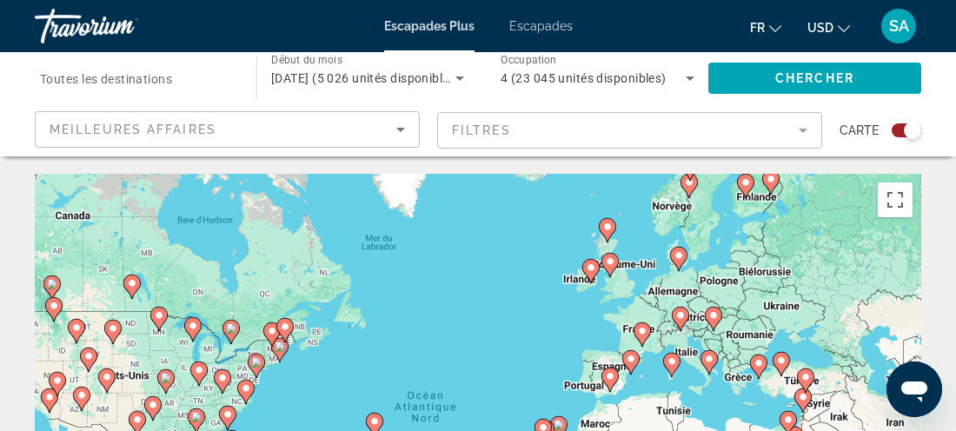
click at [909, 135] on div "Widget de recherche" at bounding box center [912, 130] width 17 height 17
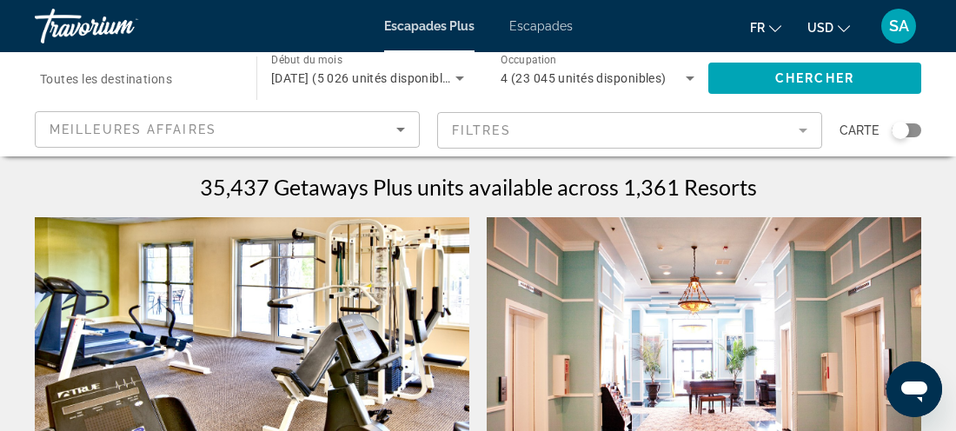
click at [909, 135] on div "Widget de recherche" at bounding box center [907, 130] width 30 height 14
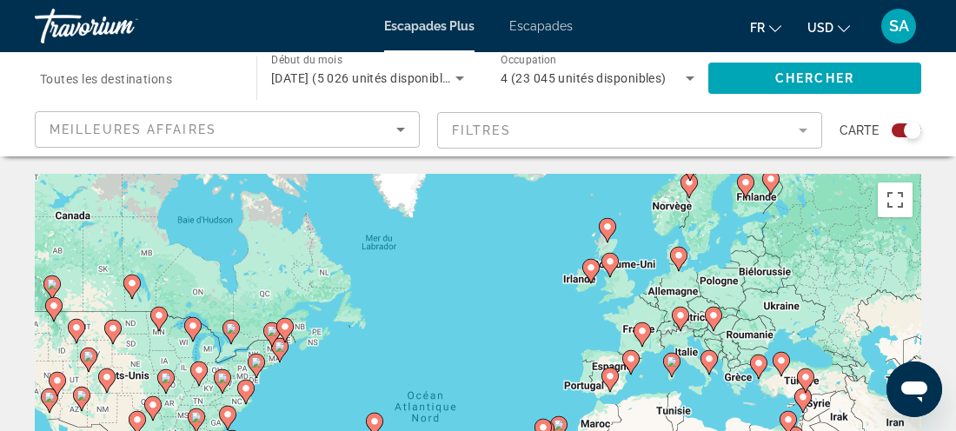
click at [687, 363] on div "Pour activer le glissement avec le clavier, appuyez sur Alt+Entrée. Une fois ce…" at bounding box center [478, 435] width 887 height 522
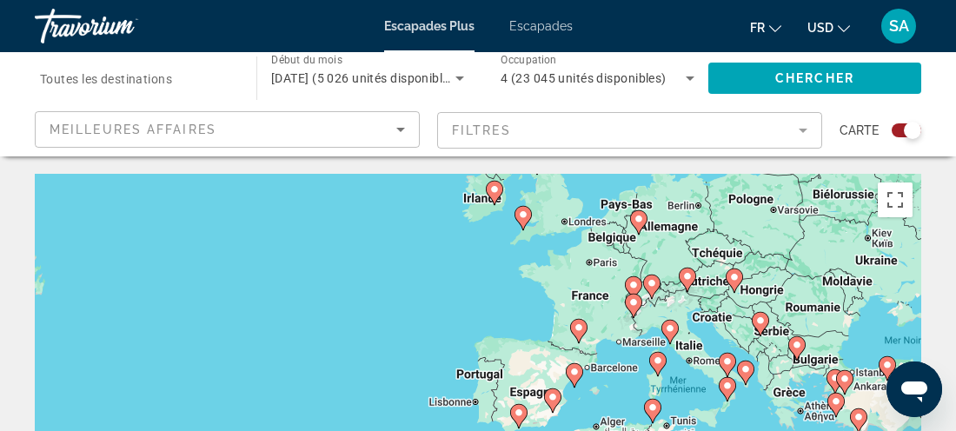
click at [690, 362] on div "Pour activer le glissement avec le clavier, appuyez sur Alt+Entrée. Une fois ce…" at bounding box center [478, 435] width 887 height 522
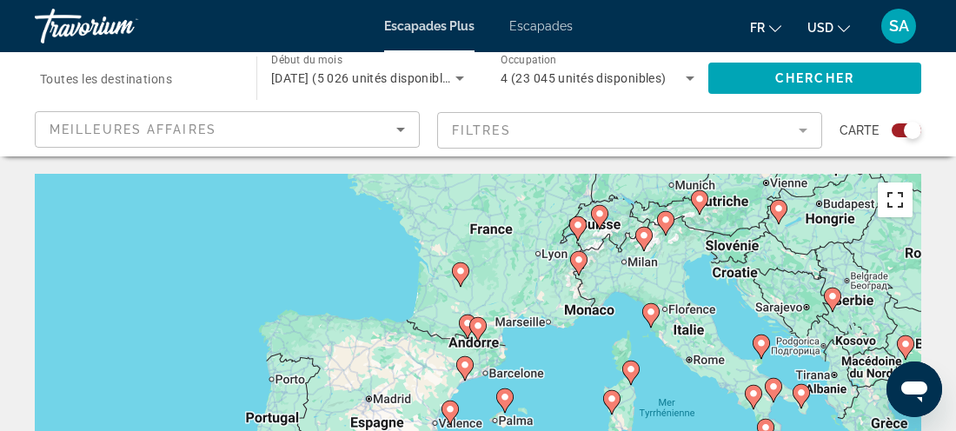
click at [897, 203] on button "Passer en plein écran" at bounding box center [895, 200] width 35 height 35
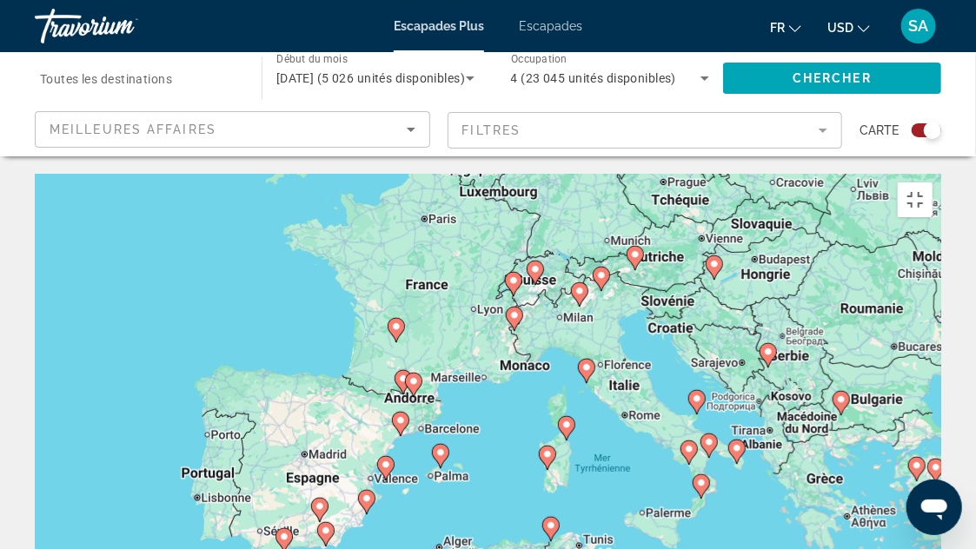
drag, startPoint x: 712, startPoint y: 217, endPoint x: 625, endPoint y: 290, distance: 113.0
click at [625, 290] on div "Pour activer le glissement avec le clavier, appuyez sur Alt+Entrée. Une fois ce…" at bounding box center [488, 435] width 907 height 522
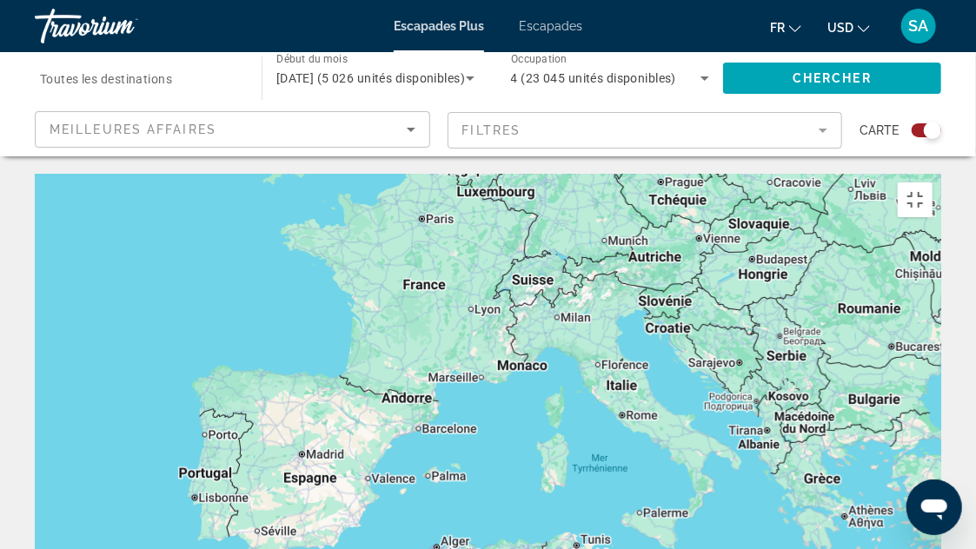
click at [625, 290] on div "Pour activer le glissement avec le clavier, appuyez sur Alt+Entrée. Une fois ce…" at bounding box center [488, 435] width 907 height 522
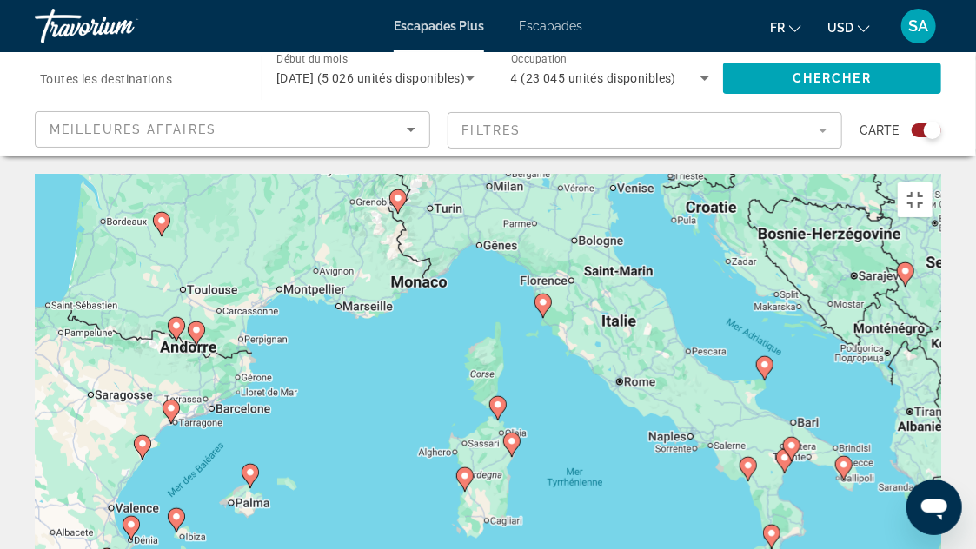
click at [631, 256] on div "Pour activer le glissement avec le clavier, appuyez sur Alt+Entrée. Une fois ce…" at bounding box center [488, 435] width 907 height 522
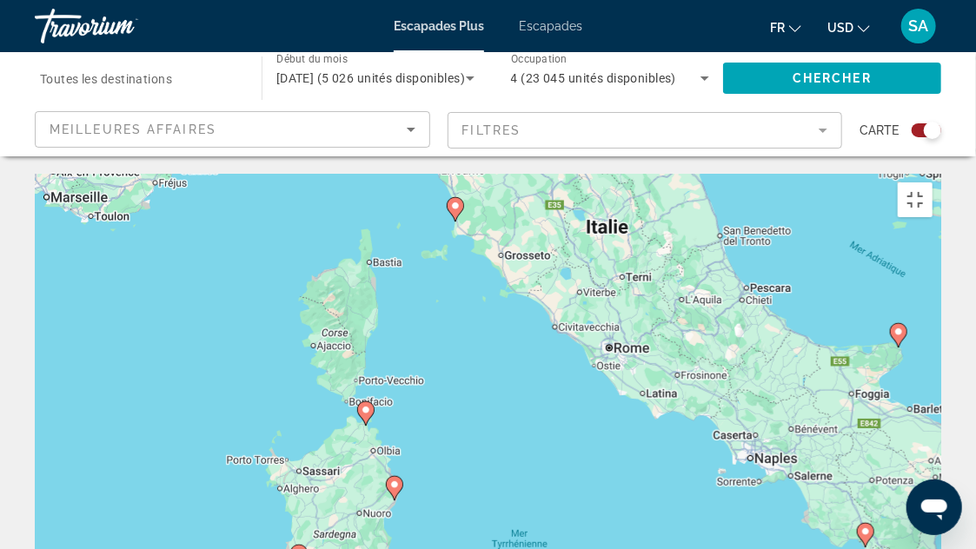
click at [616, 202] on div "Pour activer le glissement avec le clavier, appuyez sur Alt+Entrée. Une fois ce…" at bounding box center [488, 435] width 907 height 522
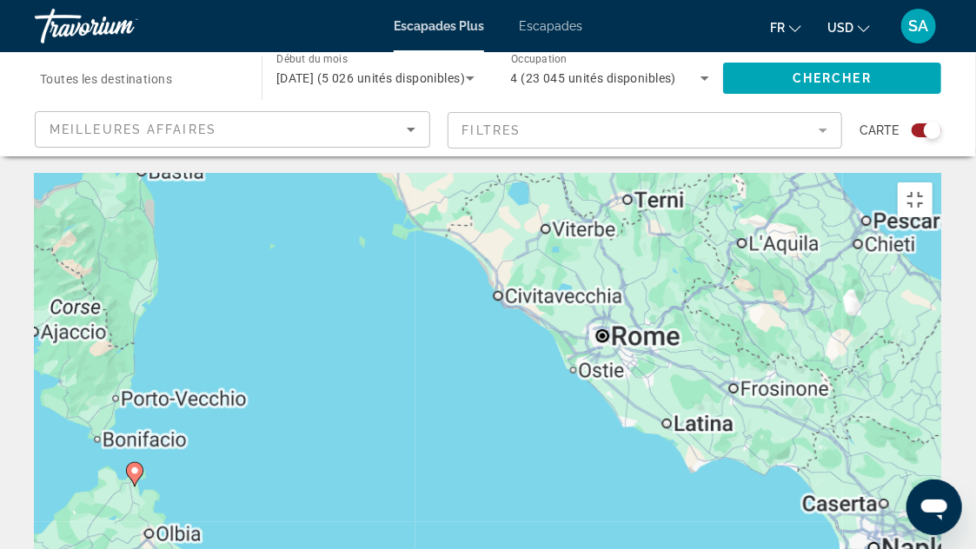
click at [616, 202] on div "Pour activer le glissement avec le clavier, appuyez sur Alt+Entrée. Une fois ce…" at bounding box center [488, 435] width 907 height 522
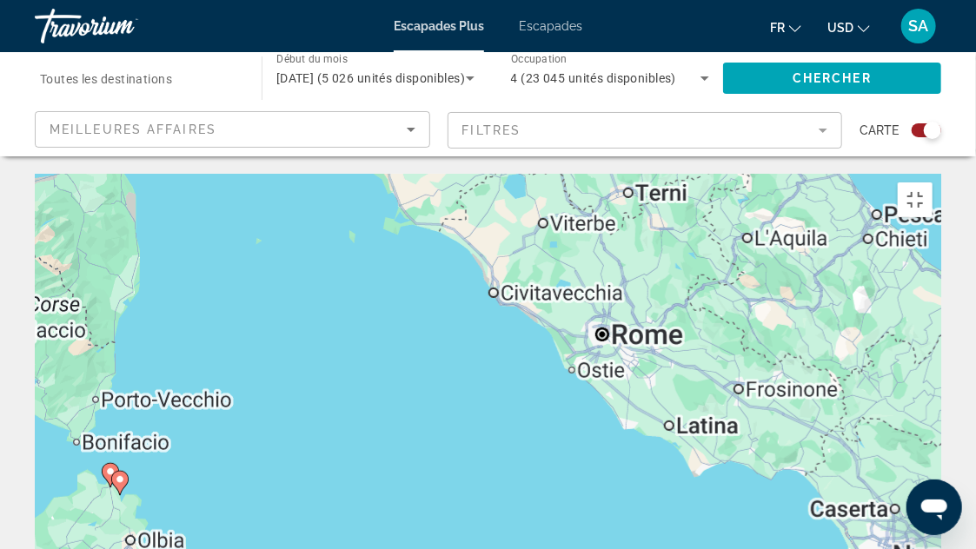
click at [616, 202] on div "Pour activer le glissement avec le clavier, appuyez sur Alt+Entrée. Une fois ce…" at bounding box center [488, 435] width 907 height 522
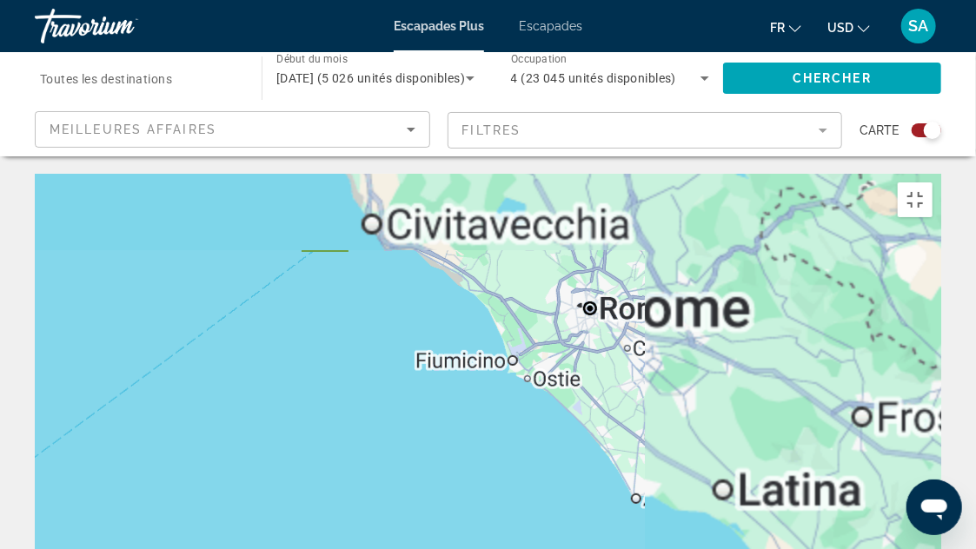
click at [607, 176] on div "Contenu principal" at bounding box center [488, 435] width 907 height 522
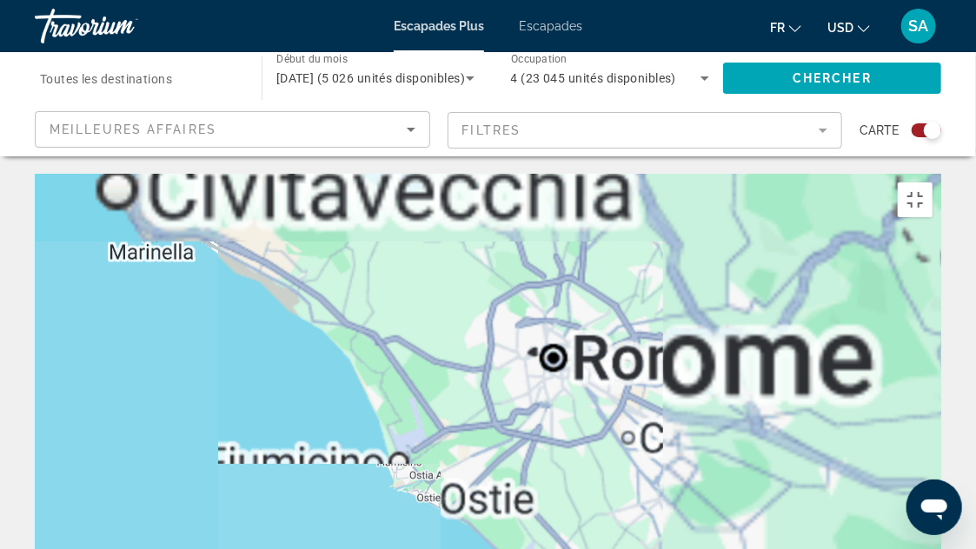
drag, startPoint x: 592, startPoint y: 127, endPoint x: 573, endPoint y: 209, distance: 83.9
click at [573, 209] on div "Contenu principal" at bounding box center [488, 435] width 907 height 522
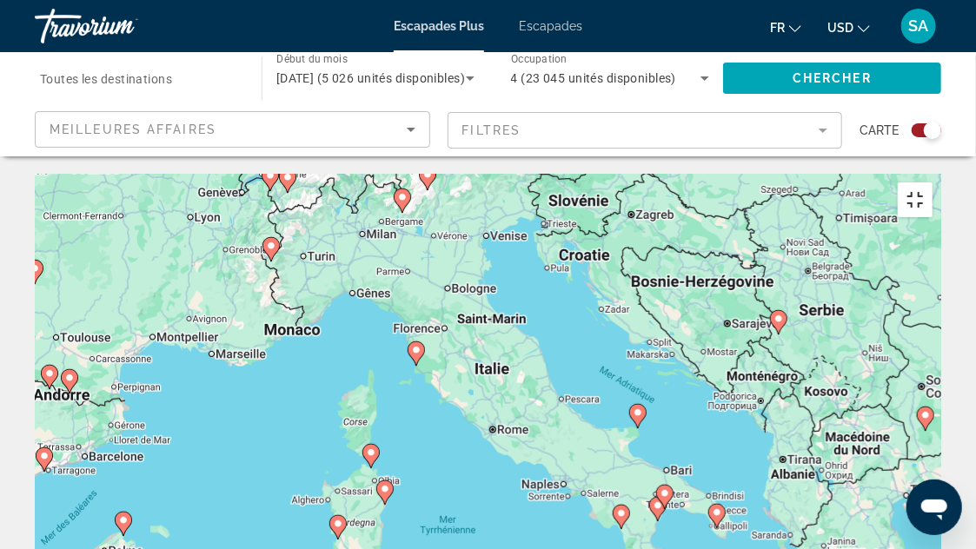
click at [933, 183] on button "Passer en plein écran" at bounding box center [915, 200] width 35 height 35
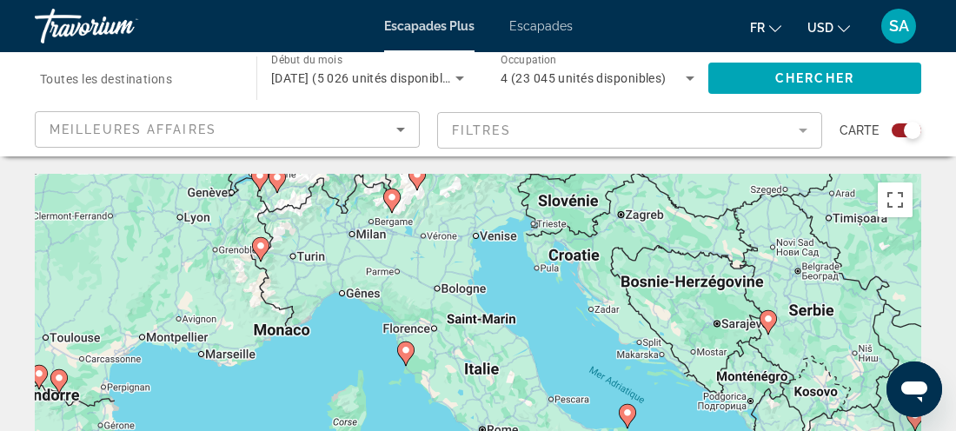
click at [504, 23] on li "Escapades" at bounding box center [532, 26] width 81 height 14
click at [511, 24] on span "Escapades" at bounding box center [540, 26] width 63 height 14
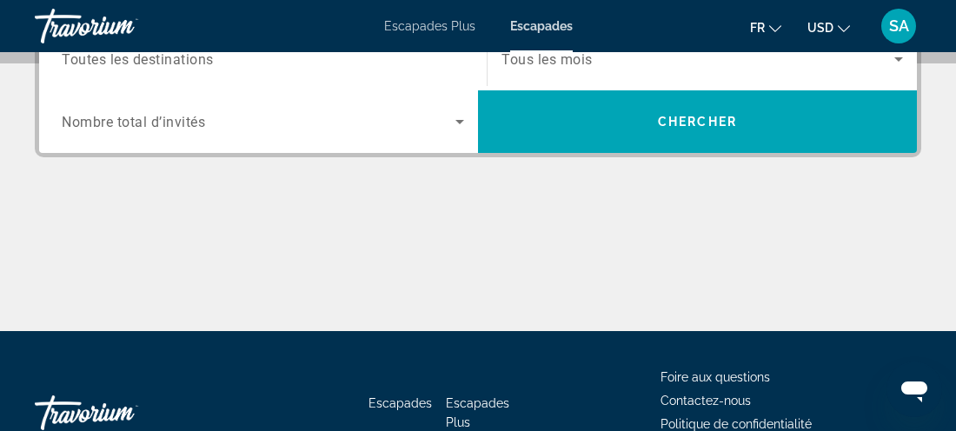
scroll to position [415, 0]
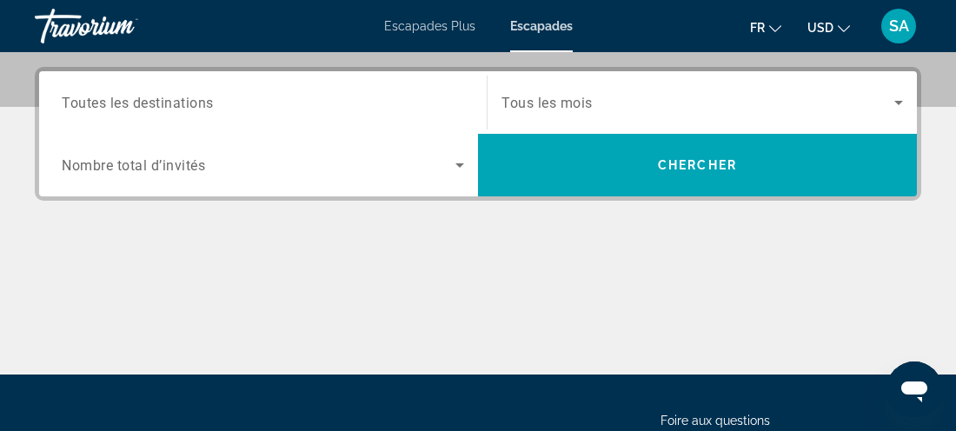
click at [290, 195] on div "Occupancy Nombre total d’invités" at bounding box center [263, 165] width 430 height 63
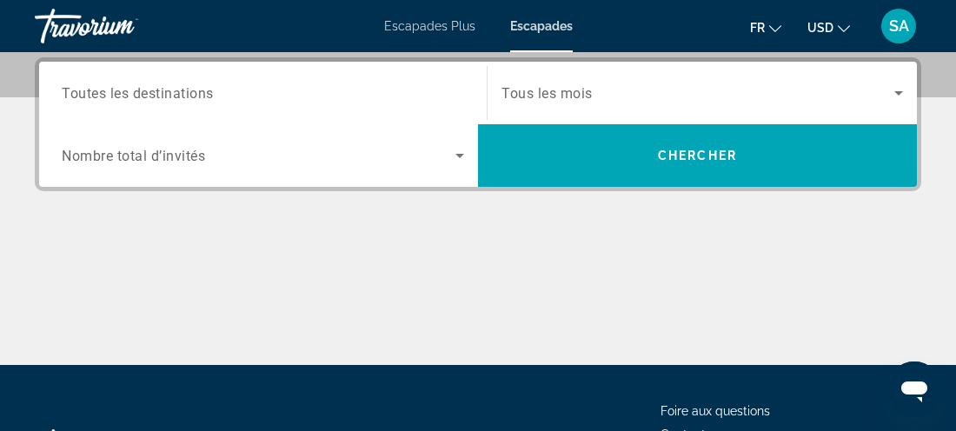
click at [283, 156] on span "Widget de recherche" at bounding box center [259, 155] width 394 height 21
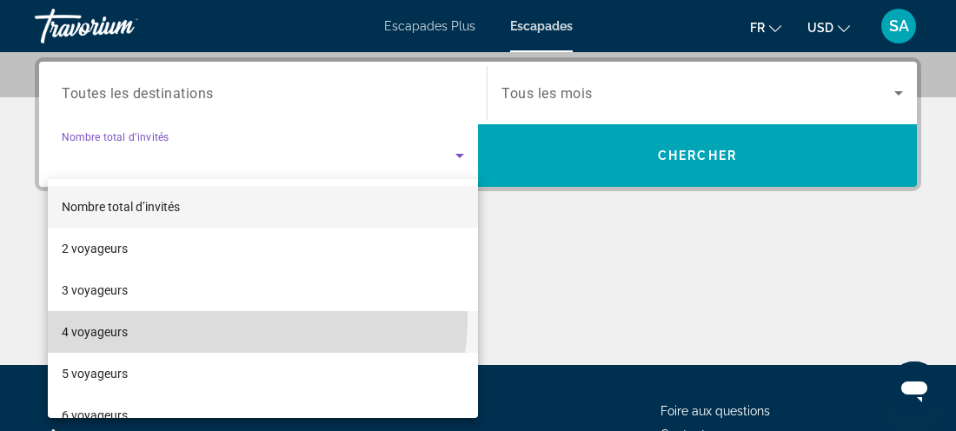
click at [228, 319] on mat-option "4 voyageurs" at bounding box center [263, 332] width 430 height 42
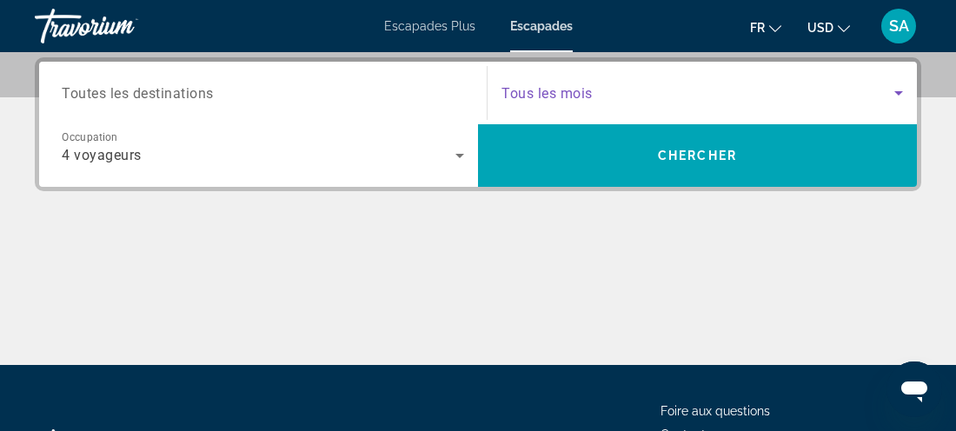
click at [598, 84] on span "Widget de recherche" at bounding box center [698, 93] width 393 height 21
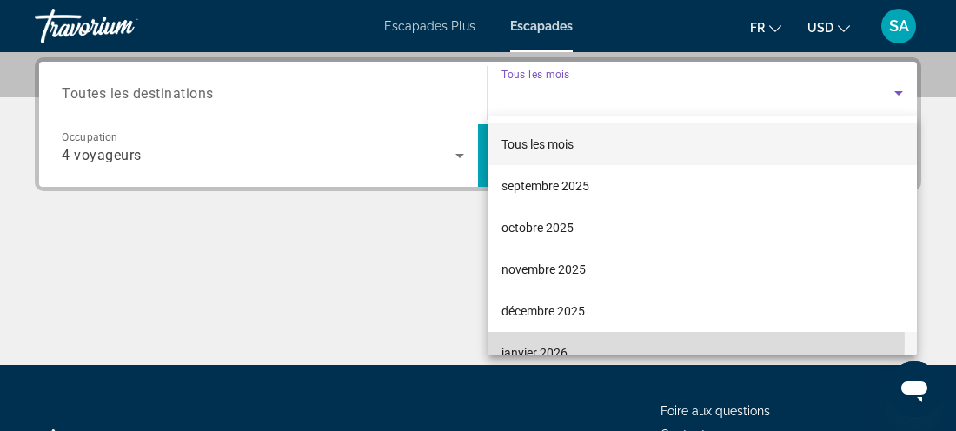
click at [576, 342] on mat-option "janvier 2026" at bounding box center [703, 353] width 430 height 42
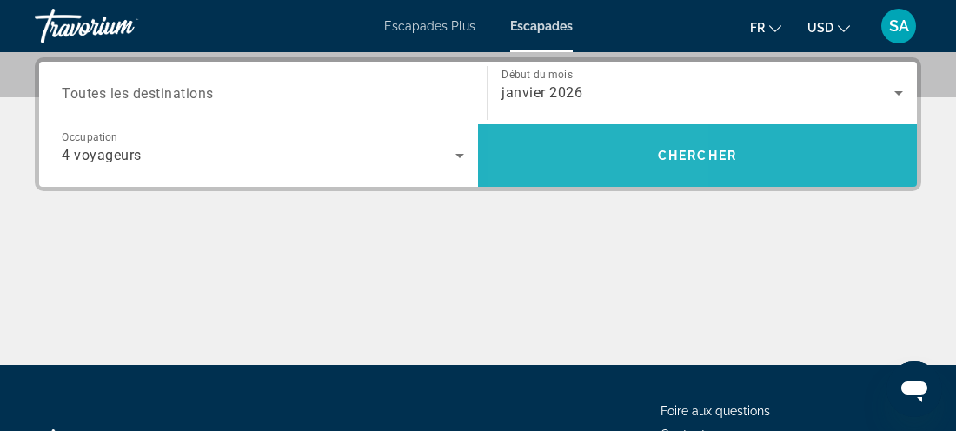
click at [593, 150] on span "Widget de recherche" at bounding box center [697, 156] width 439 height 42
